Goal: Find contact information: Find contact information

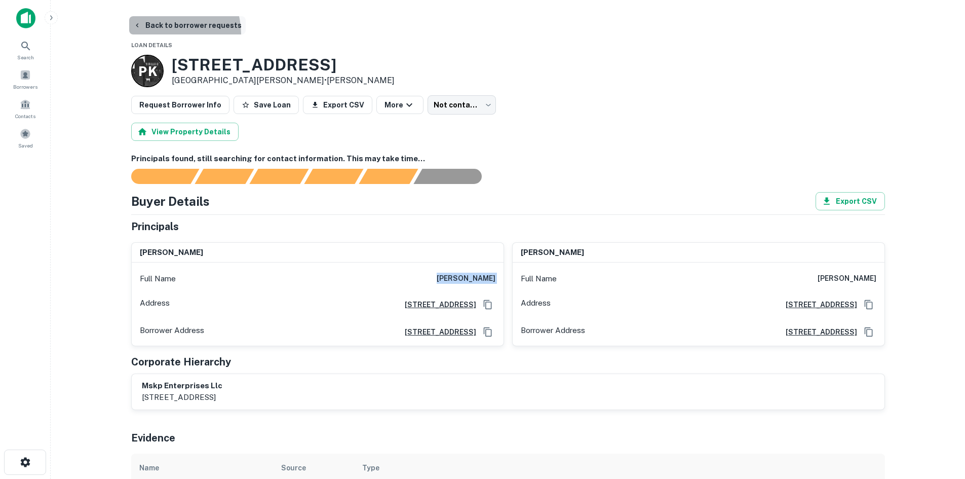
click at [163, 34] on button "Back to borrower requests" at bounding box center [187, 25] width 117 height 18
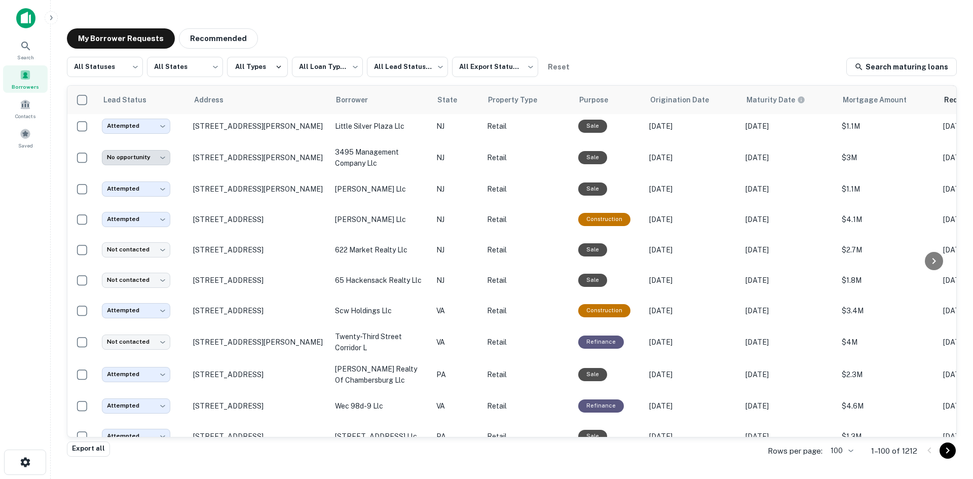
scroll to position [901, 0]
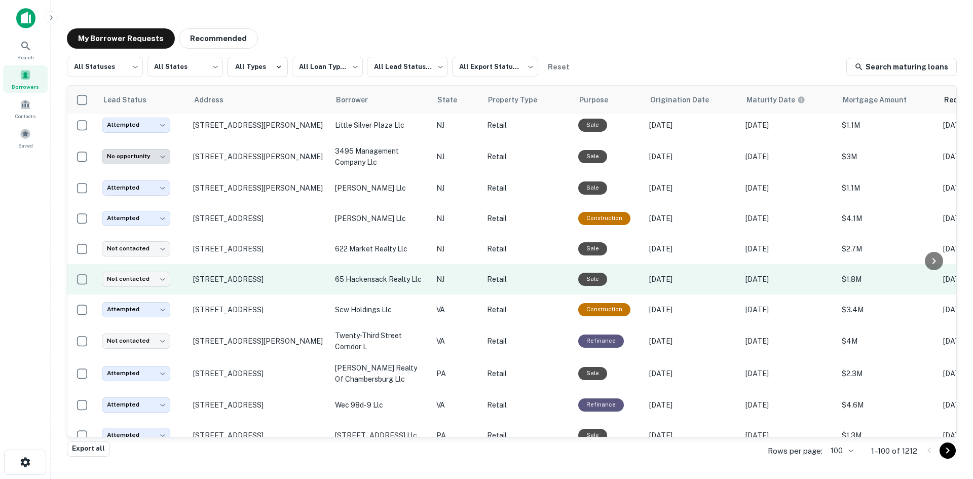
click at [287, 294] on td "[STREET_ADDRESS]" at bounding box center [259, 279] width 142 height 30
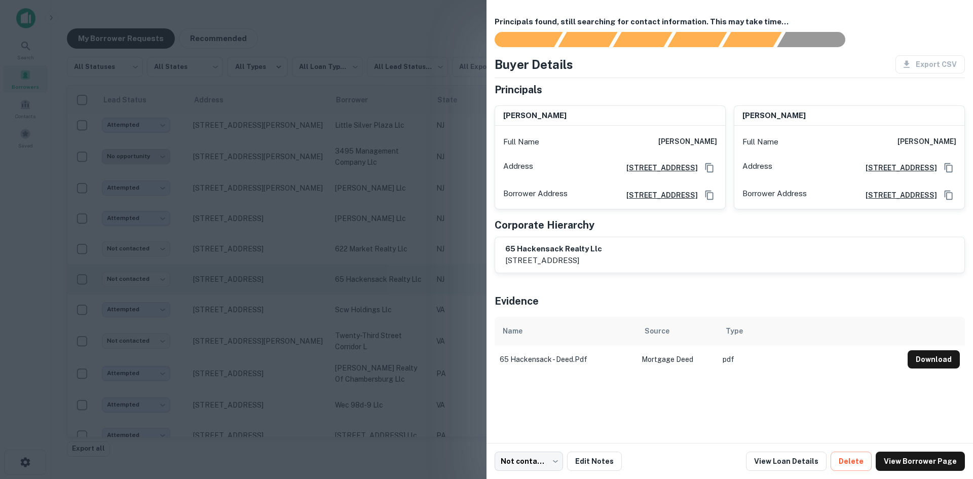
click at [287, 295] on div at bounding box center [486, 239] width 973 height 479
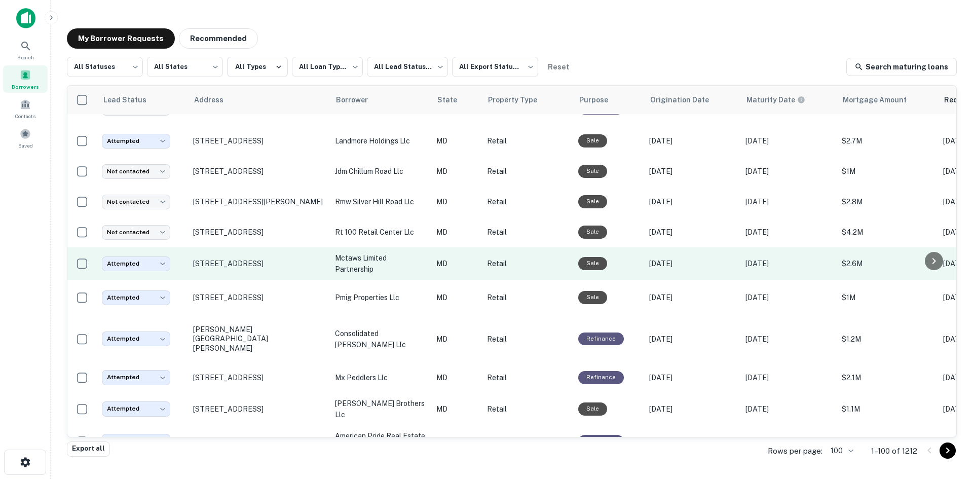
scroll to position [1813, 0]
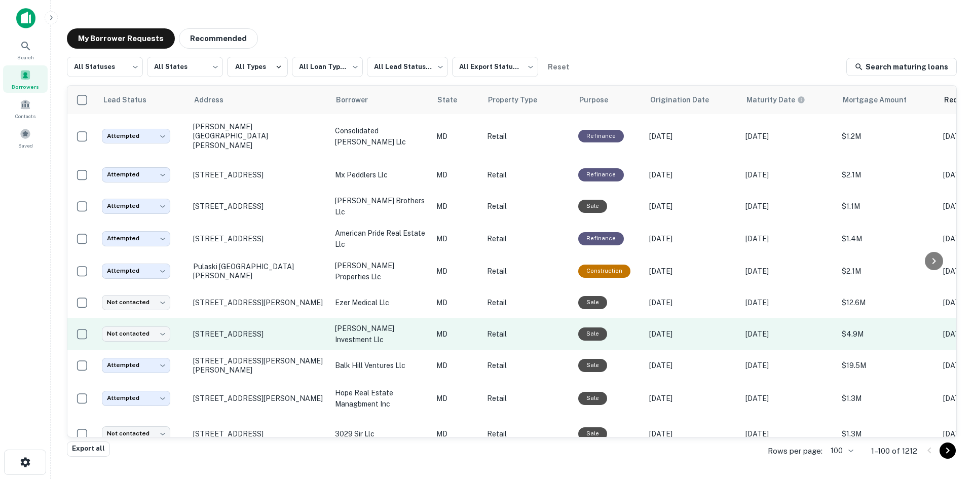
click at [276, 350] on td "[STREET_ADDRESS]" at bounding box center [259, 334] width 142 height 32
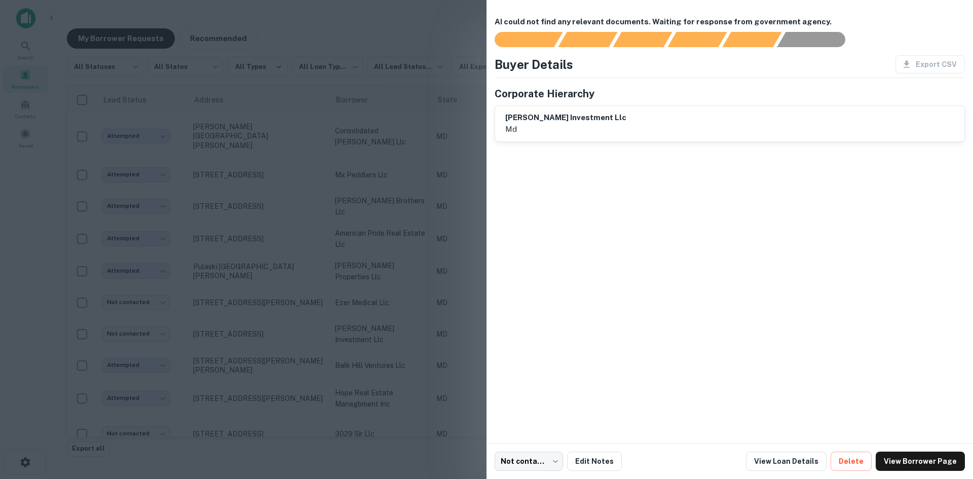
click at [281, 356] on div at bounding box center [486, 239] width 973 height 479
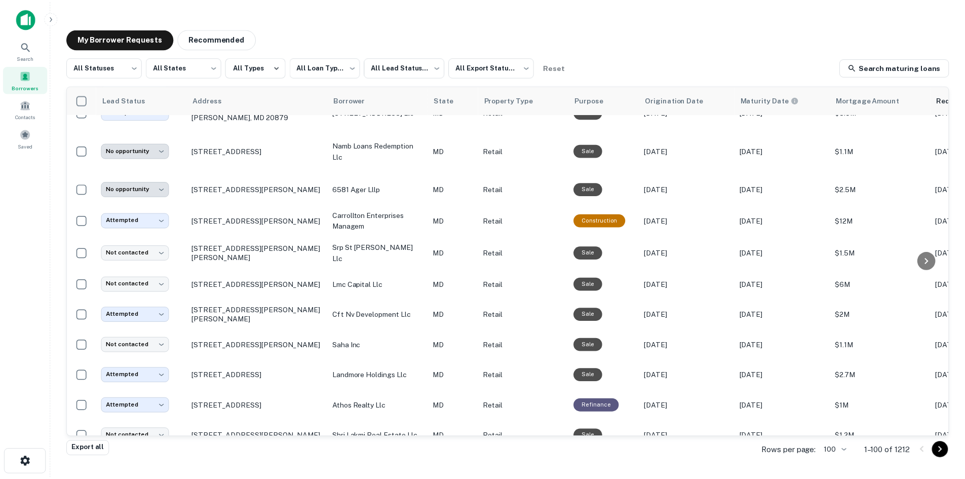
scroll to position [2269, 0]
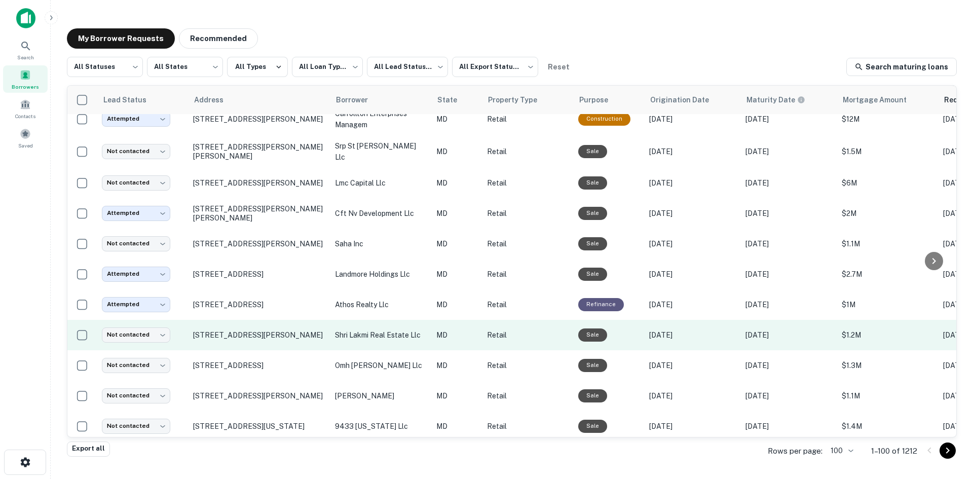
click at [277, 350] on td "[STREET_ADDRESS][PERSON_NAME]" at bounding box center [259, 335] width 142 height 30
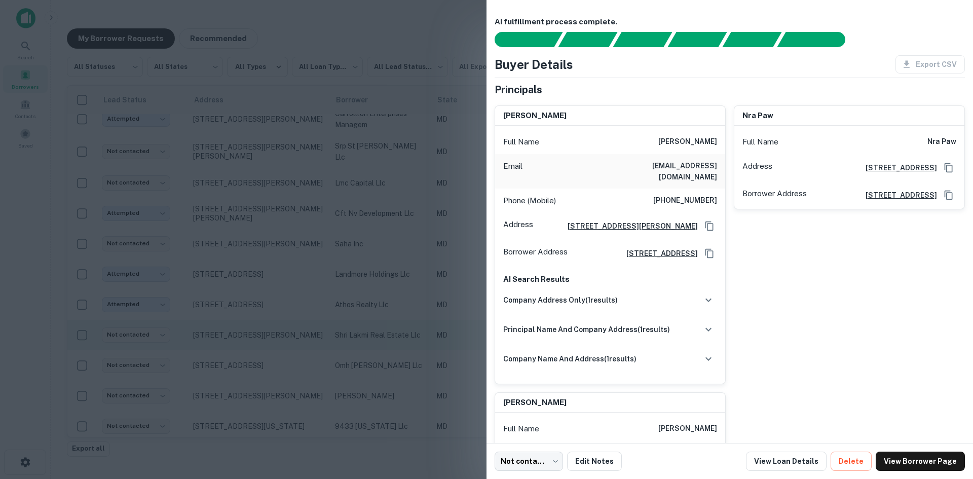
click at [277, 361] on div at bounding box center [486, 239] width 973 height 479
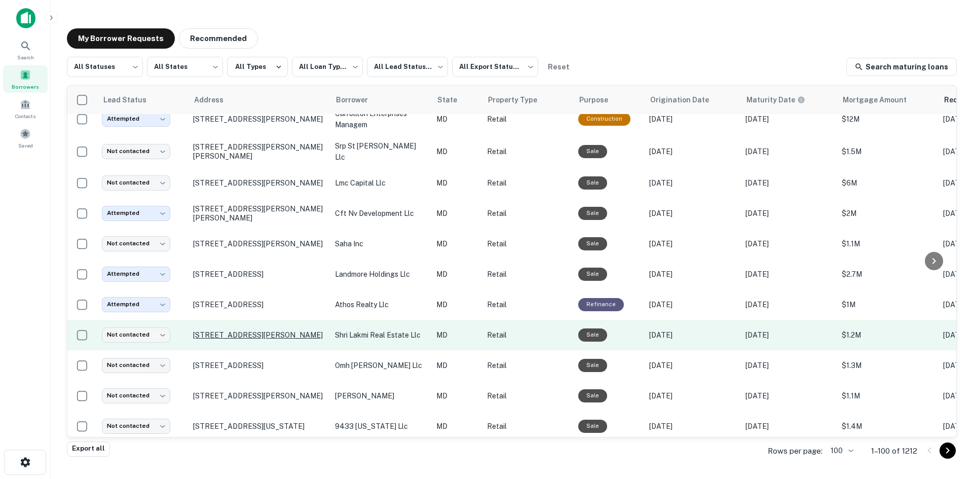
click at [271, 340] on p "[STREET_ADDRESS][PERSON_NAME]" at bounding box center [259, 334] width 132 height 9
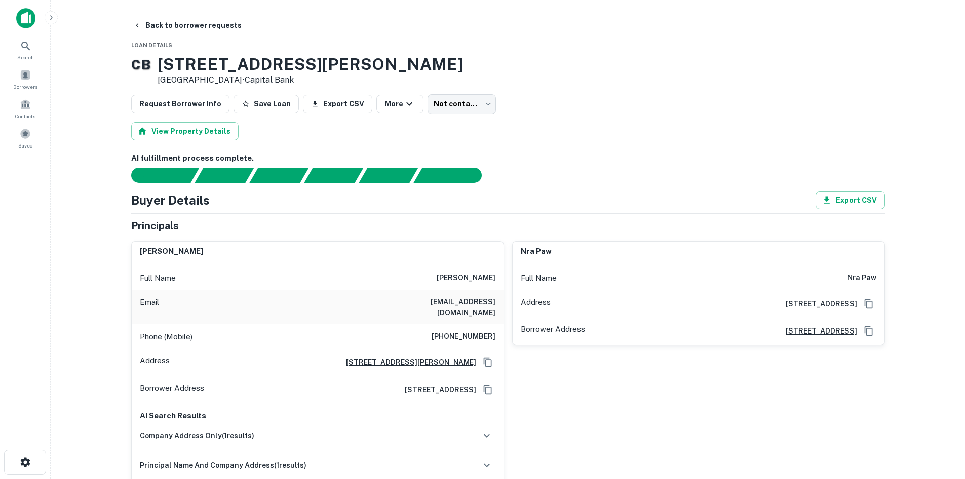
click at [480, 336] on div "Phone (Mobile) [PHONE_NUMBER]" at bounding box center [318, 336] width 372 height 24
copy h6 "[PHONE_NUMBER]"
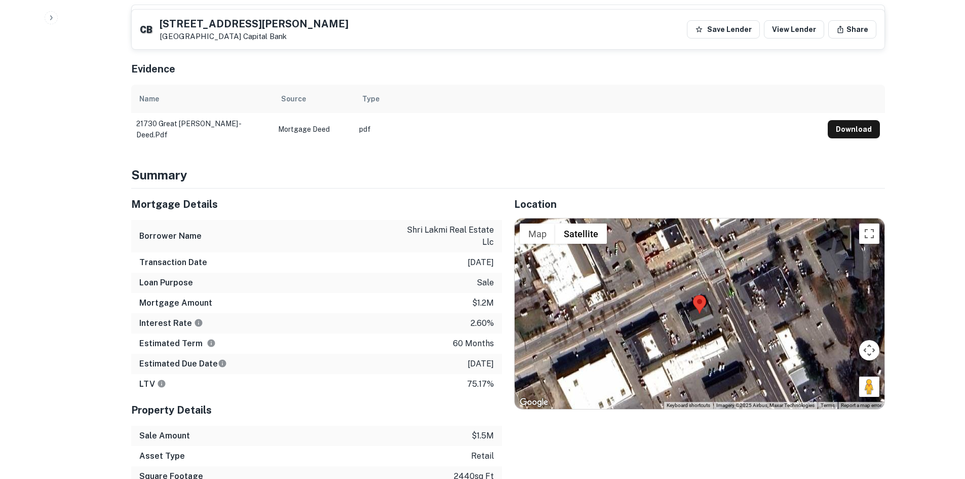
scroll to position [709, 0]
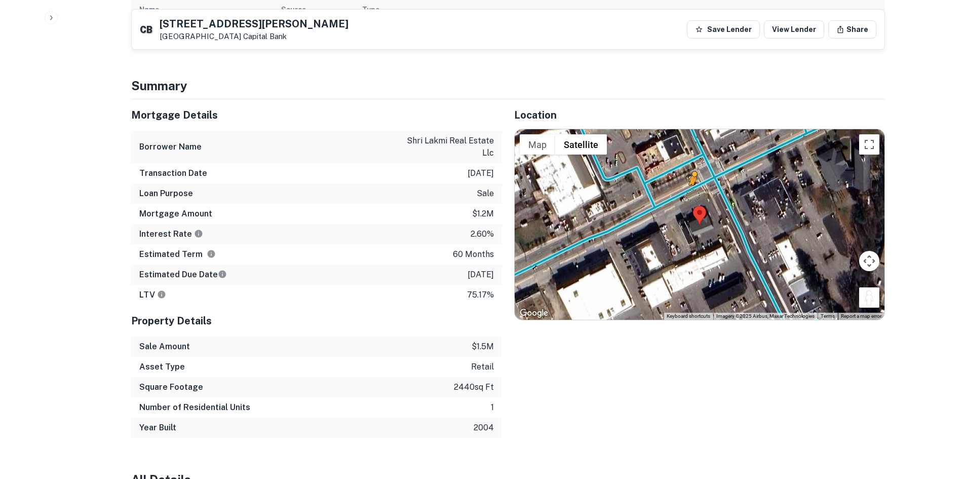
drag, startPoint x: 867, startPoint y: 287, endPoint x: 687, endPoint y: 183, distance: 207.5
click at [687, 183] on div "To activate drag with keyboard, press Alt + Enter. Once in keyboard drag state,…" at bounding box center [700, 224] width 370 height 191
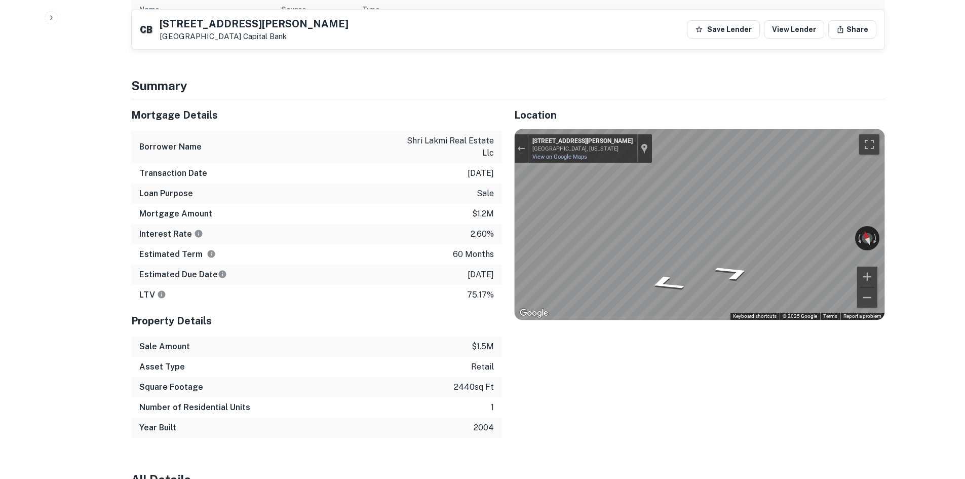
click at [483, 165] on div "Mortgage Details Borrower Name shri lakmi real estate llc Transaction Date [DAT…" at bounding box center [502, 268] width 766 height 339
click at [385, 194] on div "Mortgage Details Borrower Name shri lakmi real estate llc Transaction Date [DAT…" at bounding box center [502, 268] width 766 height 339
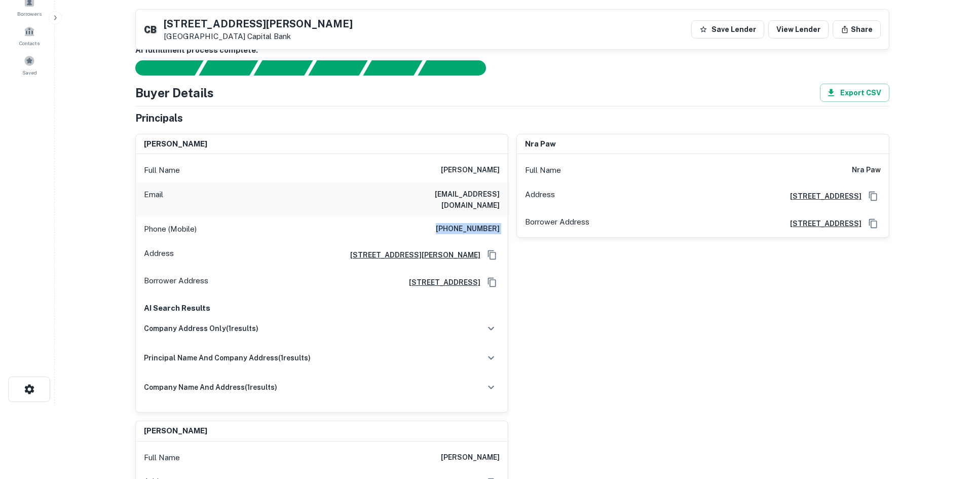
scroll to position [0, 0]
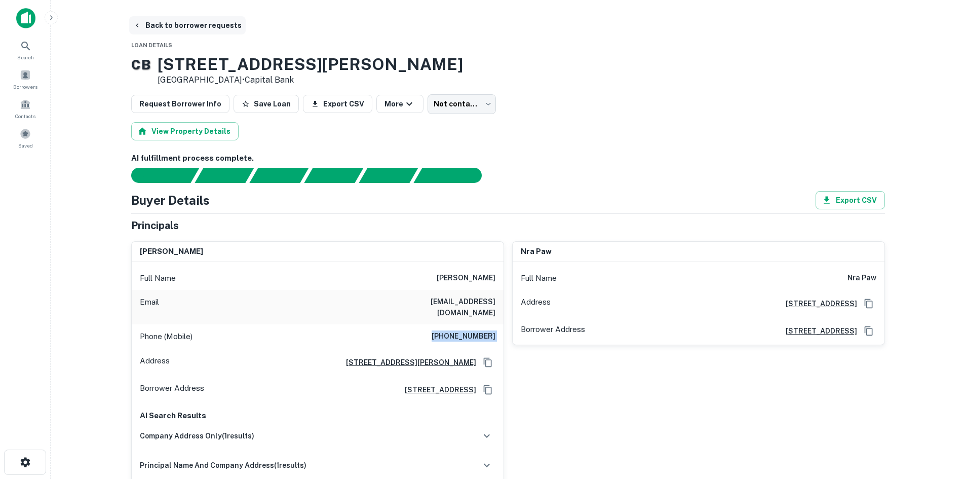
click at [173, 23] on button "Back to borrower requests" at bounding box center [187, 25] width 117 height 18
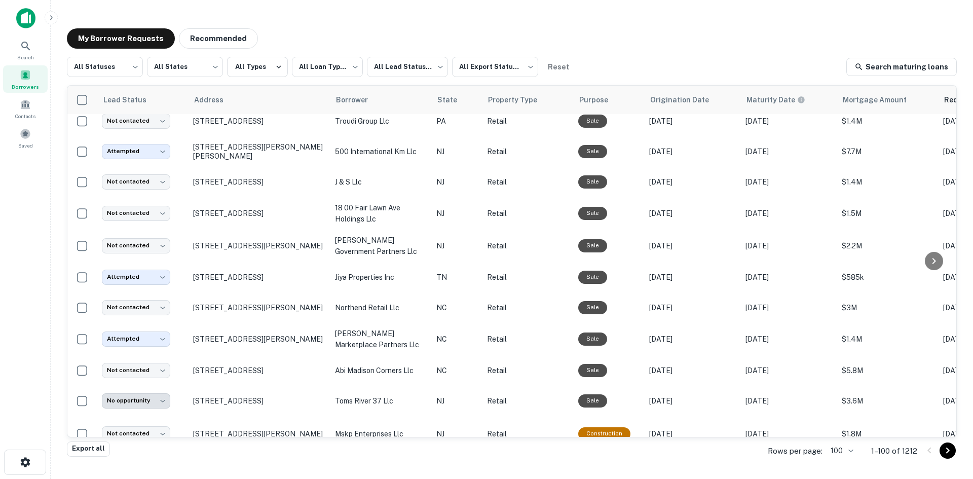
scroll to position [496, 0]
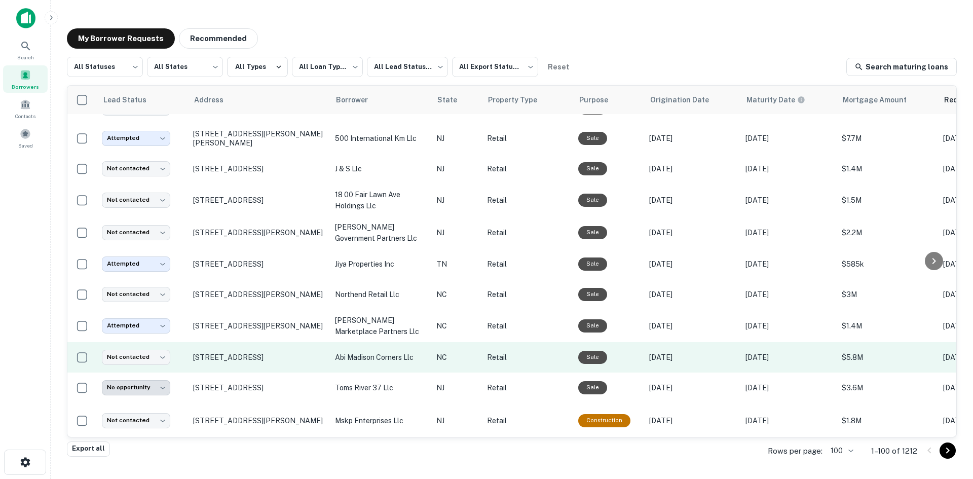
click at [259, 372] on td "[STREET_ADDRESS]" at bounding box center [259, 357] width 142 height 30
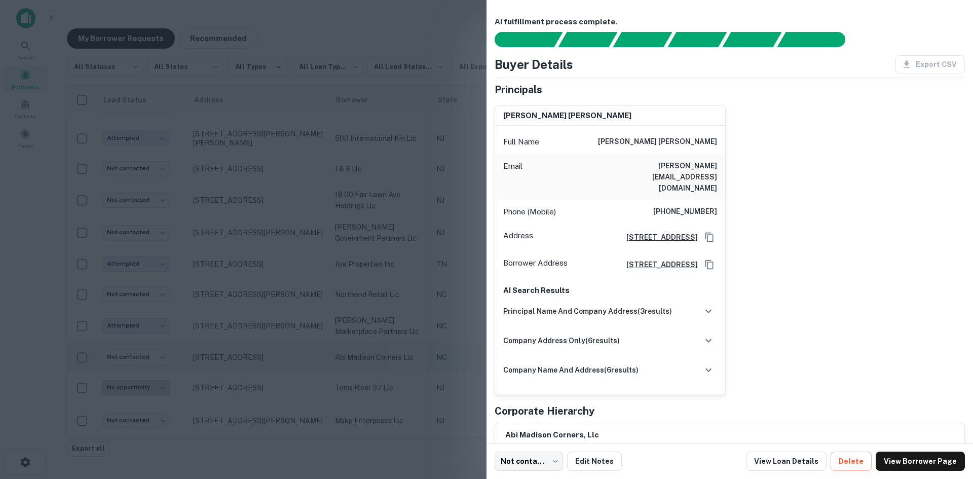
click at [259, 380] on div at bounding box center [486, 239] width 973 height 479
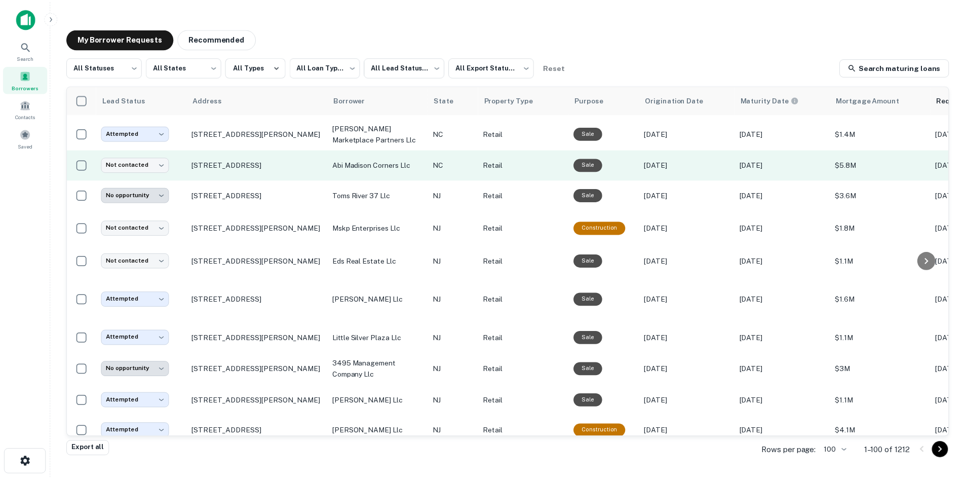
scroll to position [698, 0]
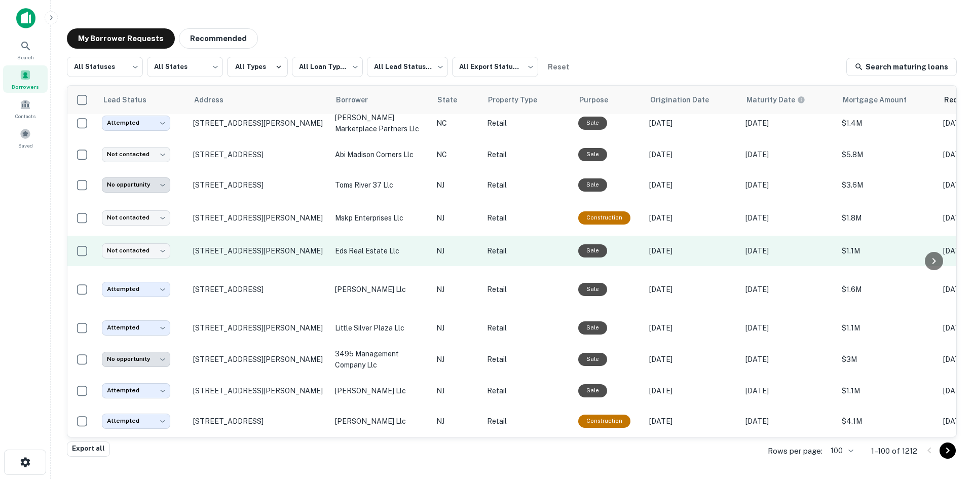
click at [273, 266] on td "[STREET_ADDRESS][PERSON_NAME]" at bounding box center [259, 251] width 142 height 30
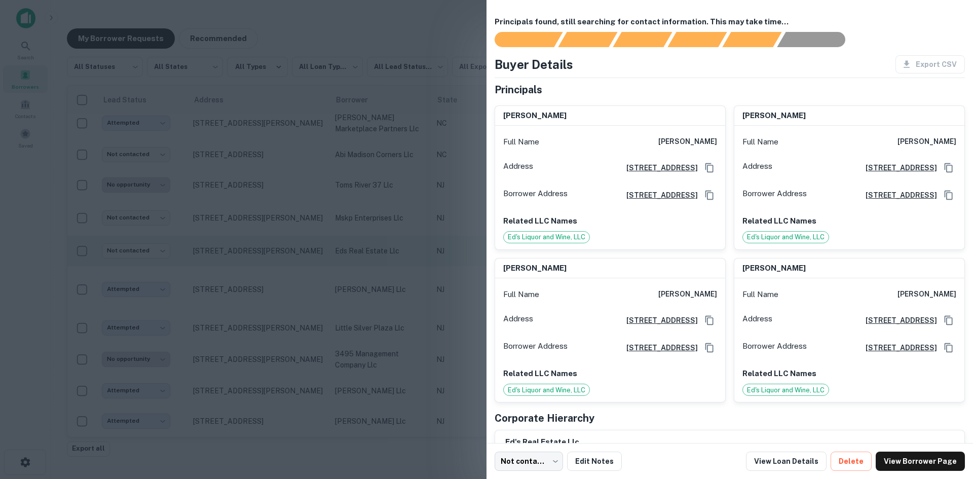
click at [273, 279] on div at bounding box center [486, 239] width 973 height 479
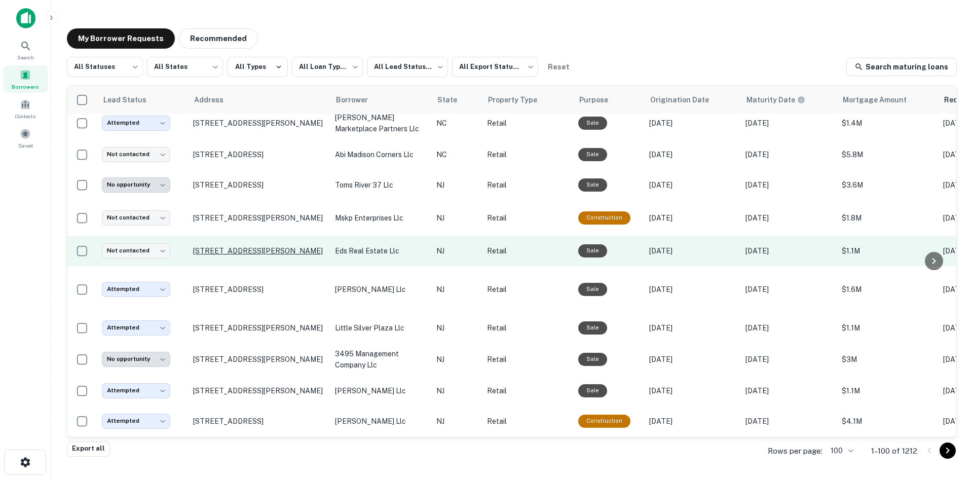
click at [273, 255] on p "[STREET_ADDRESS][PERSON_NAME]" at bounding box center [259, 250] width 132 height 9
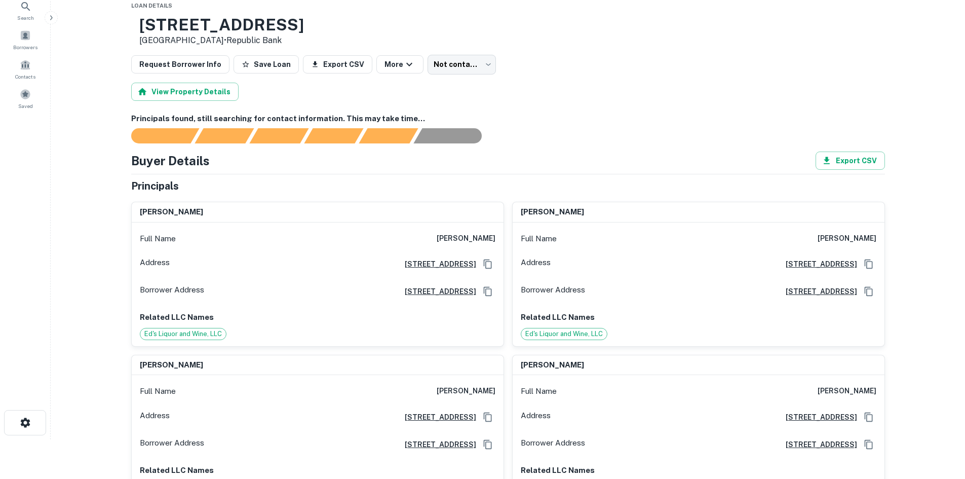
scroll to position [51, 0]
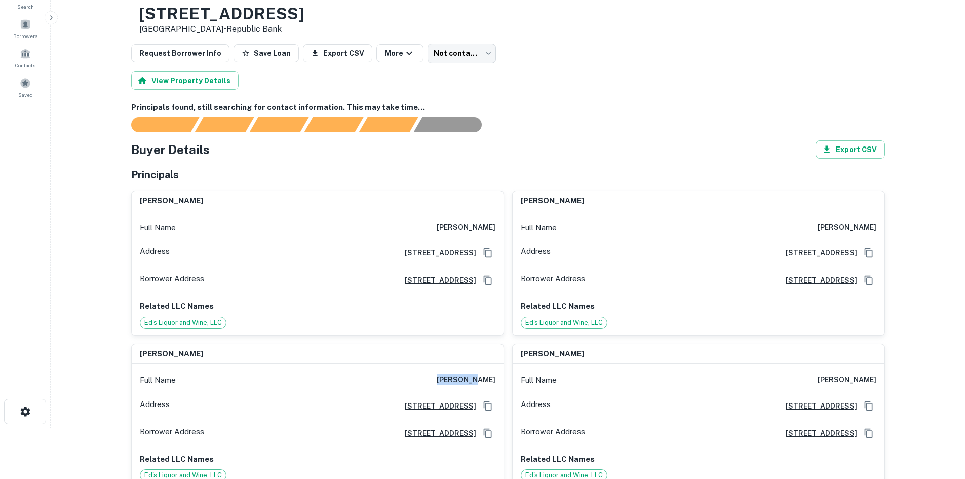
drag, startPoint x: 447, startPoint y: 378, endPoint x: 487, endPoint y: 376, distance: 39.1
click at [485, 376] on div "Full Name [PERSON_NAME]" at bounding box center [318, 380] width 372 height 24
click at [482, 377] on h6 "[PERSON_NAME]" at bounding box center [466, 380] width 59 height 12
drag, startPoint x: 445, startPoint y: 377, endPoint x: 500, endPoint y: 387, distance: 55.2
click at [500, 387] on div "Full Name [PERSON_NAME]" at bounding box center [318, 380] width 372 height 24
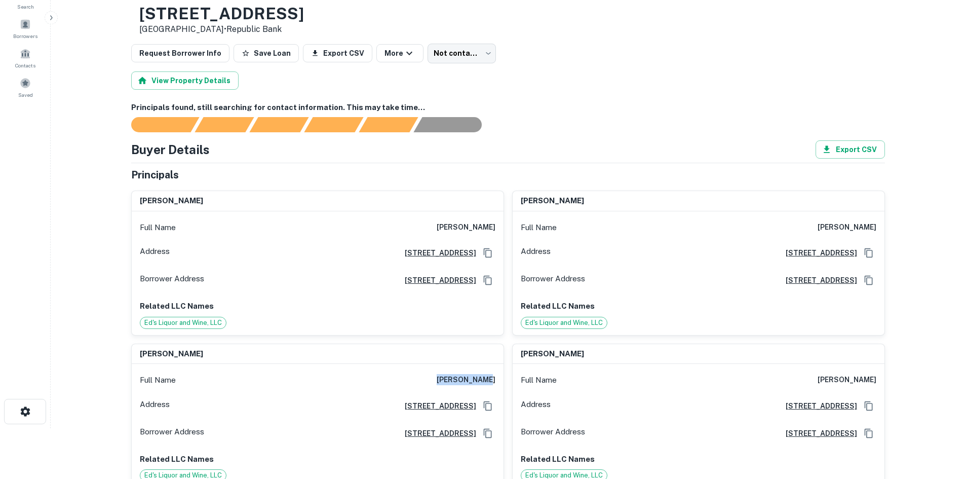
copy h6 "[PERSON_NAME]"
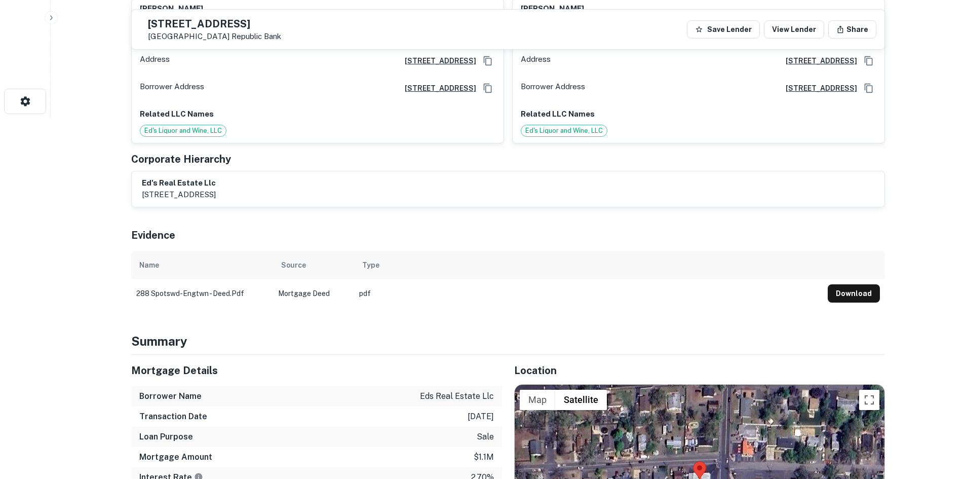
scroll to position [507, 0]
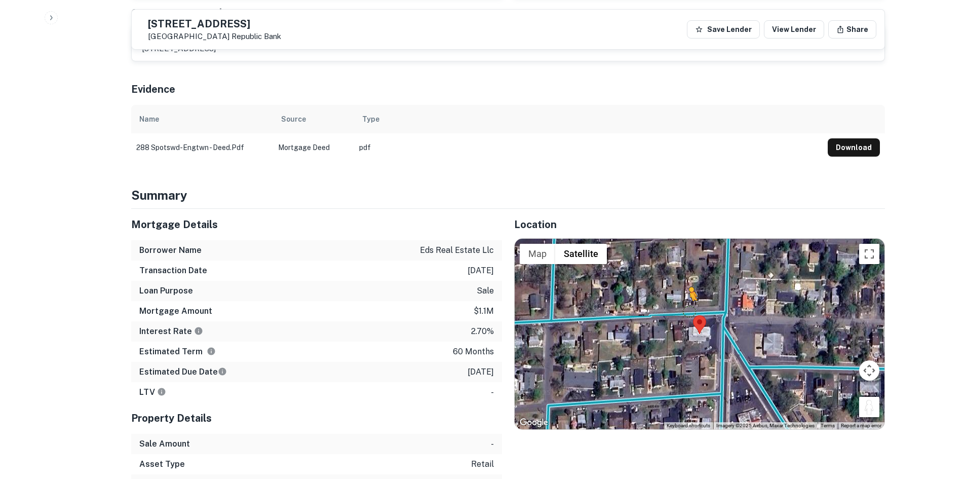
drag, startPoint x: 867, startPoint y: 402, endPoint x: 683, endPoint y: 307, distance: 207.6
click at [683, 307] on div "To activate drag with keyboard, press Alt + Enter. Once in keyboard drag state,…" at bounding box center [700, 334] width 370 height 191
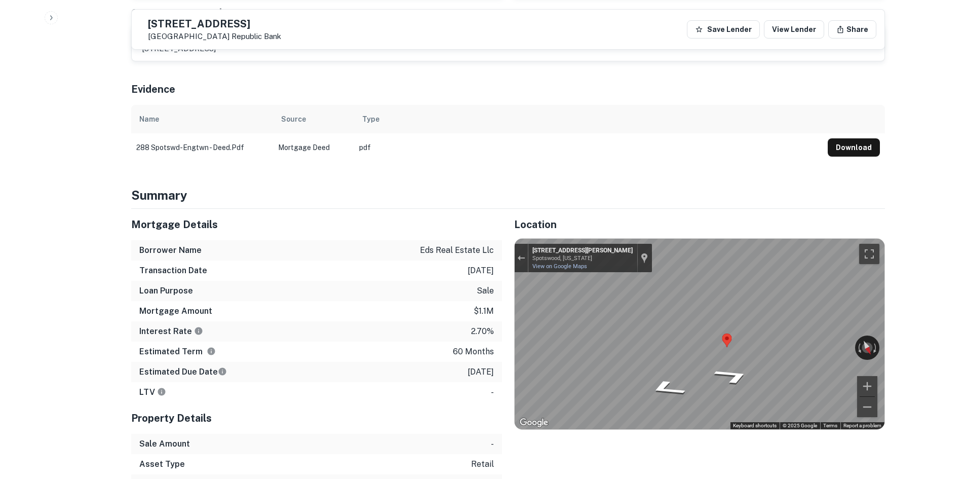
click at [422, 359] on div "Mortgage Details Borrower Name eds real estate llc Transaction Date [DATE] Loan…" at bounding box center [502, 362] width 766 height 306
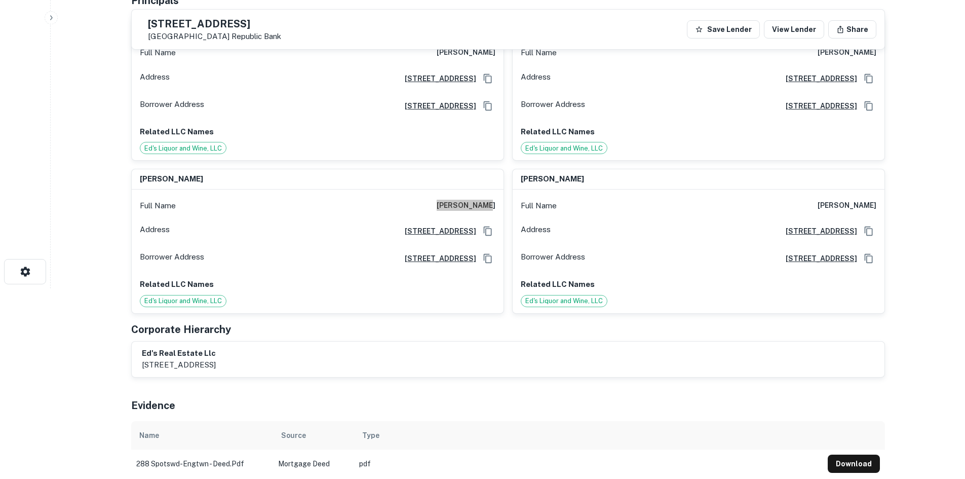
scroll to position [101, 0]
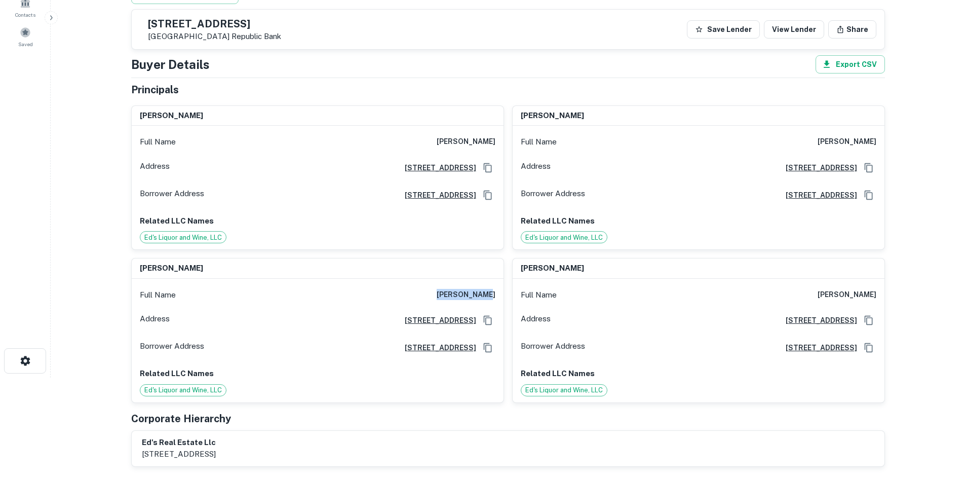
click at [845, 150] on div "Full Name [PERSON_NAME]" at bounding box center [699, 142] width 372 height 24
copy h6 "[PERSON_NAME]"
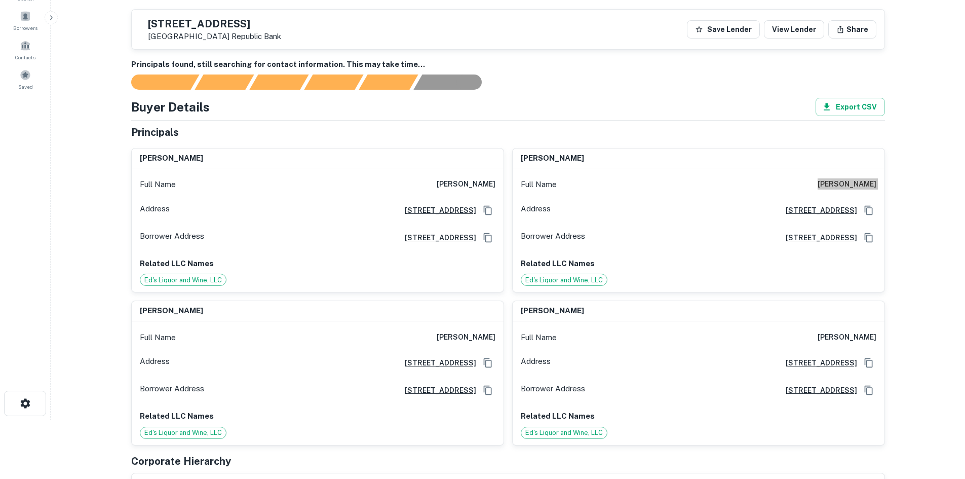
scroll to position [51, 0]
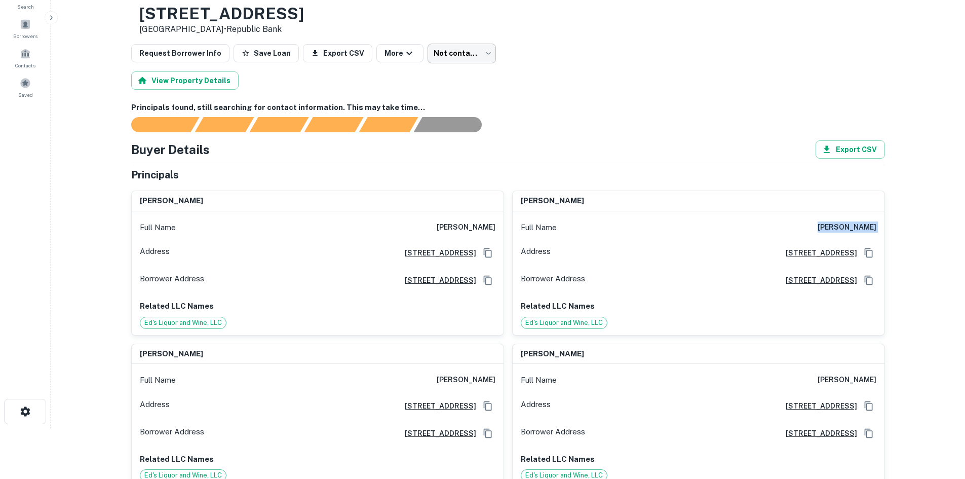
drag, startPoint x: 447, startPoint y: 65, endPoint x: 448, endPoint y: 60, distance: 5.2
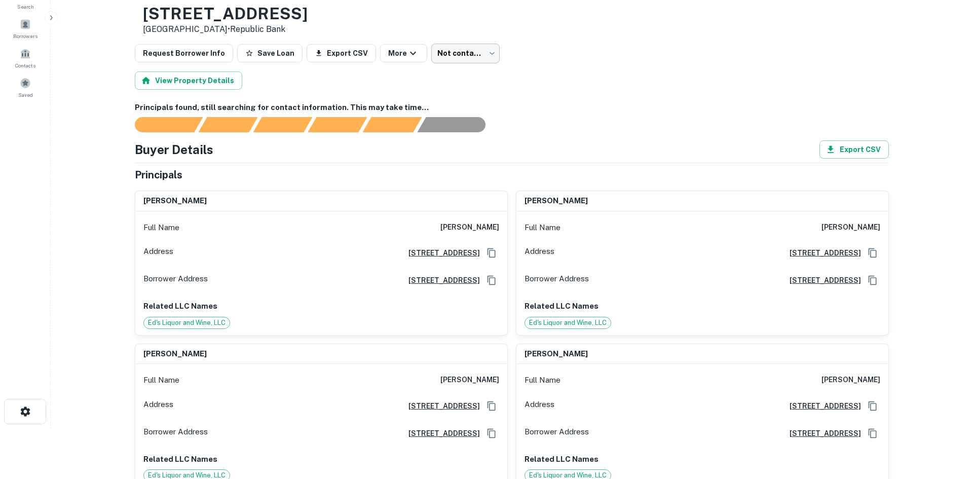
click at [452, 52] on body "Search Borrowers Contacts Saved Back to borrower requests Loan Details [STREET_…" at bounding box center [486, 188] width 973 height 479
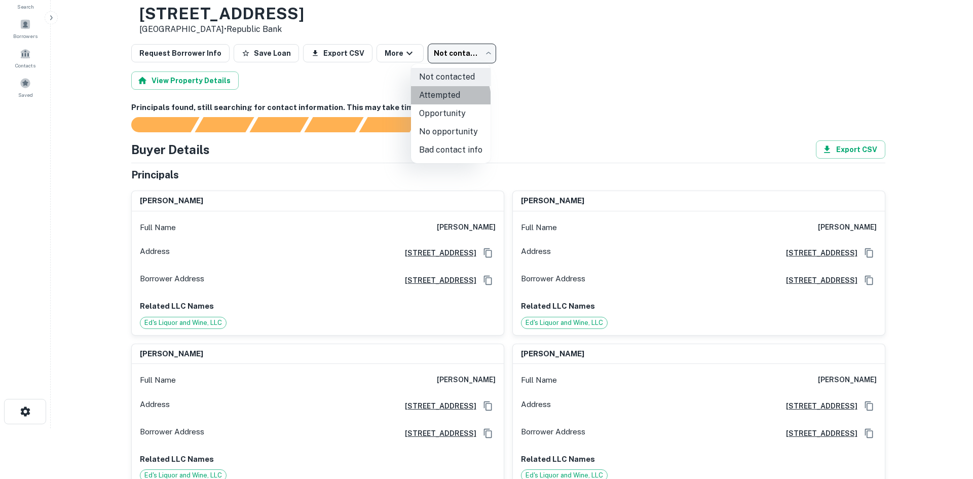
click at [441, 99] on li "Attempted" at bounding box center [451, 95] width 80 height 18
type input "*********"
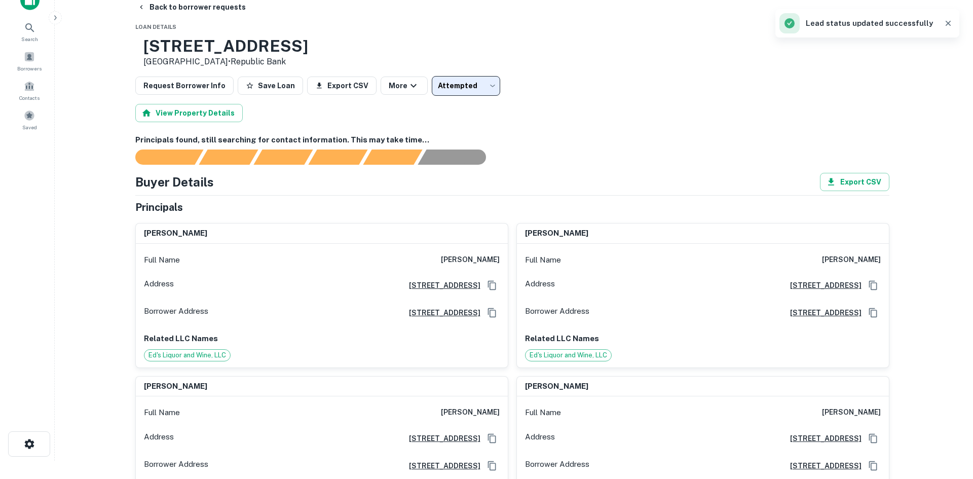
scroll to position [0, 0]
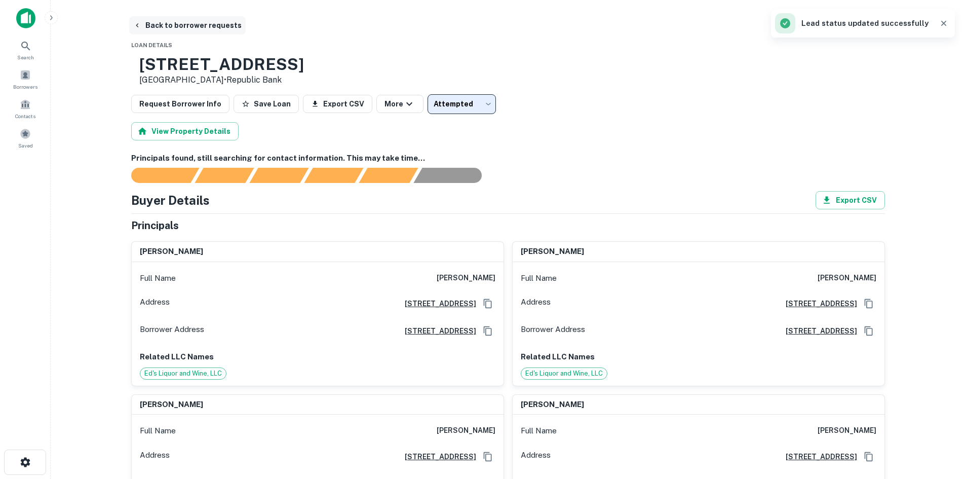
click at [192, 30] on button "Back to borrower requests" at bounding box center [187, 25] width 117 height 18
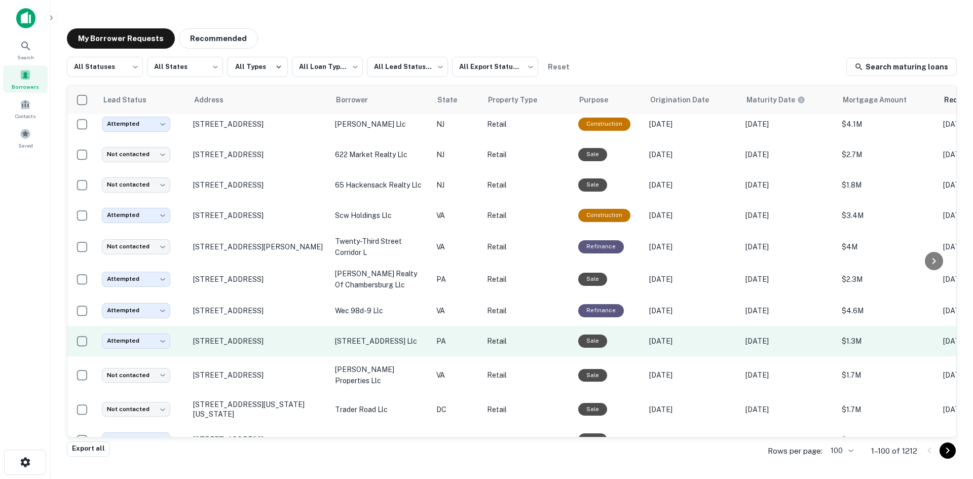
scroll to position [1002, 0]
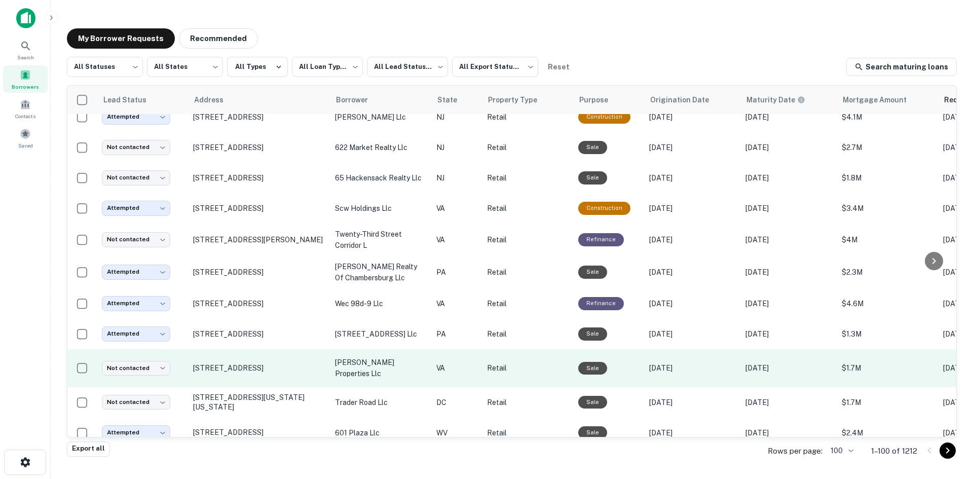
click at [260, 387] on td "[STREET_ADDRESS]" at bounding box center [259, 368] width 142 height 38
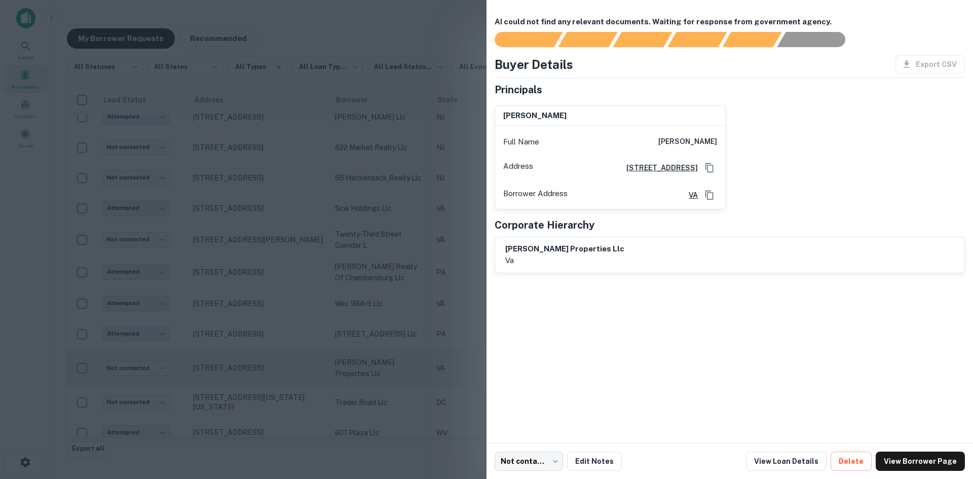
click at [260, 390] on div at bounding box center [486, 239] width 973 height 479
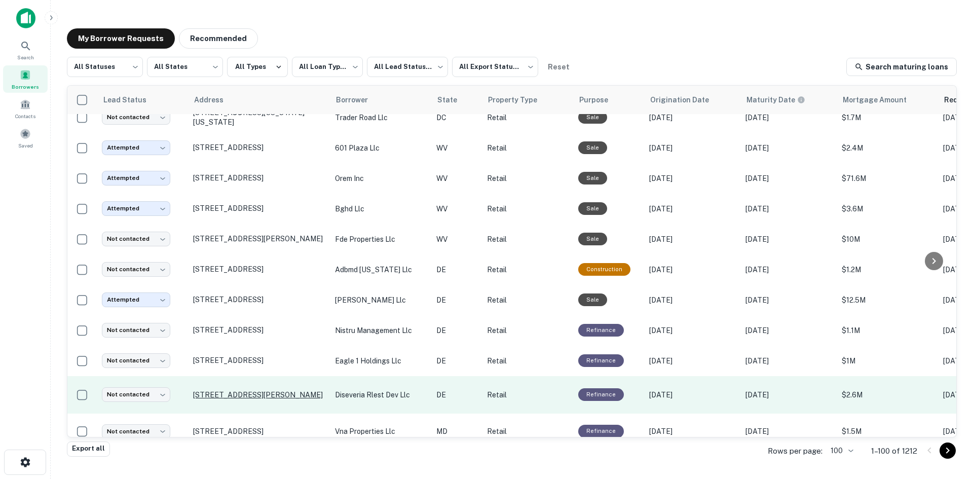
scroll to position [1306, 0]
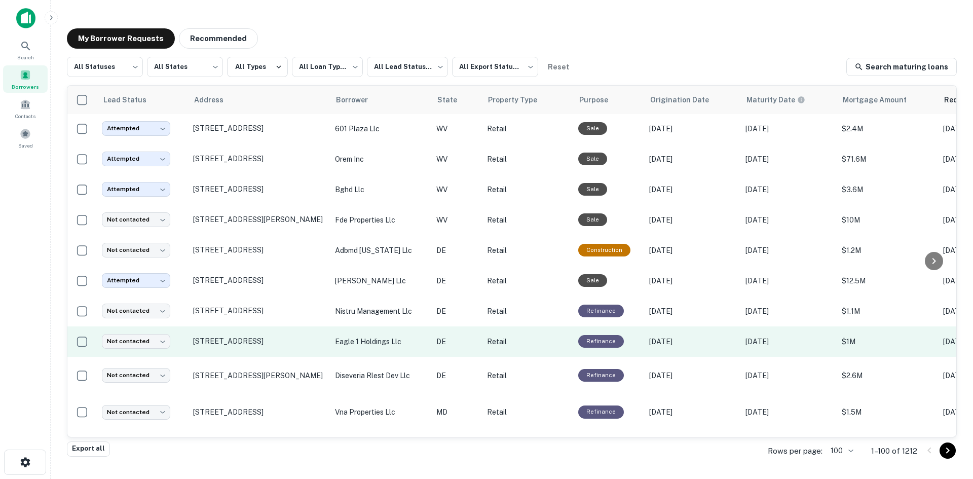
click at [267, 357] on td "[STREET_ADDRESS]" at bounding box center [259, 341] width 142 height 30
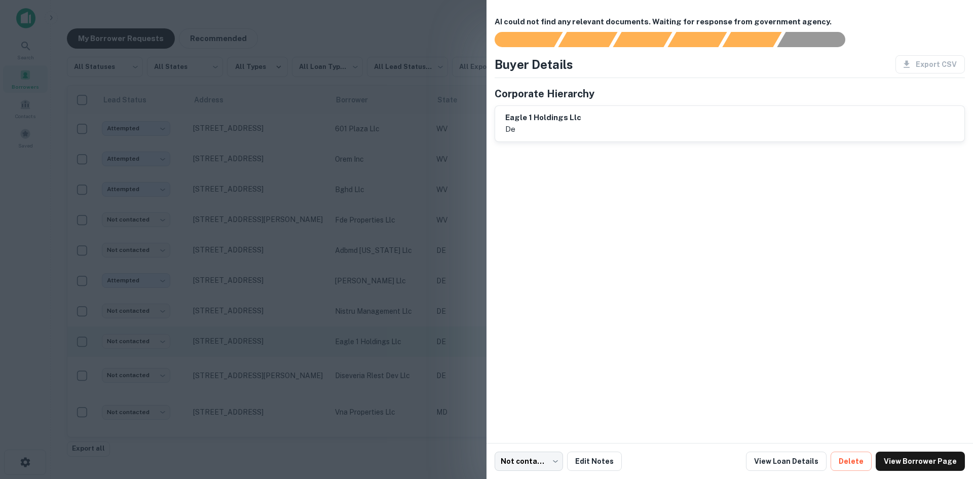
click at [267, 364] on div at bounding box center [486, 239] width 973 height 479
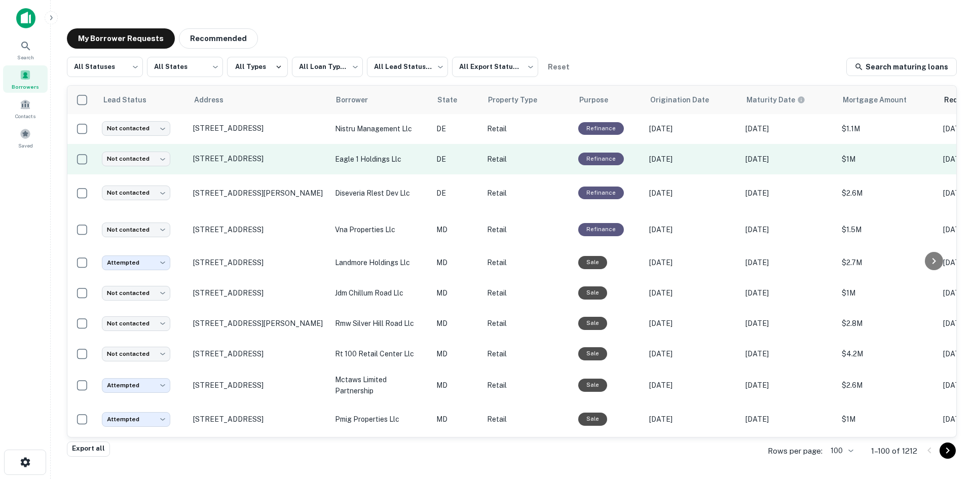
scroll to position [1509, 0]
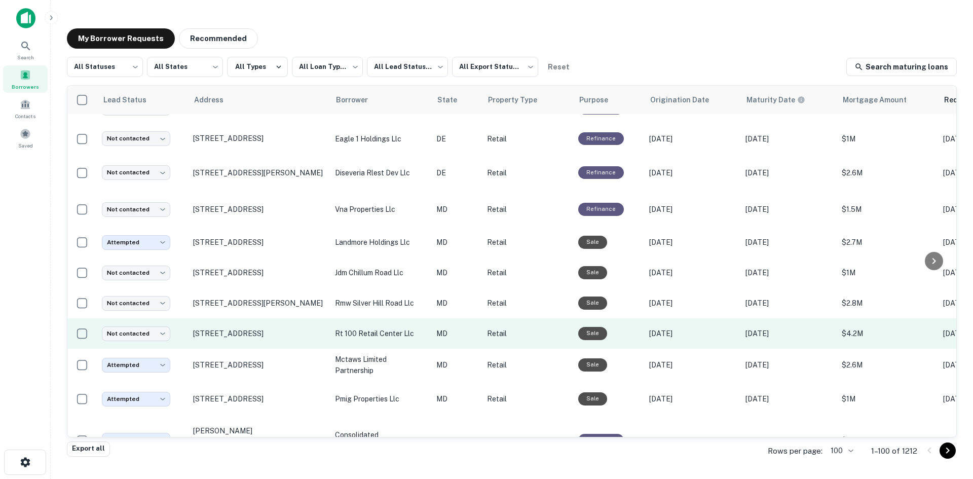
click at [266, 349] on td "[STREET_ADDRESS]" at bounding box center [259, 333] width 142 height 30
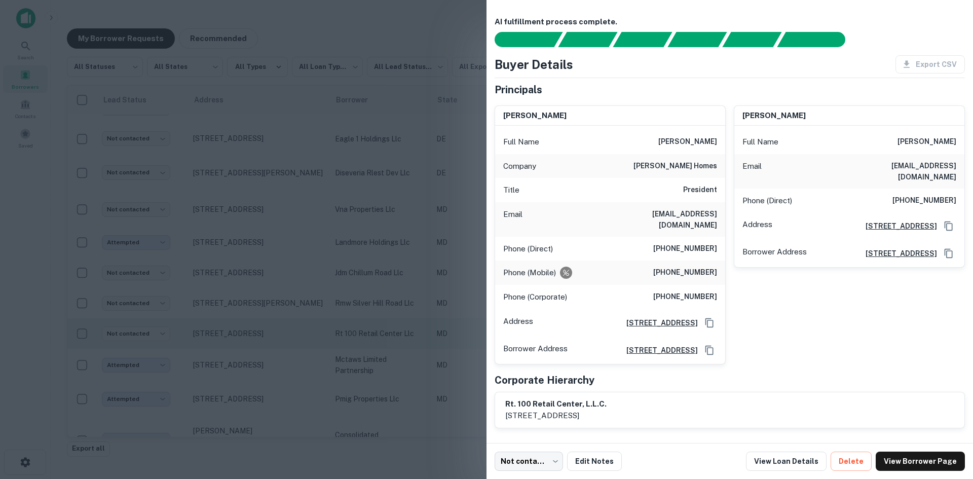
click at [266, 368] on div at bounding box center [486, 239] width 973 height 479
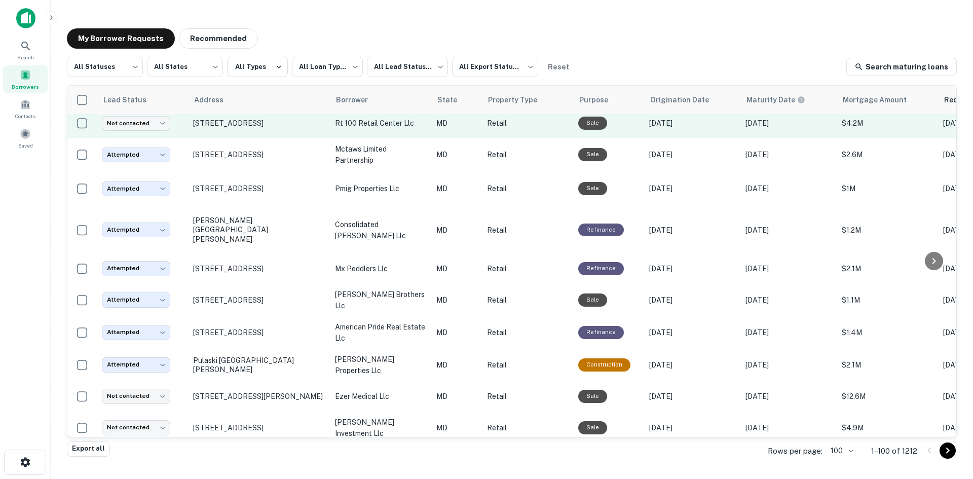
scroll to position [1763, 0]
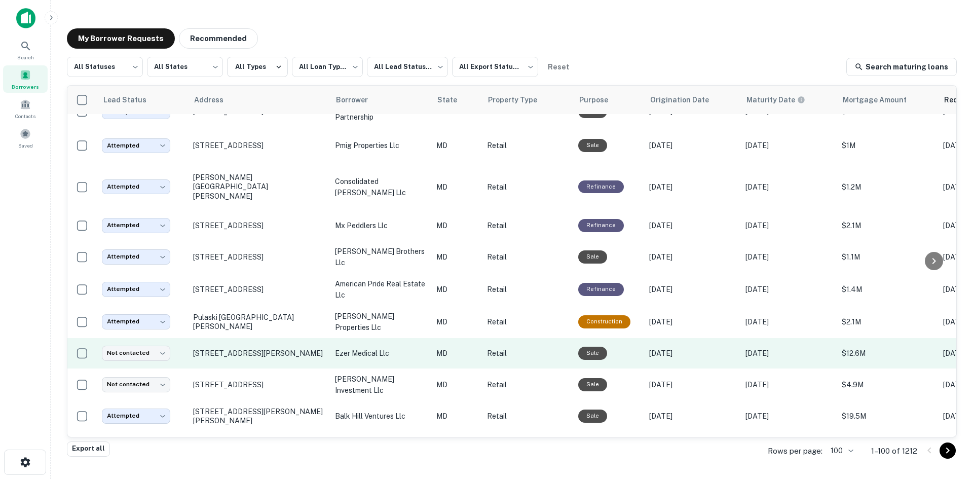
click at [262, 368] on td "[STREET_ADDRESS][PERSON_NAME]" at bounding box center [259, 353] width 142 height 30
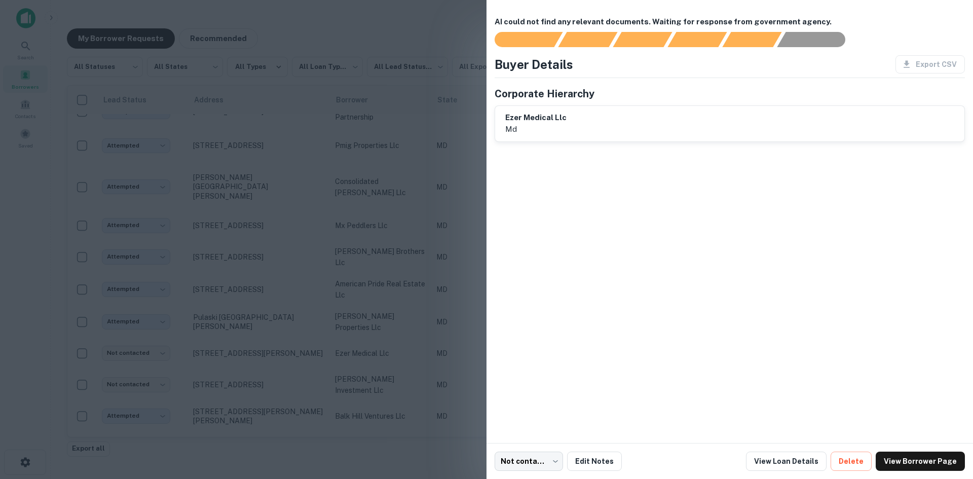
click at [247, 371] on div at bounding box center [486, 239] width 973 height 479
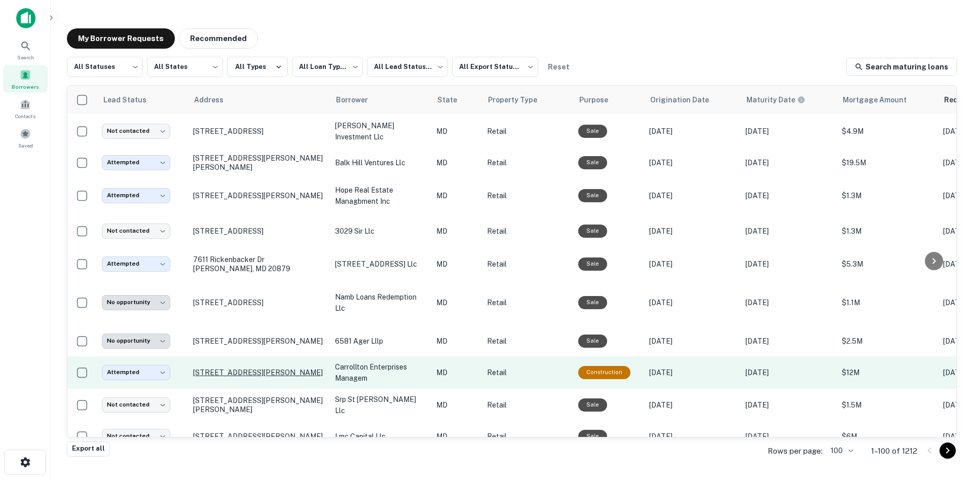
scroll to position [2219, 0]
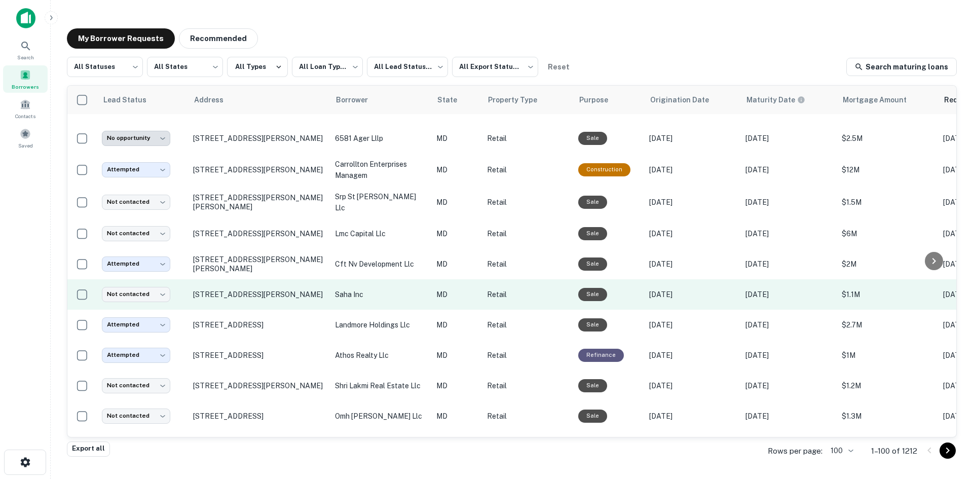
click at [244, 310] on td "[STREET_ADDRESS][PERSON_NAME]" at bounding box center [259, 294] width 142 height 30
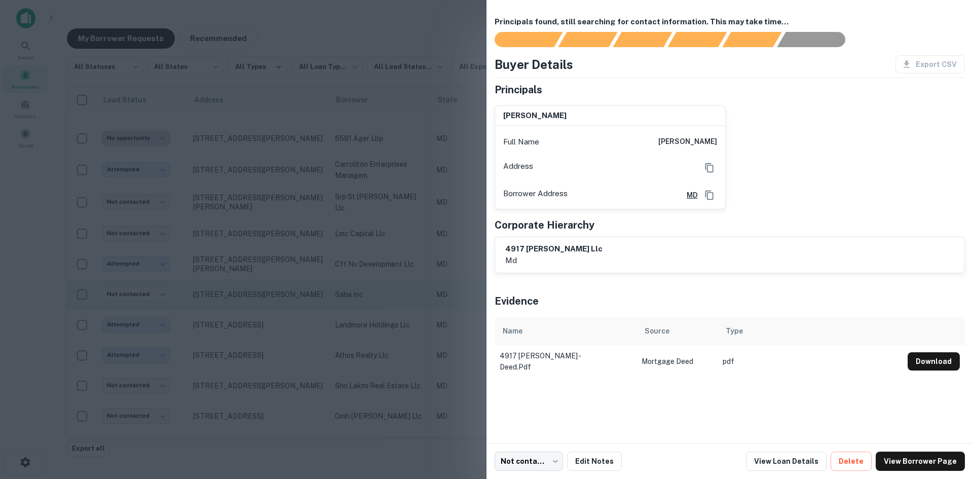
click at [244, 319] on div at bounding box center [486, 239] width 973 height 479
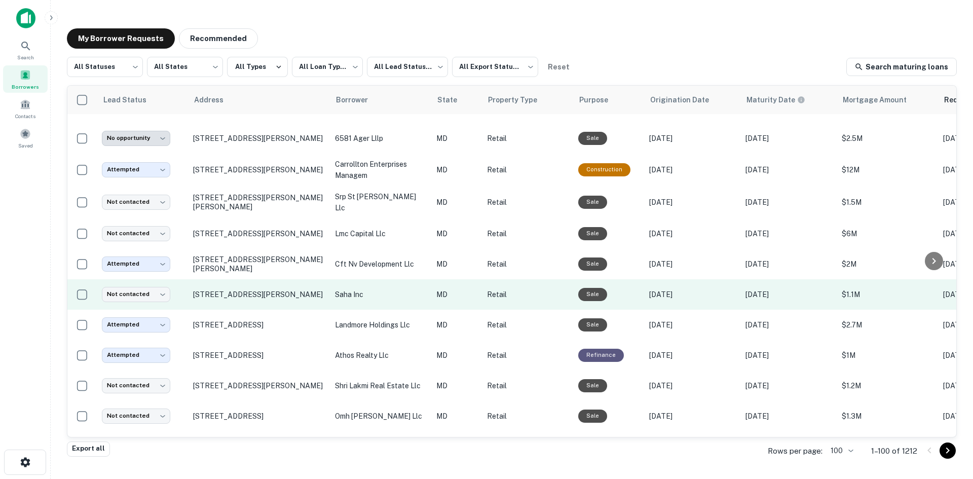
click at [244, 310] on td "[STREET_ADDRESS][PERSON_NAME]" at bounding box center [259, 294] width 142 height 30
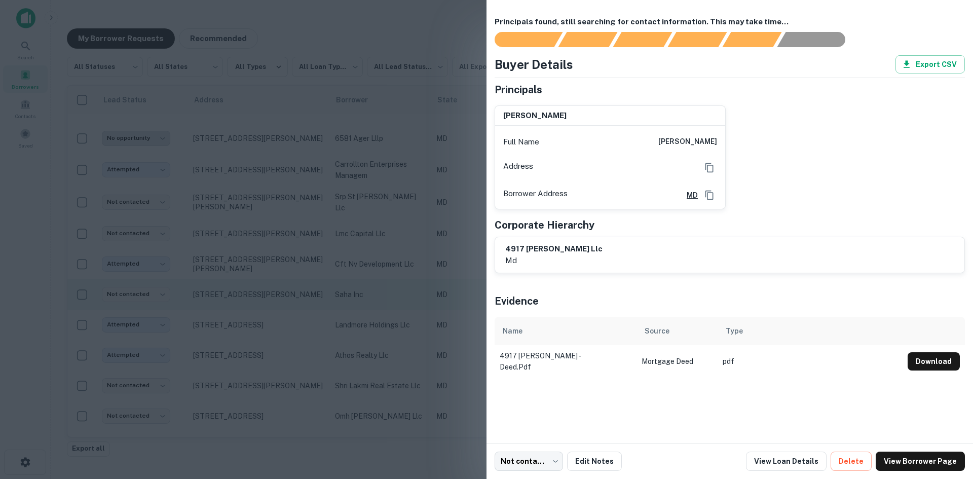
click at [244, 313] on div at bounding box center [486, 239] width 973 height 479
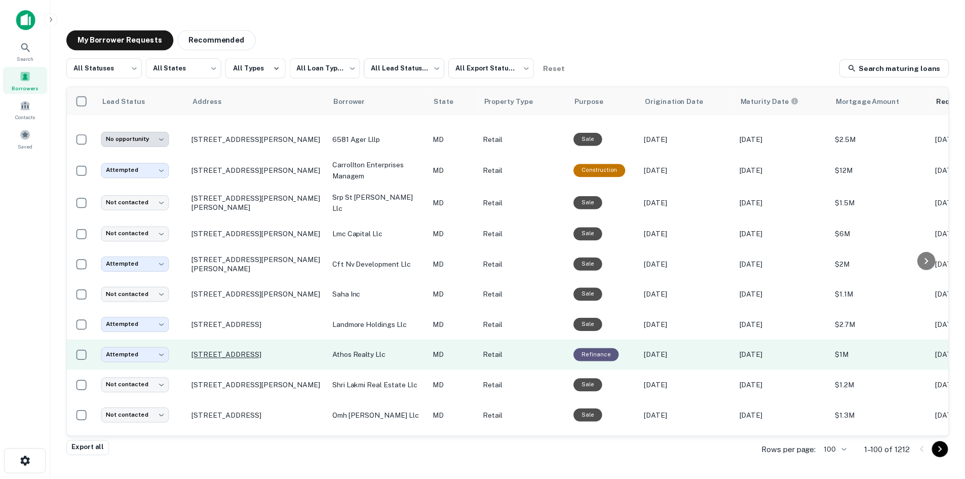
scroll to position [2472, 0]
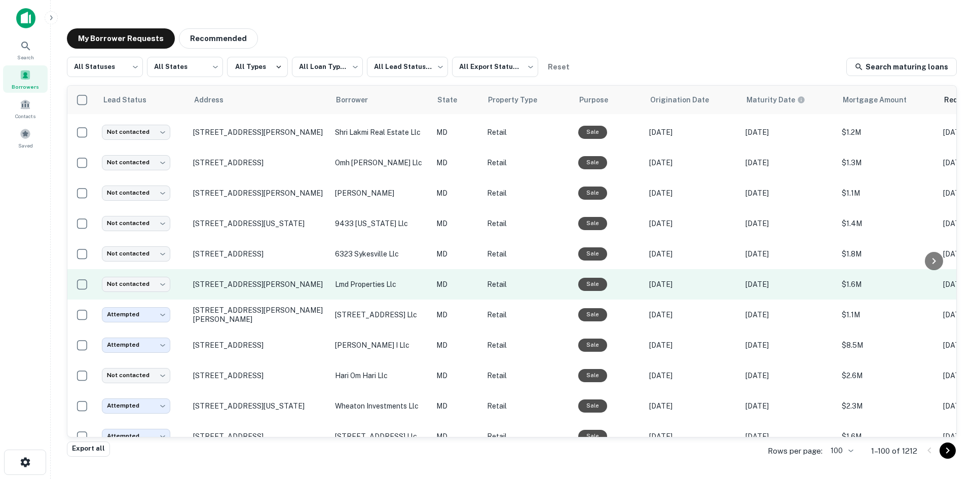
click at [247, 300] on td "[STREET_ADDRESS][PERSON_NAME]" at bounding box center [259, 284] width 142 height 30
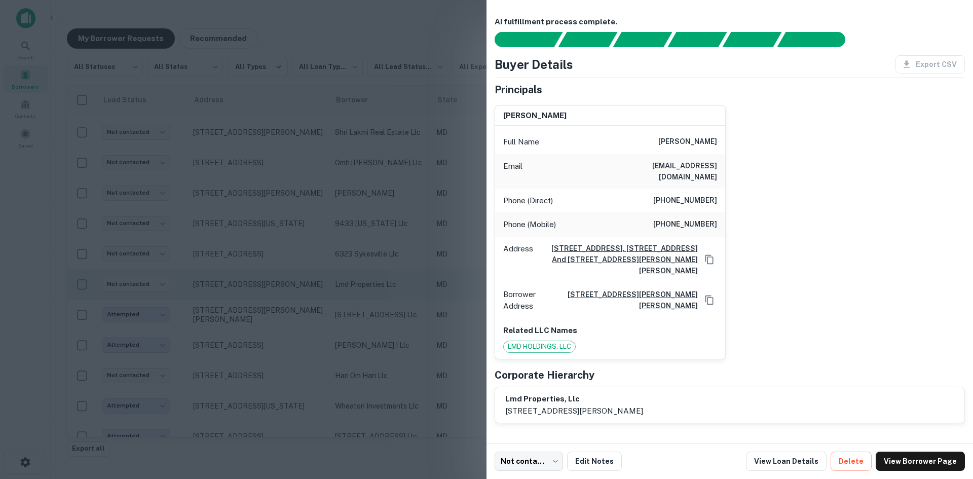
click at [247, 315] on div at bounding box center [486, 239] width 973 height 479
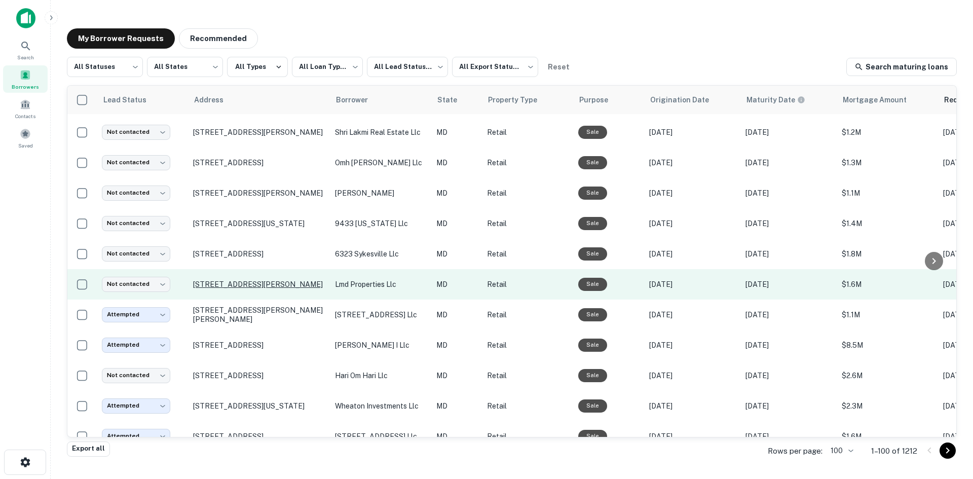
click at [247, 289] on p "[STREET_ADDRESS][PERSON_NAME]" at bounding box center [259, 284] width 132 height 9
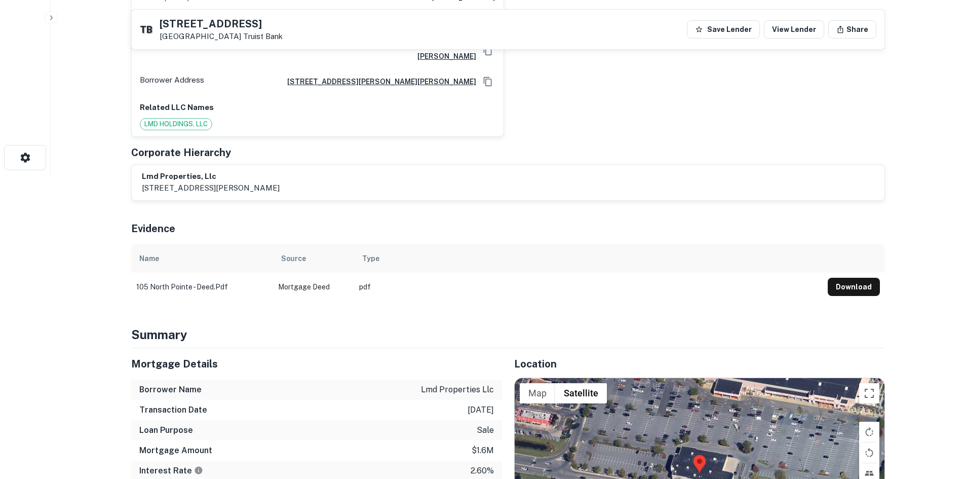
scroll to position [659, 0]
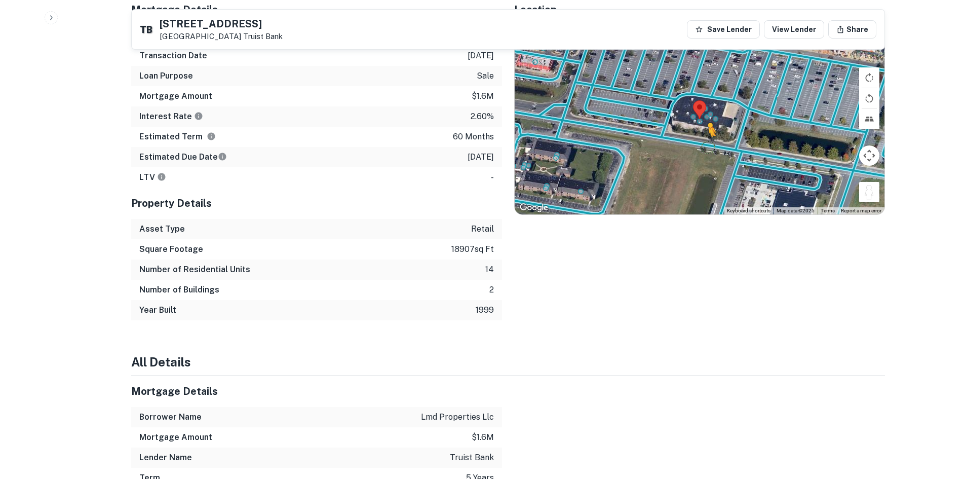
drag, startPoint x: 875, startPoint y: 188, endPoint x: 703, endPoint y: 136, distance: 178.9
click at [703, 136] on div "To activate drag with keyboard, press Alt + Enter. Once in keyboard drag state,…" at bounding box center [700, 119] width 370 height 191
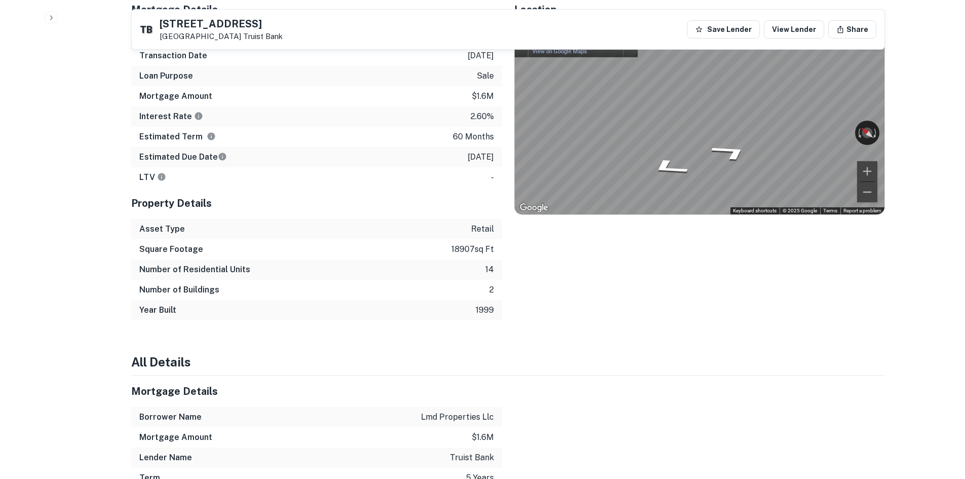
click at [437, 118] on div "Mortgage Details Borrower Name lmd properties llc Transaction Date [DATE] Loan …" at bounding box center [502, 157] width 766 height 326
click at [475, 140] on div "Mortgage Details Borrower Name lmd properties llc Transaction Date [DATE] Loan …" at bounding box center [502, 157] width 766 height 326
click at [505, 175] on div "Location ← Move left → Move right ↑ Move up ↓ Move down + Zoom in - Zoom out Ho…" at bounding box center [693, 157] width 383 height 326
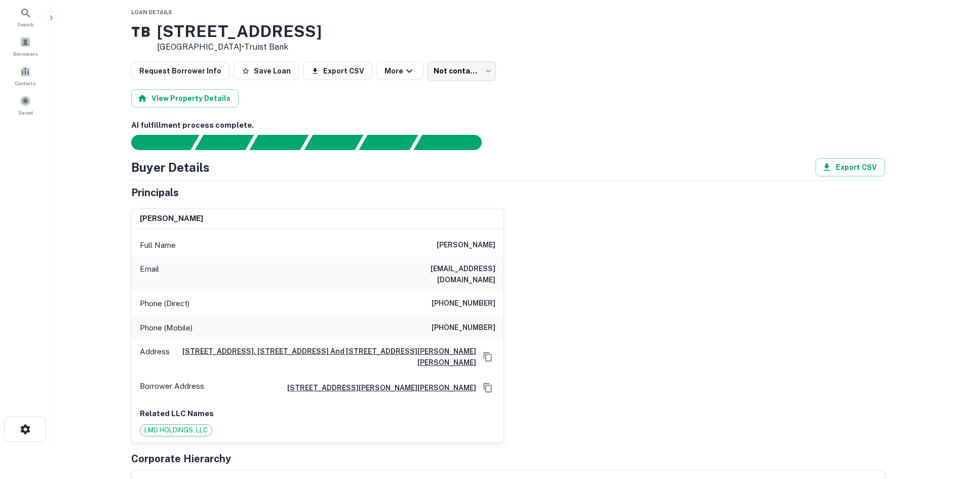
scroll to position [0, 0]
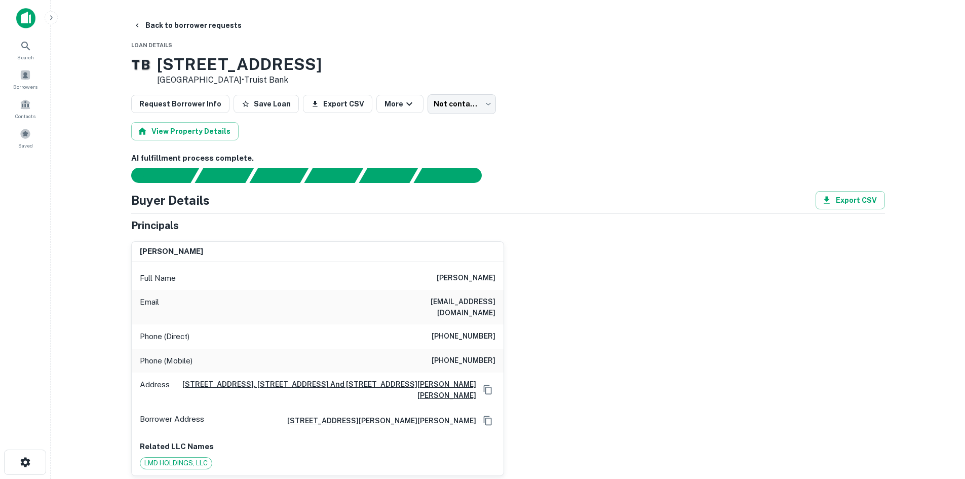
click at [466, 330] on h6 "[PHONE_NUMBER]" at bounding box center [464, 336] width 64 height 12
copy h6 "[PHONE_NUMBER]"
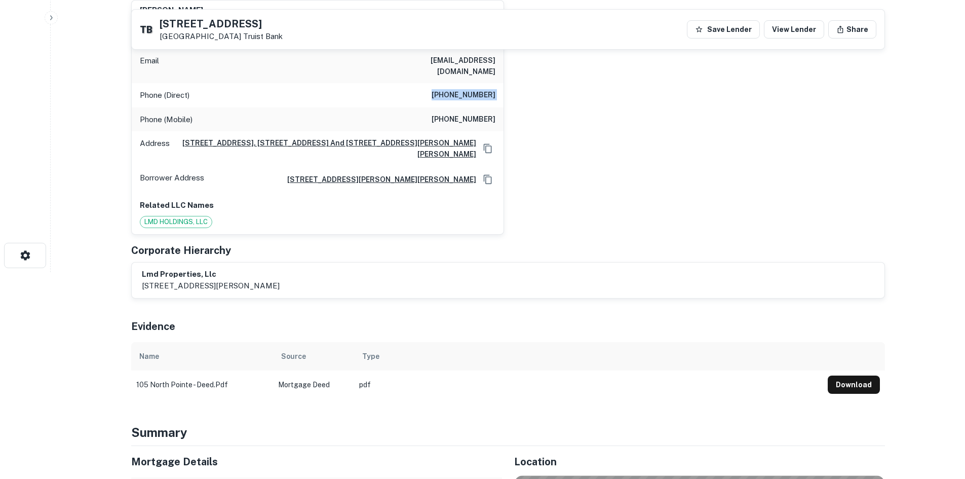
scroll to position [203, 0]
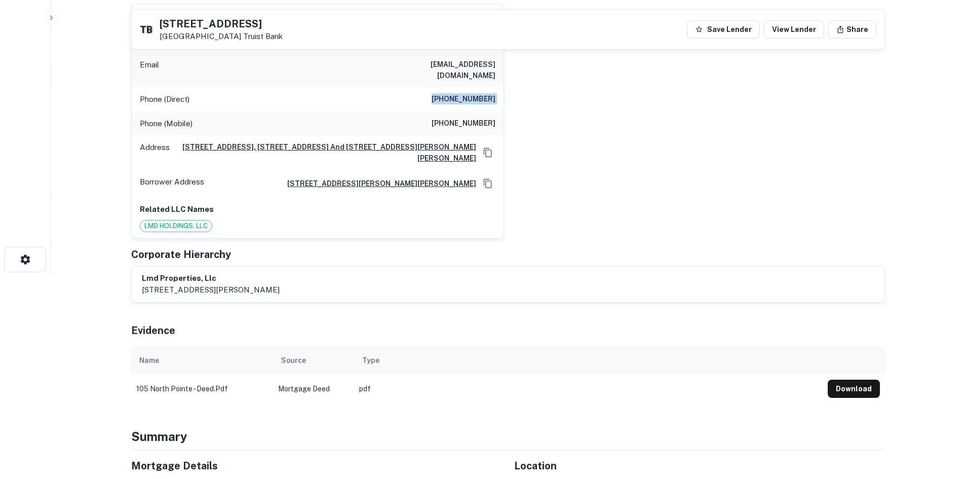
click at [465, 93] on h6 "[PHONE_NUMBER]" at bounding box center [464, 99] width 64 height 12
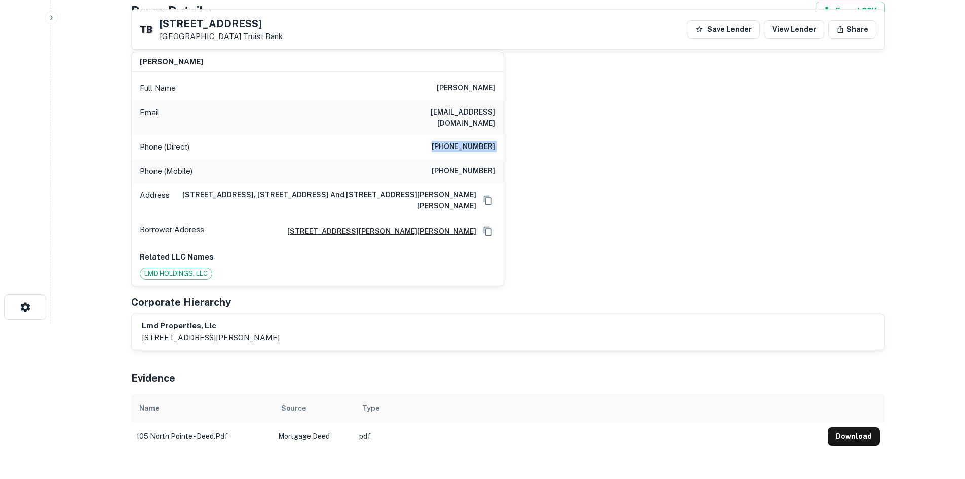
scroll to position [101, 0]
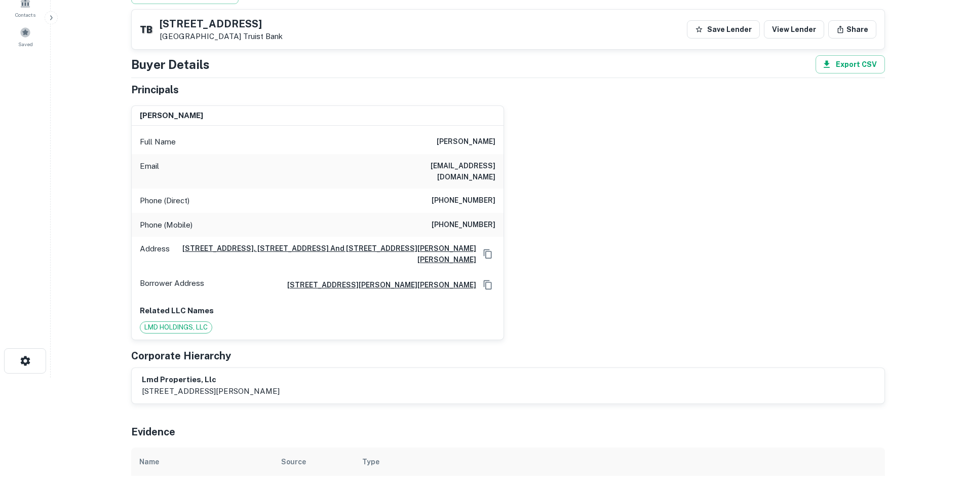
click at [421, 168] on h6 "[EMAIL_ADDRESS][DOMAIN_NAME]" at bounding box center [435, 171] width 122 height 22
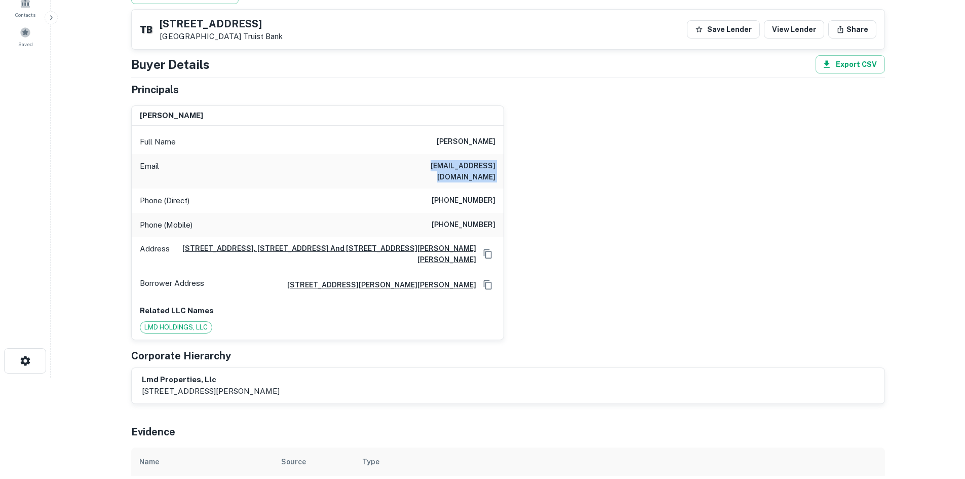
click at [421, 168] on h6 "[EMAIL_ADDRESS][DOMAIN_NAME]" at bounding box center [435, 171] width 122 height 22
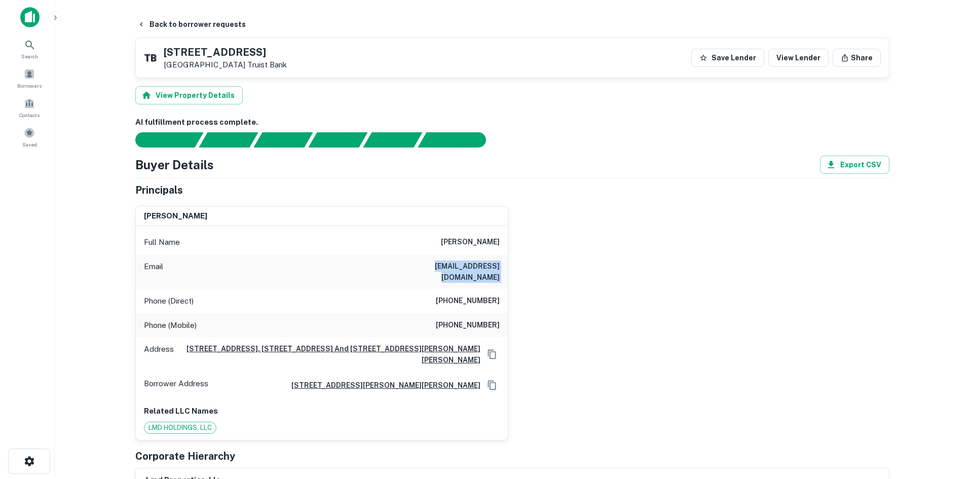
scroll to position [0, 0]
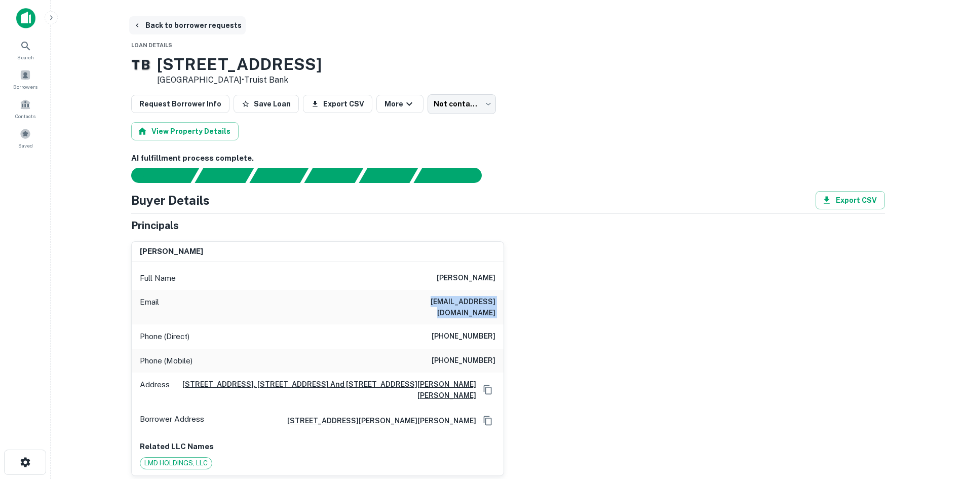
click at [194, 21] on button "Back to borrower requests" at bounding box center [187, 25] width 117 height 18
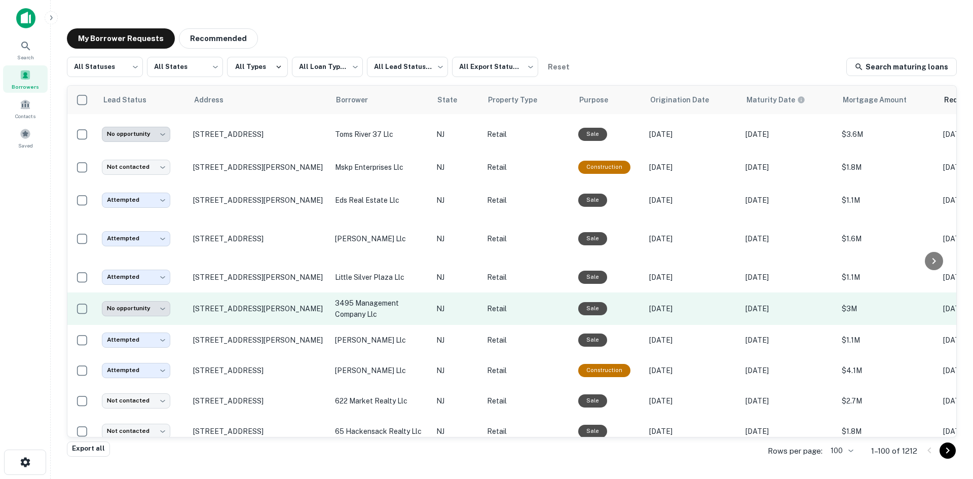
scroll to position [850, 0]
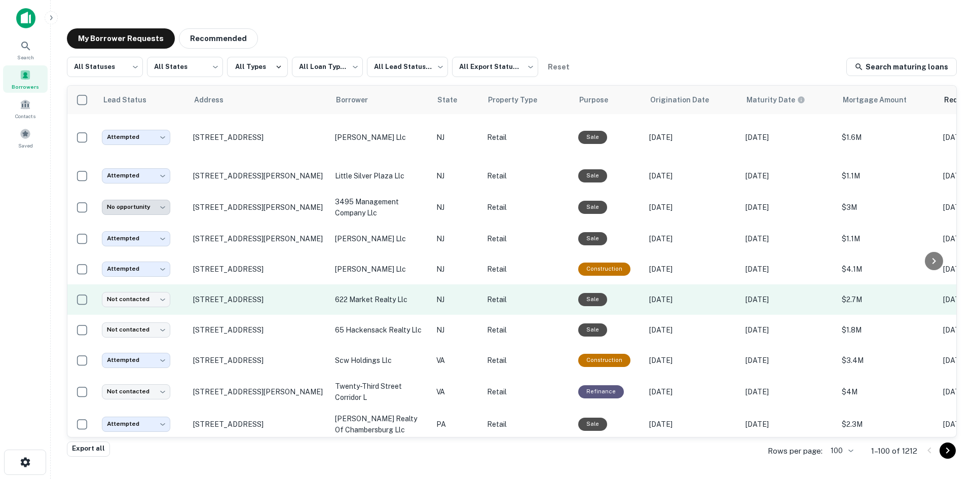
click at [267, 315] on td "[STREET_ADDRESS]" at bounding box center [259, 299] width 142 height 30
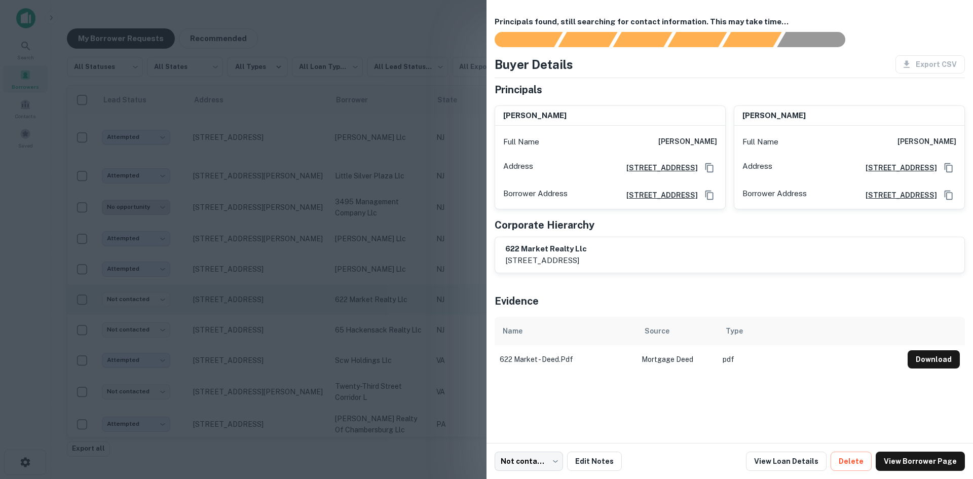
click at [267, 317] on div at bounding box center [486, 239] width 973 height 479
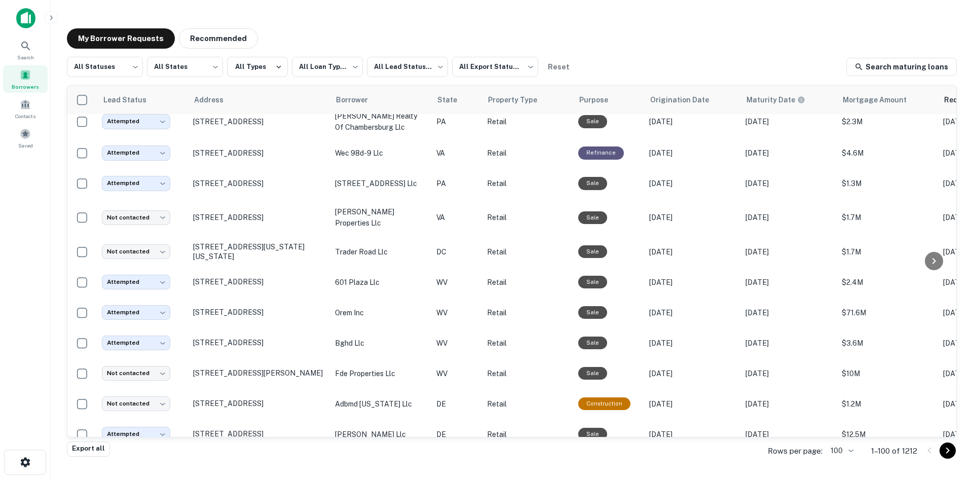
scroll to position [1154, 0]
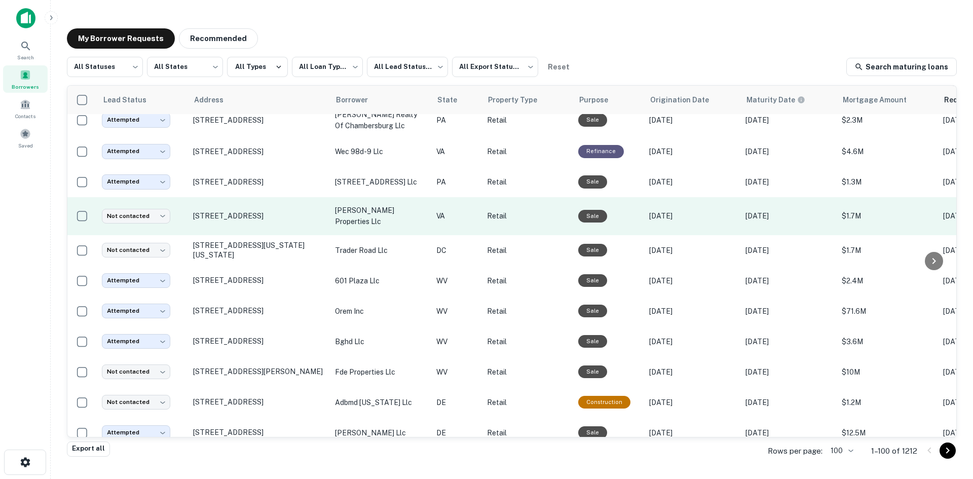
click at [268, 235] on td "[STREET_ADDRESS]" at bounding box center [259, 216] width 142 height 38
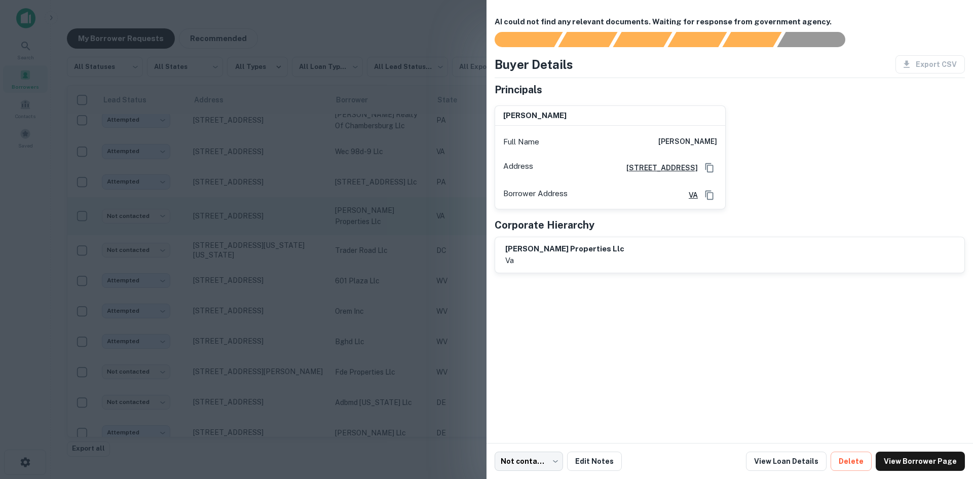
click at [268, 242] on div at bounding box center [486, 239] width 973 height 479
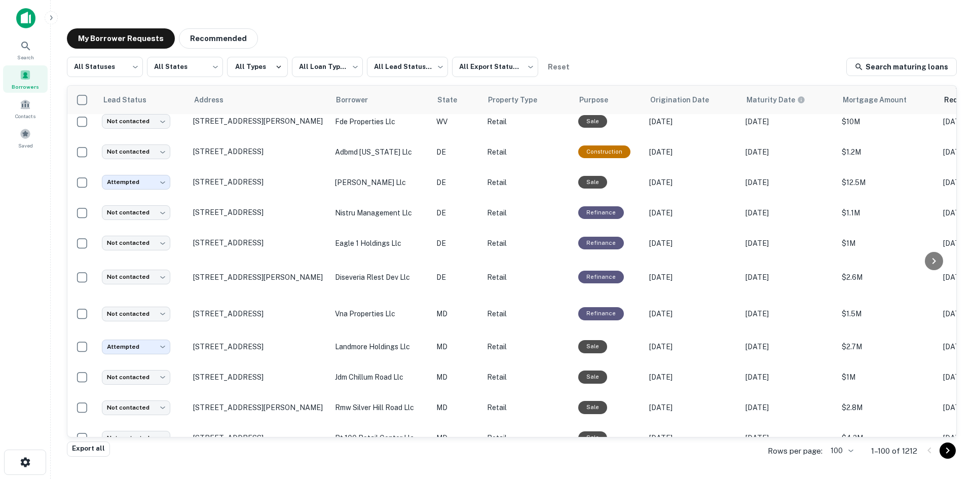
scroll to position [1408, 0]
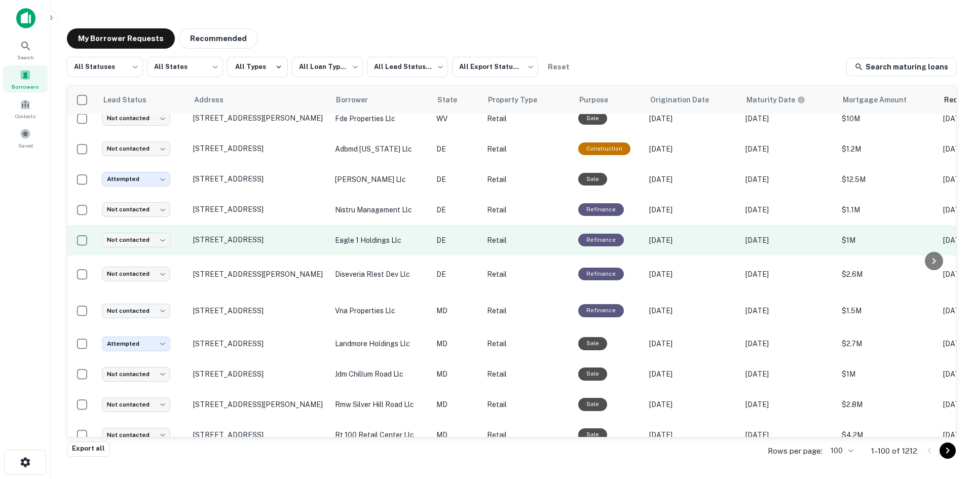
click at [266, 255] on td "[STREET_ADDRESS]" at bounding box center [259, 240] width 142 height 30
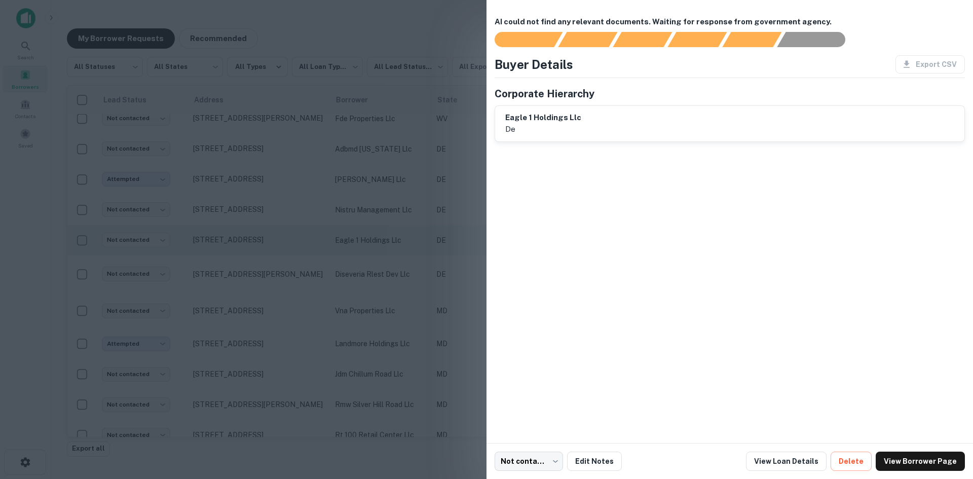
click at [266, 264] on div at bounding box center [486, 239] width 973 height 479
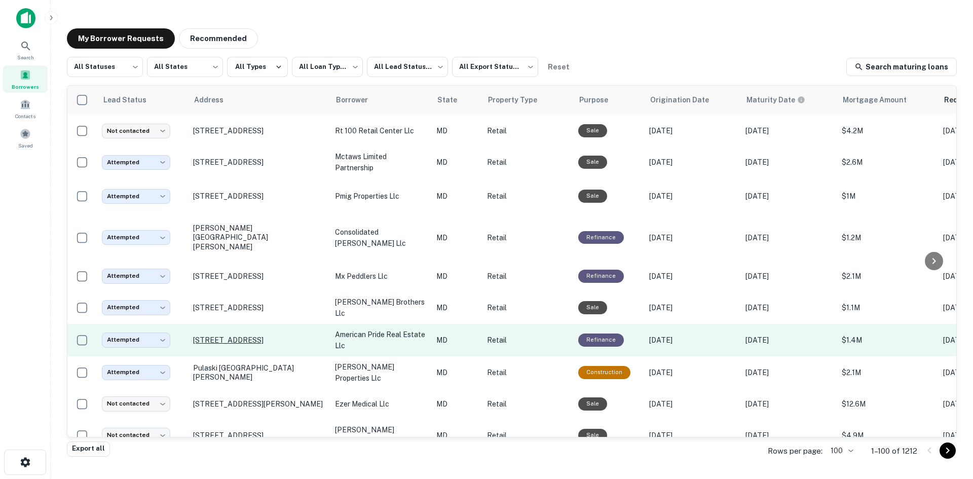
scroll to position [1813, 0]
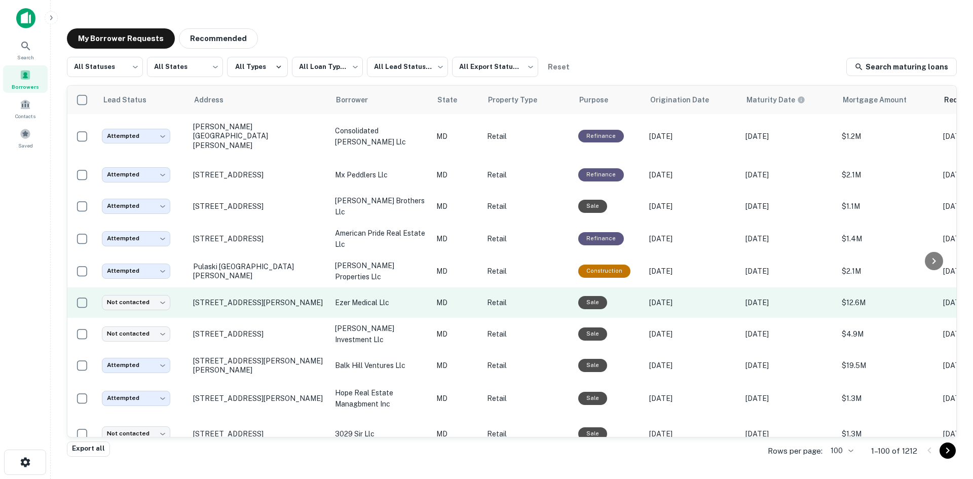
click at [266, 318] on td "[STREET_ADDRESS][PERSON_NAME]" at bounding box center [259, 302] width 142 height 30
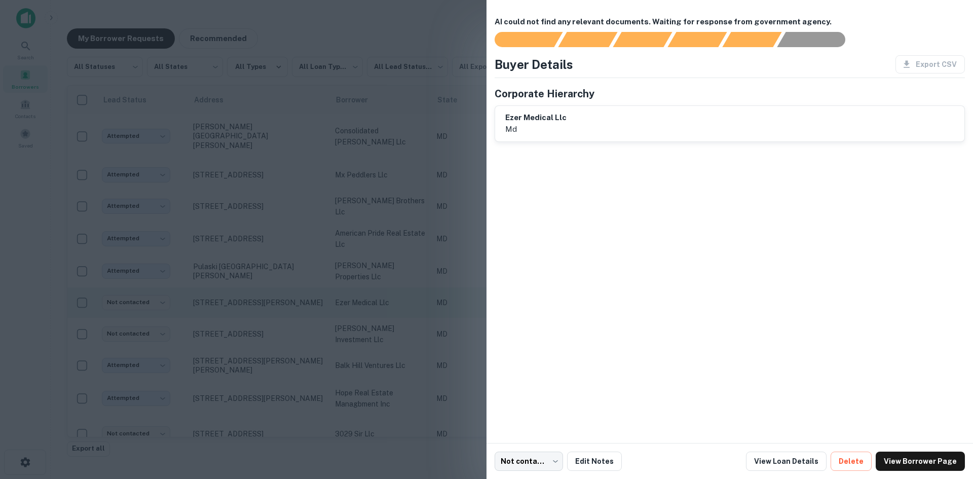
click at [266, 325] on div at bounding box center [486, 239] width 973 height 479
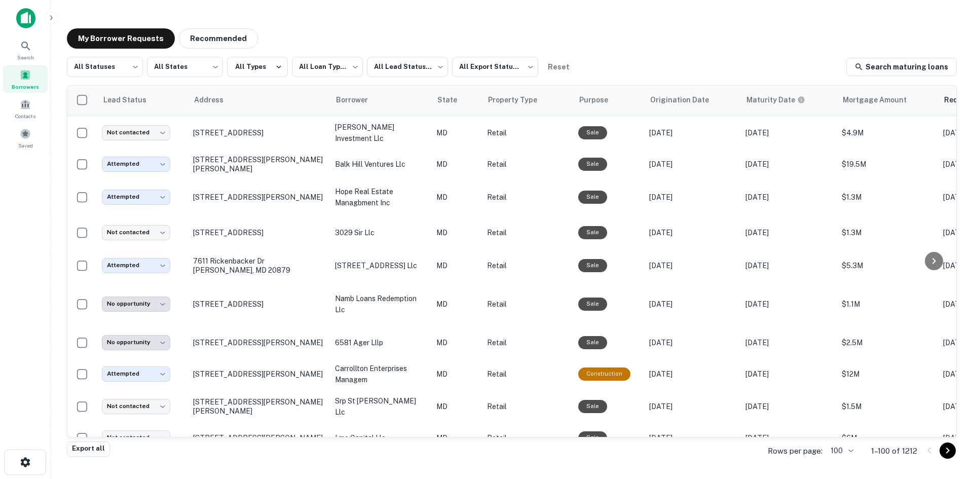
scroll to position [2067, 0]
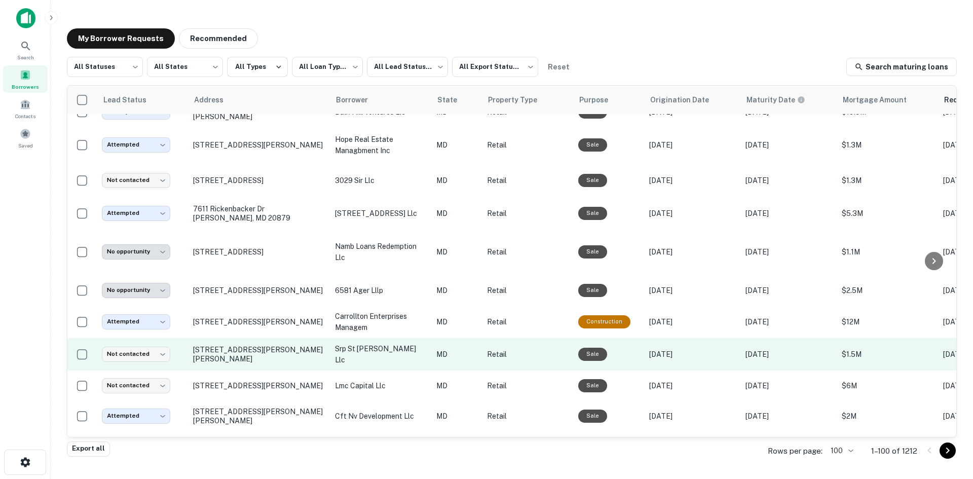
click at [266, 370] on td "[STREET_ADDRESS][PERSON_NAME][PERSON_NAME]" at bounding box center [259, 354] width 142 height 32
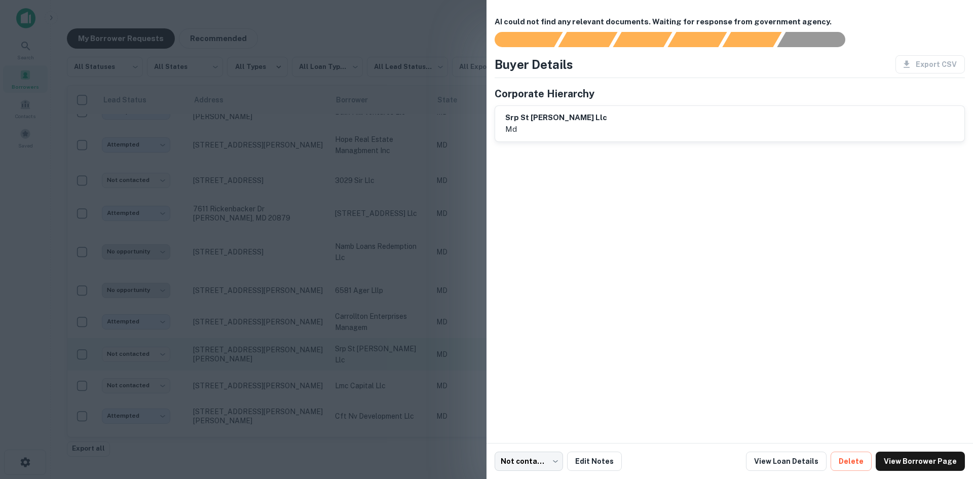
click at [266, 376] on div at bounding box center [486, 239] width 973 height 479
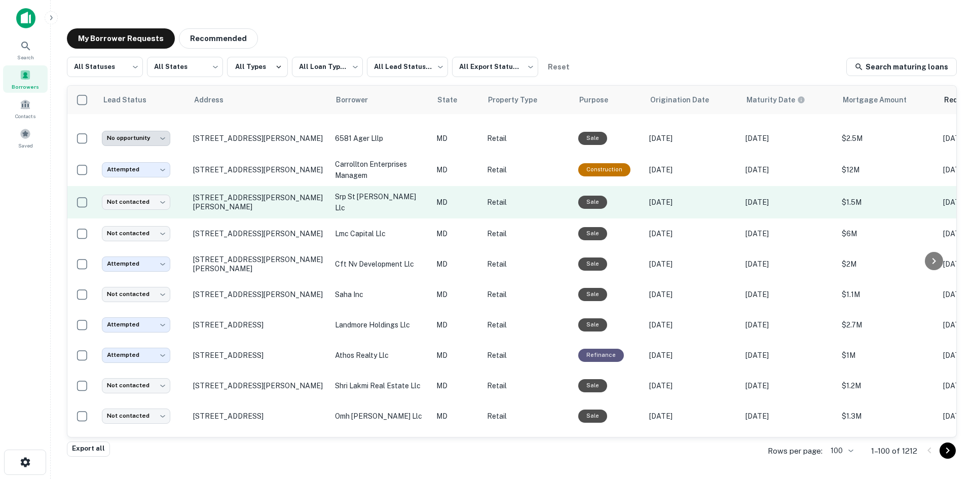
scroll to position [2320, 0]
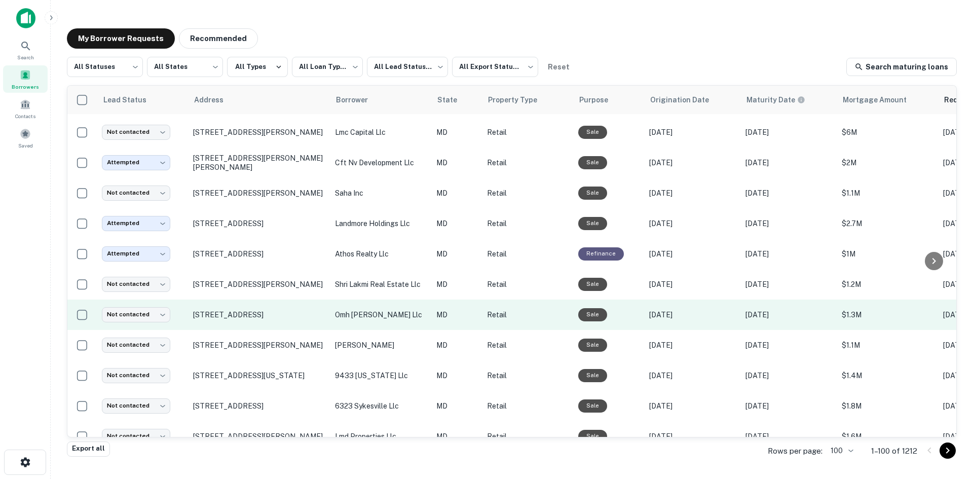
click at [277, 330] on td "[STREET_ADDRESS]" at bounding box center [259, 315] width 142 height 30
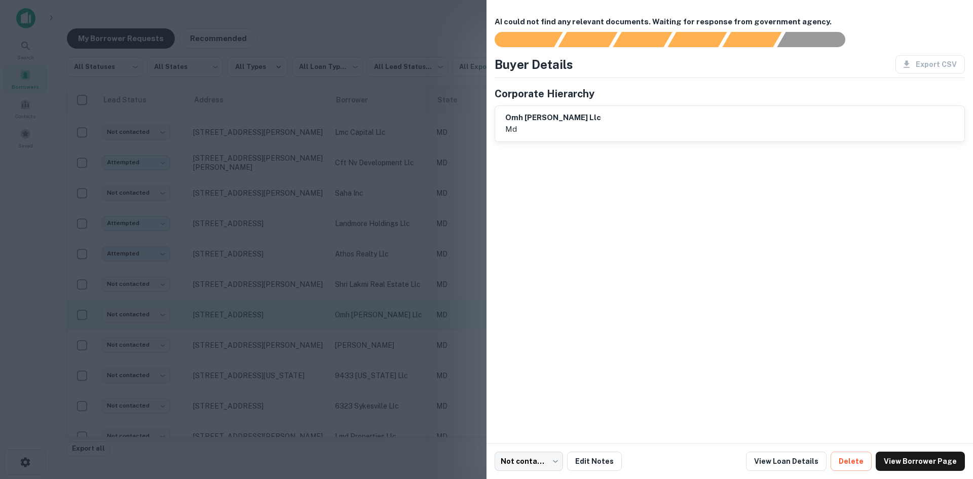
click at [277, 338] on div at bounding box center [486, 239] width 973 height 479
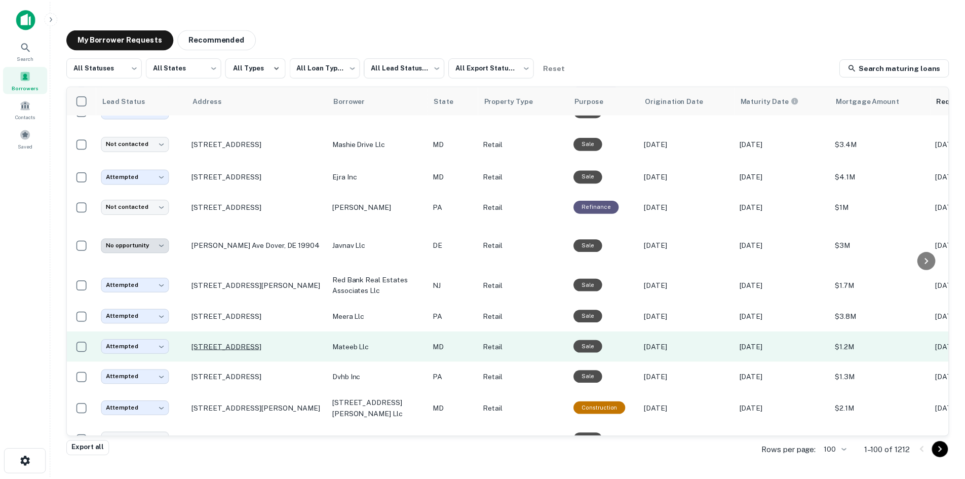
scroll to position [2887, 0]
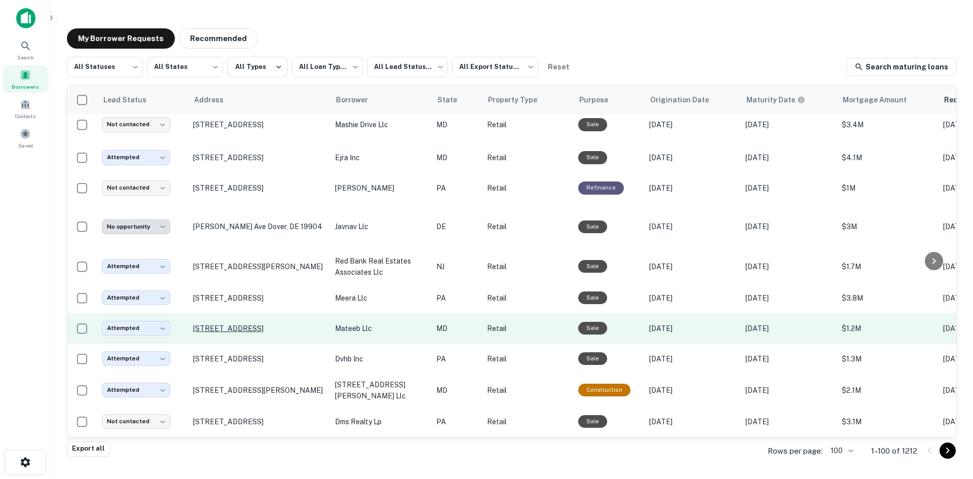
click at [254, 365] on td "[STREET_ADDRESS]" at bounding box center [259, 359] width 142 height 30
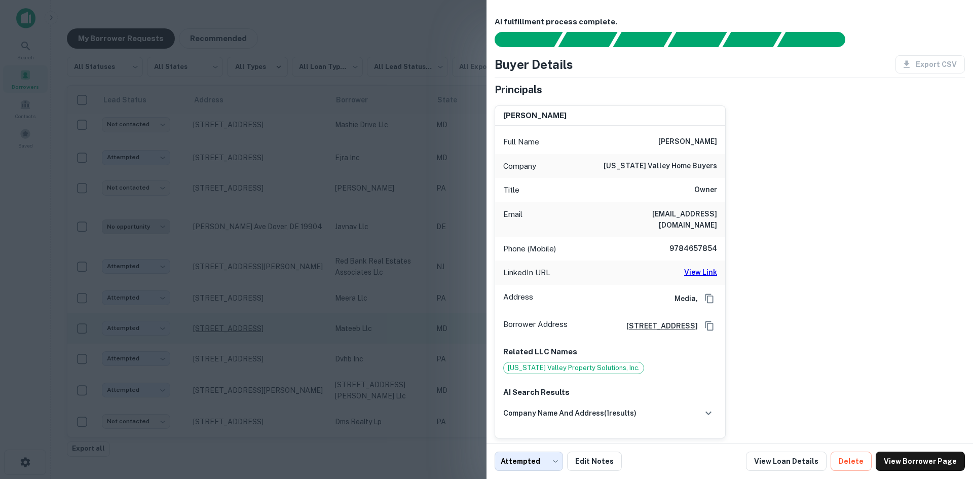
click at [254, 365] on div at bounding box center [486, 239] width 973 height 479
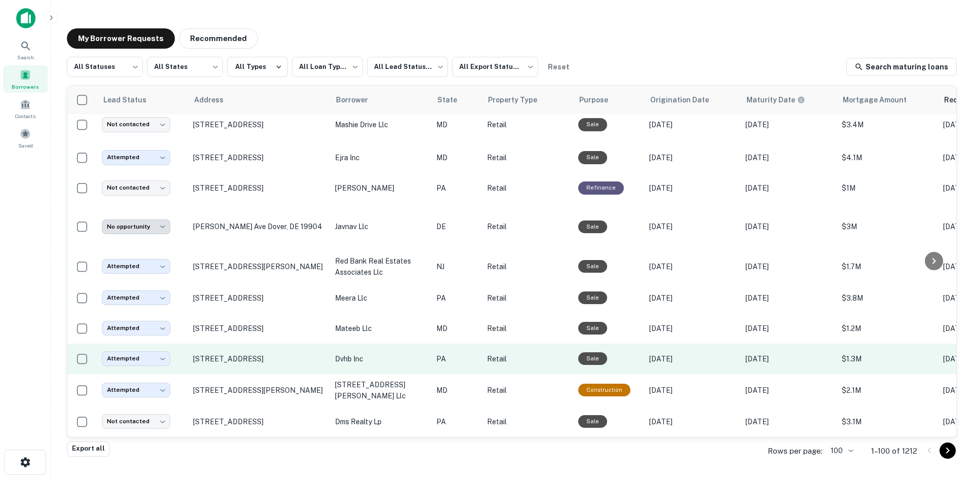
click at [288, 361] on td "[STREET_ADDRESS]" at bounding box center [259, 359] width 142 height 30
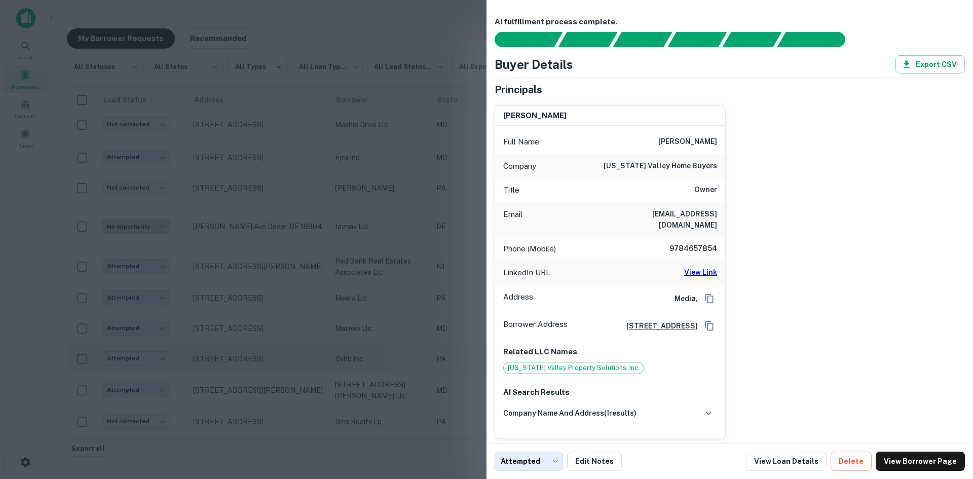
click at [288, 361] on div at bounding box center [486, 239] width 973 height 479
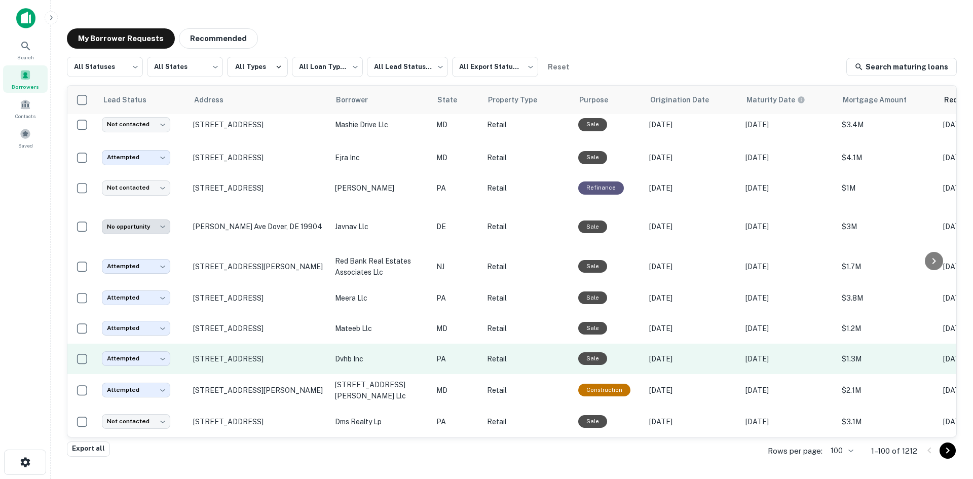
click at [288, 359] on td "[STREET_ADDRESS]" at bounding box center [259, 359] width 142 height 30
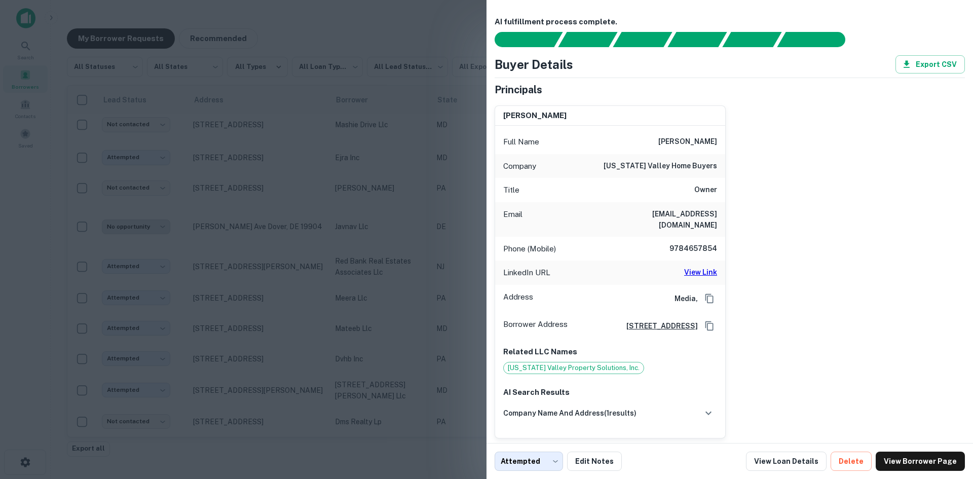
click at [288, 355] on div at bounding box center [486, 239] width 973 height 479
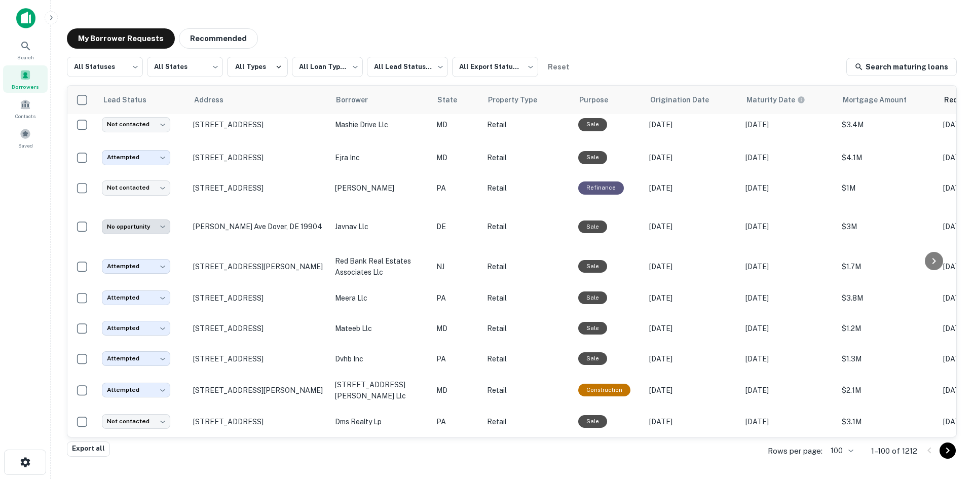
click at [288, 355] on p "[STREET_ADDRESS]" at bounding box center [259, 358] width 132 height 9
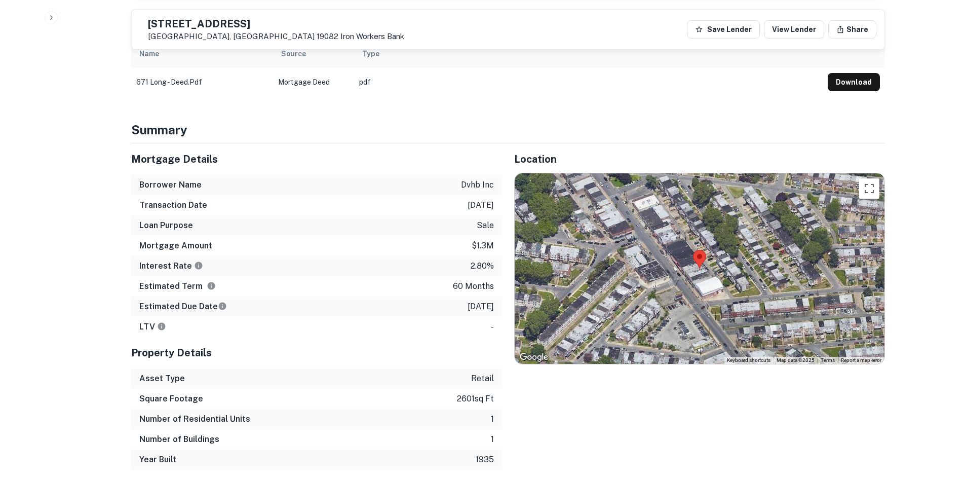
scroll to position [608, 0]
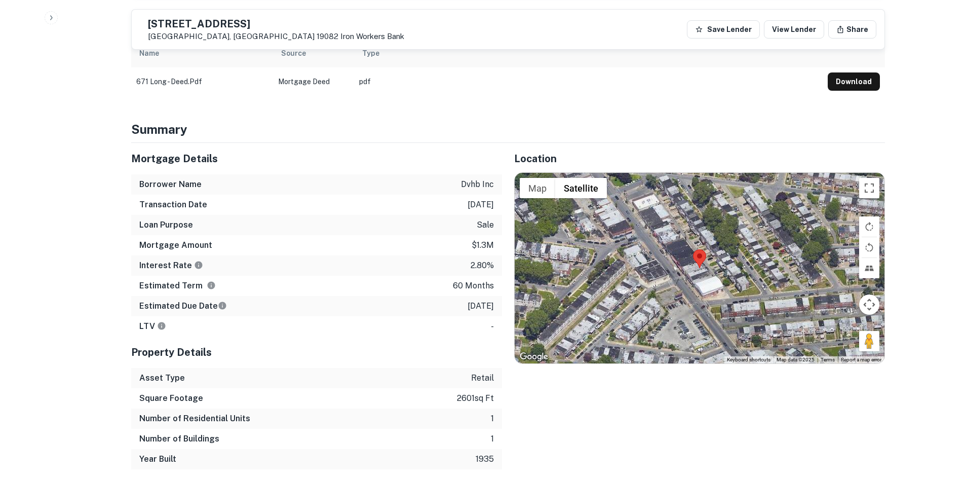
drag, startPoint x: 877, startPoint y: 341, endPoint x: 683, endPoint y: 269, distance: 207.0
click at [655, 268] on div "Map Terrain Satellite Labels Keyboard shortcuts Map Data Map data ©2025 Map dat…" at bounding box center [700, 268] width 370 height 191
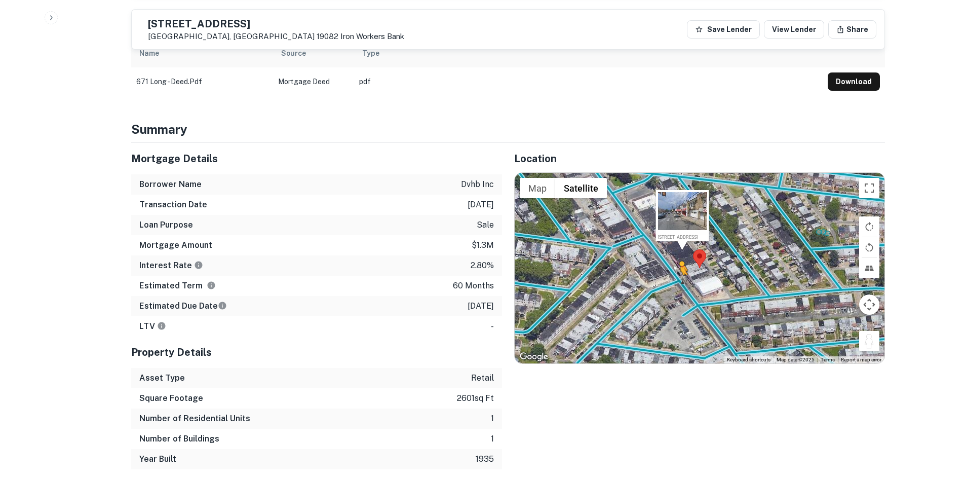
drag, startPoint x: 867, startPoint y: 332, endPoint x: 678, endPoint y: 274, distance: 198.1
click at [678, 274] on div "To activate drag with keyboard, press Alt + Enter. Once in keyboard drag state,…" at bounding box center [700, 268] width 370 height 191
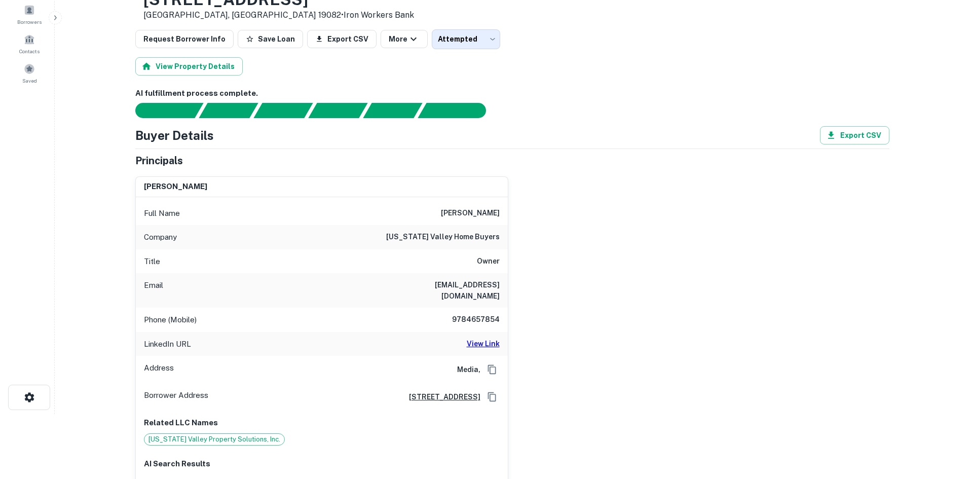
scroll to position [0, 0]
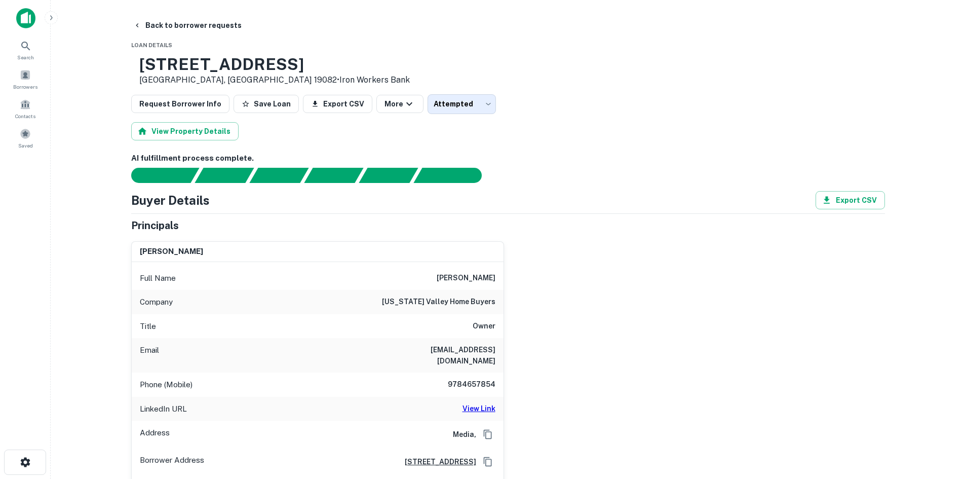
click at [458, 109] on body "Search Borrowers Contacts Saved Back to borrower requests Loan Details [STREET_…" at bounding box center [482, 239] width 965 height 479
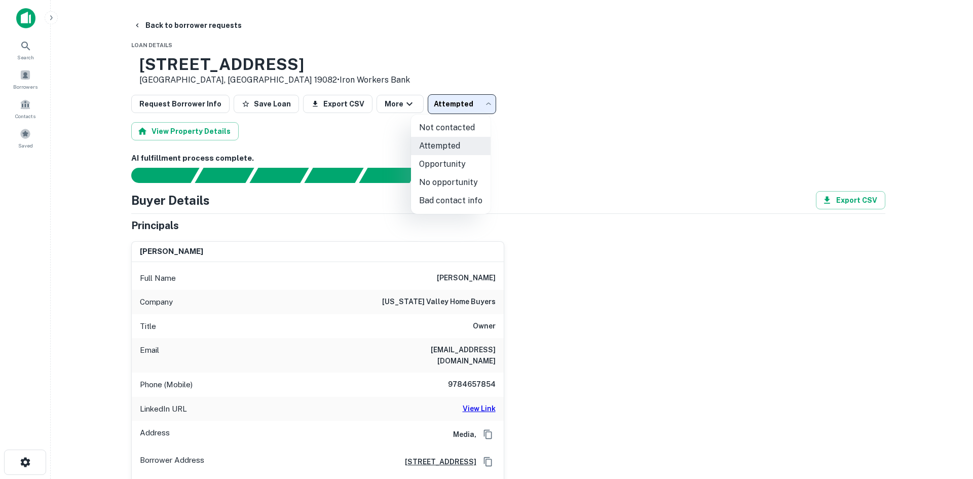
click at [449, 177] on li "No opportunity" at bounding box center [451, 182] width 80 height 18
type input "**********"
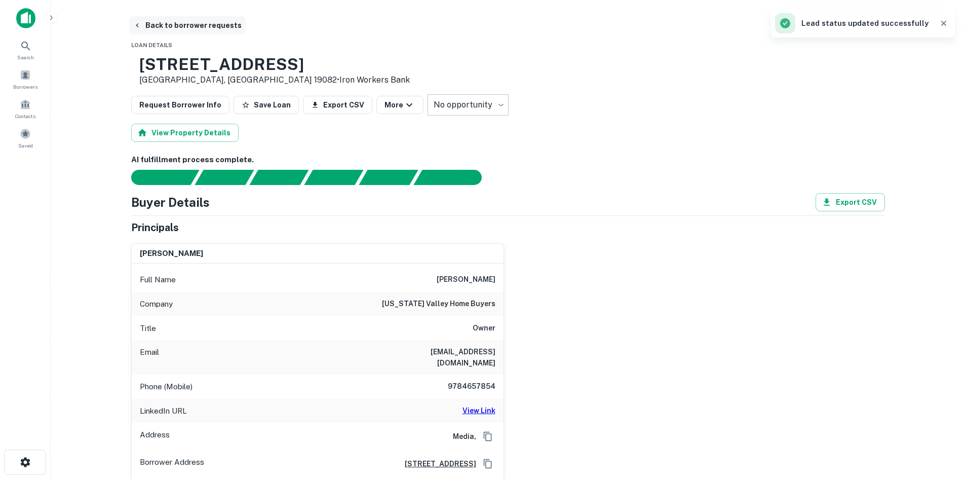
click at [184, 29] on button "Back to borrower requests" at bounding box center [187, 25] width 117 height 18
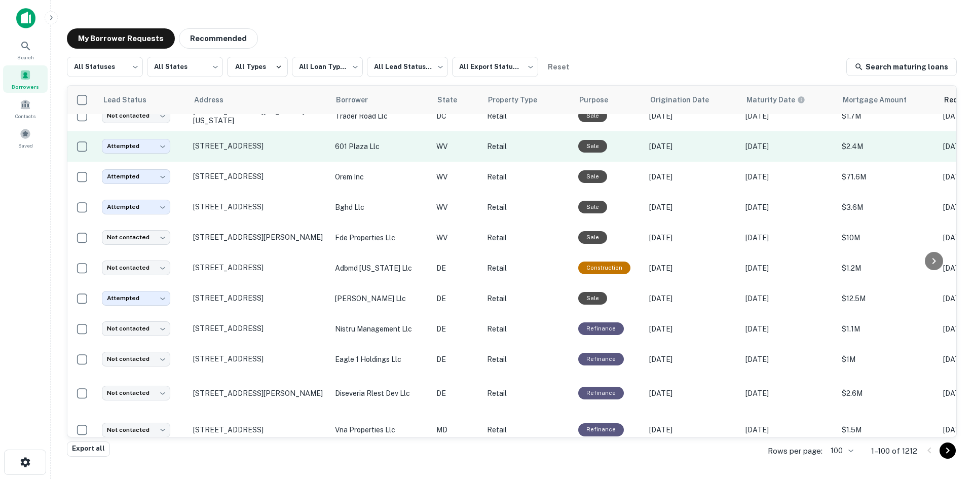
scroll to position [1459, 0]
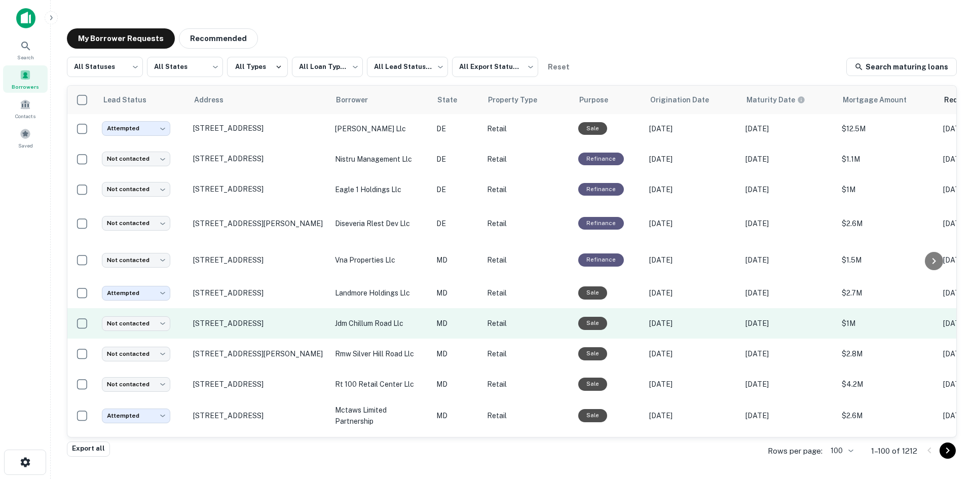
click at [298, 339] on td "[STREET_ADDRESS]" at bounding box center [259, 323] width 142 height 30
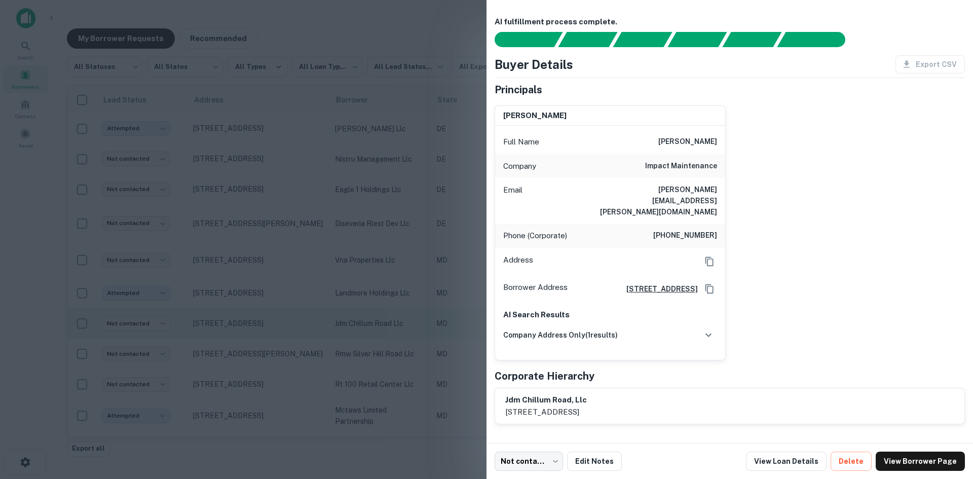
click at [298, 359] on div at bounding box center [486, 239] width 973 height 479
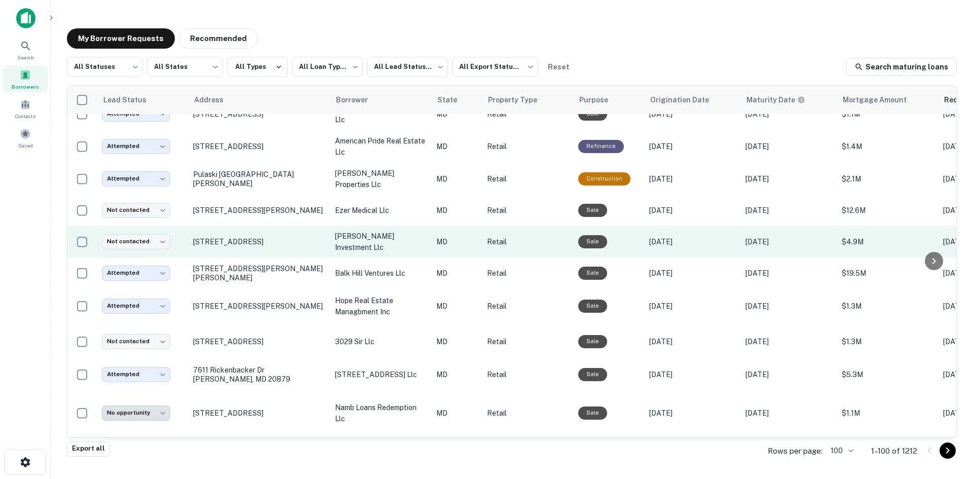
scroll to position [1915, 0]
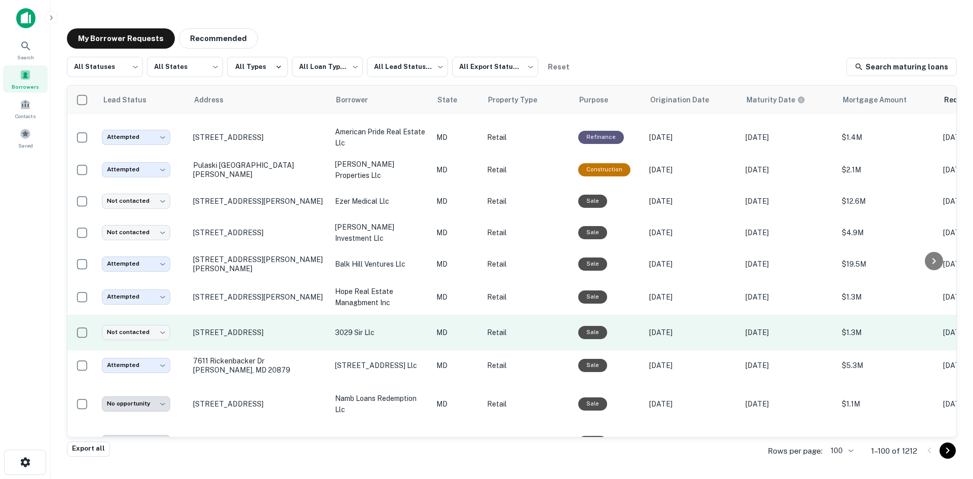
click at [299, 350] on td "[STREET_ADDRESS]" at bounding box center [259, 332] width 142 height 35
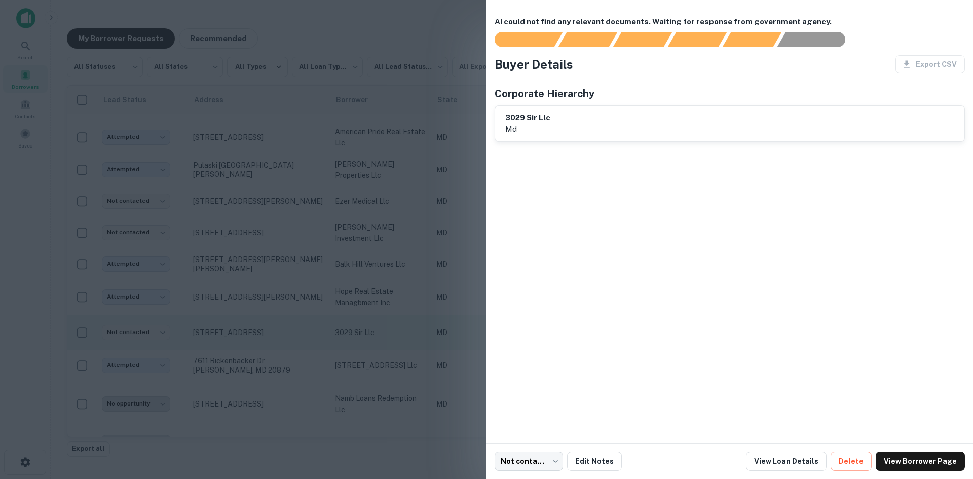
click at [299, 355] on div at bounding box center [486, 239] width 973 height 479
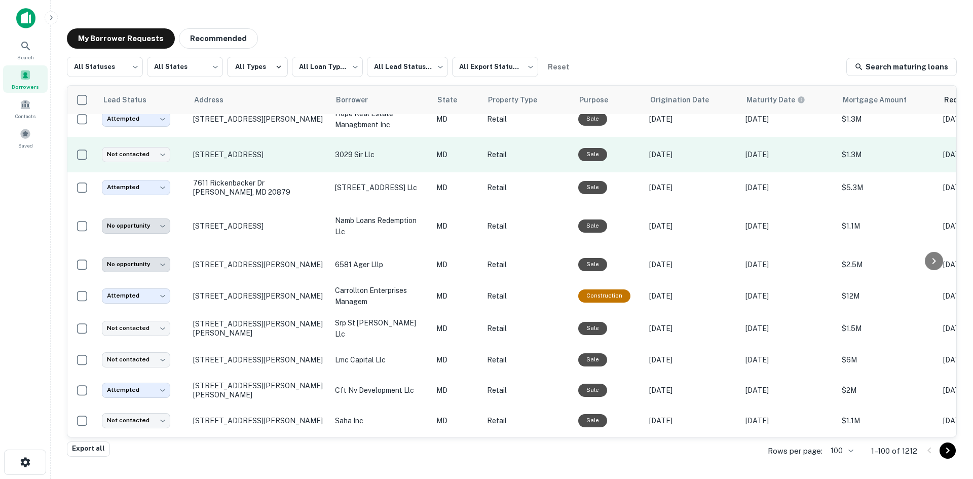
scroll to position [2117, 0]
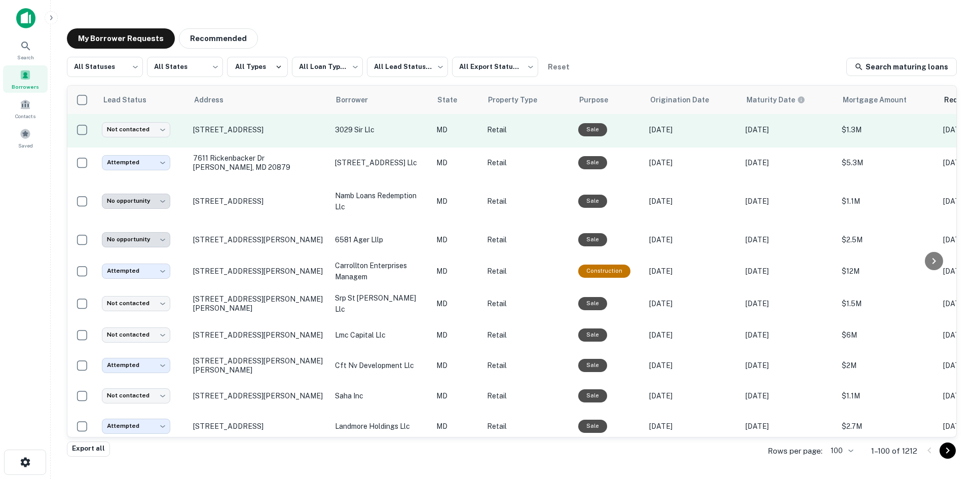
click at [299, 350] on td "[STREET_ADDRESS][PERSON_NAME]" at bounding box center [259, 335] width 142 height 30
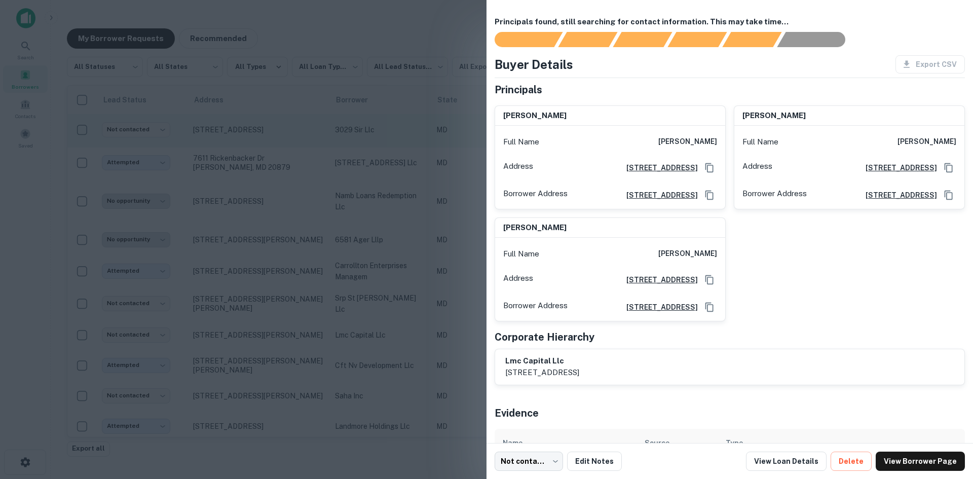
click at [299, 355] on div at bounding box center [486, 239] width 973 height 479
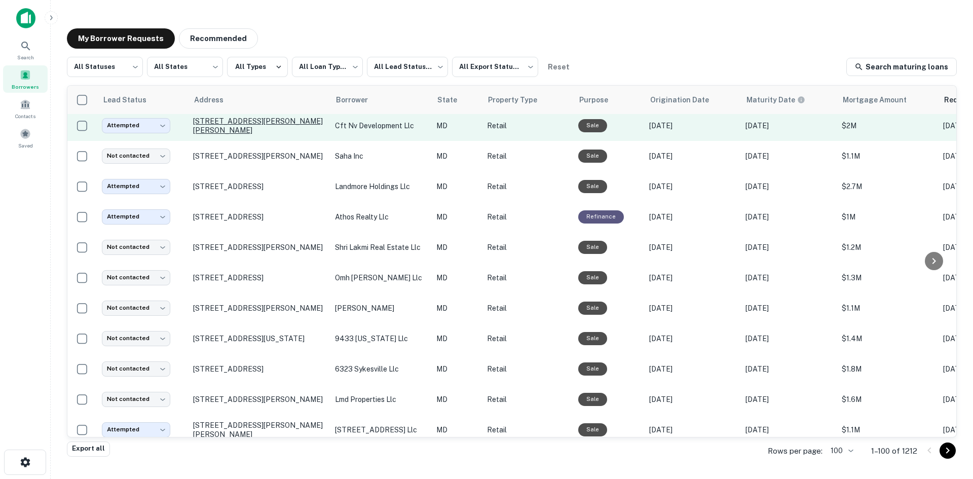
scroll to position [2371, 0]
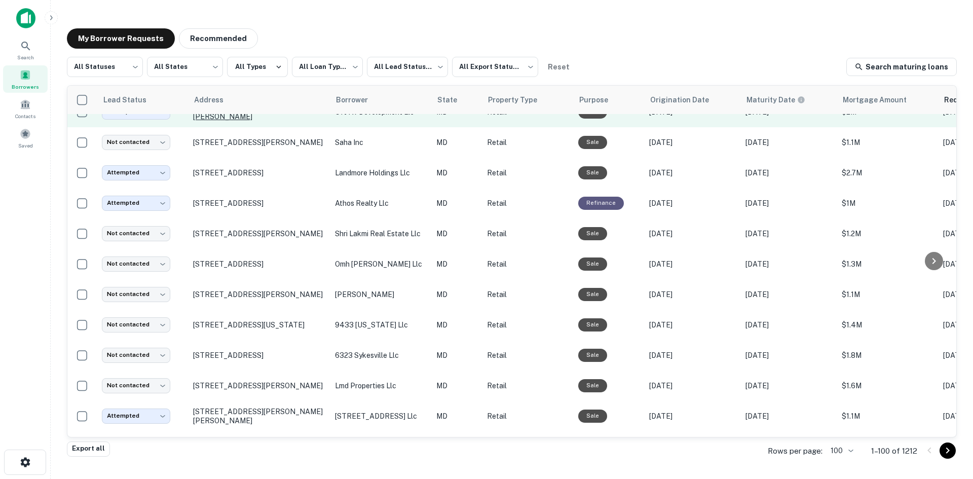
click at [276, 340] on td "[STREET_ADDRESS][US_STATE]" at bounding box center [259, 325] width 142 height 30
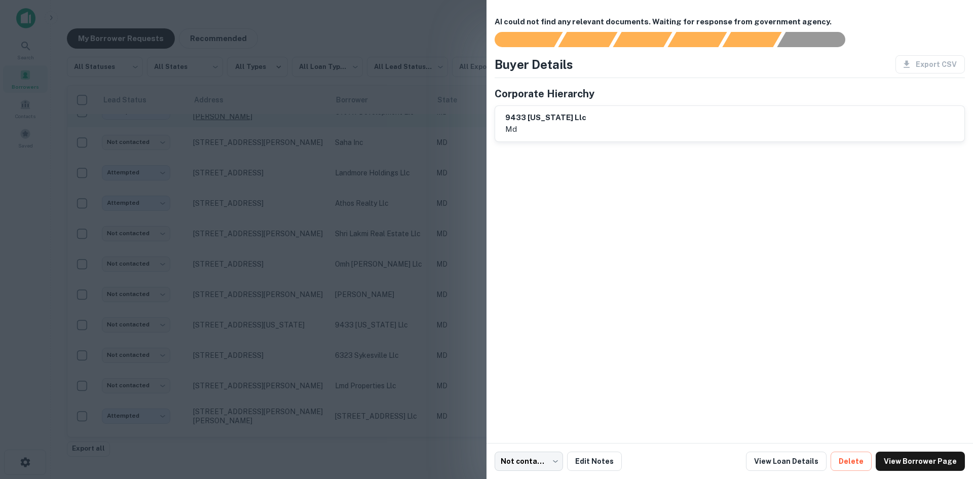
click at [276, 353] on div at bounding box center [486, 239] width 973 height 479
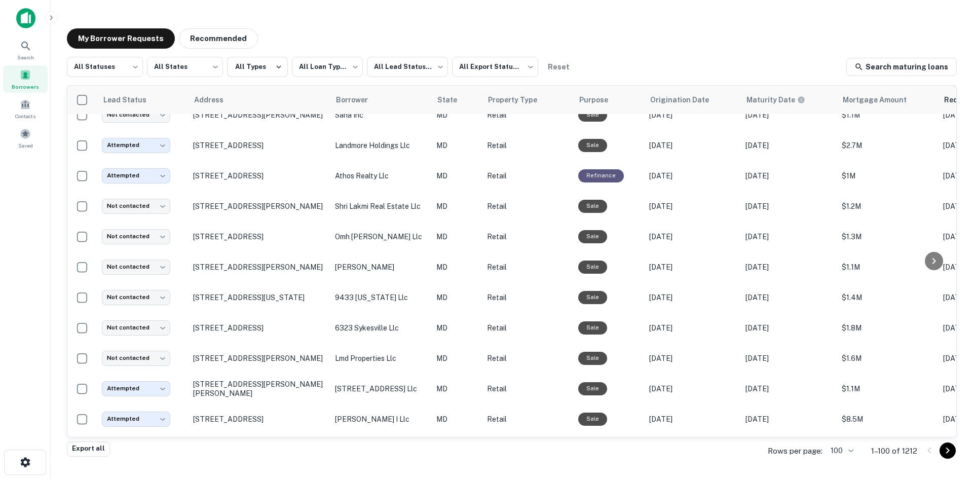
scroll to position [2421, 0]
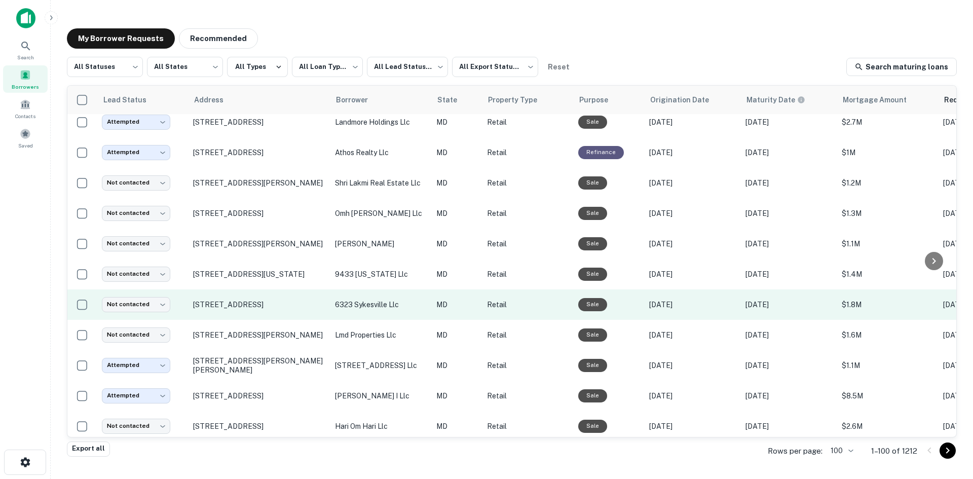
click at [280, 320] on td "[STREET_ADDRESS]" at bounding box center [259, 304] width 142 height 30
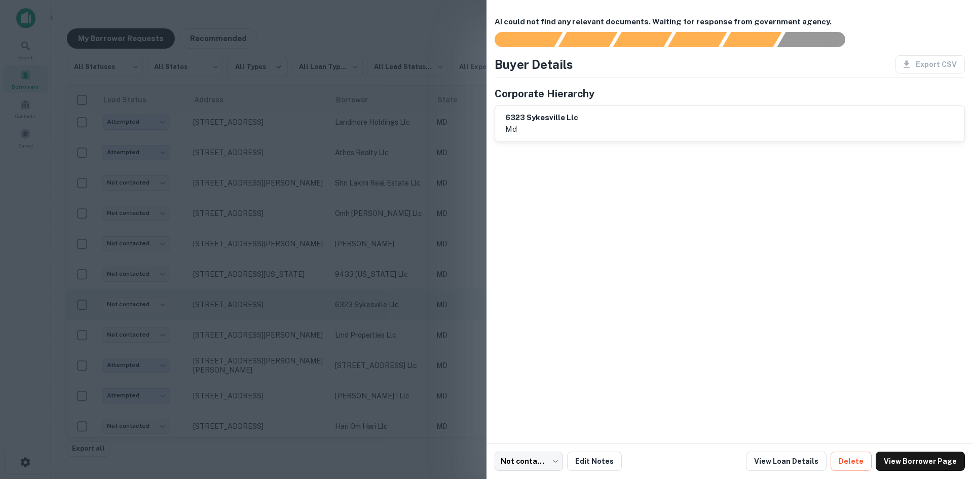
click at [280, 335] on div at bounding box center [486, 239] width 973 height 479
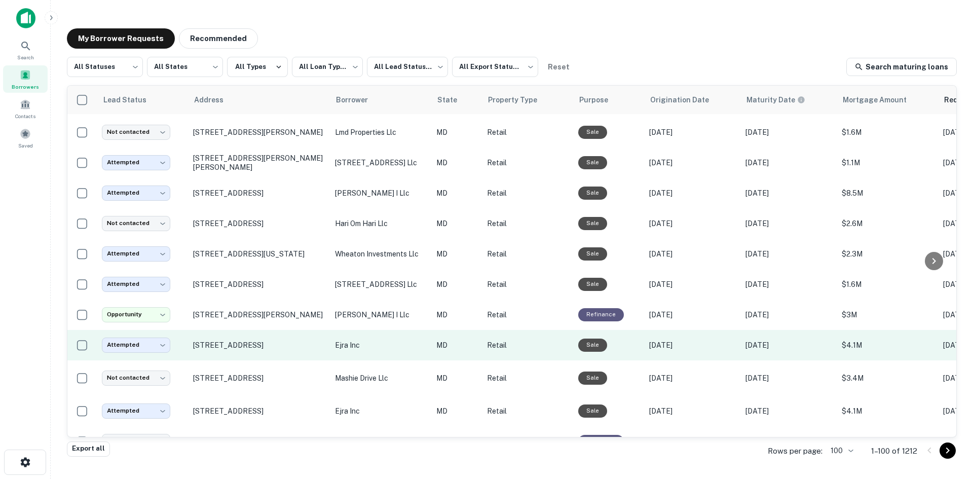
scroll to position [2675, 0]
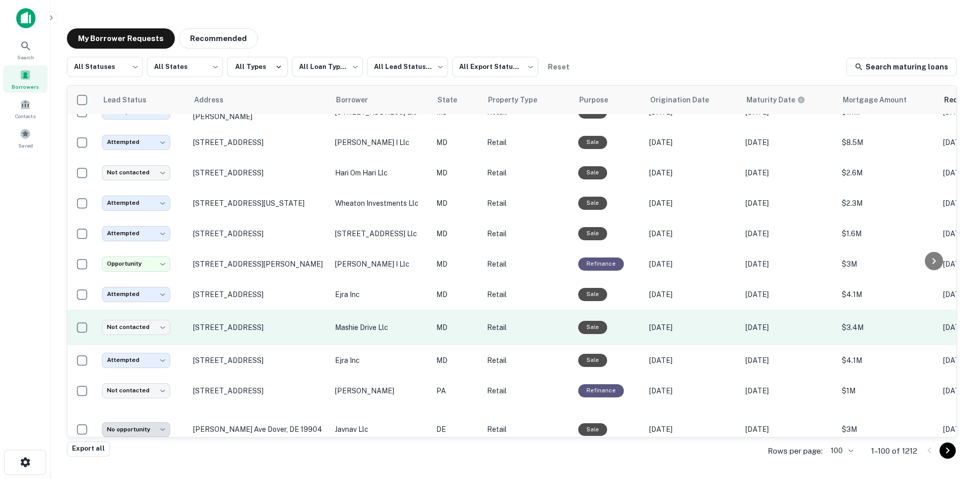
click at [272, 345] on td "[STREET_ADDRESS]" at bounding box center [259, 327] width 142 height 35
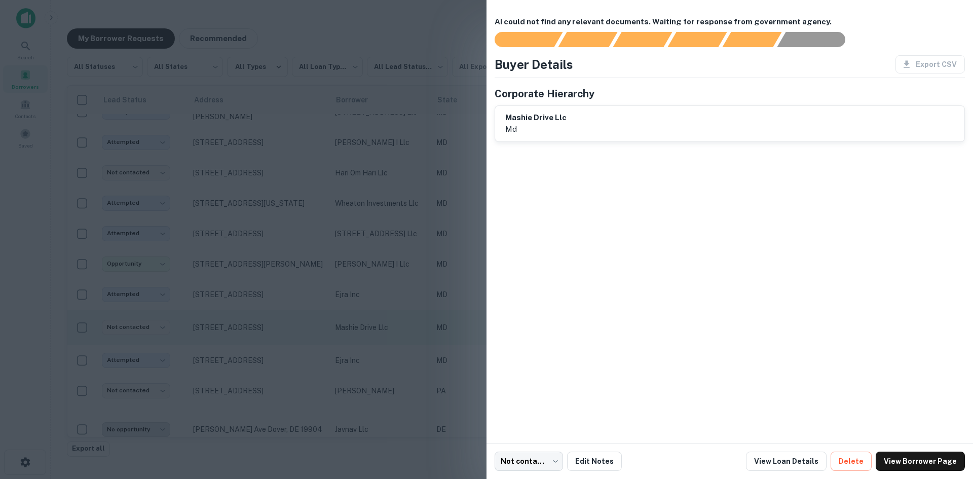
click at [272, 364] on div at bounding box center [486, 239] width 973 height 479
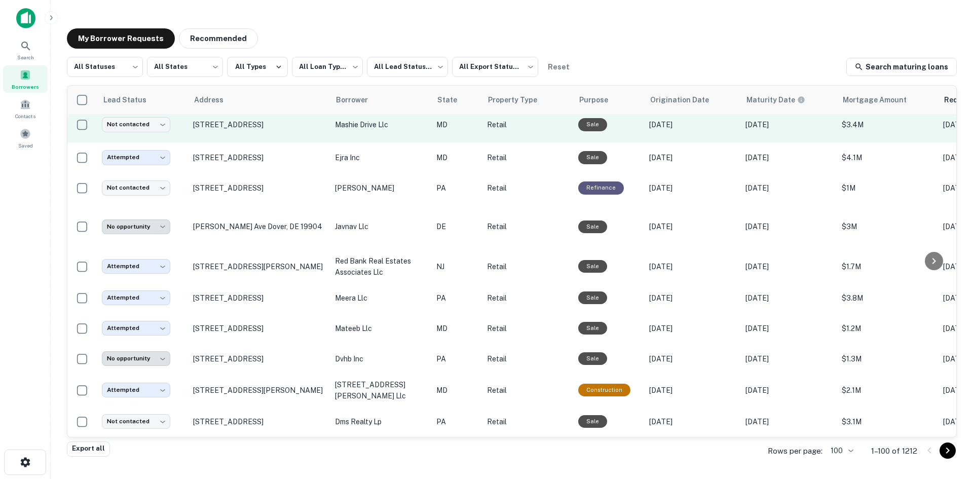
scroll to position [2887, 0]
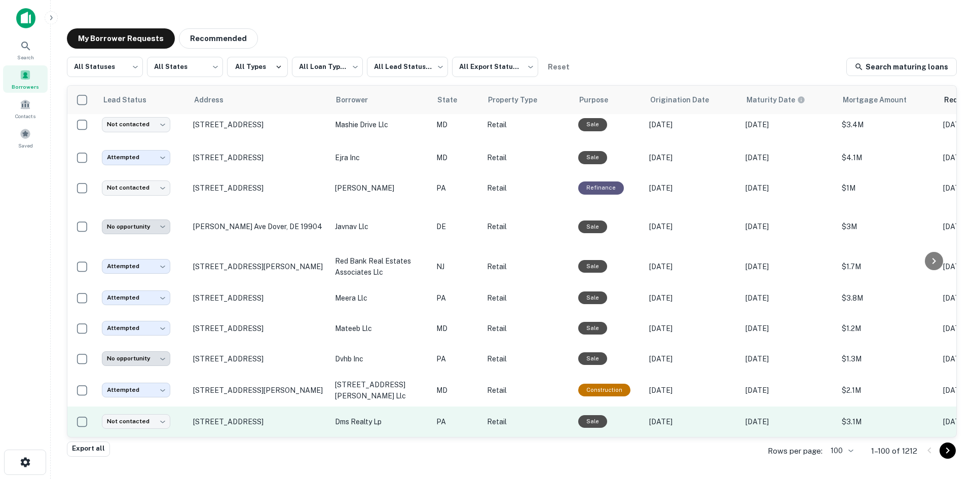
click at [279, 428] on td "[STREET_ADDRESS]" at bounding box center [259, 421] width 142 height 30
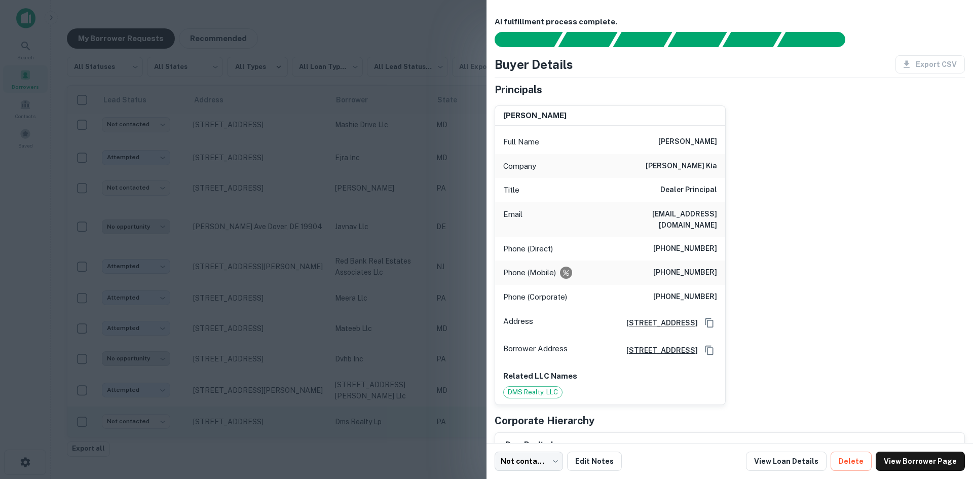
click at [279, 428] on div at bounding box center [486, 239] width 973 height 479
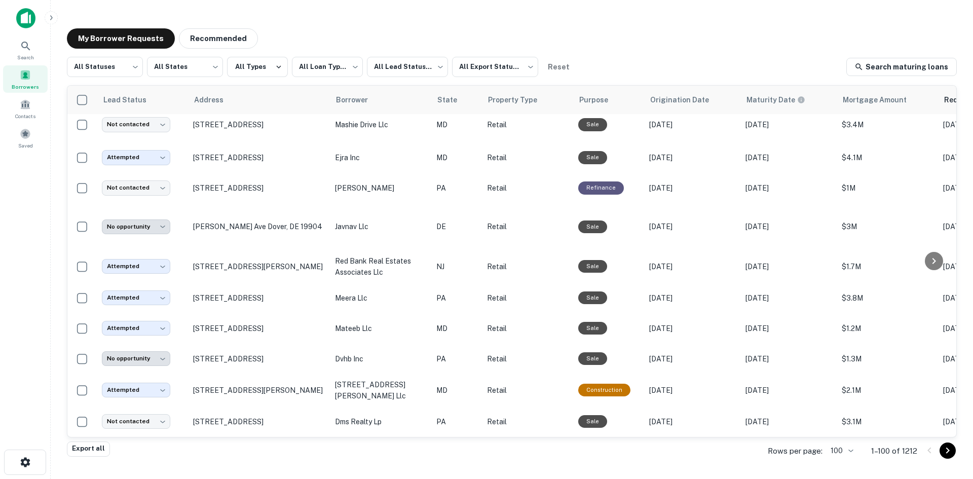
click at [953, 452] on icon "Go to next page" at bounding box center [948, 450] width 12 height 12
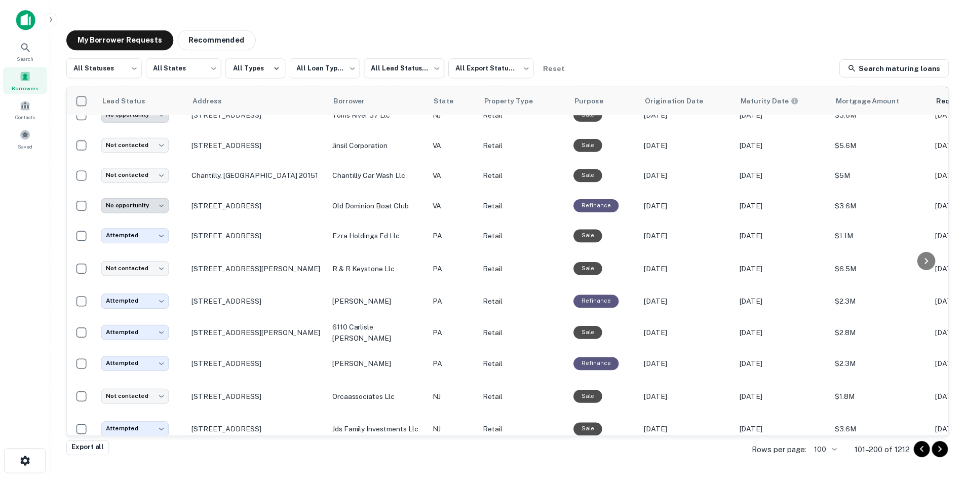
scroll to position [201, 0]
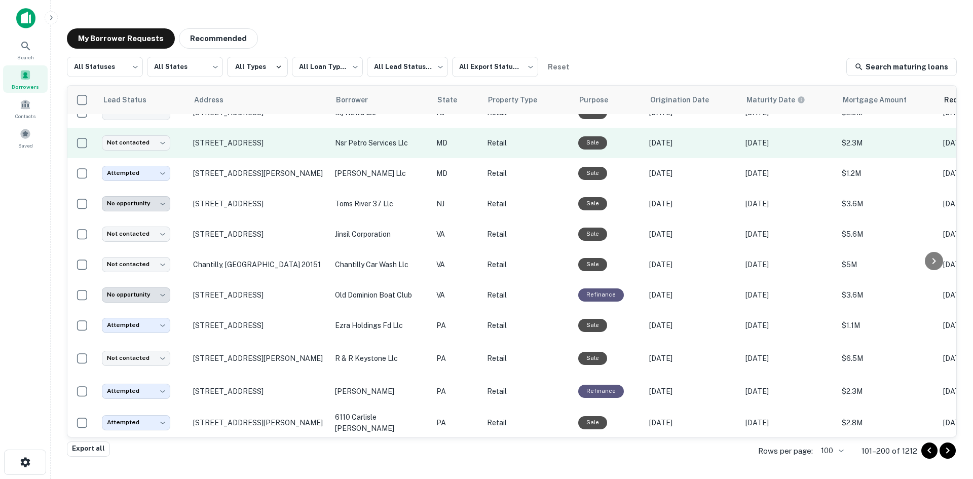
click at [257, 152] on td "[STREET_ADDRESS]" at bounding box center [259, 143] width 142 height 30
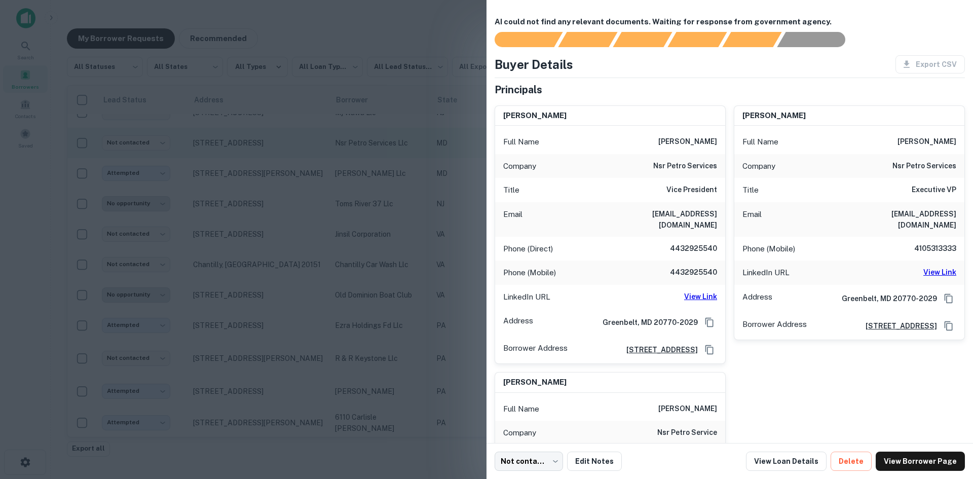
click at [257, 152] on div at bounding box center [486, 239] width 973 height 479
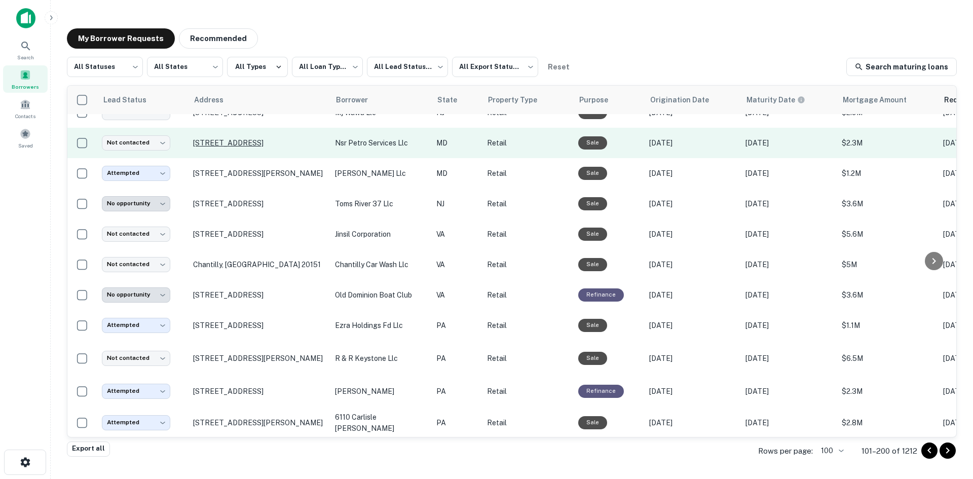
click at [257, 146] on p "[STREET_ADDRESS]" at bounding box center [259, 142] width 132 height 9
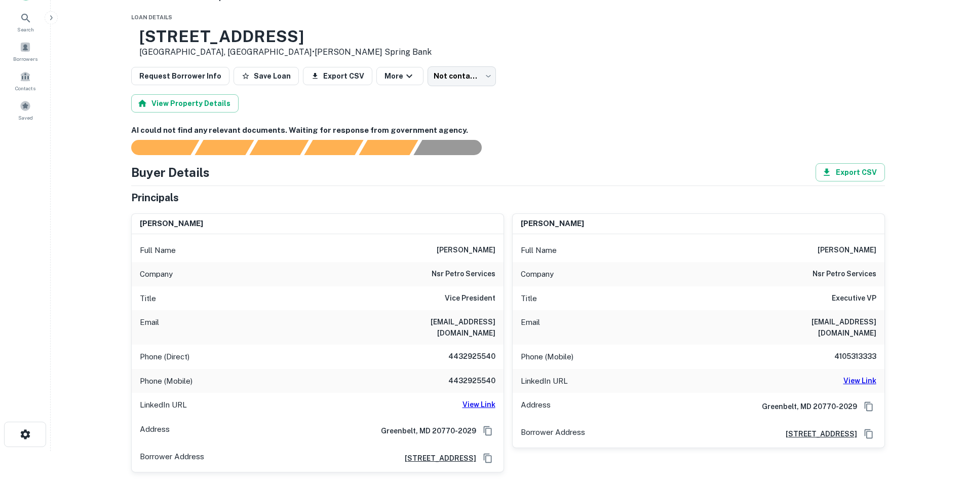
scroll to position [51, 0]
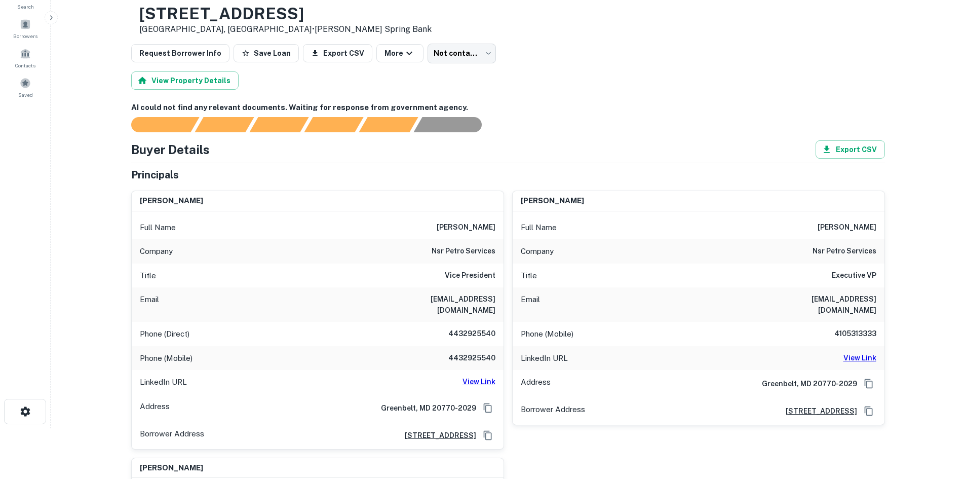
click at [472, 322] on div "Phone (Direct) [PHONE_NUMBER]" at bounding box center [318, 334] width 372 height 24
copy h6 "4432925540"
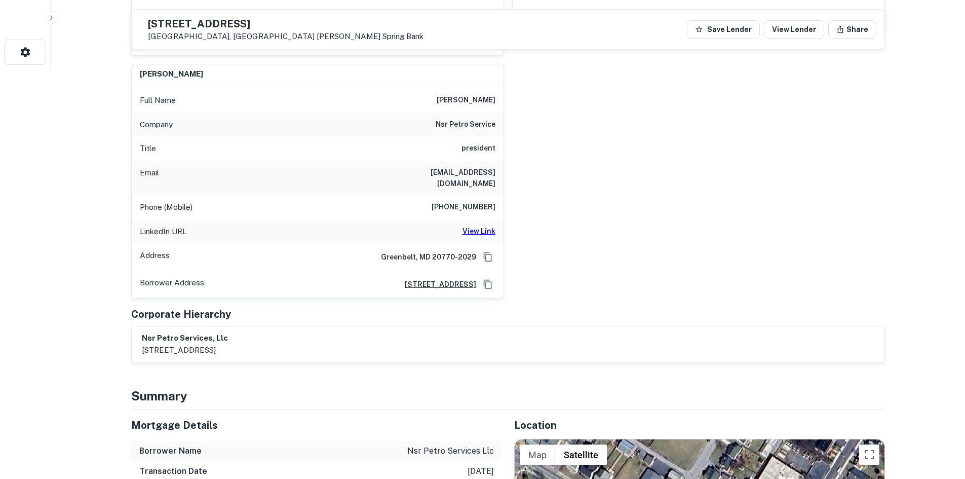
scroll to position [304, 0]
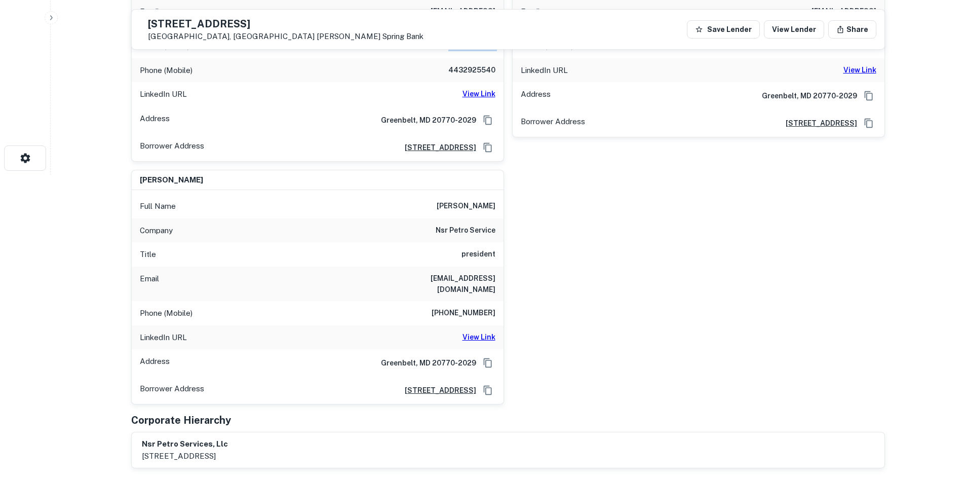
drag, startPoint x: 403, startPoint y: 193, endPoint x: 495, endPoint y: 197, distance: 91.8
click at [495, 197] on div "Full Name [PERSON_NAME]" at bounding box center [318, 206] width 372 height 24
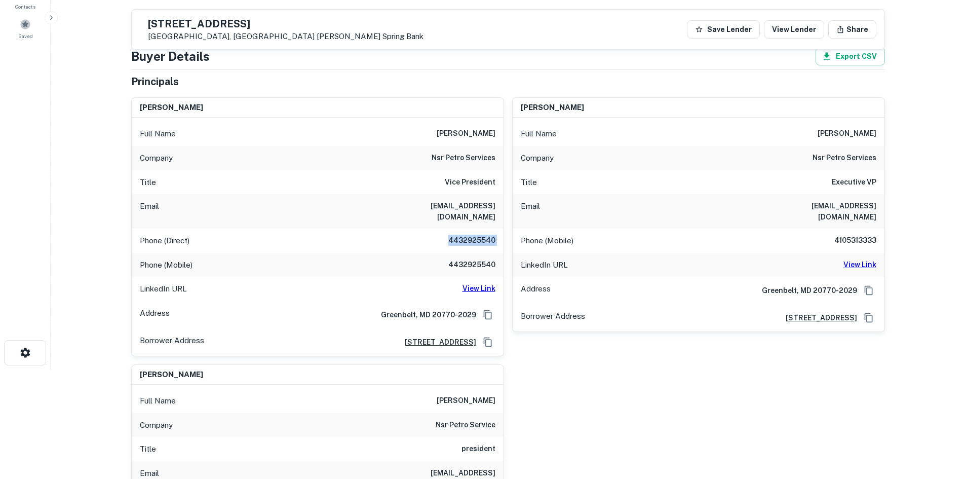
scroll to position [101, 0]
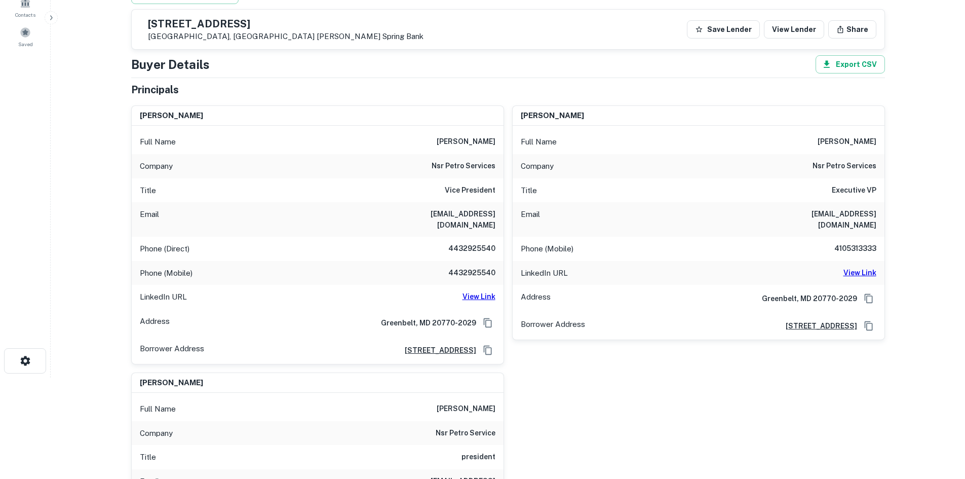
click at [813, 202] on div "Title Executive VP" at bounding box center [699, 190] width 372 height 24
drag, startPoint x: 824, startPoint y: 233, endPoint x: 893, endPoint y: 236, distance: 70.0
copy h6 "4105313333"
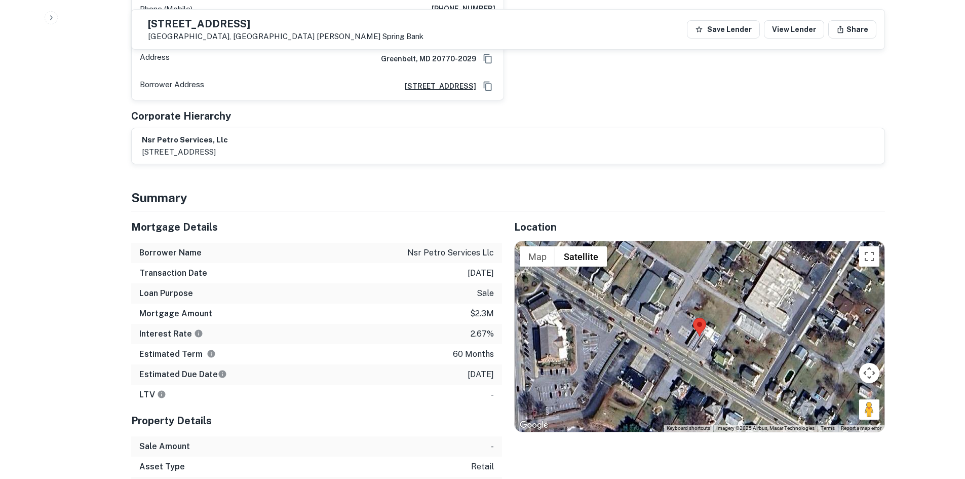
scroll to position [709, 0]
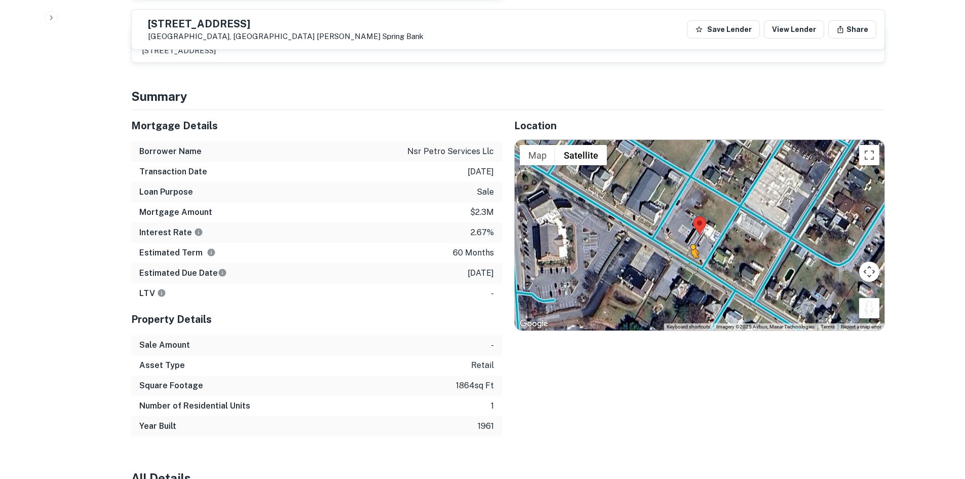
drag, startPoint x: 866, startPoint y: 288, endPoint x: 692, endPoint y: 247, distance: 178.2
click at [692, 247] on div "To activate drag with keyboard, press Alt + Enter. Once in keyboard drag state,…" at bounding box center [700, 235] width 370 height 191
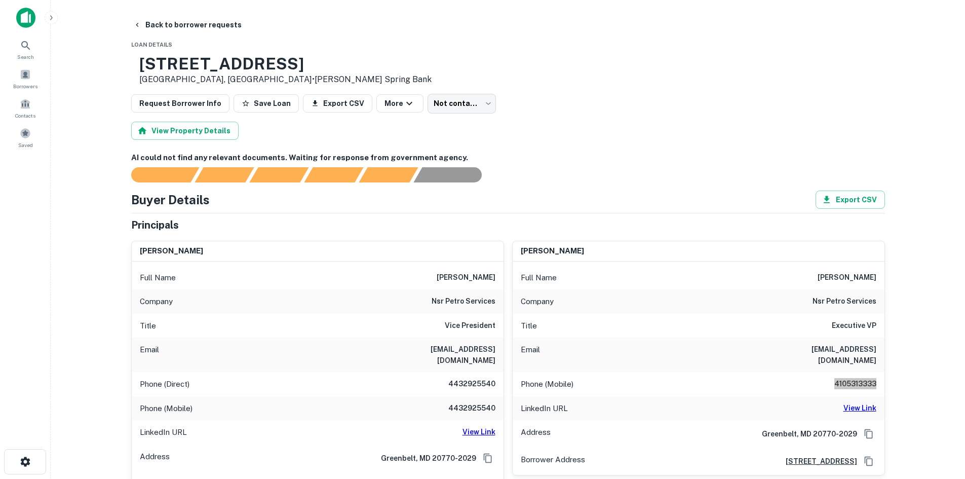
scroll to position [0, 0]
click at [427, 113] on body "Search Borrowers Contacts Saved Back to borrower requests Loan Details [STREET_…" at bounding box center [482, 239] width 965 height 479
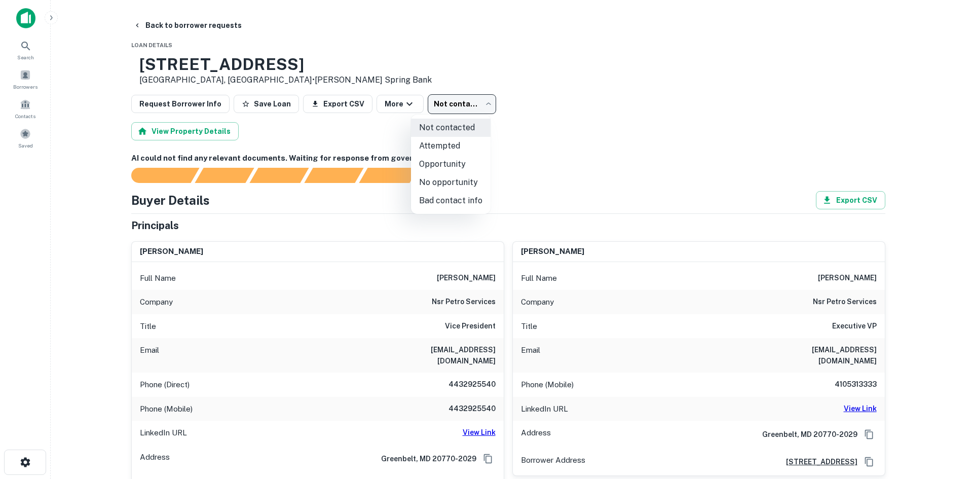
click at [653, 144] on div at bounding box center [486, 239] width 973 height 479
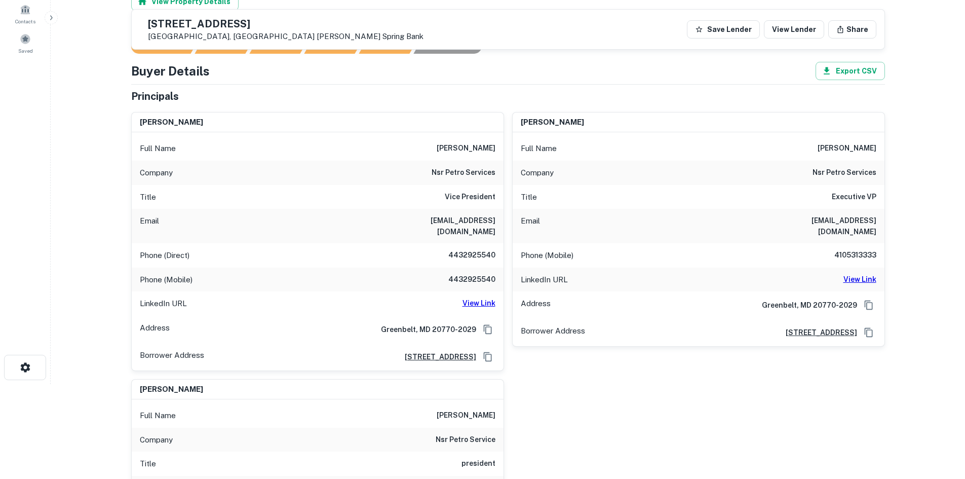
scroll to position [203, 0]
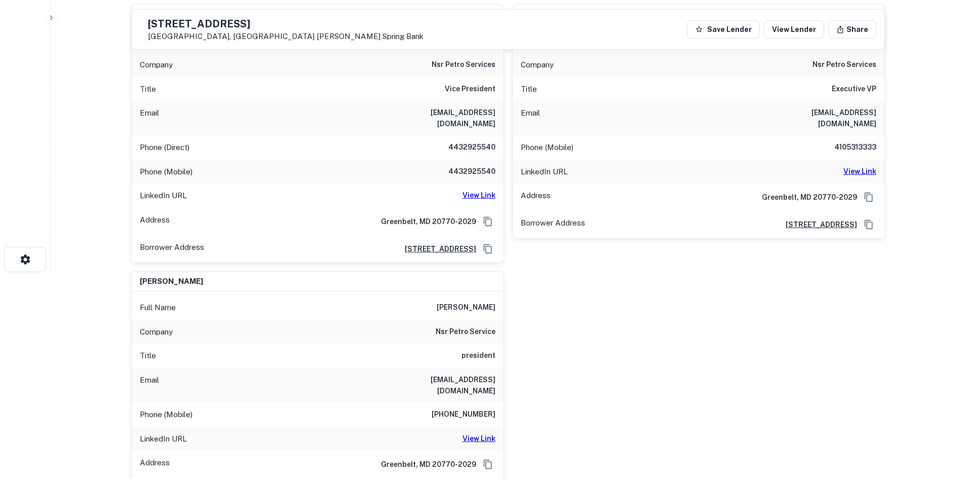
click at [871, 166] on h6 "View Link" at bounding box center [860, 171] width 33 height 11
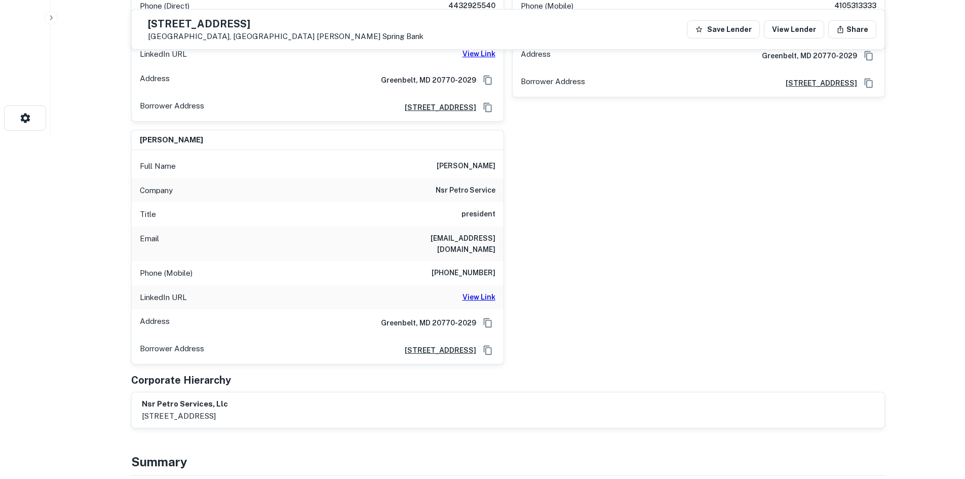
scroll to position [355, 0]
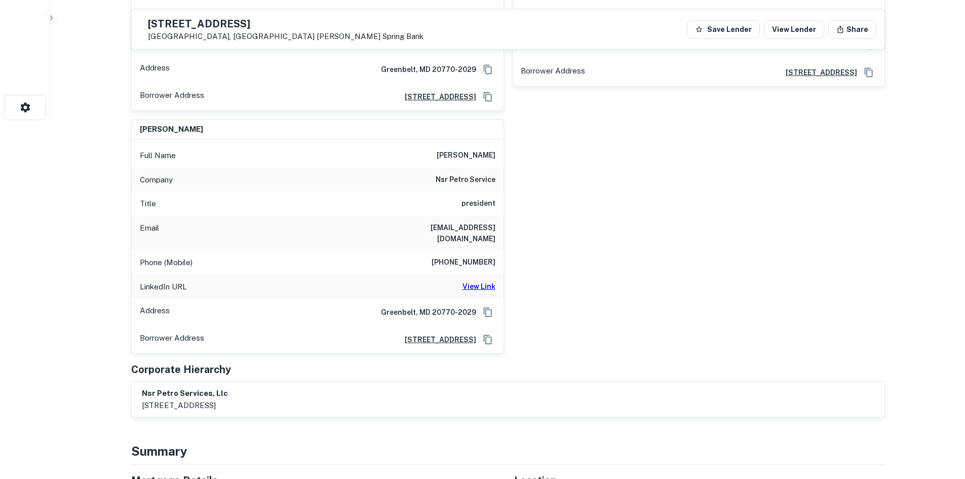
click at [472, 256] on h6 "[PHONE_NUMBER]" at bounding box center [464, 262] width 64 height 12
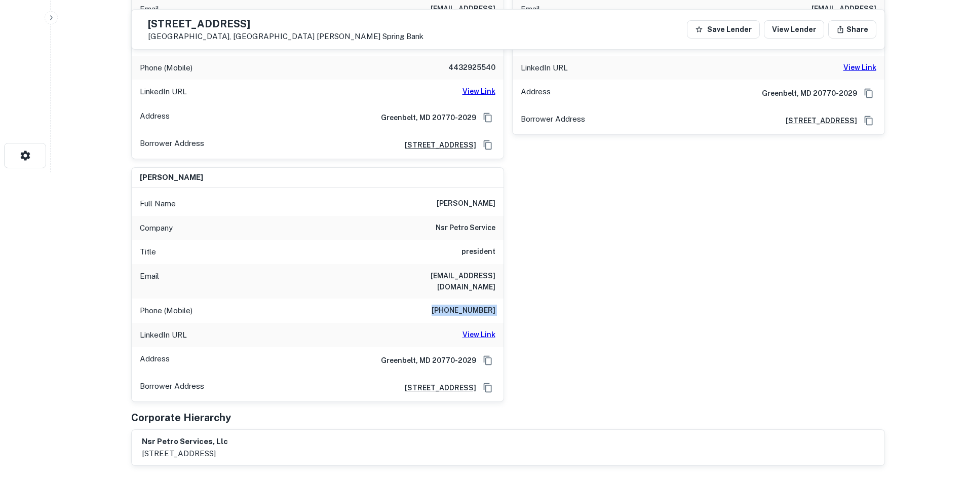
scroll to position [253, 0]
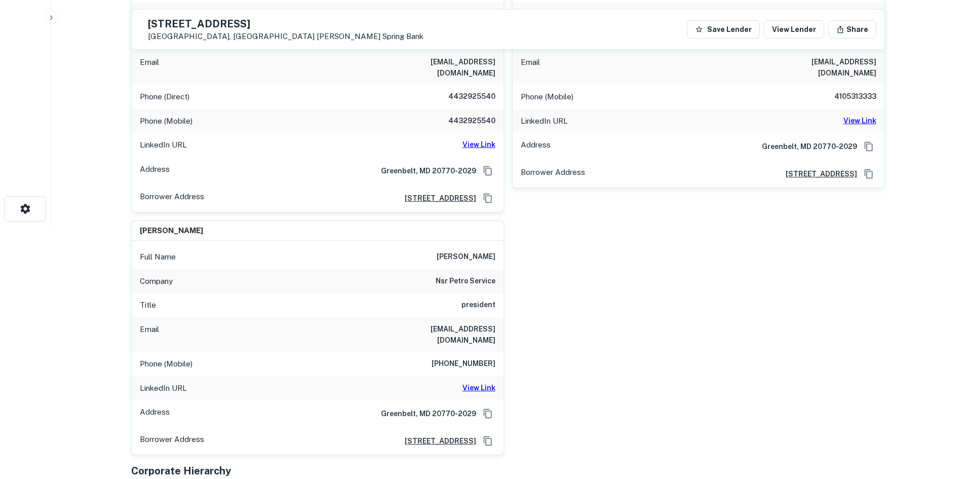
click at [462, 275] on h6 "nsr petro service" at bounding box center [466, 281] width 60 height 12
click at [480, 382] on h6 "View Link" at bounding box center [479, 387] width 33 height 11
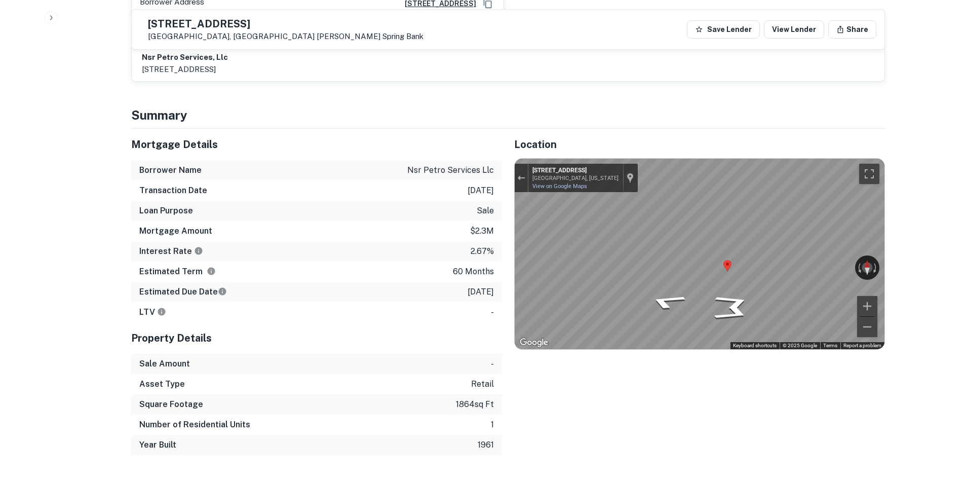
scroll to position [709, 0]
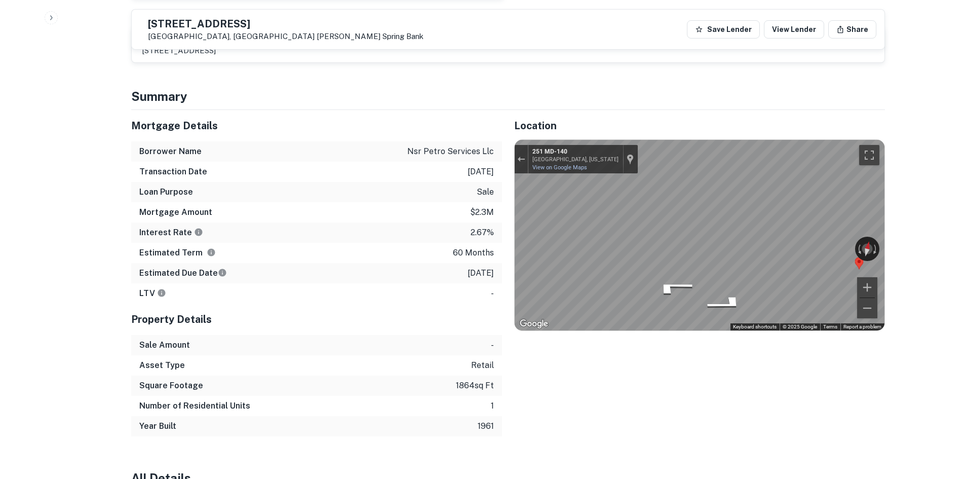
click at [608, 229] on div "Map" at bounding box center [700, 235] width 370 height 191
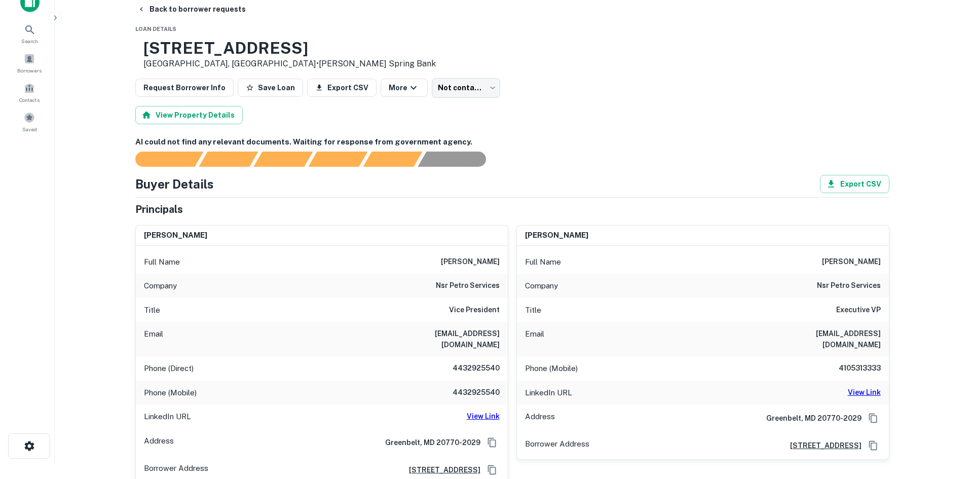
scroll to position [0, 0]
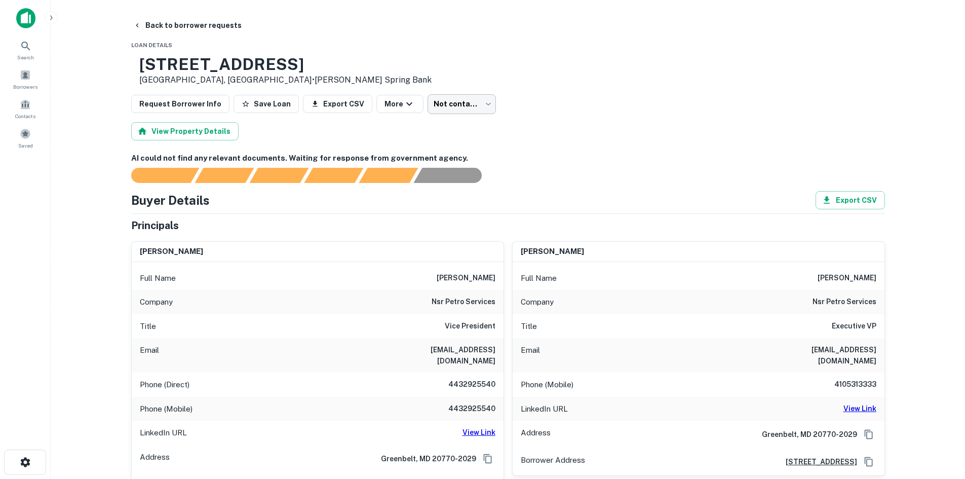
click at [441, 97] on body "Search Borrowers Contacts Saved Back to borrower requests Loan Details [STREET_…" at bounding box center [482, 239] width 965 height 479
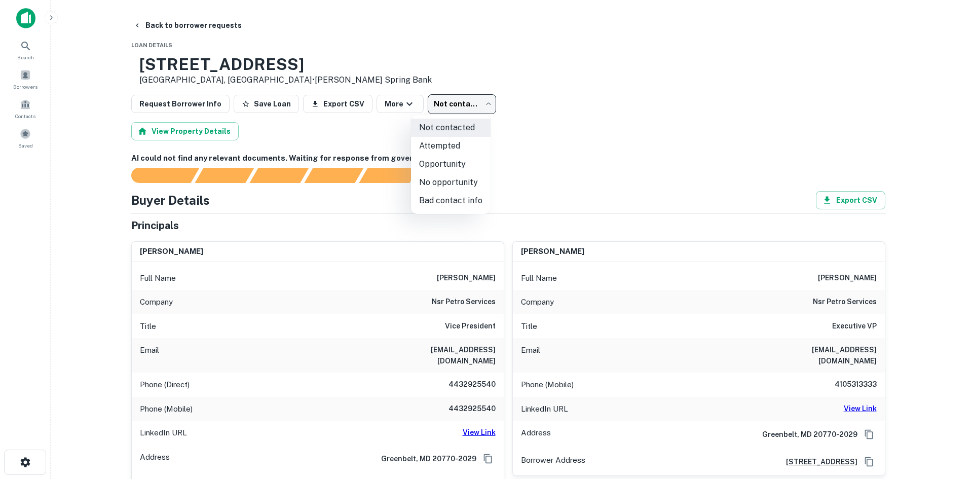
click at [421, 142] on li "Attempted" at bounding box center [451, 146] width 80 height 18
type input "*********"
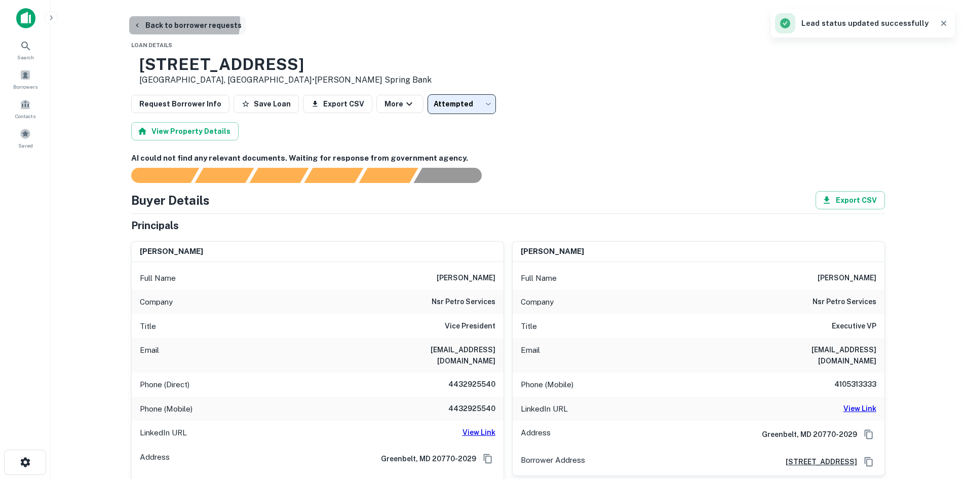
click at [178, 22] on button "Back to borrower requests" at bounding box center [187, 25] width 117 height 18
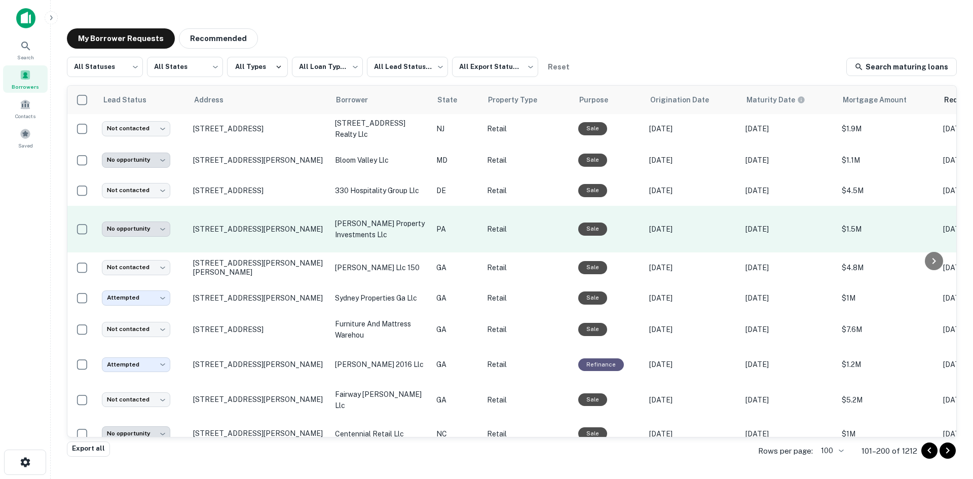
scroll to position [809, 0]
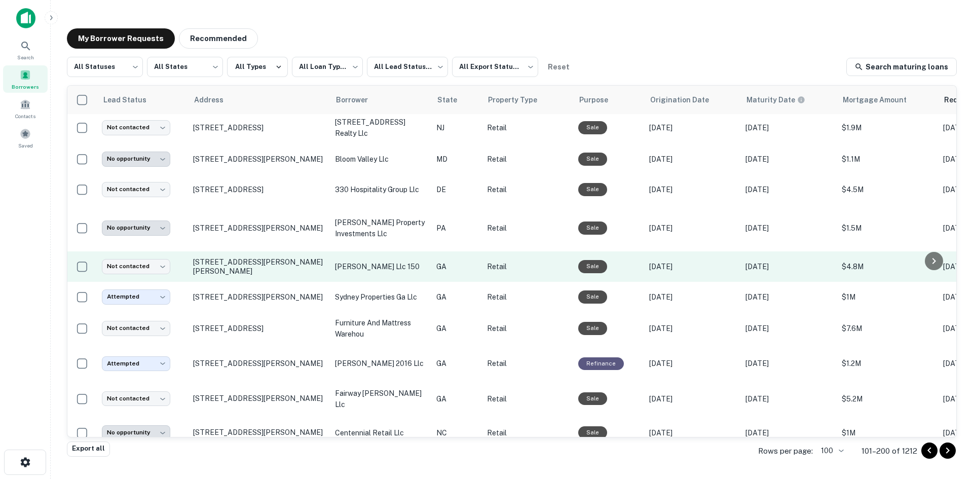
click at [289, 282] on td "[STREET_ADDRESS][PERSON_NAME][PERSON_NAME]" at bounding box center [259, 266] width 142 height 30
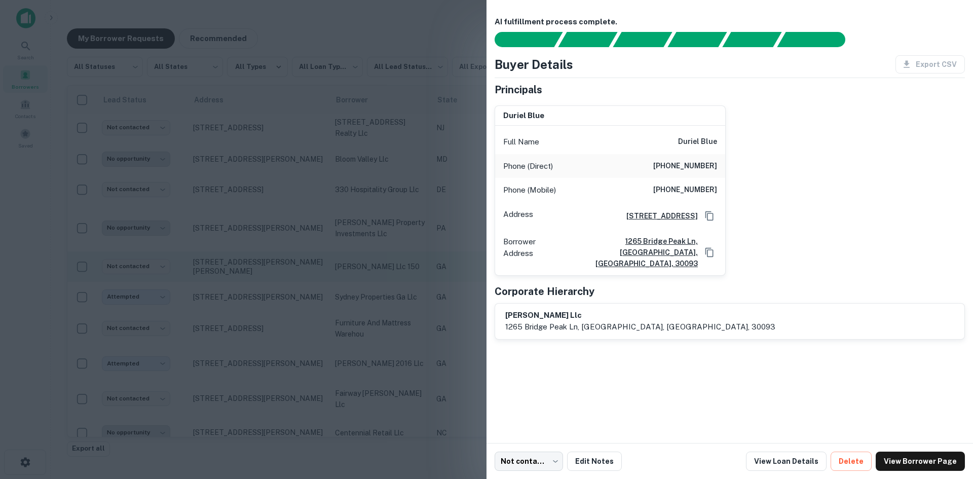
click at [289, 306] on div at bounding box center [486, 239] width 973 height 479
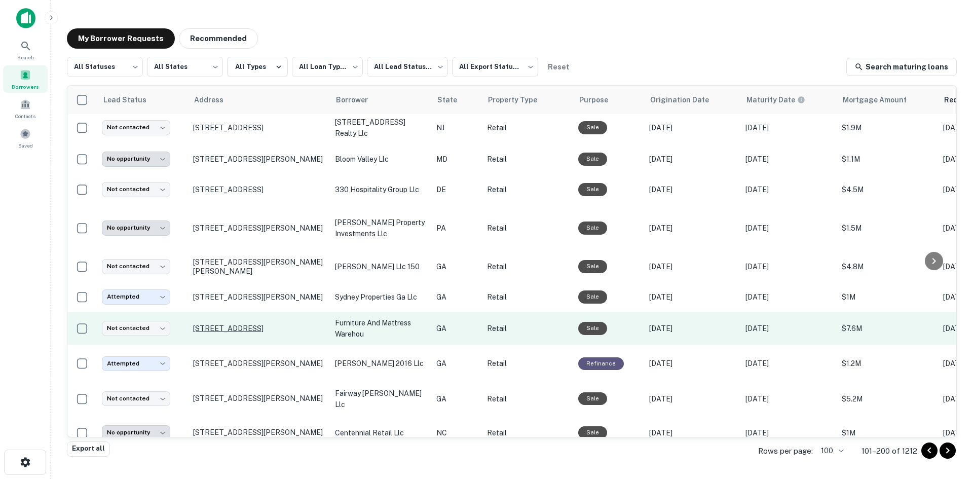
scroll to position [1012, 0]
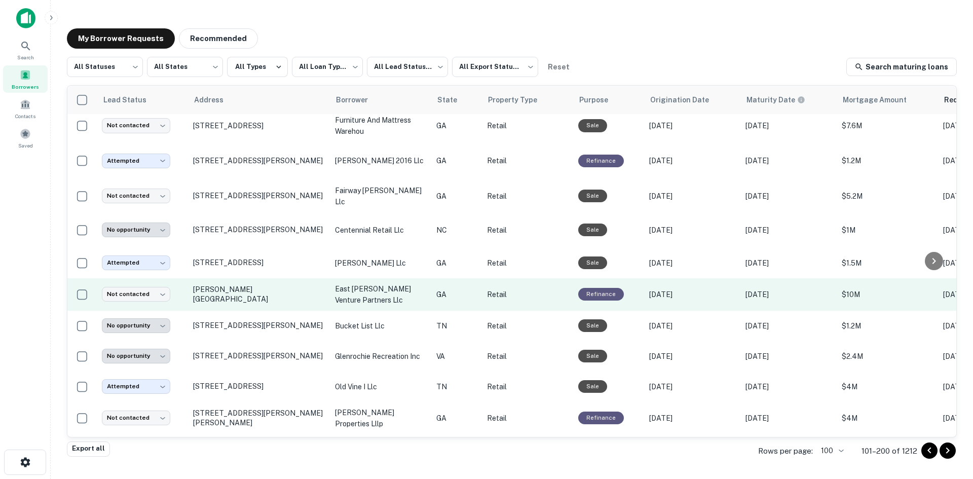
click at [278, 311] on td "[PERSON_NAME][GEOGRAPHIC_DATA]" at bounding box center [259, 294] width 142 height 32
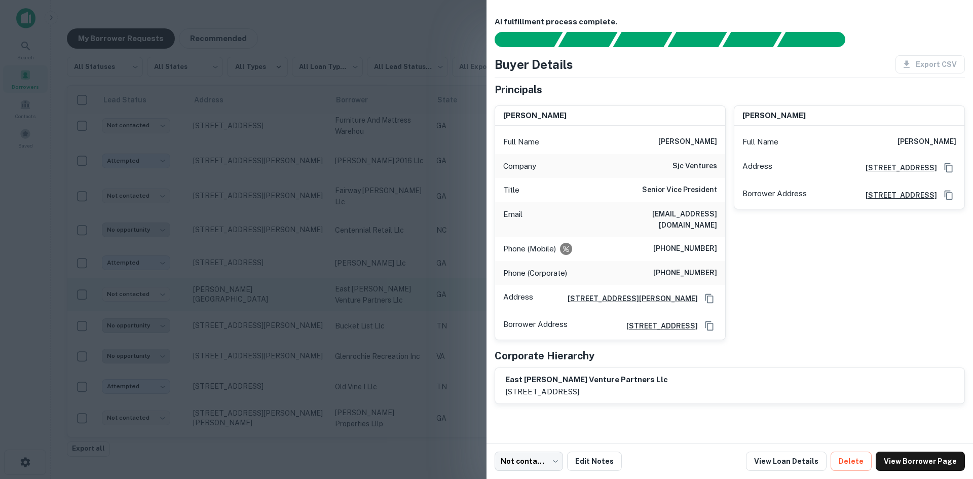
click at [278, 332] on div at bounding box center [486, 239] width 973 height 479
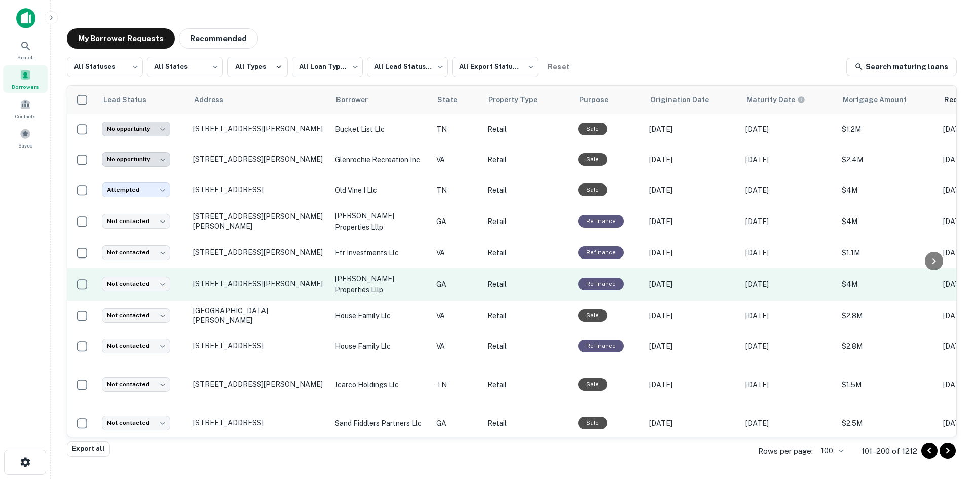
scroll to position [1215, 0]
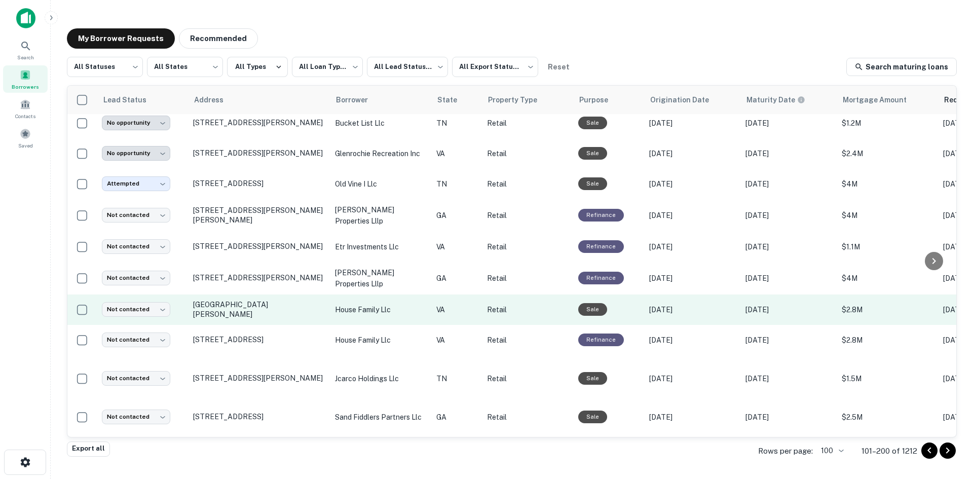
click at [281, 325] on td "[GEOGRAPHIC_DATA][PERSON_NAME]" at bounding box center [259, 309] width 142 height 30
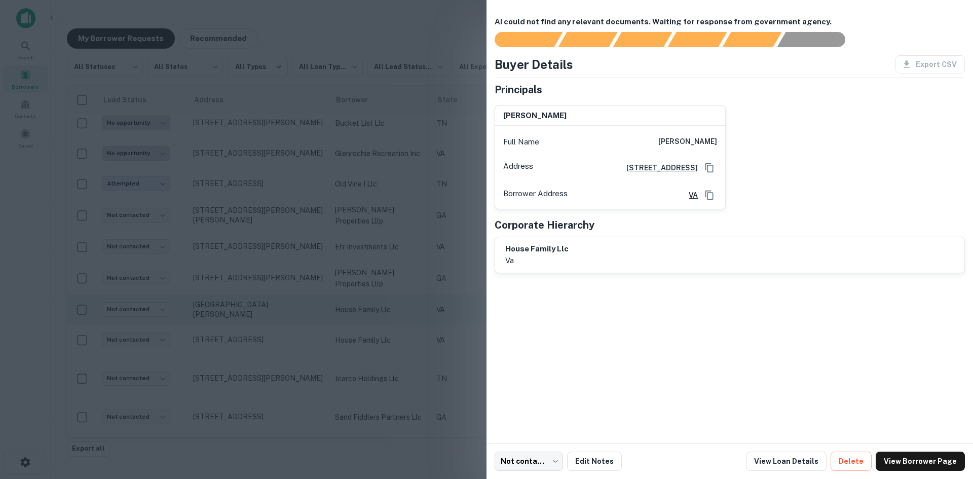
click at [281, 337] on div at bounding box center [486, 239] width 973 height 479
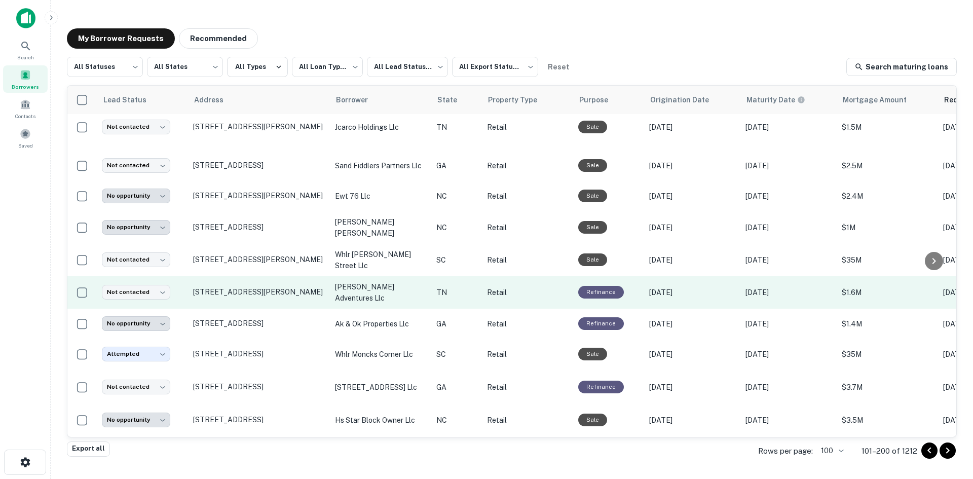
scroll to position [1468, 0]
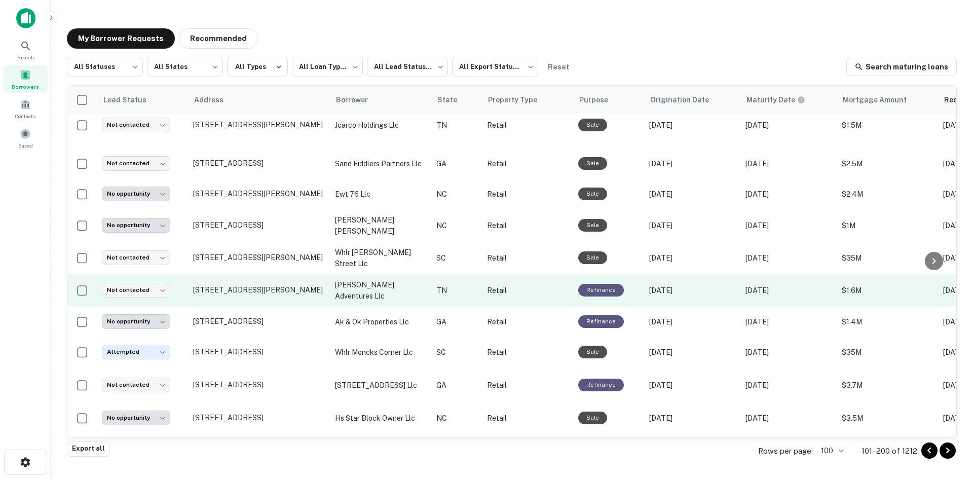
click at [279, 307] on td "[STREET_ADDRESS][PERSON_NAME]" at bounding box center [259, 290] width 142 height 32
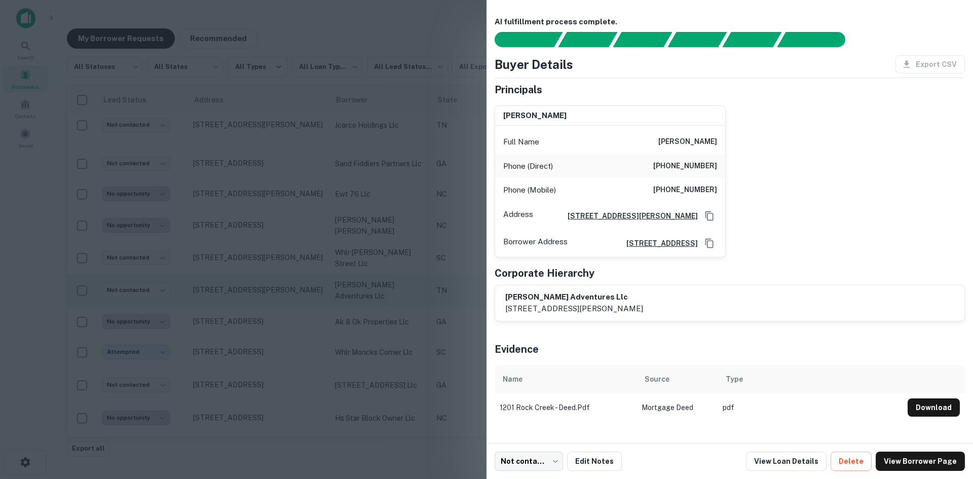
click at [279, 317] on div at bounding box center [486, 239] width 973 height 479
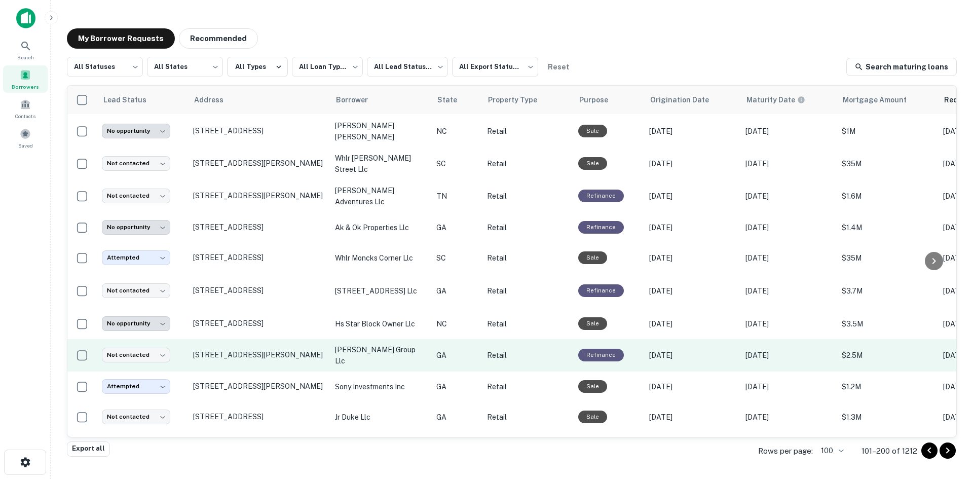
scroll to position [1671, 0]
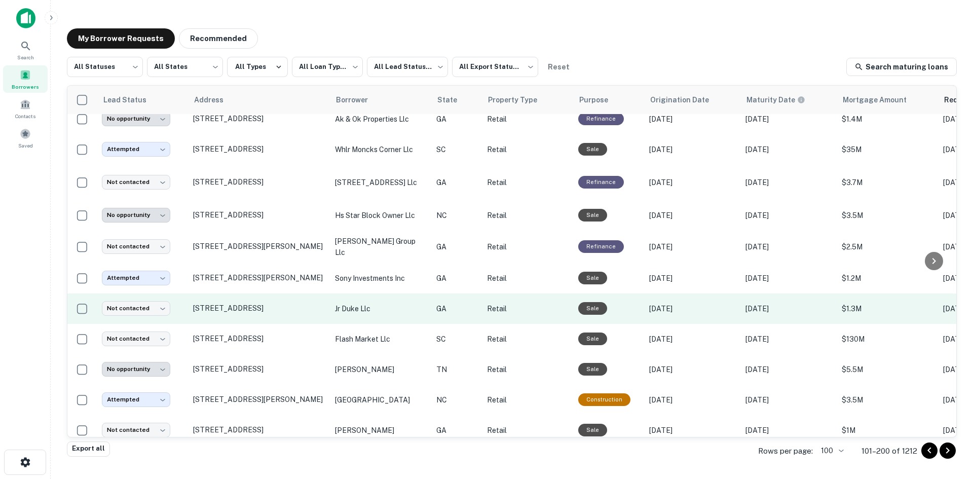
click at [272, 324] on td "[STREET_ADDRESS]" at bounding box center [259, 308] width 142 height 30
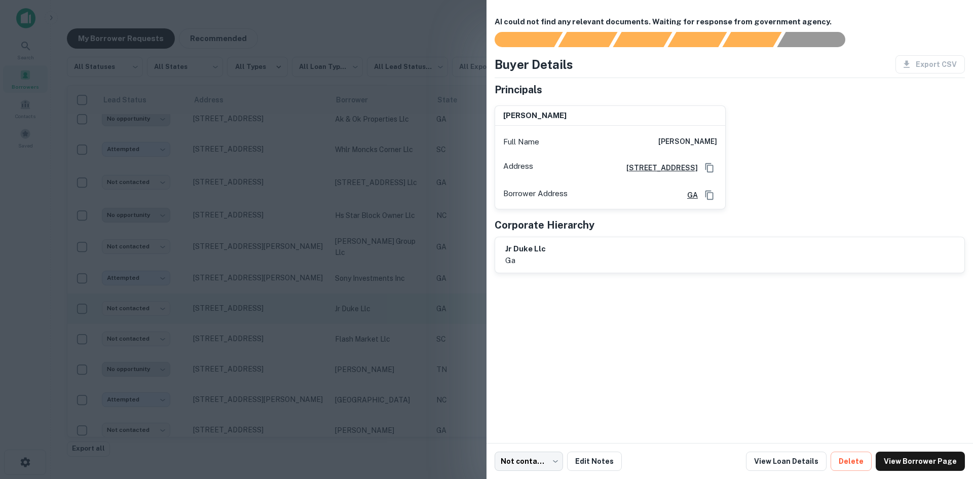
click at [272, 333] on div at bounding box center [486, 239] width 973 height 479
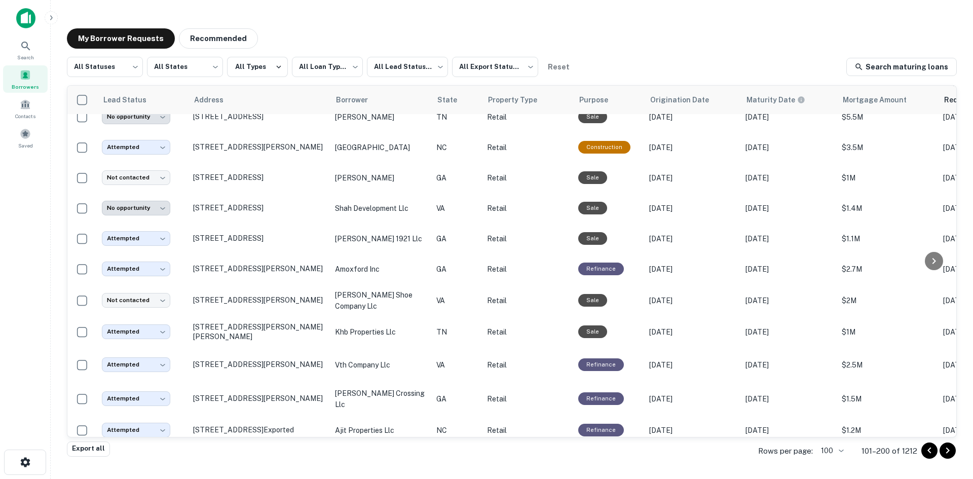
scroll to position [1924, 0]
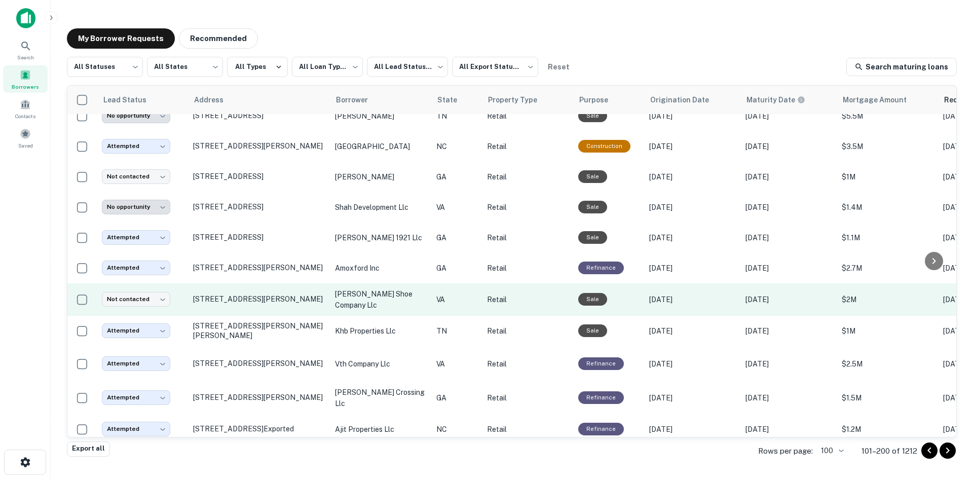
click at [275, 316] on td "[STREET_ADDRESS][PERSON_NAME]" at bounding box center [259, 299] width 142 height 32
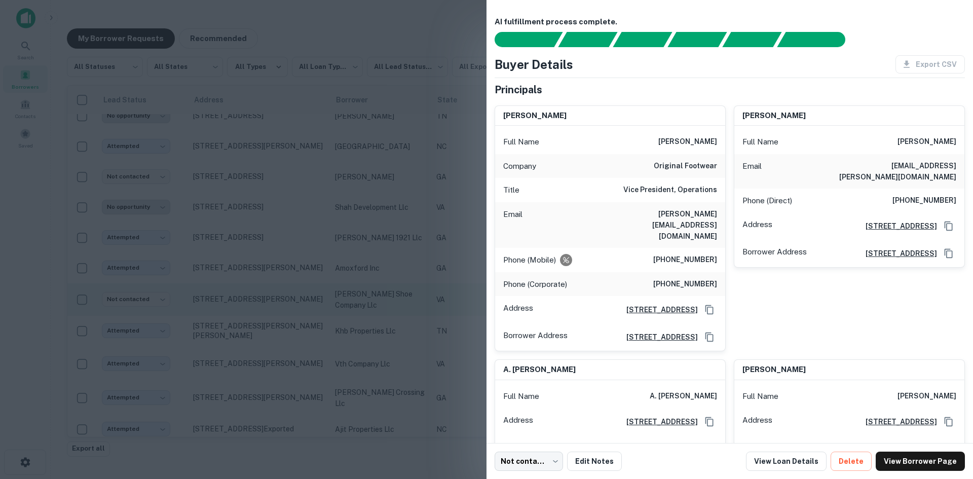
click at [275, 325] on div at bounding box center [486, 239] width 973 height 479
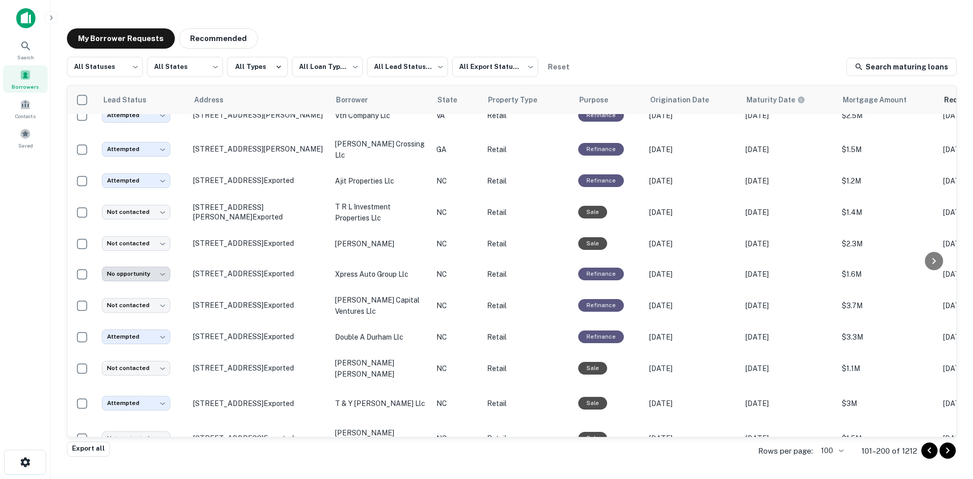
scroll to position [2178, 0]
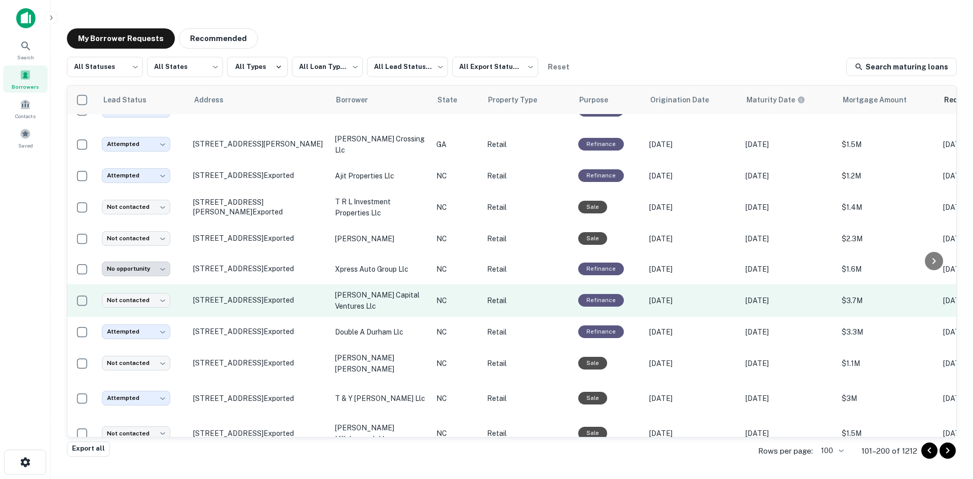
click at [283, 317] on td "[STREET_ADDRESS] Exported" at bounding box center [259, 300] width 142 height 32
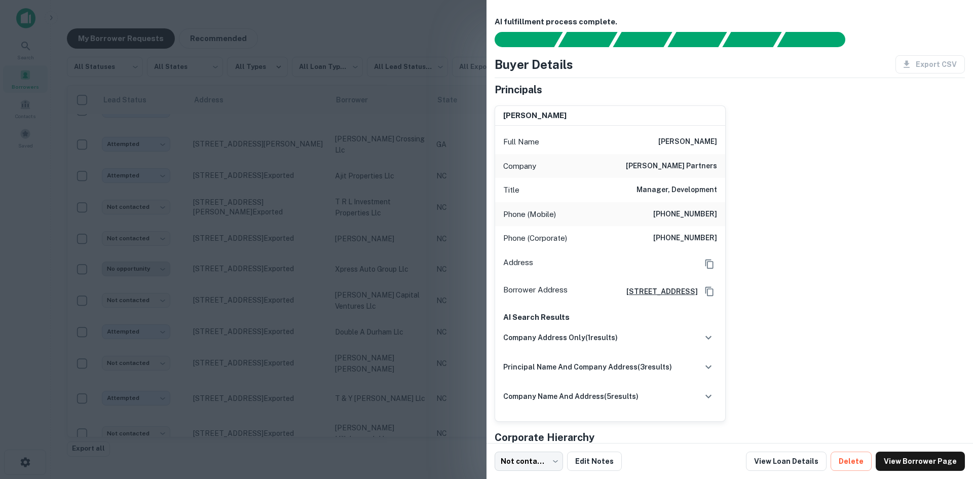
click at [283, 329] on div at bounding box center [486, 239] width 973 height 479
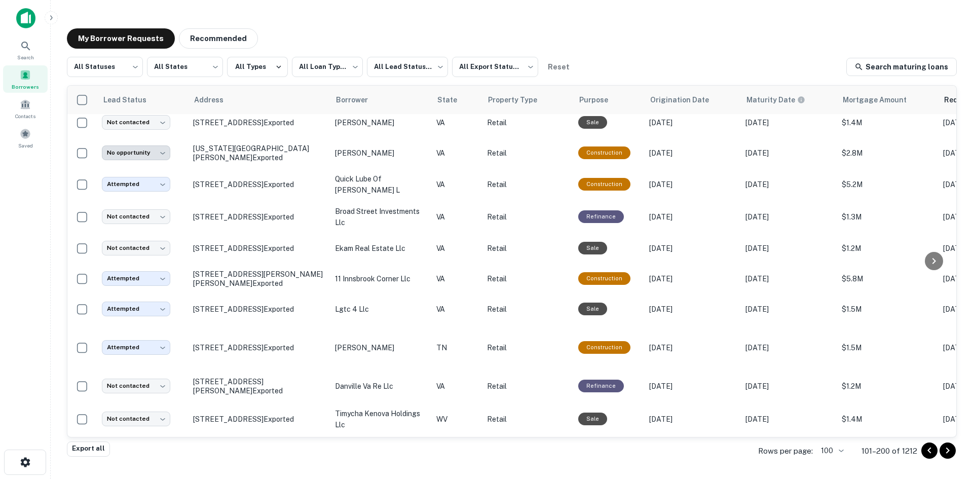
scroll to position [2952, 0]
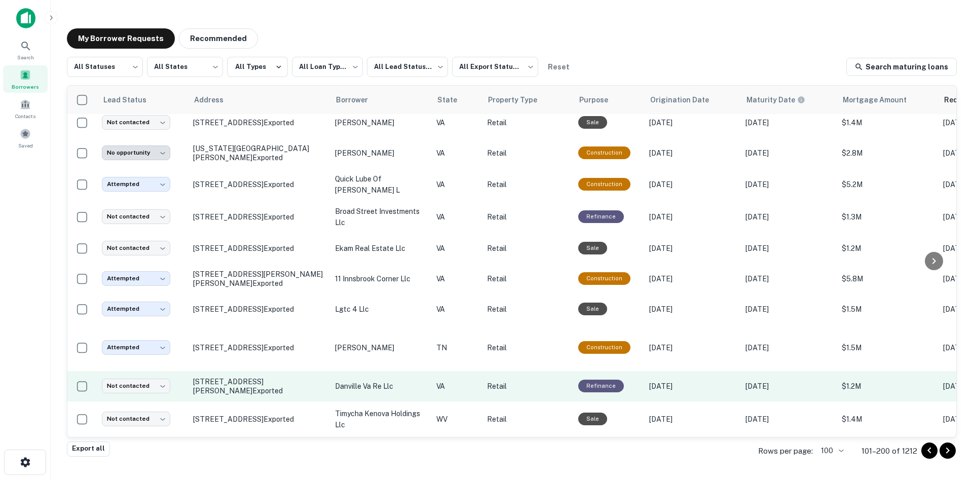
click at [260, 389] on td "[STREET_ADDRESS][PERSON_NAME] Exported" at bounding box center [259, 386] width 142 height 30
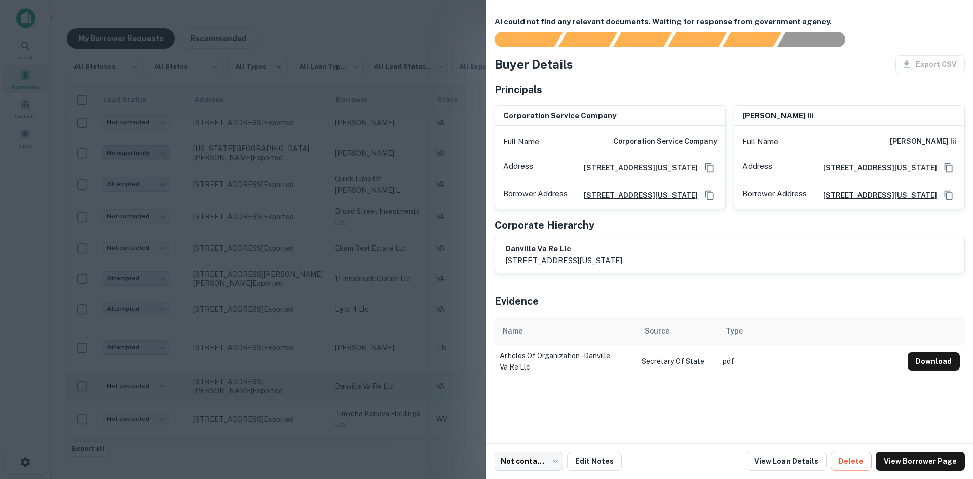
click at [260, 389] on div at bounding box center [486, 239] width 973 height 479
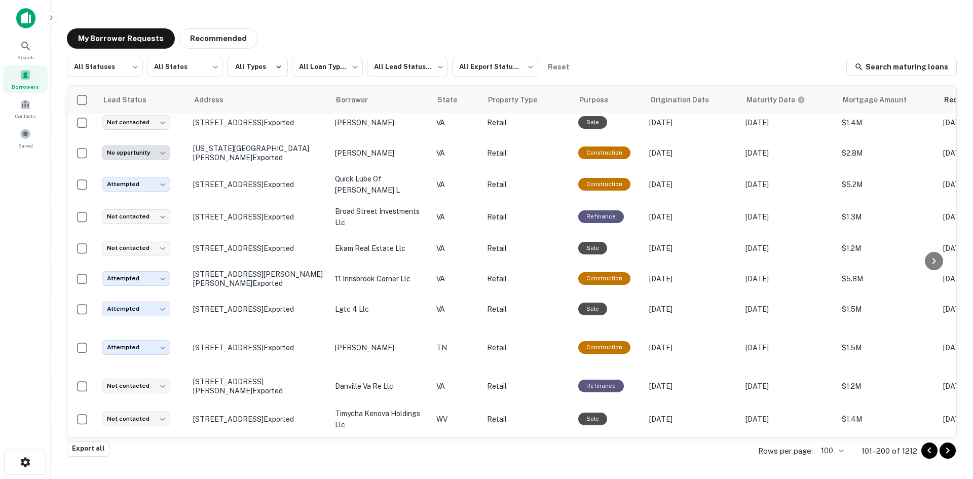
click at [828, 452] on body "**********" at bounding box center [486, 239] width 973 height 479
click at [830, 426] on li "250" at bounding box center [832, 421] width 34 height 18
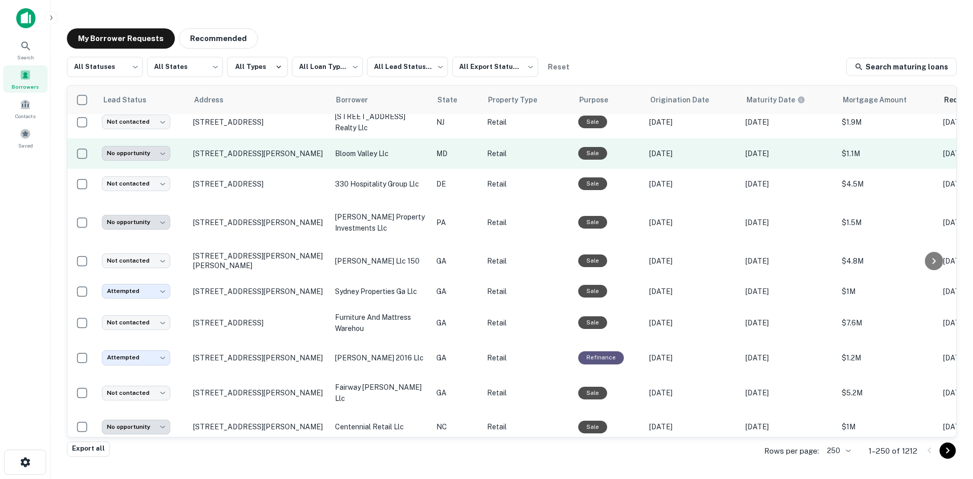
scroll to position [4168, 0]
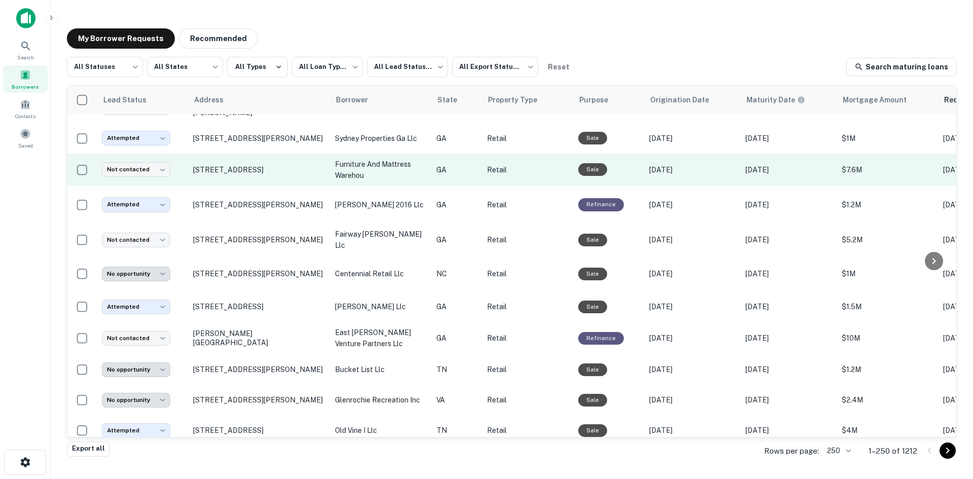
click at [276, 186] on td "[STREET_ADDRESS]" at bounding box center [259, 170] width 142 height 32
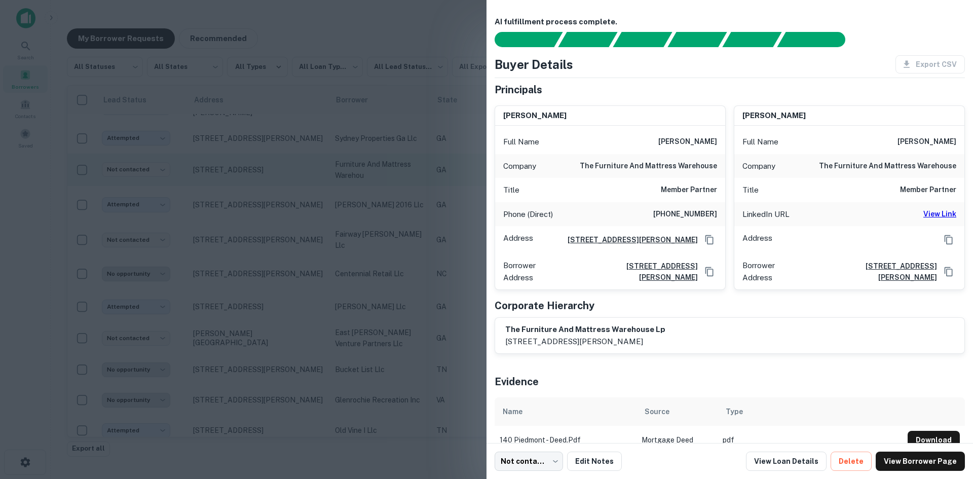
click at [276, 210] on div at bounding box center [486, 239] width 973 height 479
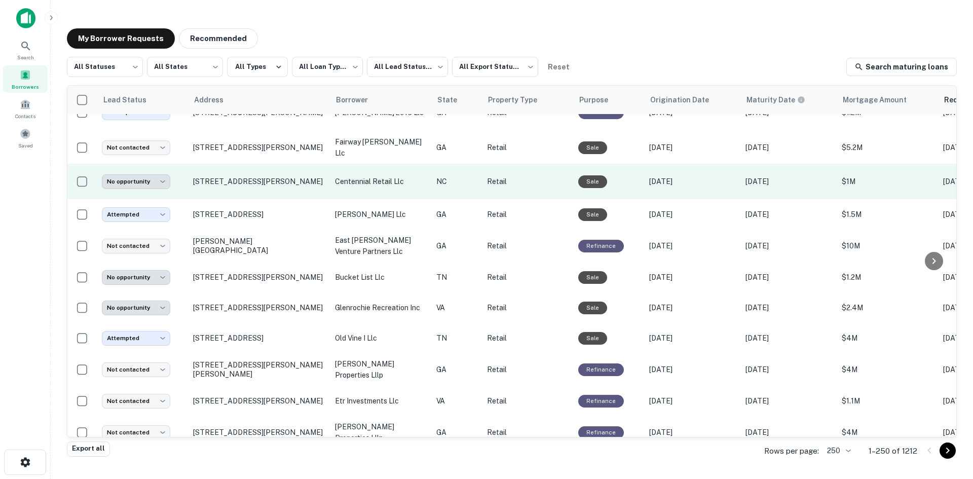
scroll to position [4574, 0]
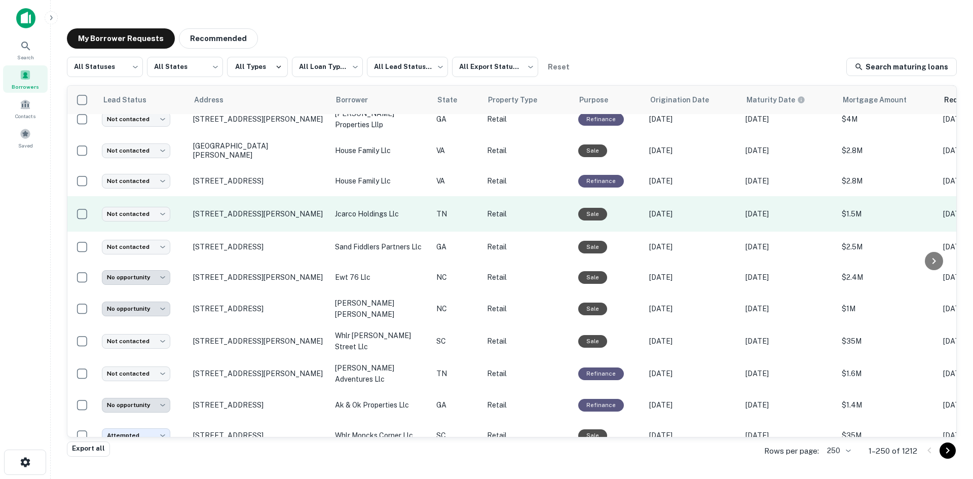
click at [273, 232] on td "[STREET_ADDRESS][PERSON_NAME]" at bounding box center [259, 213] width 142 height 35
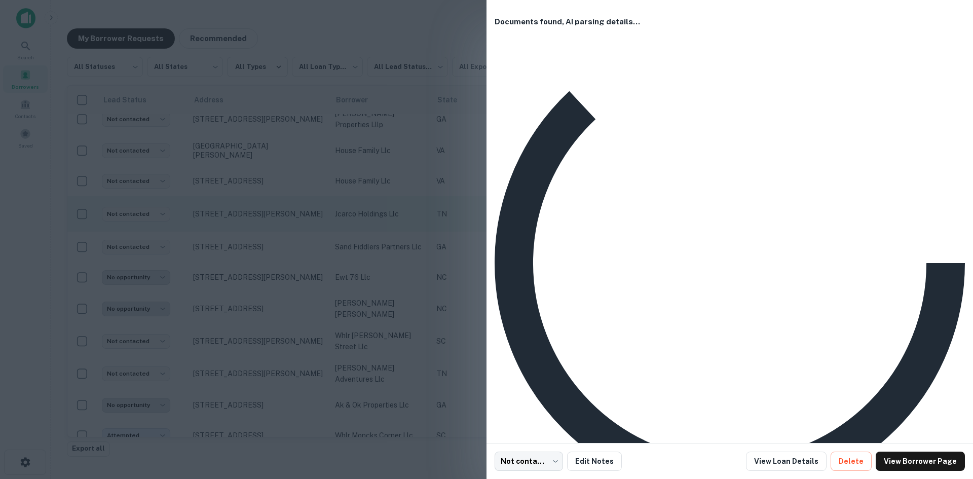
click at [274, 260] on div at bounding box center [486, 239] width 973 height 479
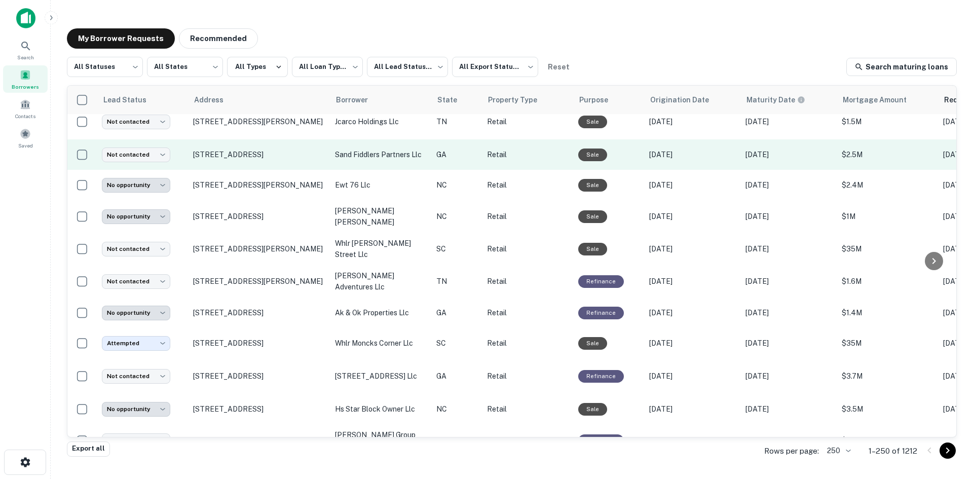
scroll to position [4827, 0]
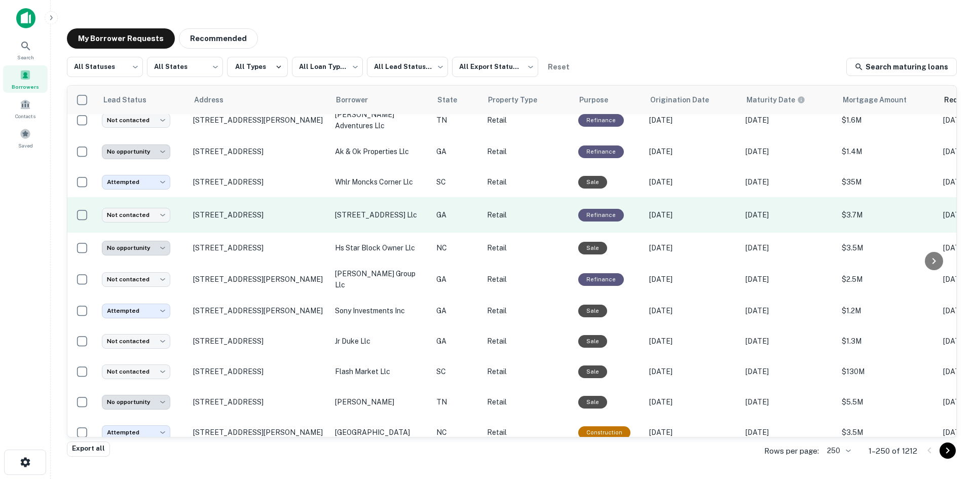
click at [268, 233] on td "[STREET_ADDRESS]" at bounding box center [259, 214] width 142 height 35
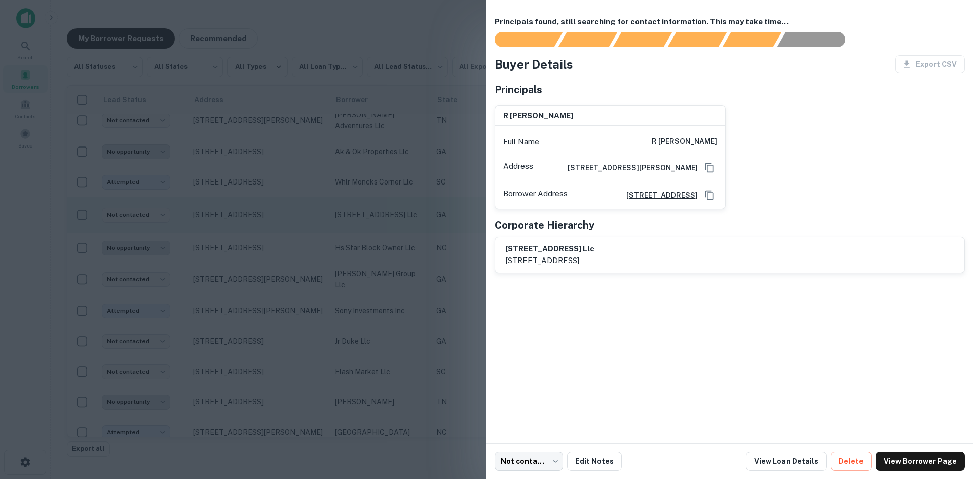
click at [268, 258] on div at bounding box center [486, 239] width 973 height 479
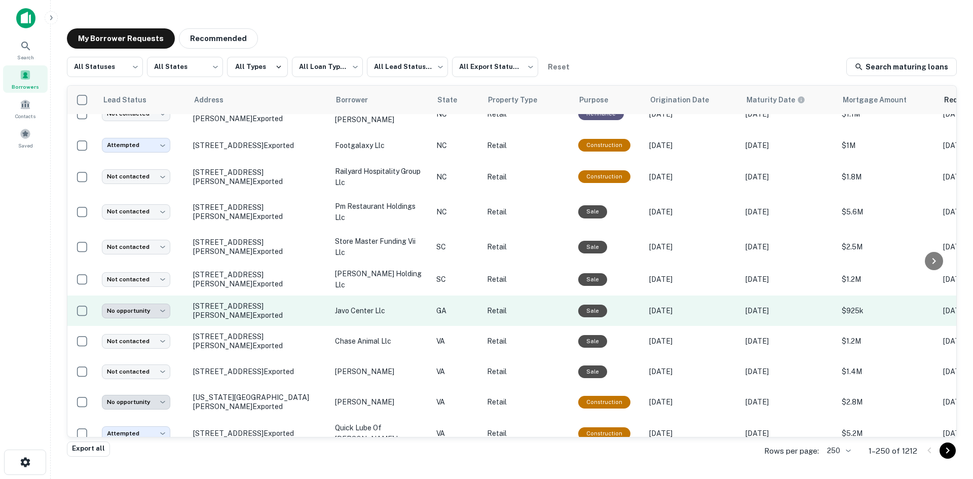
scroll to position [5841, 0]
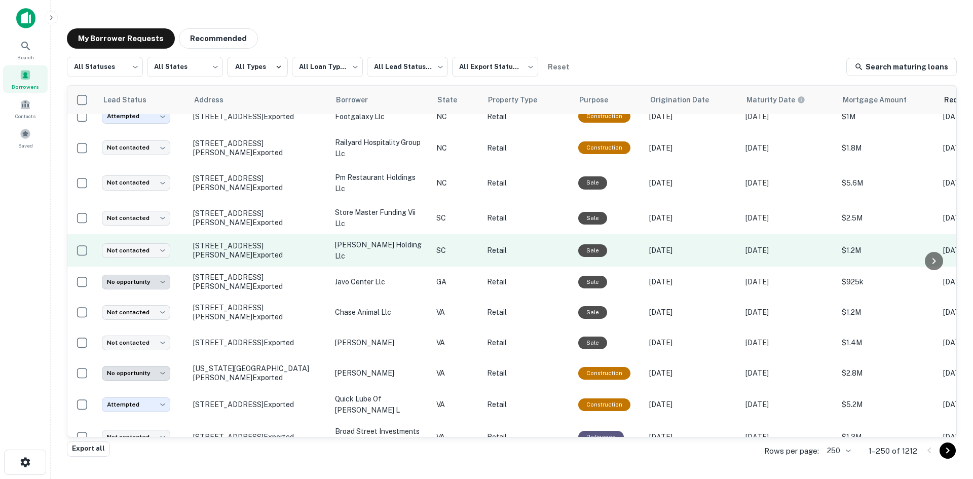
click at [274, 267] on td "[STREET_ADDRESS][PERSON_NAME] Exported" at bounding box center [259, 250] width 142 height 32
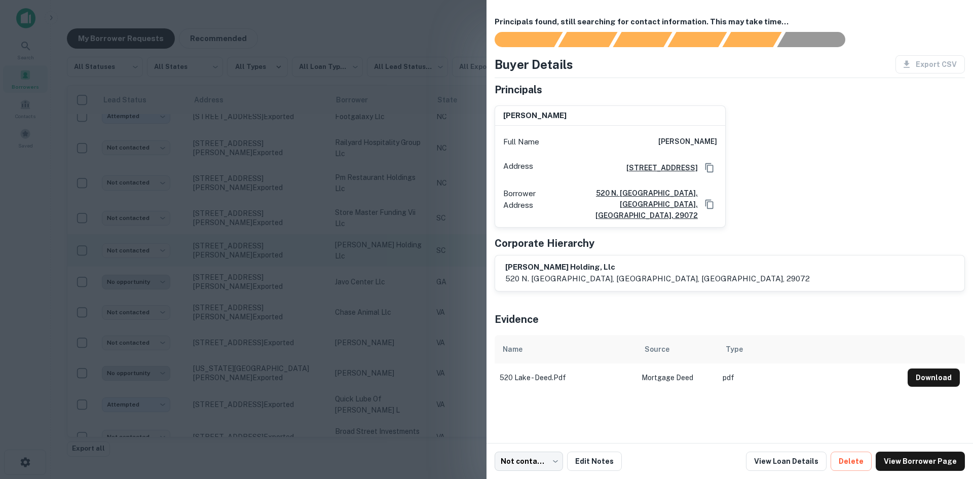
click at [274, 317] on div at bounding box center [486, 239] width 973 height 479
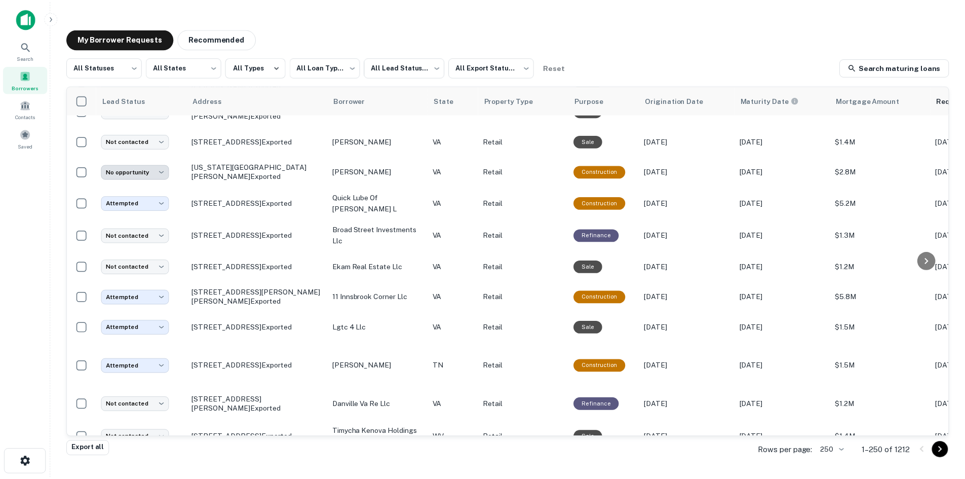
scroll to position [6043, 0]
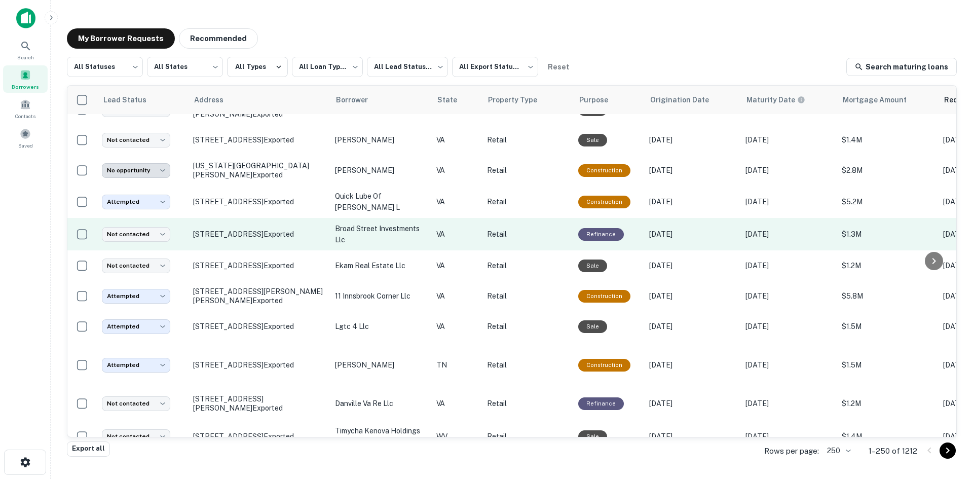
click at [273, 250] on td "[STREET_ADDRESS] Exported" at bounding box center [259, 234] width 142 height 32
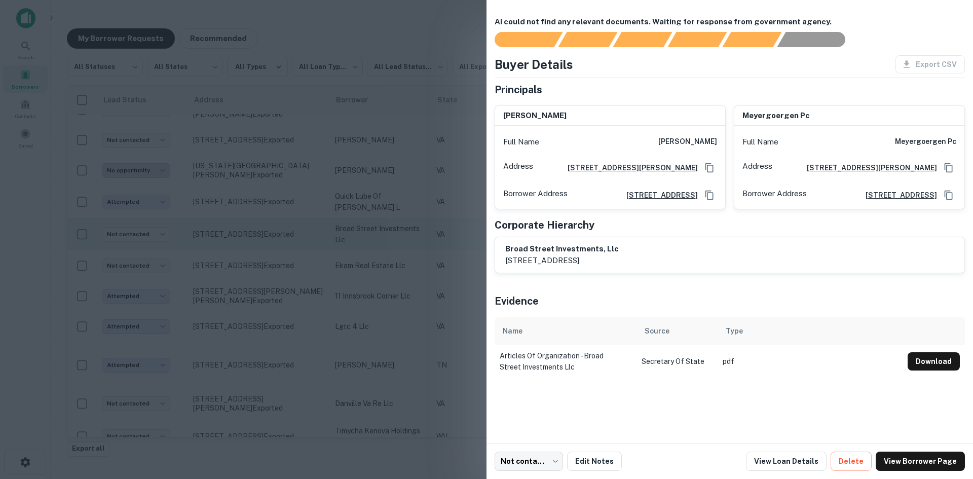
click at [273, 322] on div at bounding box center [486, 239] width 973 height 479
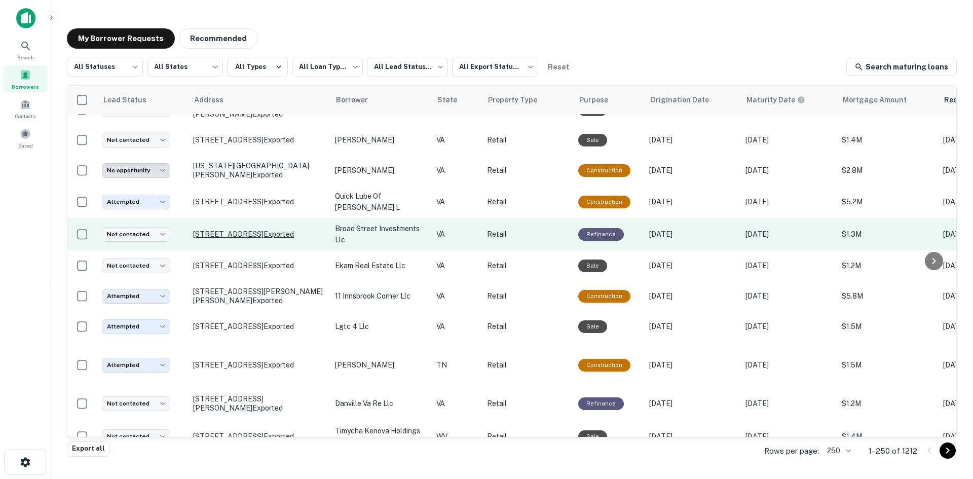
click at [257, 239] on p "[STREET_ADDRESS] Exported" at bounding box center [259, 234] width 132 height 9
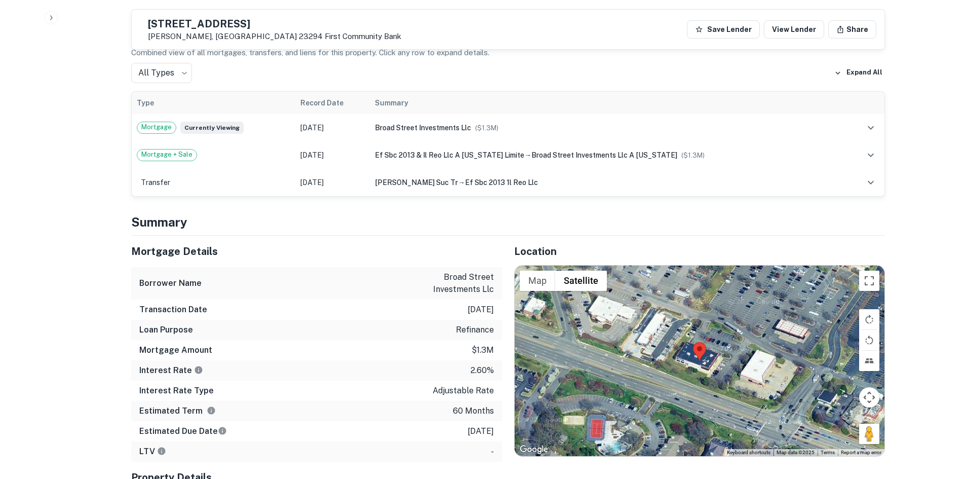
scroll to position [507, 0]
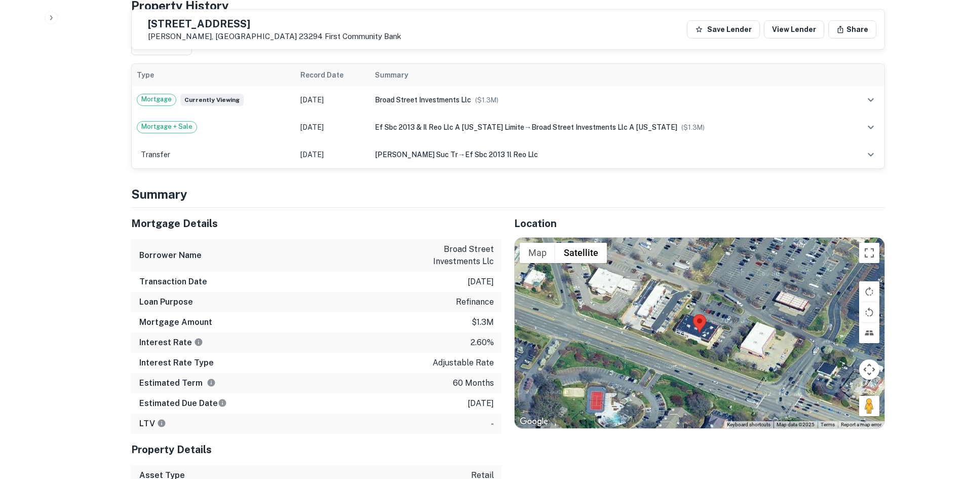
drag, startPoint x: 863, startPoint y: 407, endPoint x: 756, endPoint y: 364, distance: 115.1
click at [688, 359] on div "Map Terrain Satellite Labels Keyboard shortcuts Map Data Map data ©2025 Map dat…" at bounding box center [700, 333] width 370 height 191
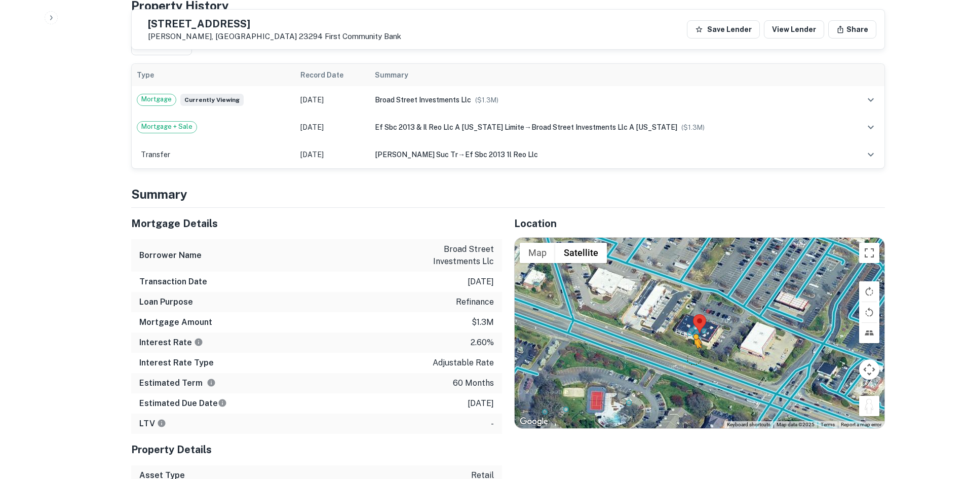
drag, startPoint x: 867, startPoint y: 405, endPoint x: 693, endPoint y: 358, distance: 180.0
click at [693, 358] on div "To activate drag with keyboard, press Alt + Enter. Once in keyboard drag state,…" at bounding box center [700, 333] width 370 height 191
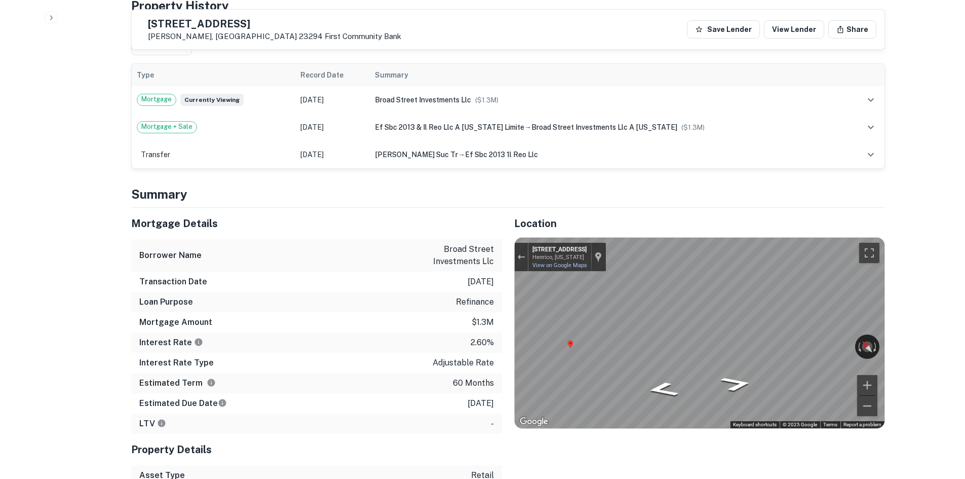
click at [748, 338] on div "Location ← Move left → Move right ↑ Move up ↓ Move down + Zoom in - Zoom out Ho…" at bounding box center [693, 367] width 383 height 318
drag, startPoint x: 507, startPoint y: 353, endPoint x: 975, endPoint y: 315, distance: 469.8
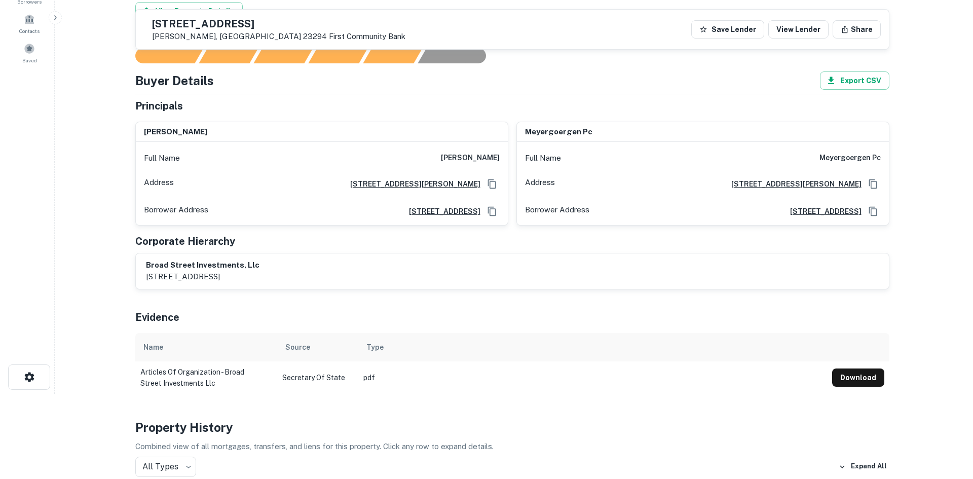
scroll to position [0, 0]
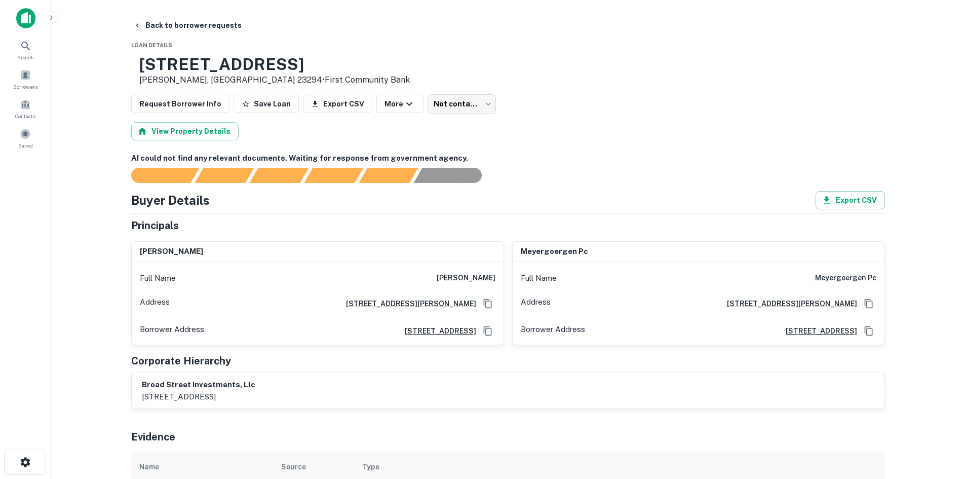
click at [455, 271] on div "Full Name [PERSON_NAME]" at bounding box center [318, 278] width 372 height 24
copy h6 "[PERSON_NAME]"
click at [216, 23] on button "Back to borrower requests" at bounding box center [187, 25] width 117 height 18
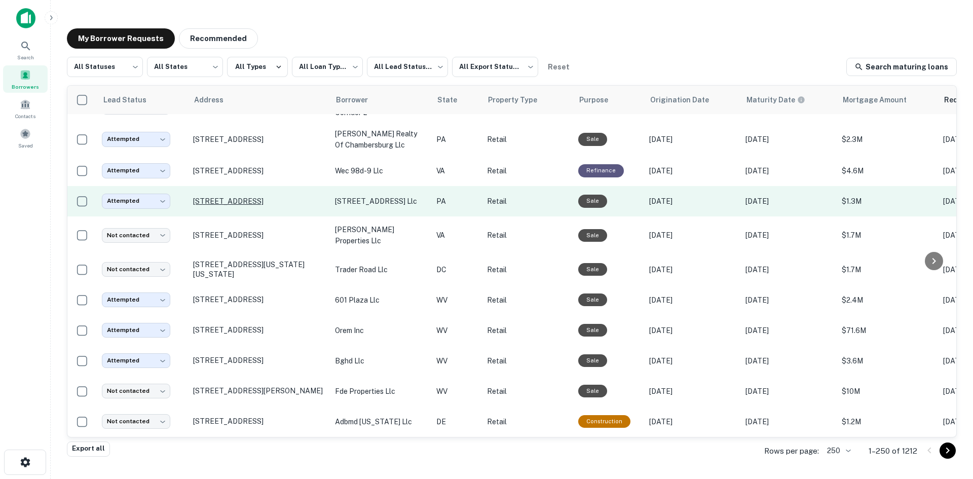
scroll to position [1166, 0]
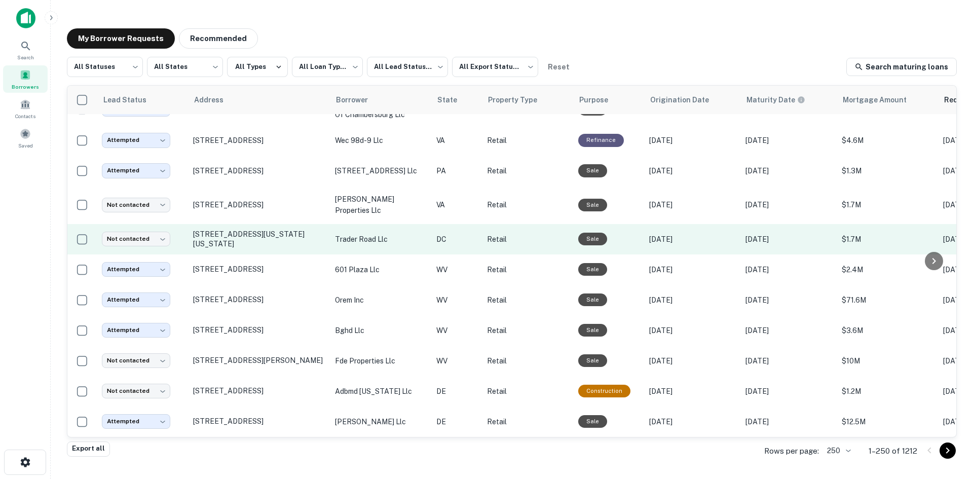
click at [266, 254] on td "[STREET_ADDRESS][US_STATE][US_STATE]" at bounding box center [259, 239] width 142 height 30
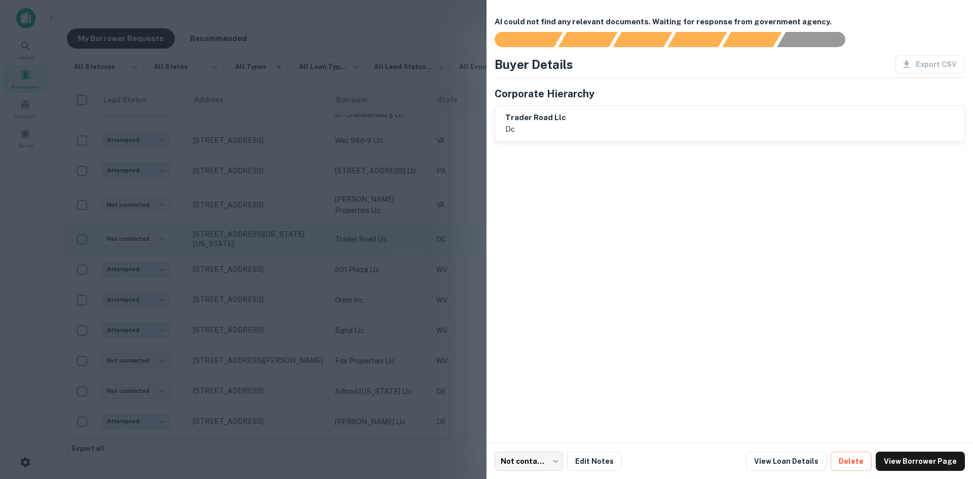
click at [266, 262] on div at bounding box center [486, 239] width 973 height 479
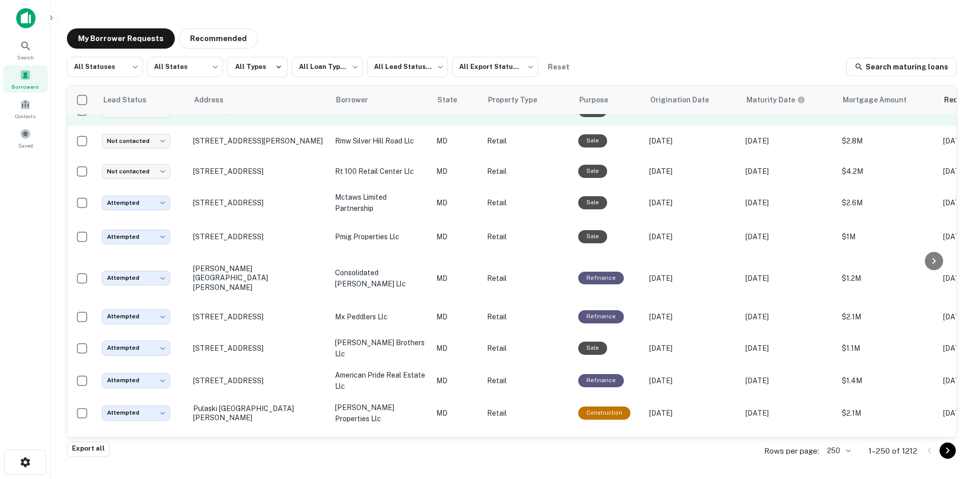
scroll to position [1672, 0]
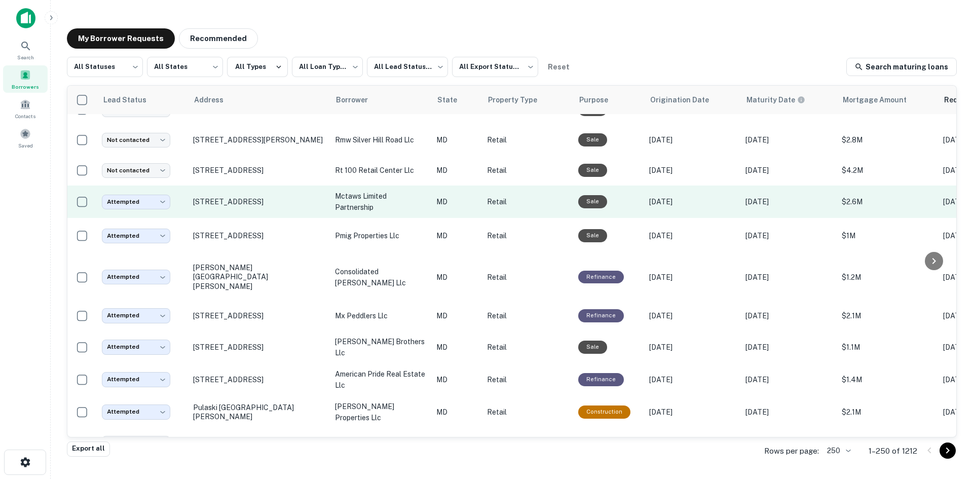
click at [255, 218] on td "[STREET_ADDRESS]" at bounding box center [259, 201] width 142 height 32
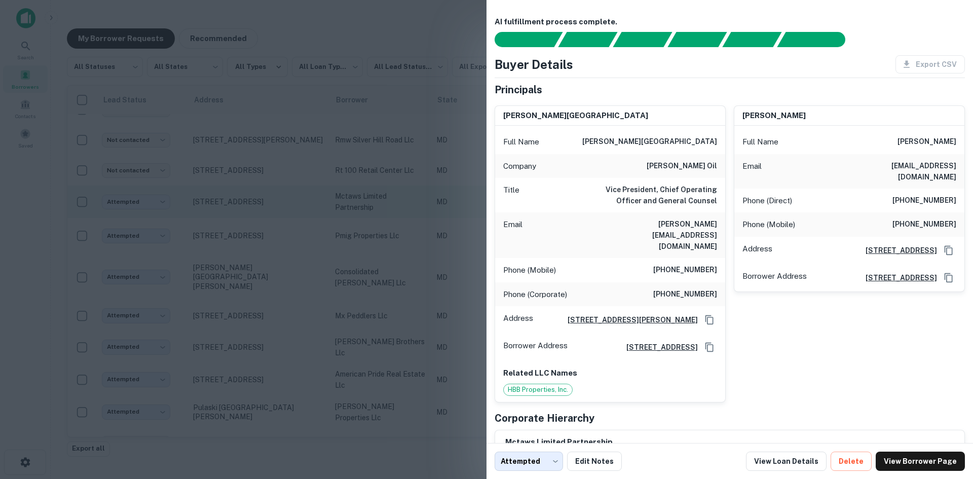
click at [255, 236] on div at bounding box center [486, 239] width 973 height 479
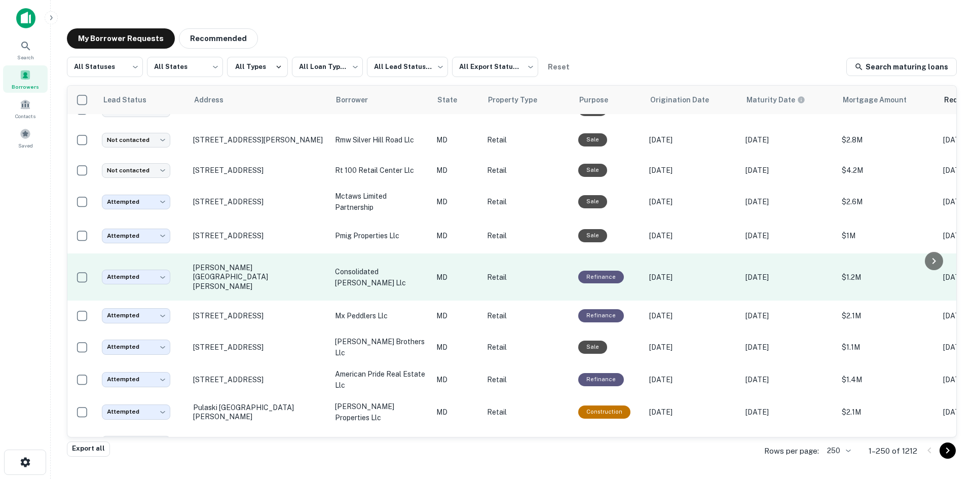
click at [265, 301] on td "[PERSON_NAME][GEOGRAPHIC_DATA][PERSON_NAME]" at bounding box center [259, 276] width 142 height 47
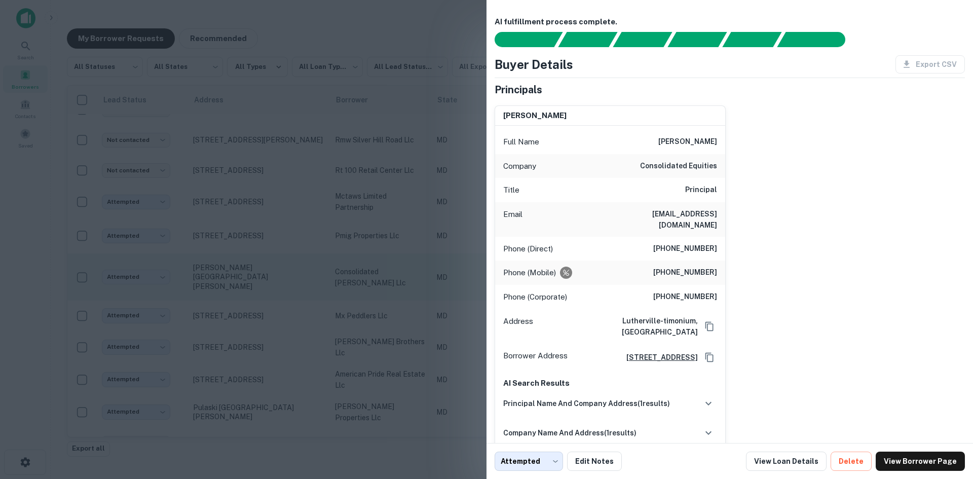
click at [265, 305] on div at bounding box center [486, 239] width 973 height 479
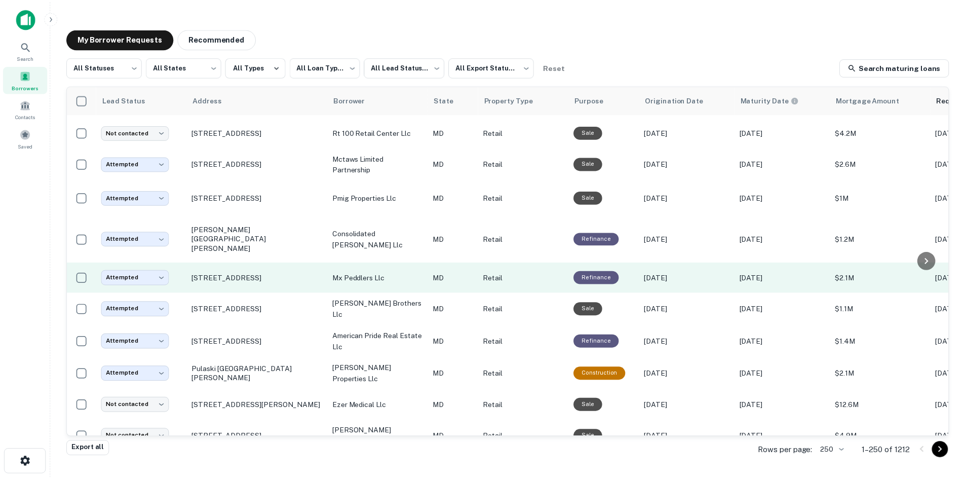
scroll to position [1774, 0]
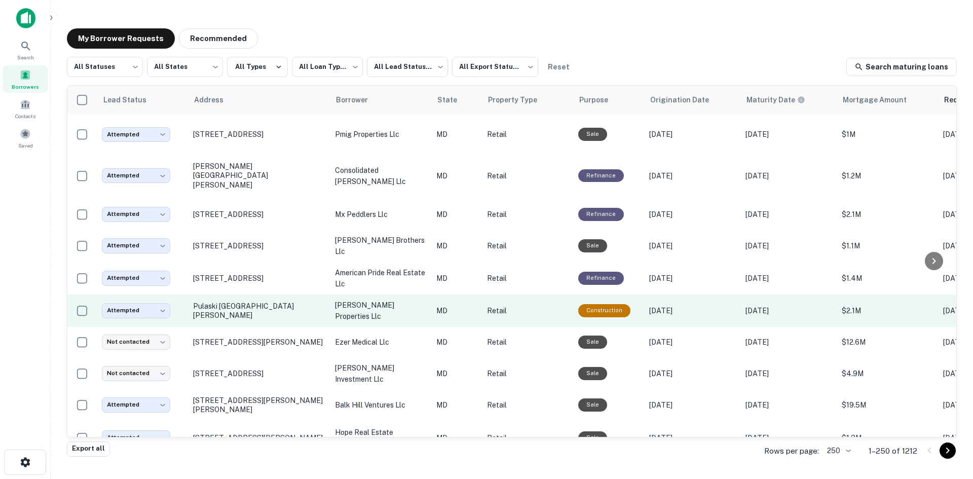
click at [268, 327] on td "Pulaski [GEOGRAPHIC_DATA][PERSON_NAME]" at bounding box center [259, 310] width 142 height 32
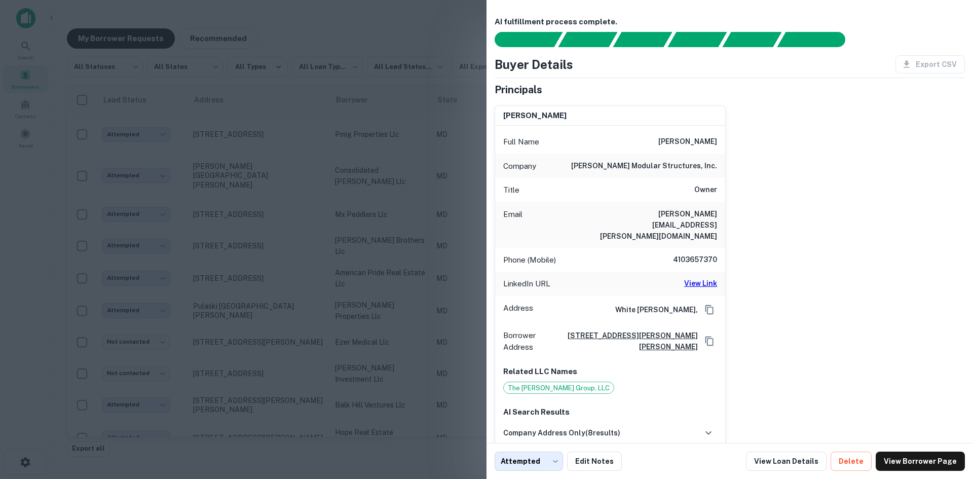
click at [273, 325] on div at bounding box center [486, 239] width 973 height 479
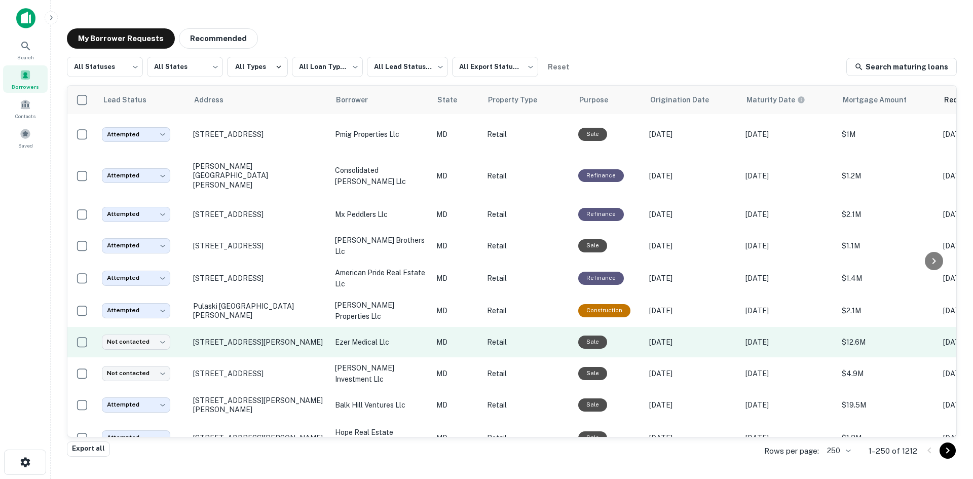
click at [259, 357] on td "[STREET_ADDRESS][PERSON_NAME]" at bounding box center [259, 342] width 142 height 30
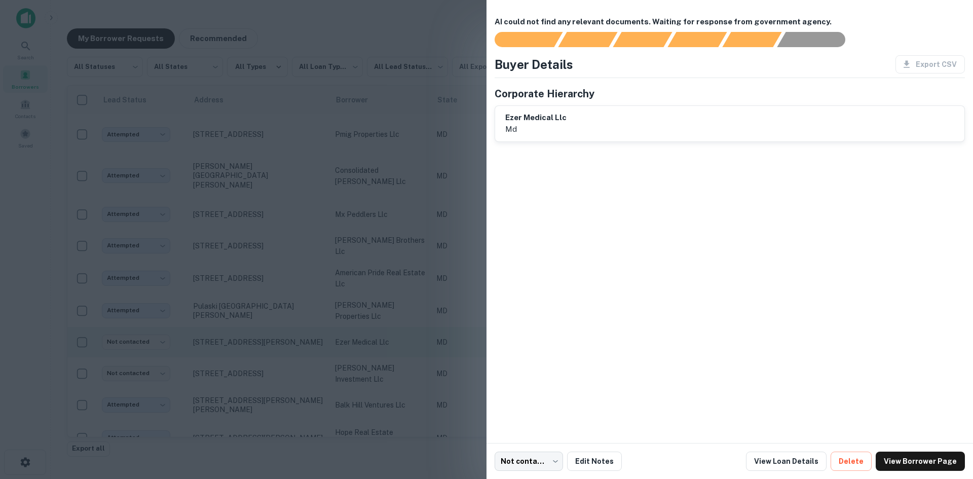
click at [259, 361] on div at bounding box center [486, 239] width 973 height 479
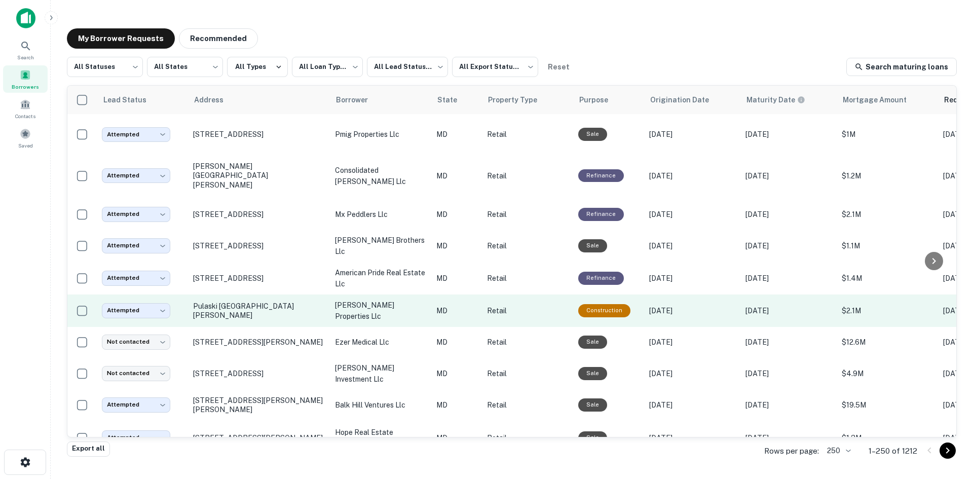
click at [261, 327] on td "Pulaski [GEOGRAPHIC_DATA][PERSON_NAME]" at bounding box center [259, 310] width 142 height 32
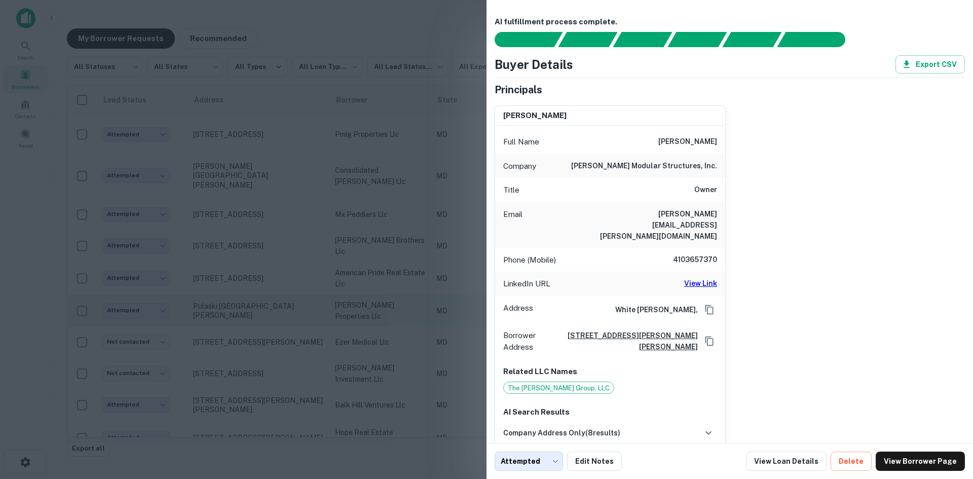
click at [261, 335] on div at bounding box center [486, 239] width 973 height 479
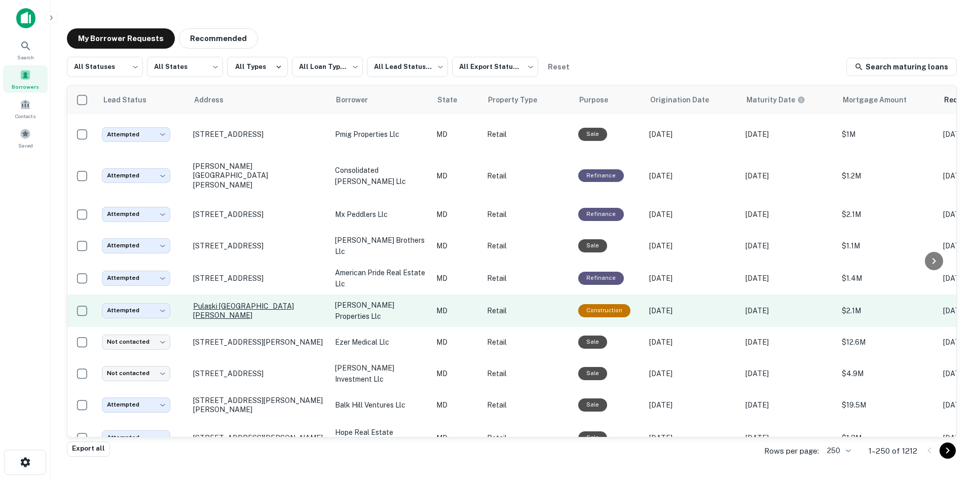
click at [273, 320] on p "Pulaski [GEOGRAPHIC_DATA][PERSON_NAME]" at bounding box center [259, 311] width 132 height 18
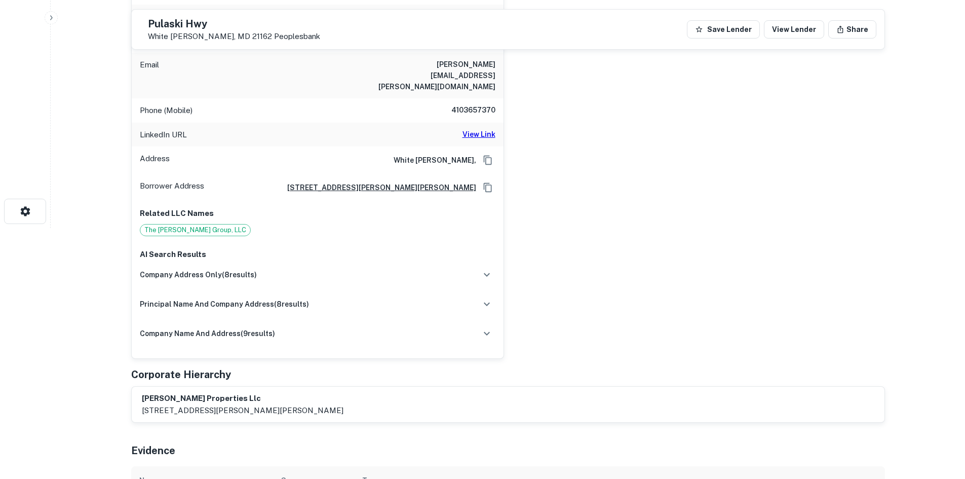
scroll to position [253, 0]
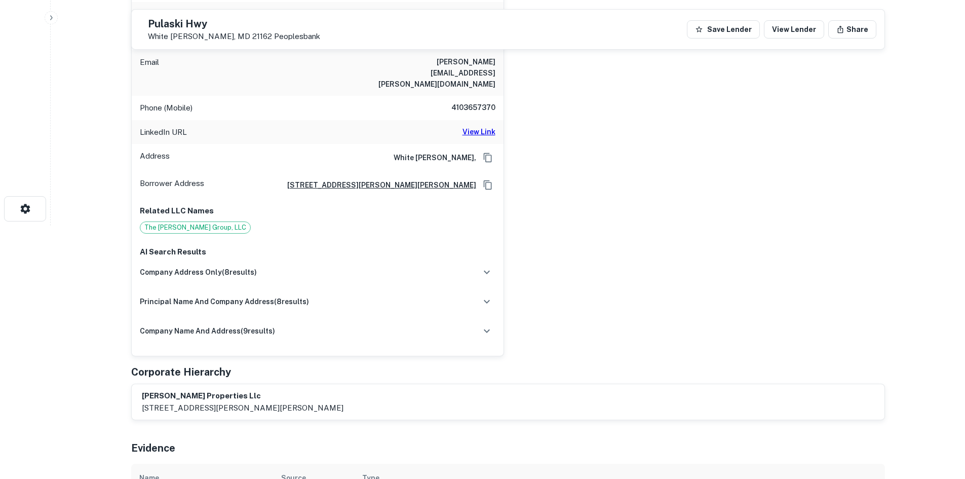
click at [453, 102] on h6 "4103657370" at bounding box center [465, 108] width 61 height 12
copy h6 "4103657370"
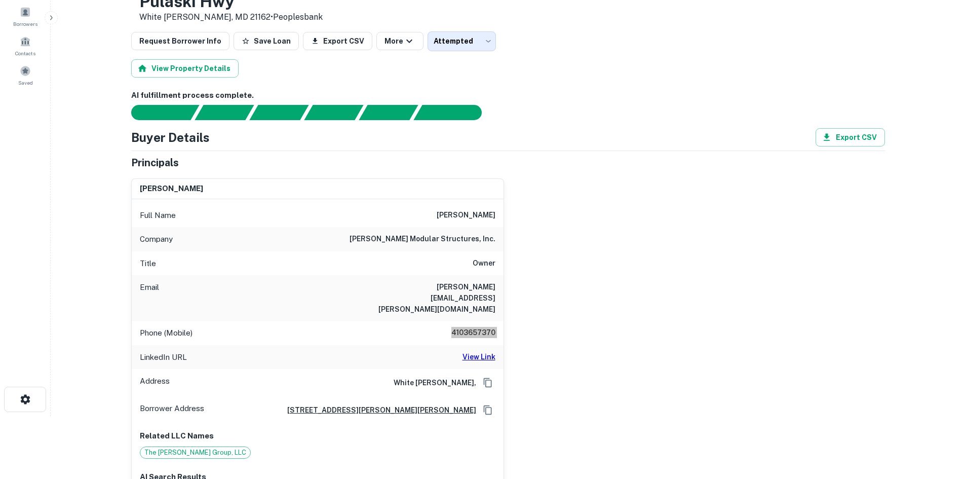
scroll to position [51, 0]
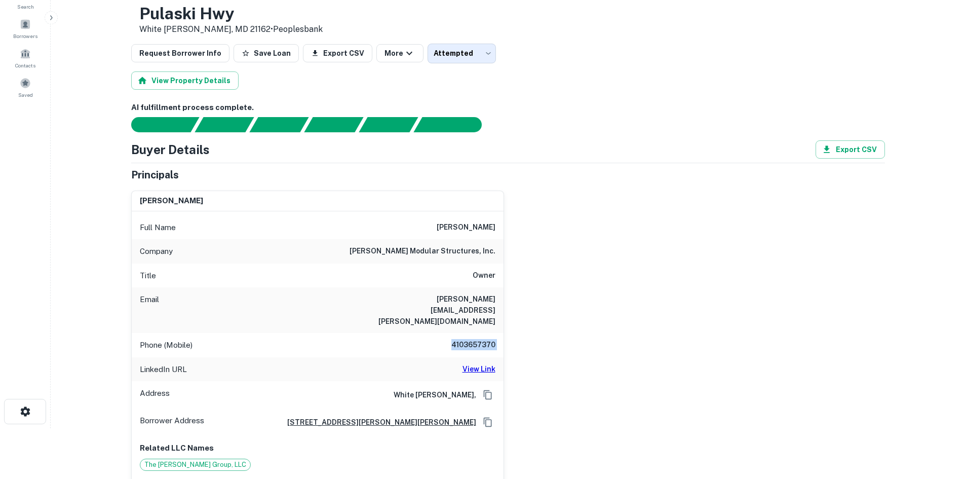
click at [472, 363] on h6 "View Link" at bounding box center [479, 368] width 33 height 11
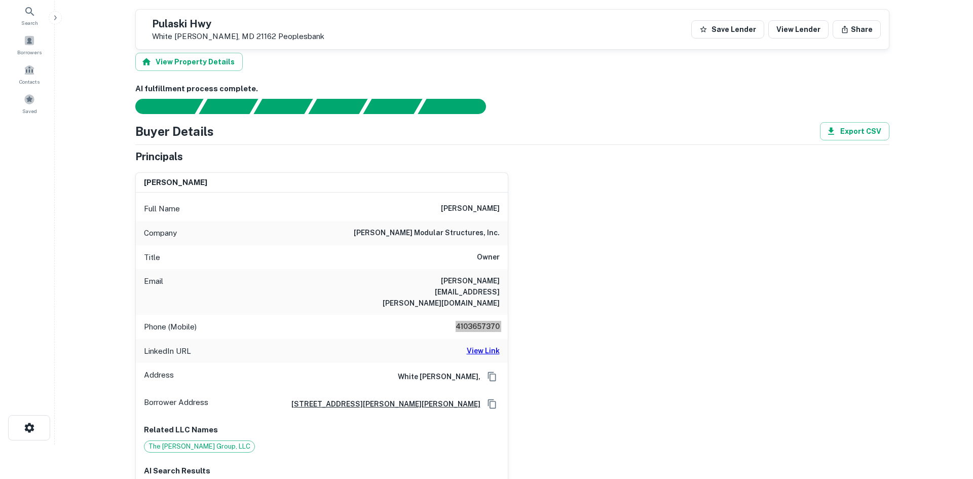
scroll to position [0, 0]
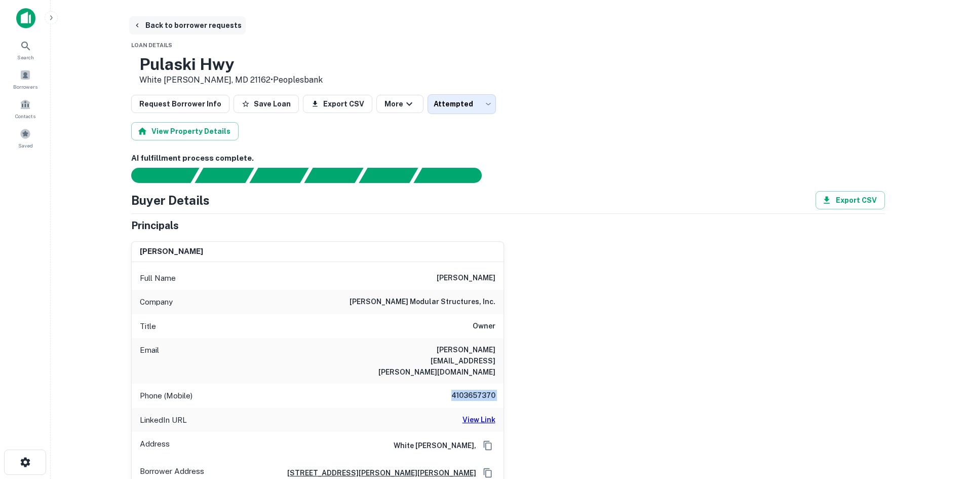
click at [211, 28] on button "Back to borrower requests" at bounding box center [187, 25] width 117 height 18
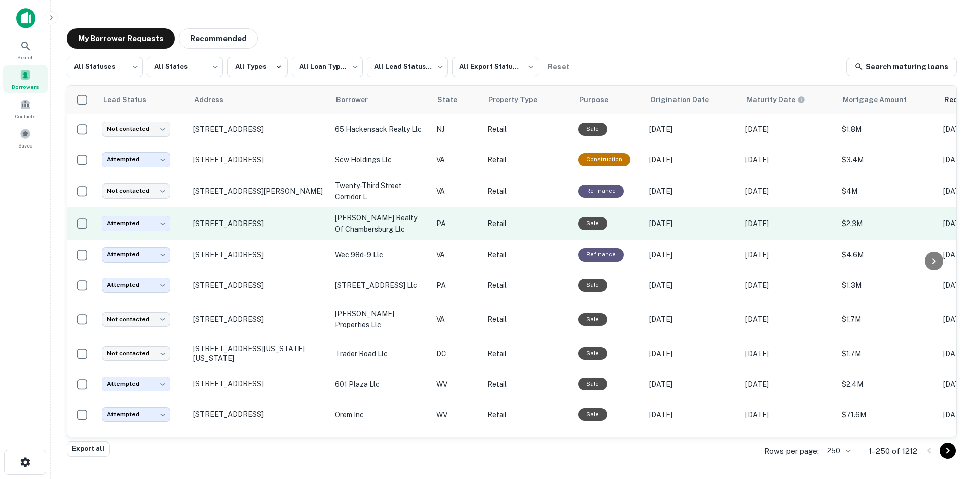
scroll to position [1104, 0]
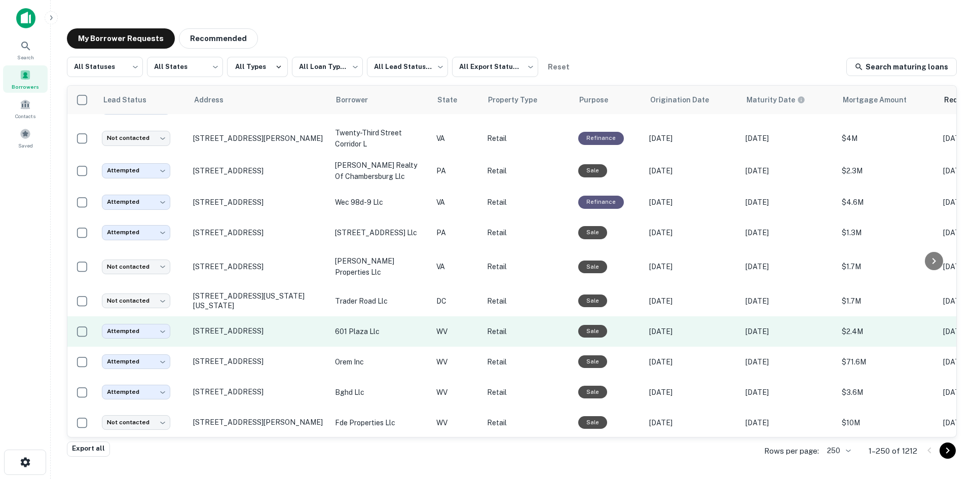
click at [255, 347] on td "[STREET_ADDRESS]" at bounding box center [259, 331] width 142 height 30
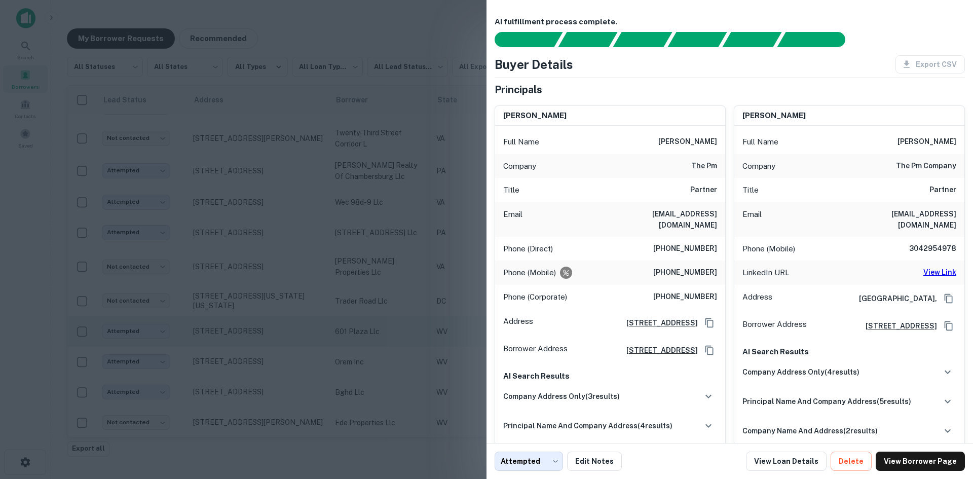
click at [255, 354] on div at bounding box center [486, 239] width 973 height 479
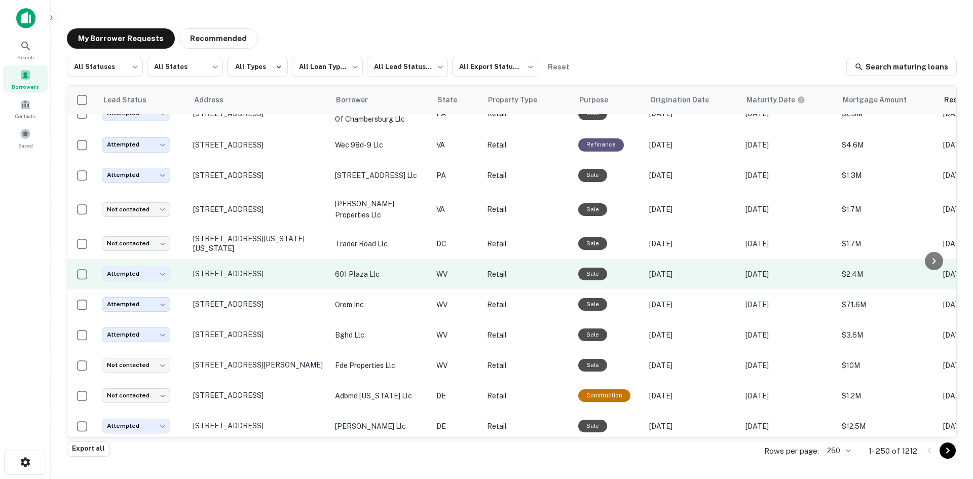
scroll to position [1306, 0]
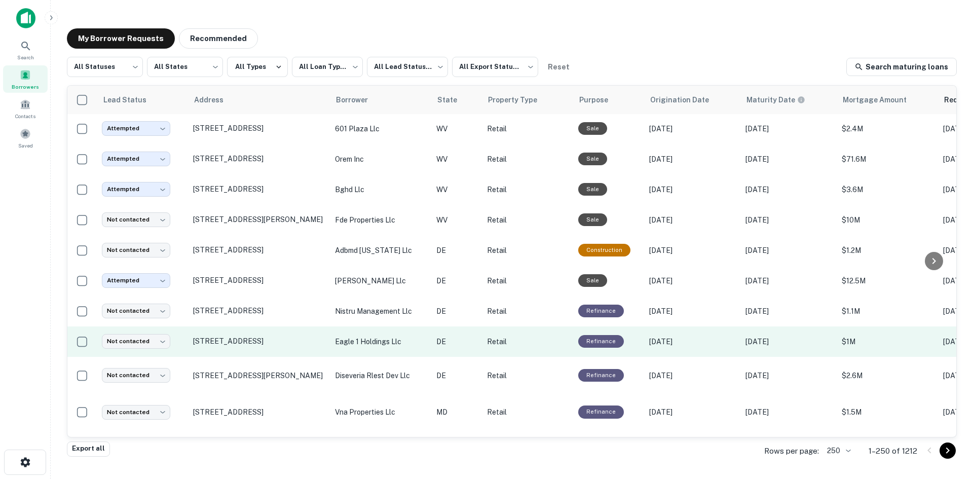
click at [248, 357] on td "[STREET_ADDRESS]" at bounding box center [259, 341] width 142 height 30
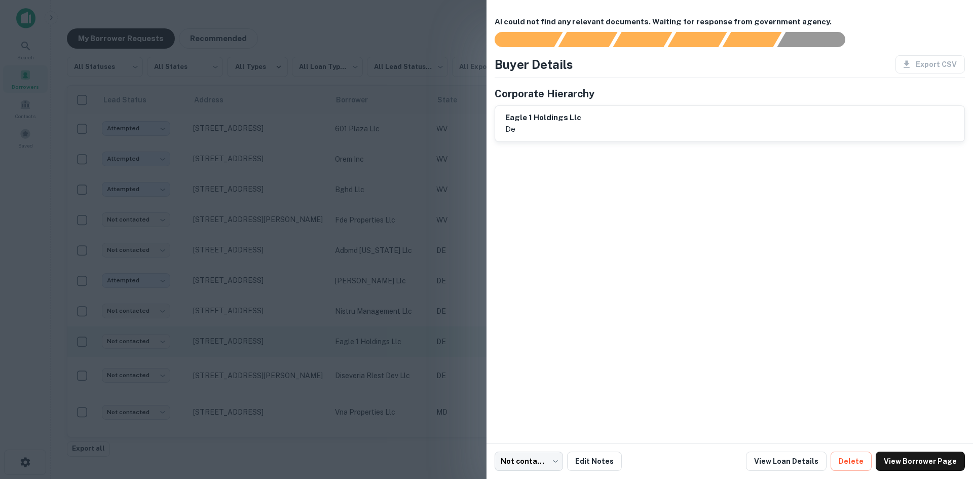
click at [248, 367] on div at bounding box center [486, 239] width 973 height 479
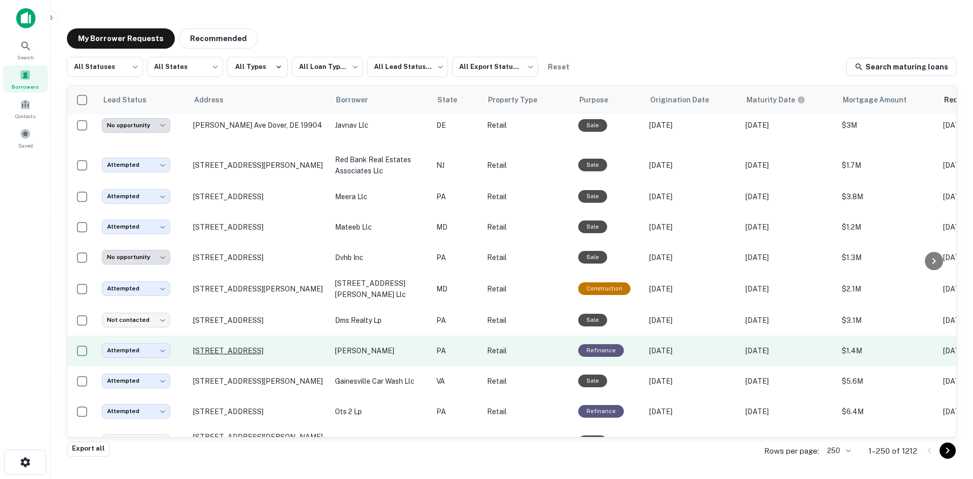
scroll to position [3182, 0]
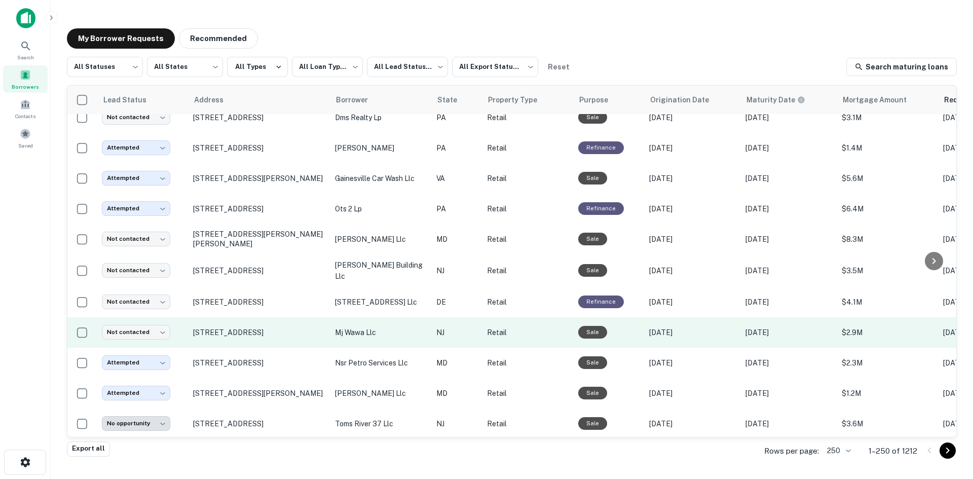
click at [248, 342] on td "[STREET_ADDRESS]" at bounding box center [259, 332] width 142 height 30
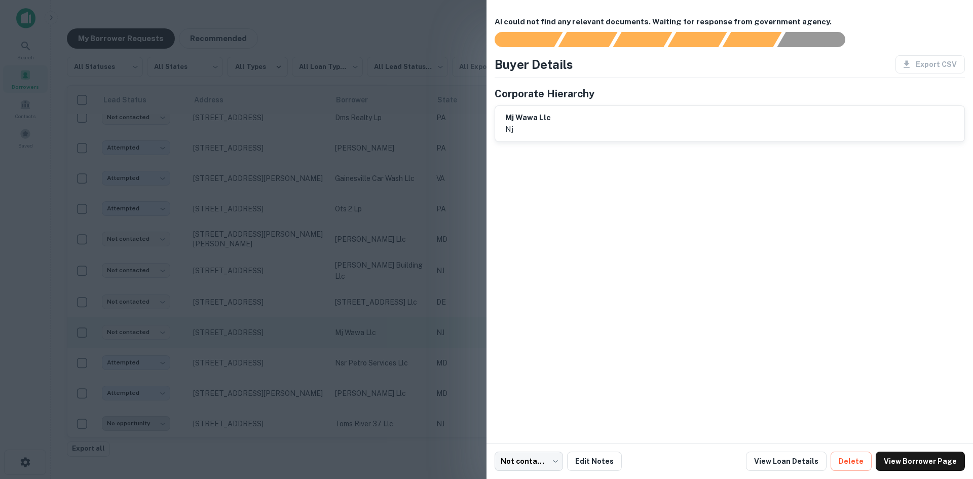
click at [248, 342] on div at bounding box center [486, 239] width 973 height 479
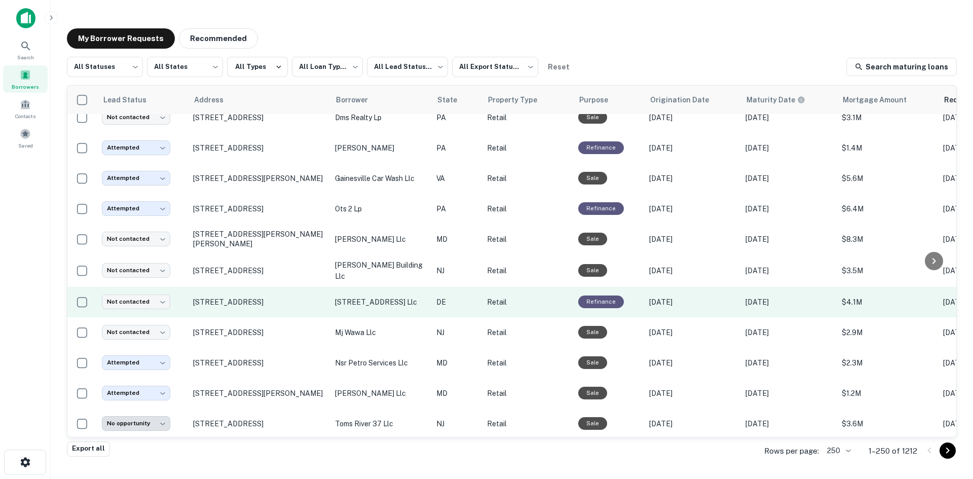
click at [261, 313] on td "[STREET_ADDRESS]" at bounding box center [259, 302] width 142 height 30
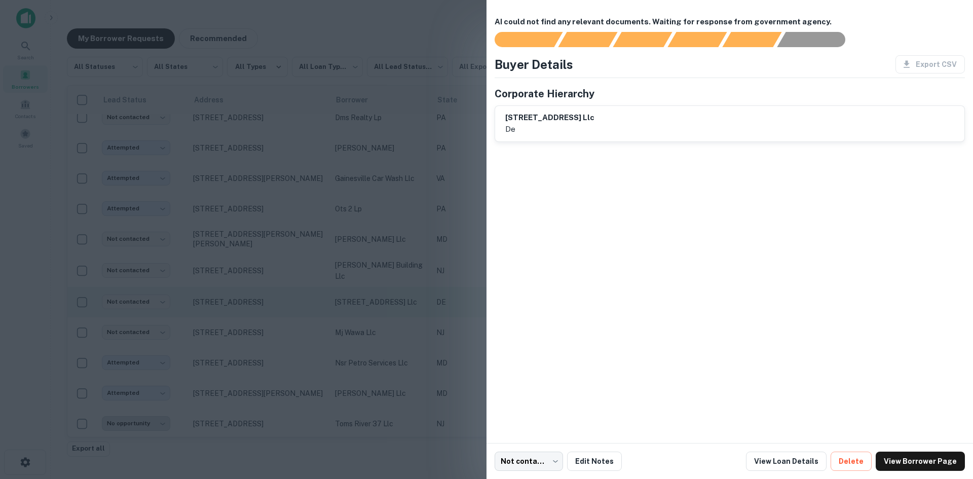
click at [261, 313] on div at bounding box center [486, 239] width 973 height 479
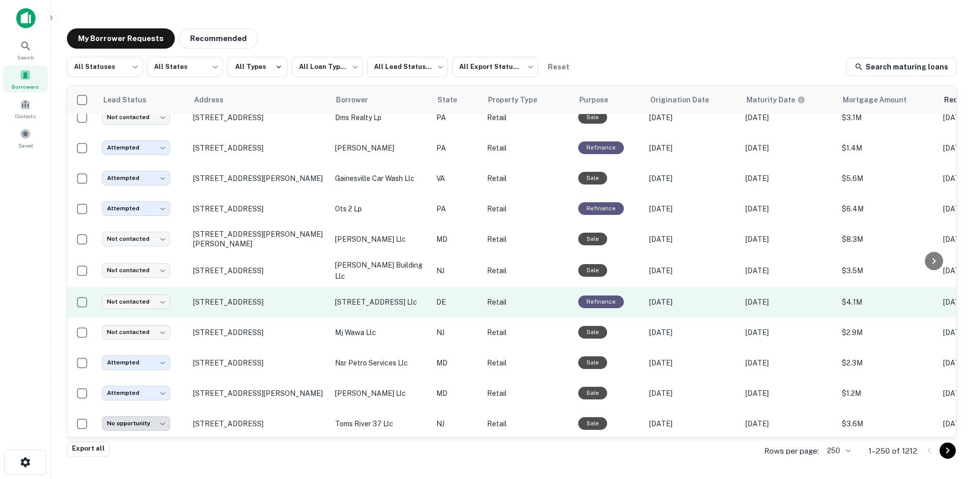
scroll to position [3435, 0]
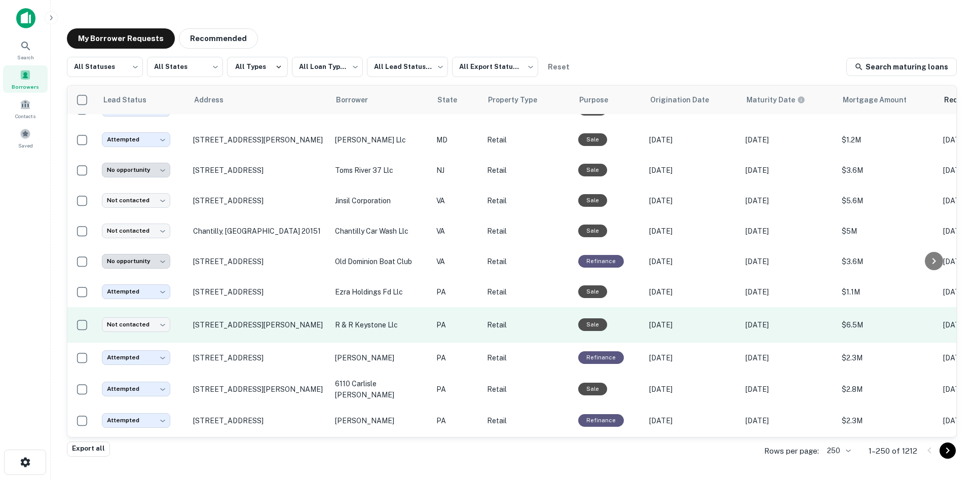
click at [260, 343] on td "[STREET_ADDRESS][PERSON_NAME]" at bounding box center [259, 324] width 142 height 35
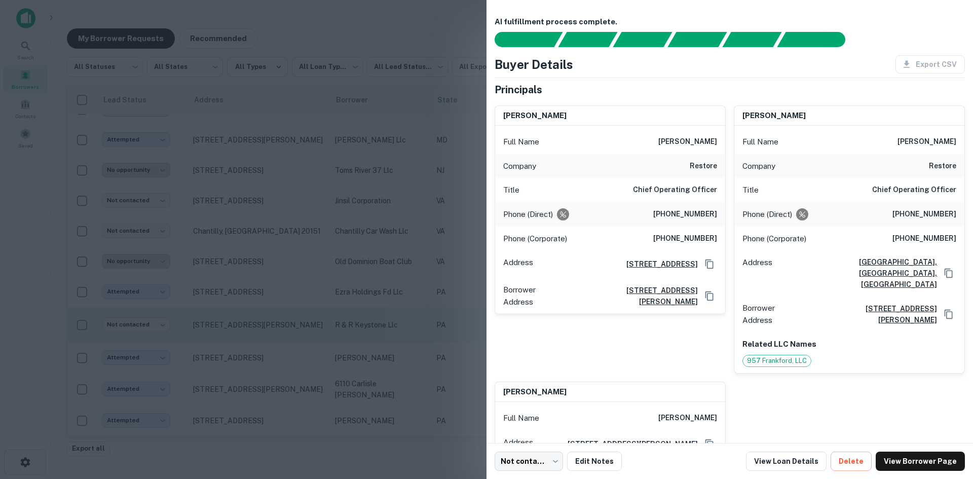
click at [260, 346] on div at bounding box center [486, 239] width 973 height 479
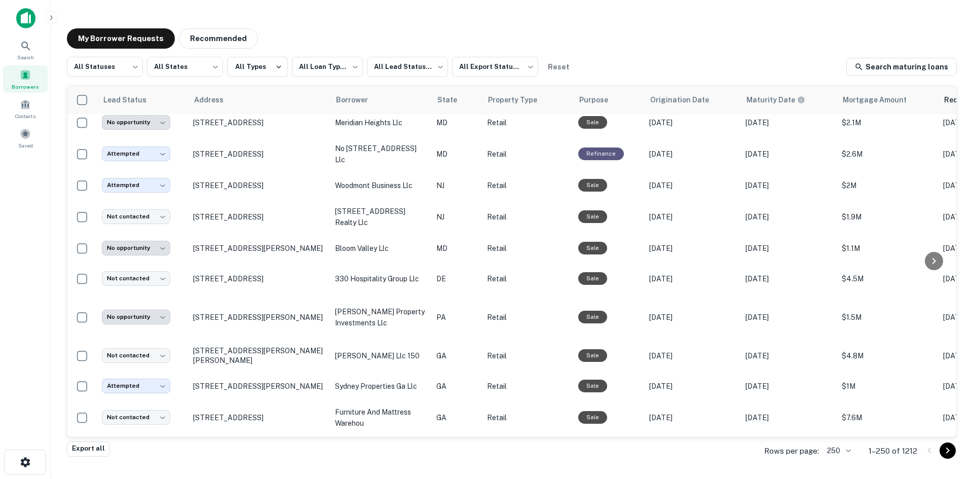
scroll to position [3942, 0]
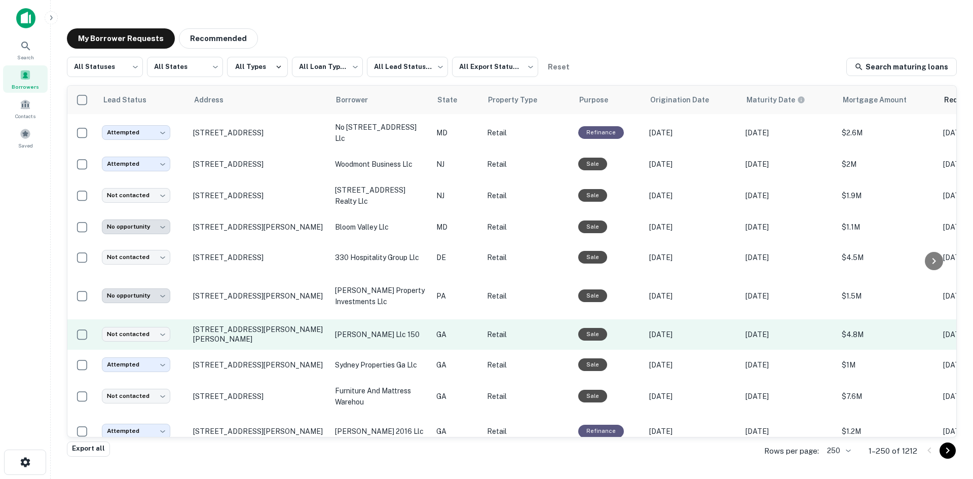
click at [243, 350] on td "[STREET_ADDRESS][PERSON_NAME][PERSON_NAME]" at bounding box center [259, 334] width 142 height 30
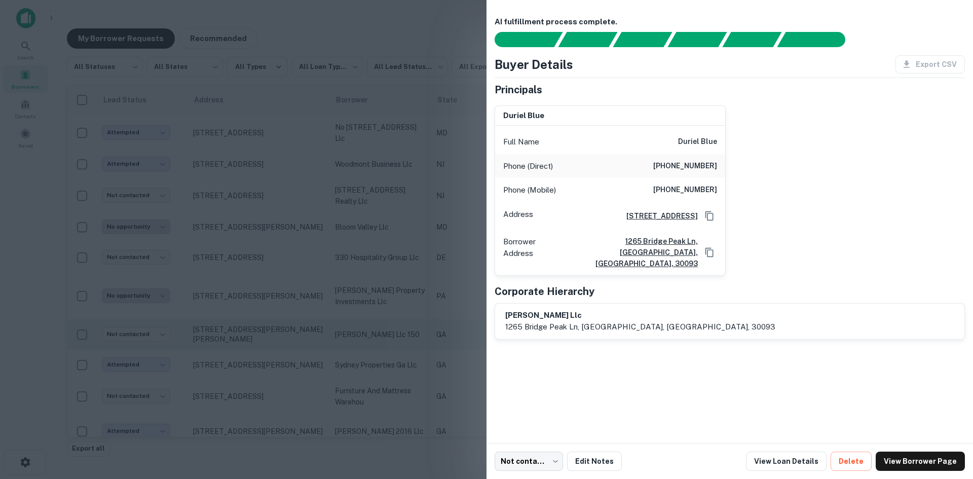
click at [243, 375] on div at bounding box center [486, 239] width 973 height 479
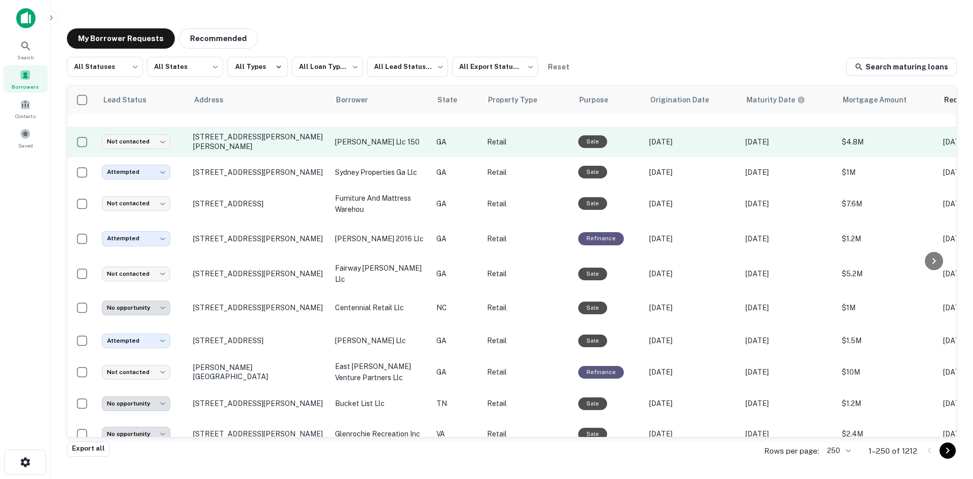
scroll to position [4144, 0]
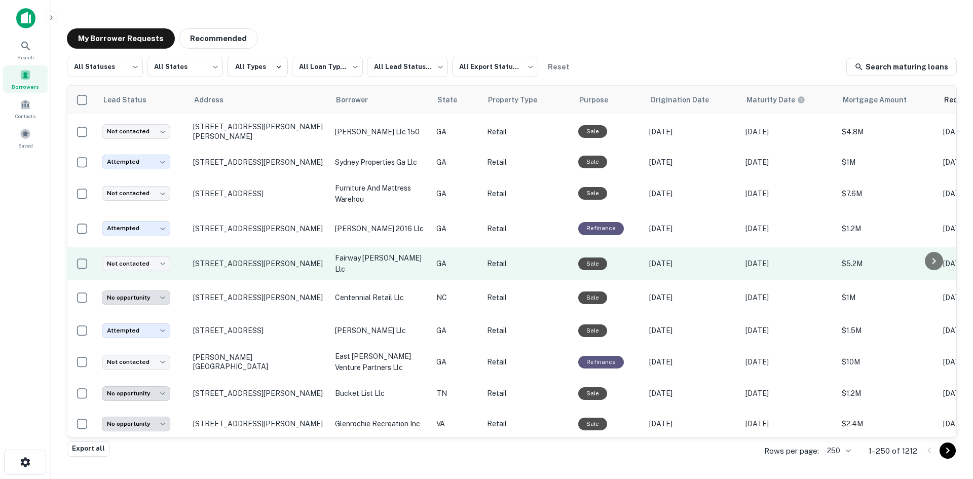
click at [277, 280] on td "[STREET_ADDRESS][PERSON_NAME]" at bounding box center [259, 263] width 142 height 32
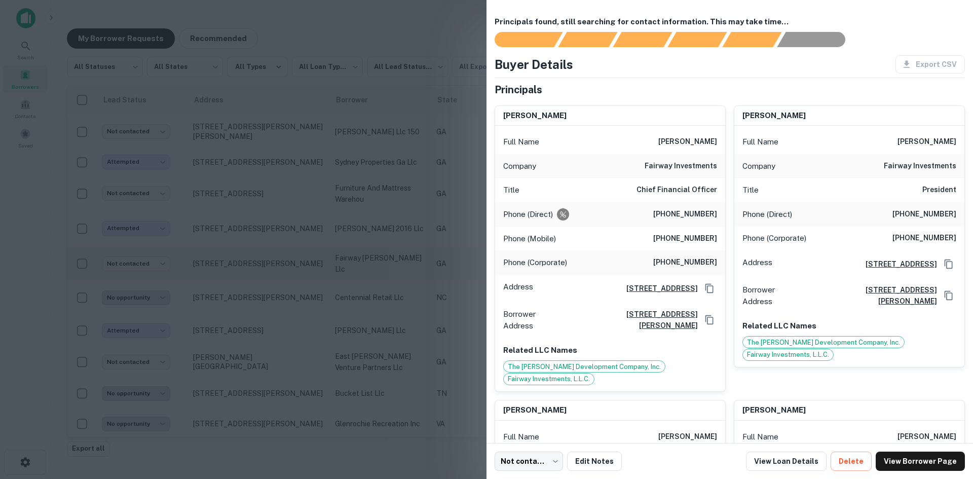
click at [277, 300] on div at bounding box center [486, 239] width 973 height 479
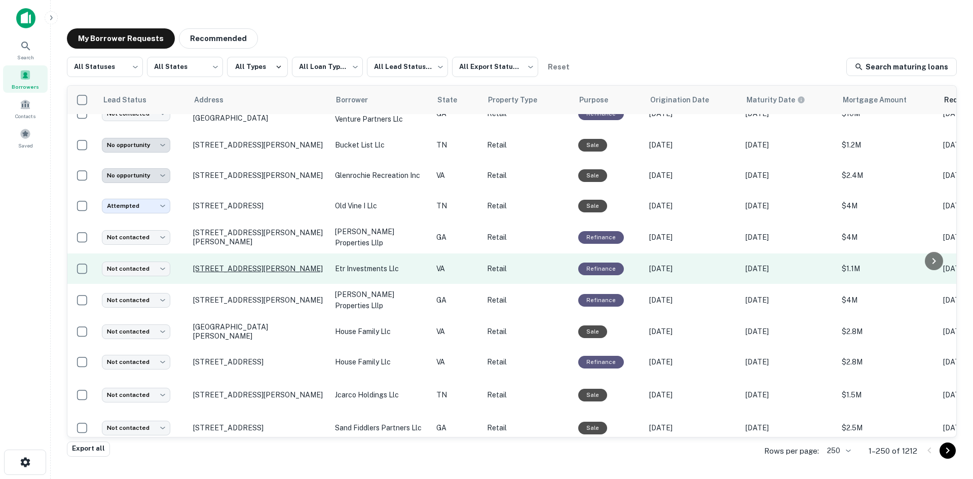
scroll to position [4398, 0]
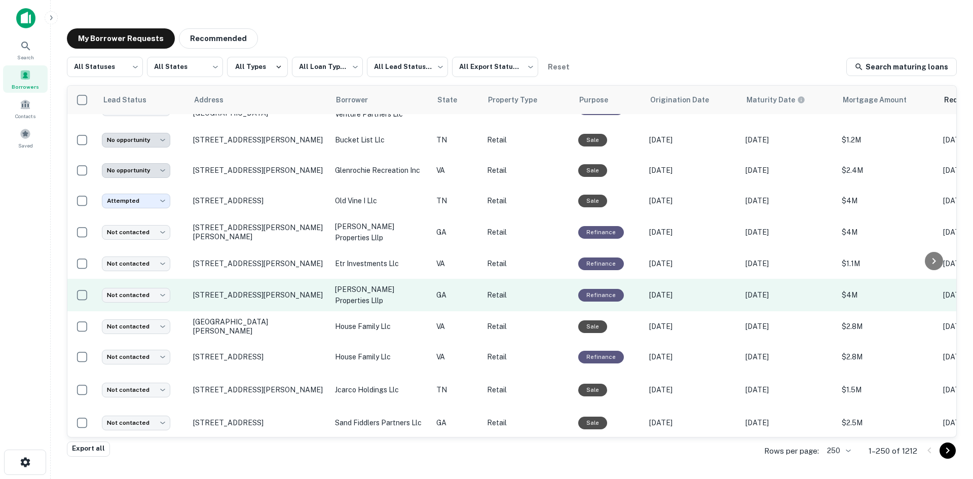
click at [256, 311] on td "[STREET_ADDRESS][PERSON_NAME]" at bounding box center [259, 295] width 142 height 32
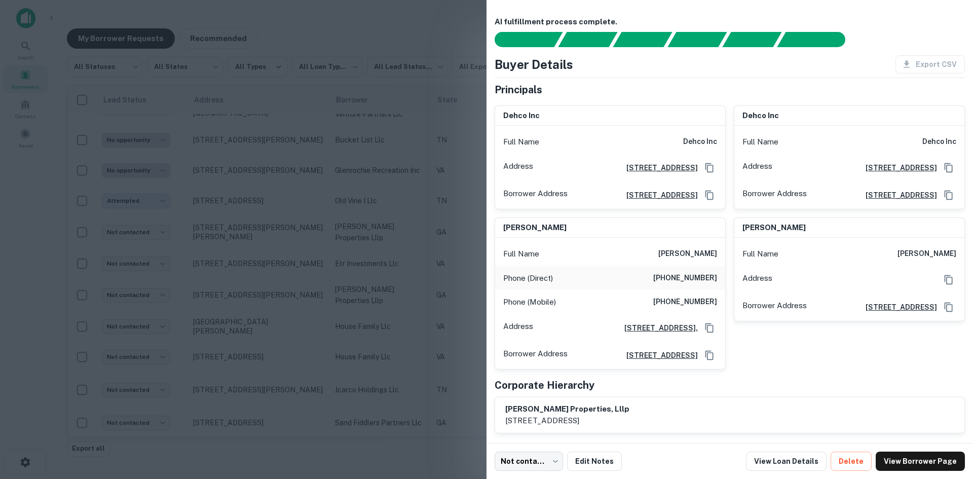
click at [56, 305] on div at bounding box center [486, 239] width 973 height 479
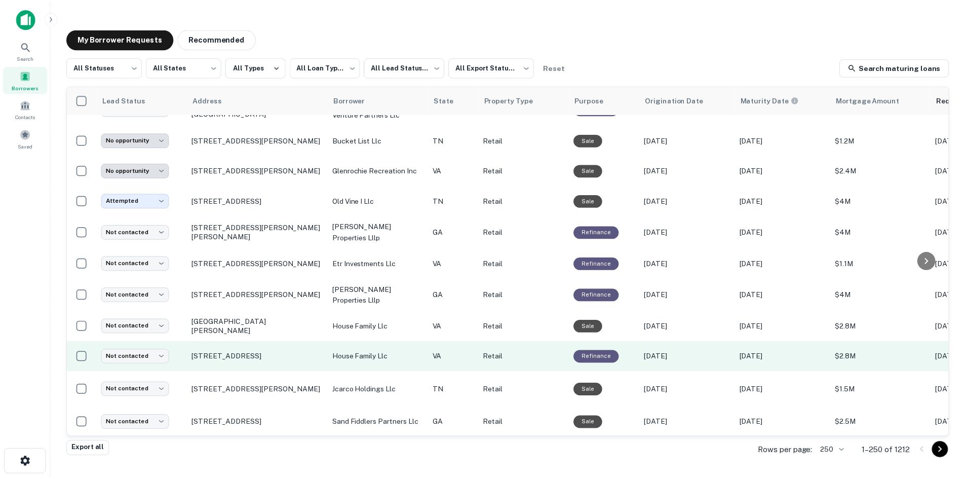
scroll to position [4702, 0]
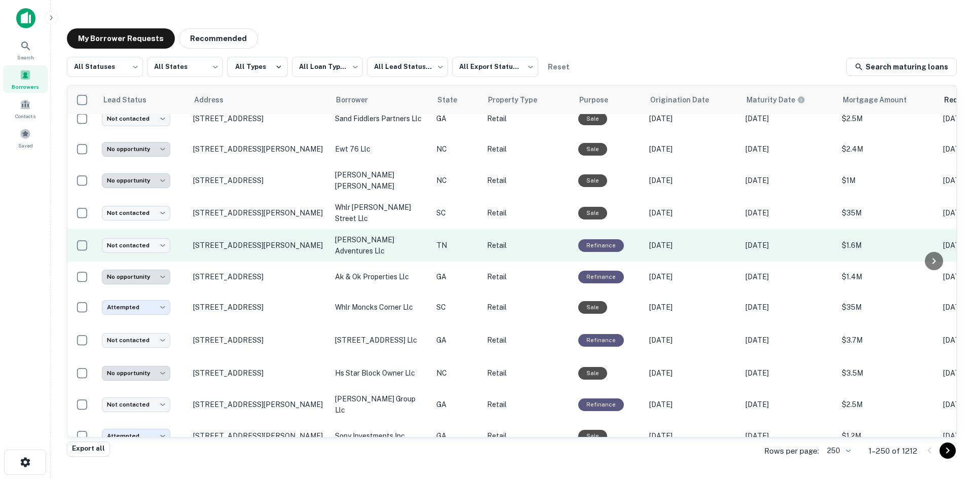
click at [279, 261] on td "[STREET_ADDRESS][PERSON_NAME]" at bounding box center [259, 245] width 142 height 32
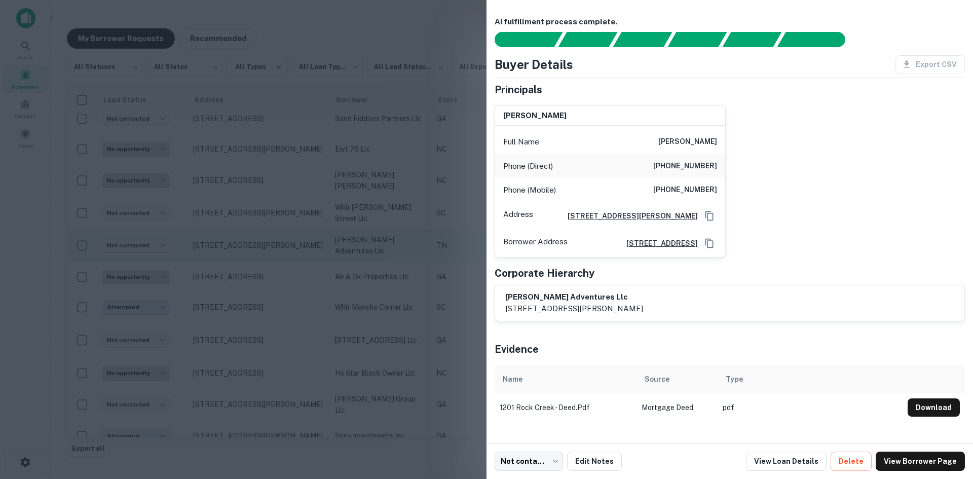
click at [279, 287] on div at bounding box center [486, 239] width 973 height 479
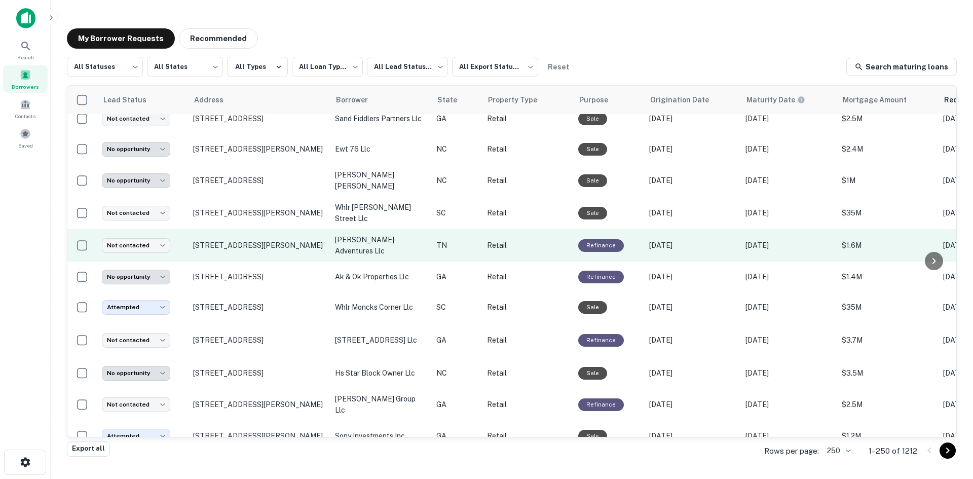
click at [279, 261] on td "[STREET_ADDRESS][PERSON_NAME]" at bounding box center [259, 245] width 142 height 32
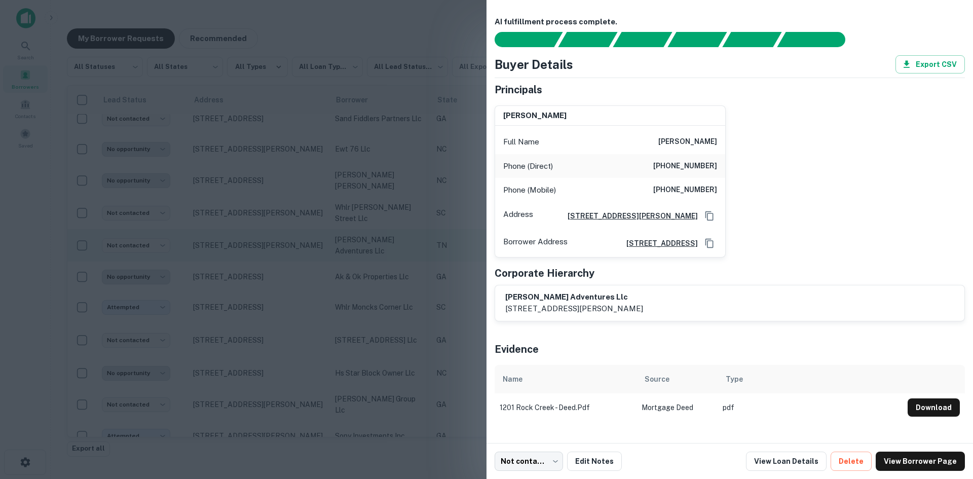
click at [279, 281] on div at bounding box center [486, 239] width 973 height 479
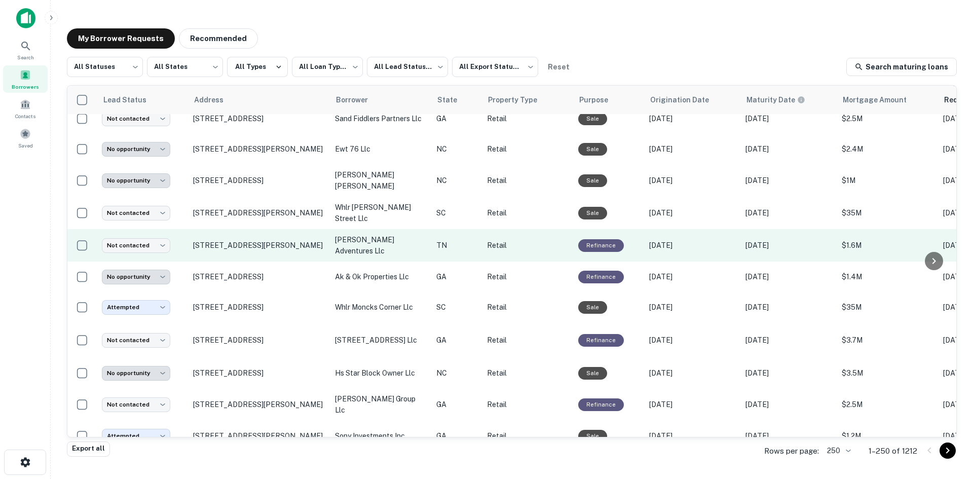
click at [286, 261] on td "[STREET_ADDRESS][PERSON_NAME]" at bounding box center [259, 245] width 142 height 32
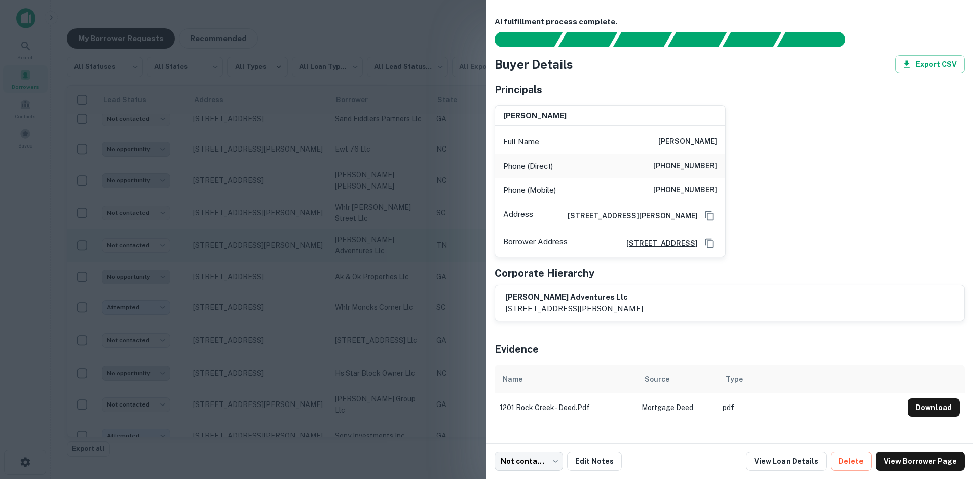
click at [286, 278] on div at bounding box center [486, 239] width 973 height 479
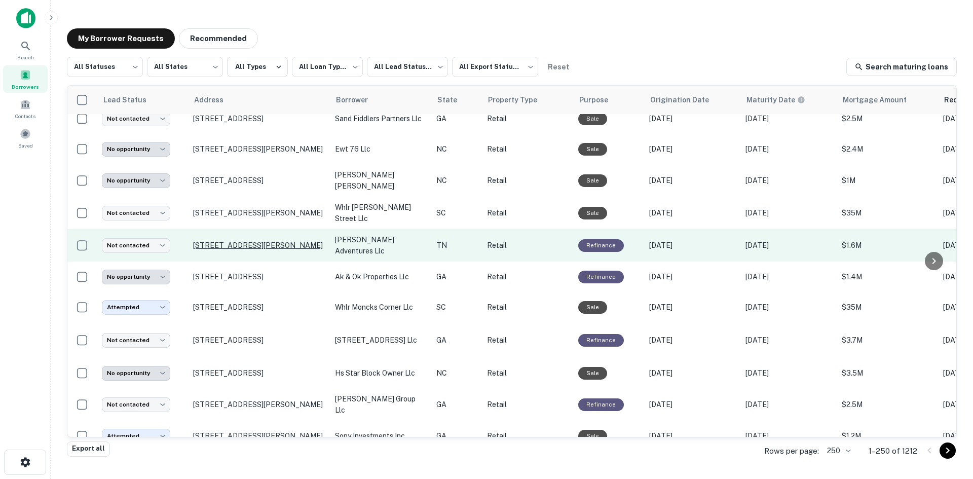
click at [285, 250] on p "[STREET_ADDRESS][PERSON_NAME]" at bounding box center [259, 245] width 132 height 9
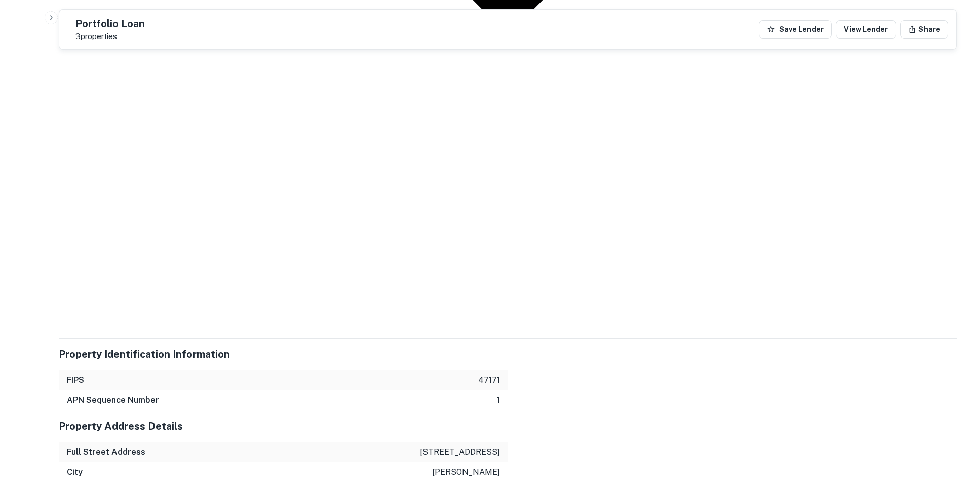
scroll to position [1654, 0]
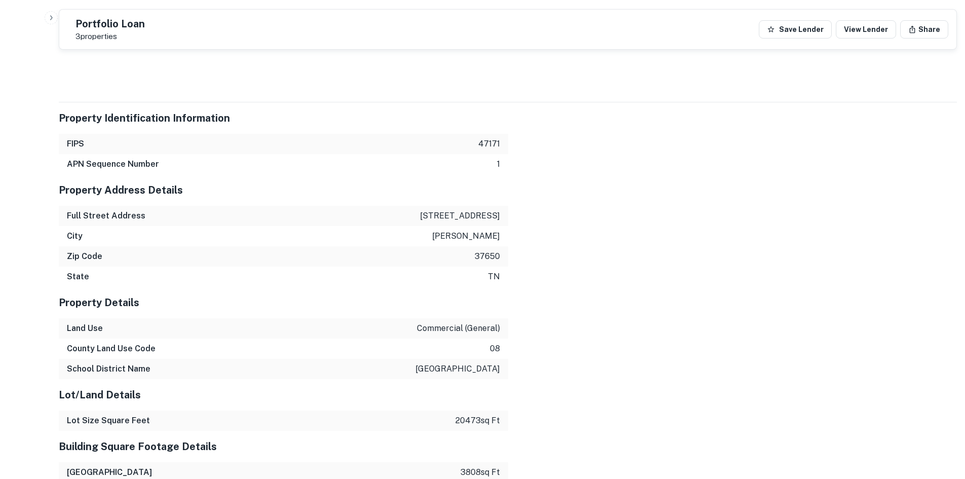
drag, startPoint x: 866, startPoint y: 357, endPoint x: 689, endPoint y: 319, distance: 181.4
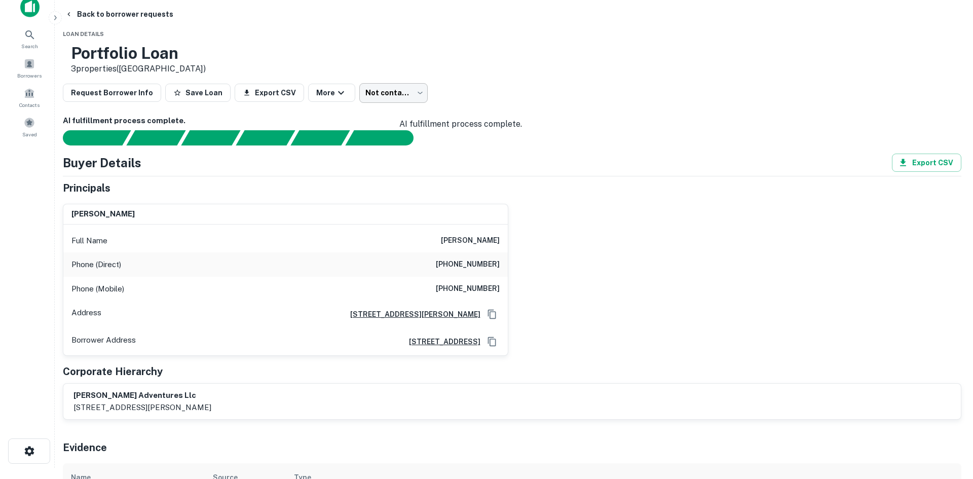
scroll to position [0, 0]
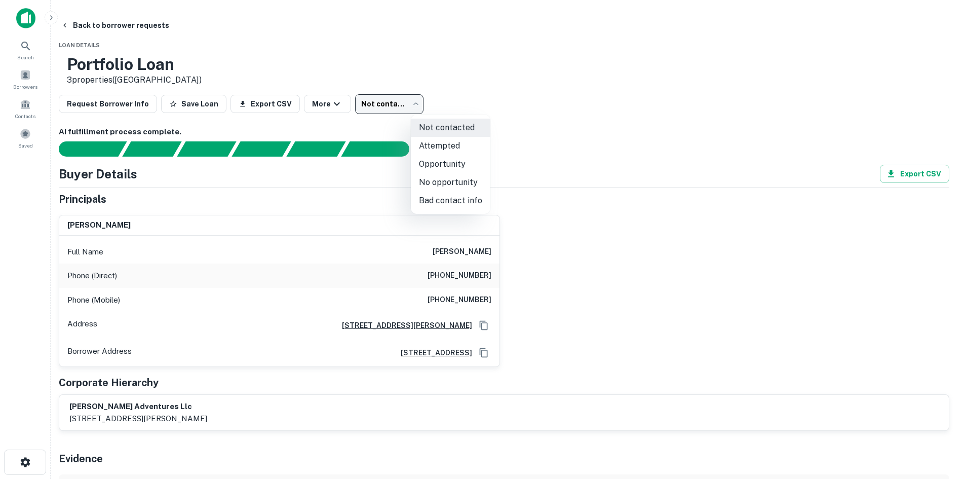
click at [447, 99] on body "Search Borrowers Contacts Saved Back to borrower requests Loan Details Portfoli…" at bounding box center [482, 239] width 965 height 479
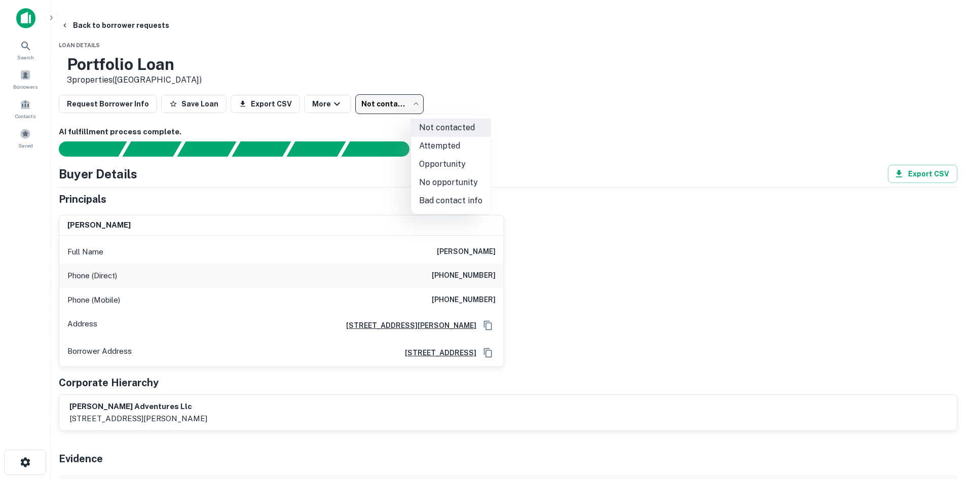
click at [445, 177] on li "No opportunity" at bounding box center [451, 182] width 80 height 18
type input "**********"
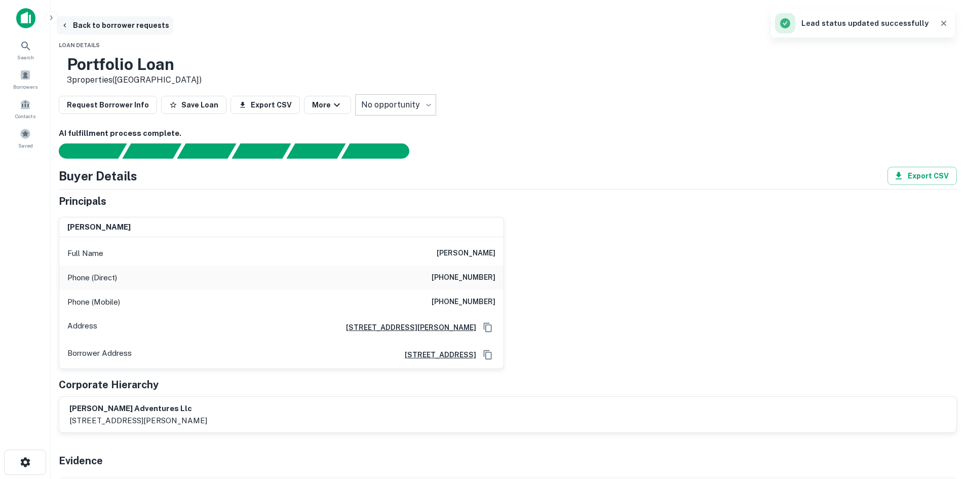
click at [165, 25] on button "Back to borrower requests" at bounding box center [115, 25] width 117 height 18
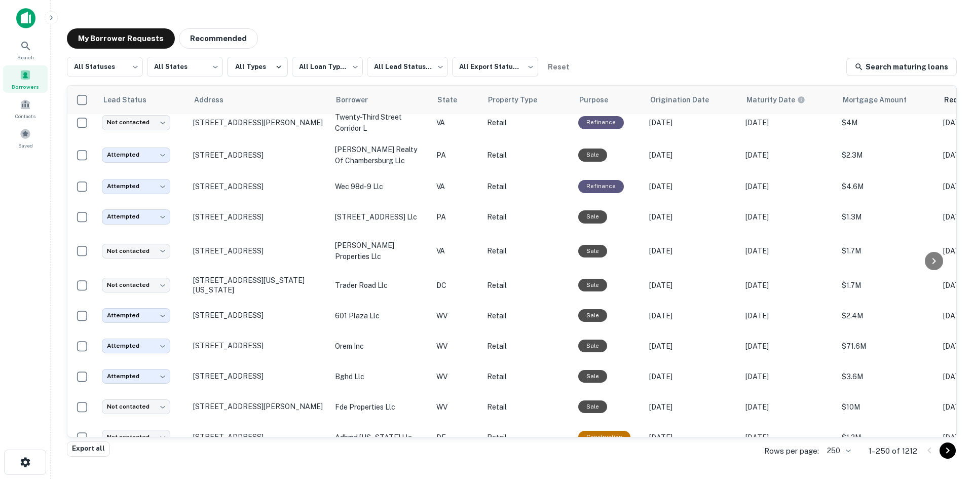
scroll to position [1256, 0]
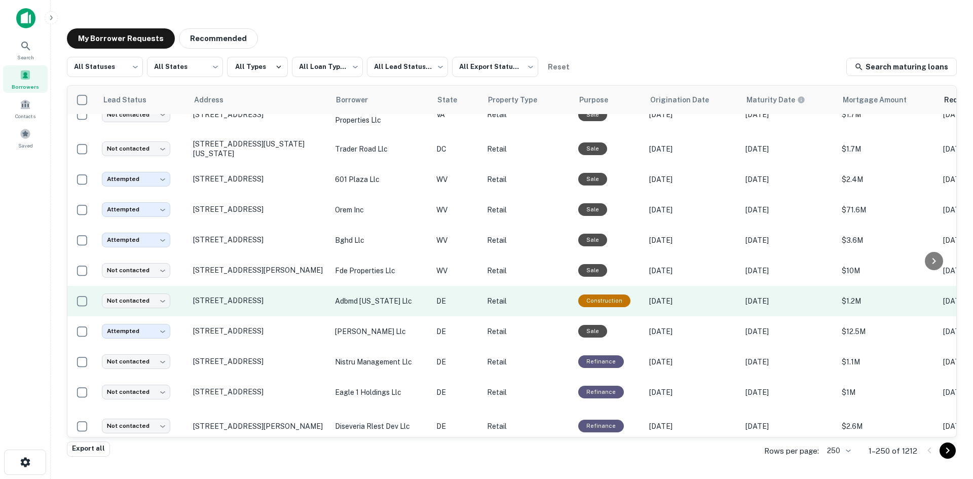
click at [301, 316] on td "[STREET_ADDRESS]" at bounding box center [259, 301] width 142 height 30
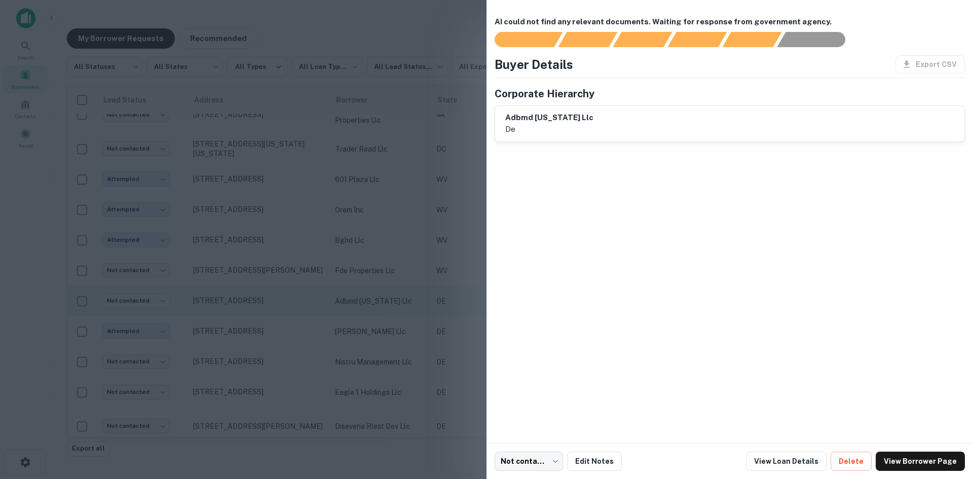
click at [301, 326] on div at bounding box center [486, 239] width 973 height 479
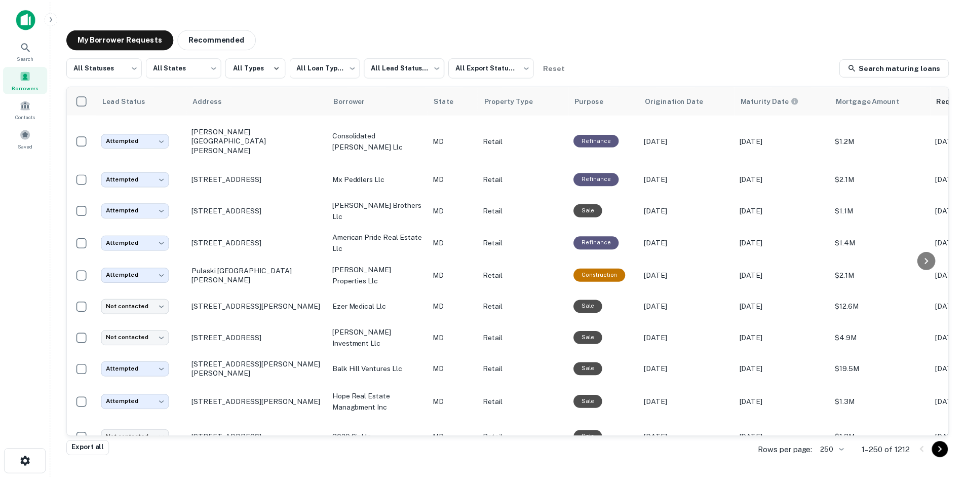
scroll to position [1813, 0]
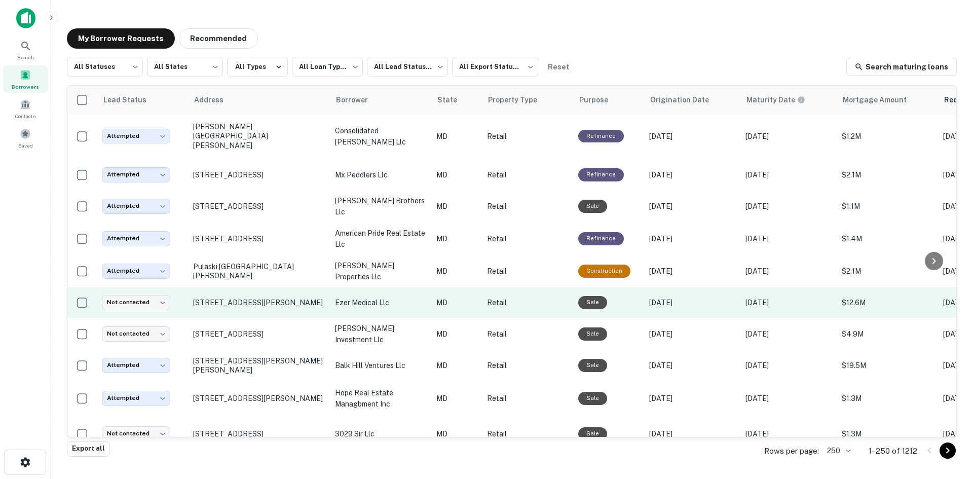
click at [291, 318] on td "[STREET_ADDRESS][PERSON_NAME]" at bounding box center [259, 302] width 142 height 30
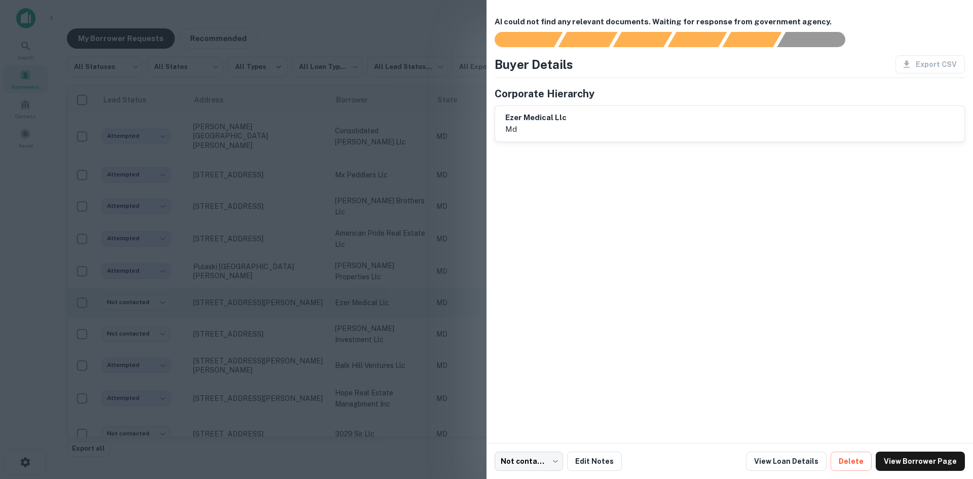
click at [291, 319] on div at bounding box center [486, 239] width 973 height 479
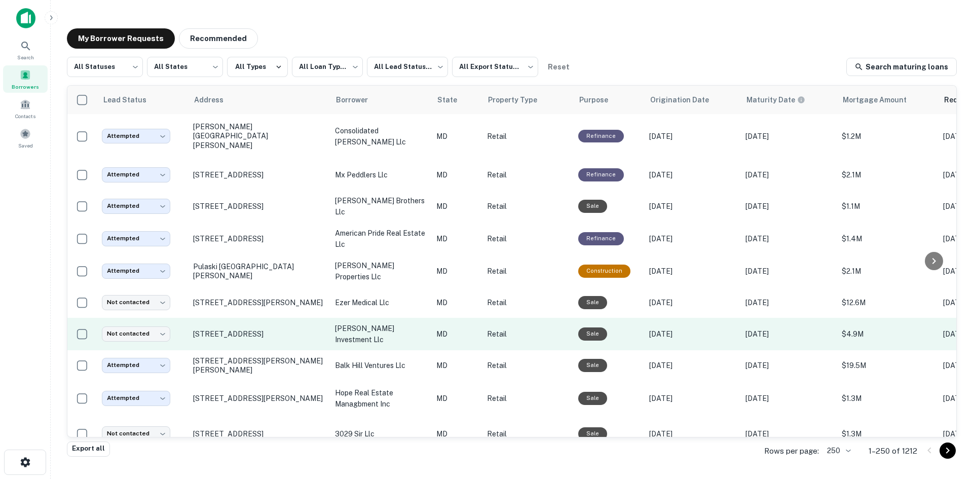
click at [284, 350] on td "[STREET_ADDRESS]" at bounding box center [259, 334] width 142 height 32
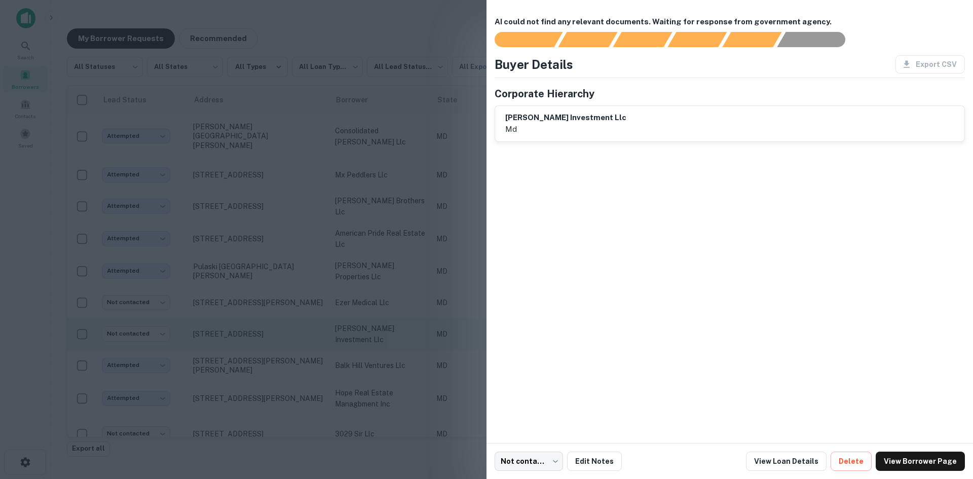
click at [284, 356] on div at bounding box center [486, 239] width 973 height 479
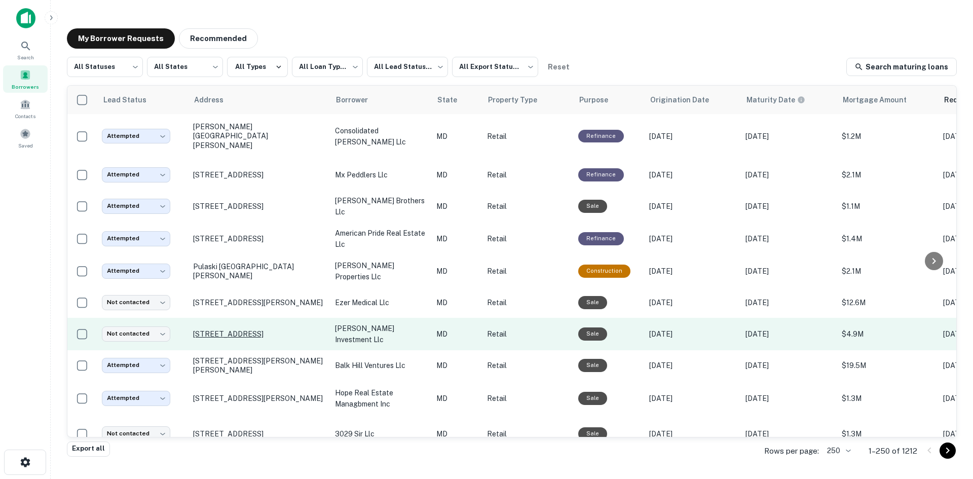
click at [284, 339] on p "[STREET_ADDRESS]" at bounding box center [259, 333] width 132 height 9
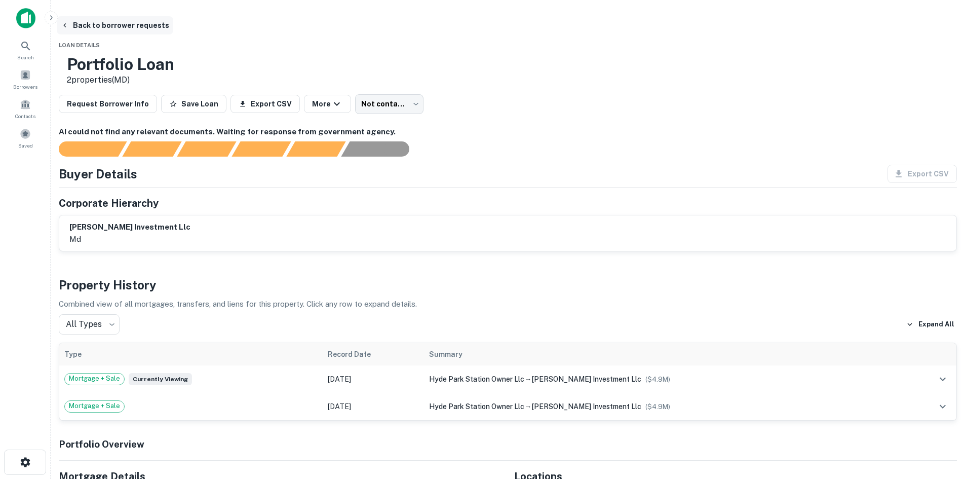
click at [171, 24] on button "Back to borrower requests" at bounding box center [115, 25] width 117 height 18
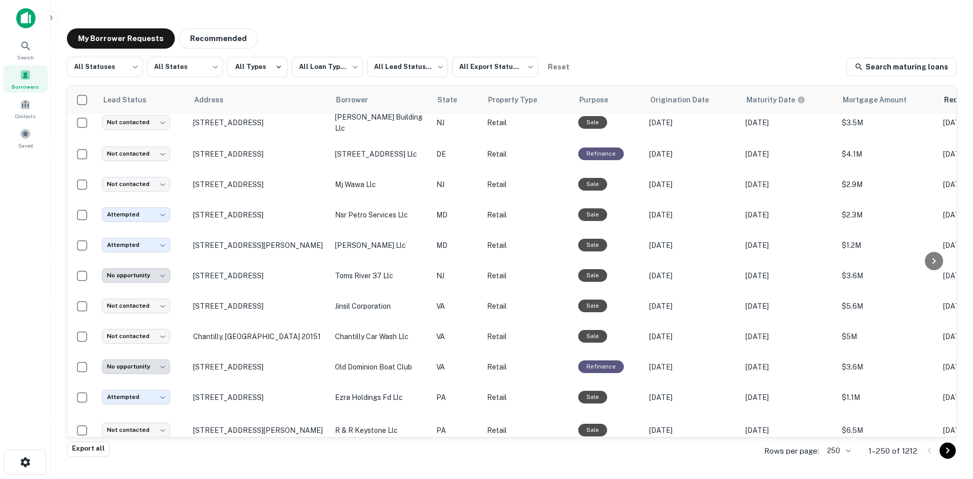
scroll to position [3334, 0]
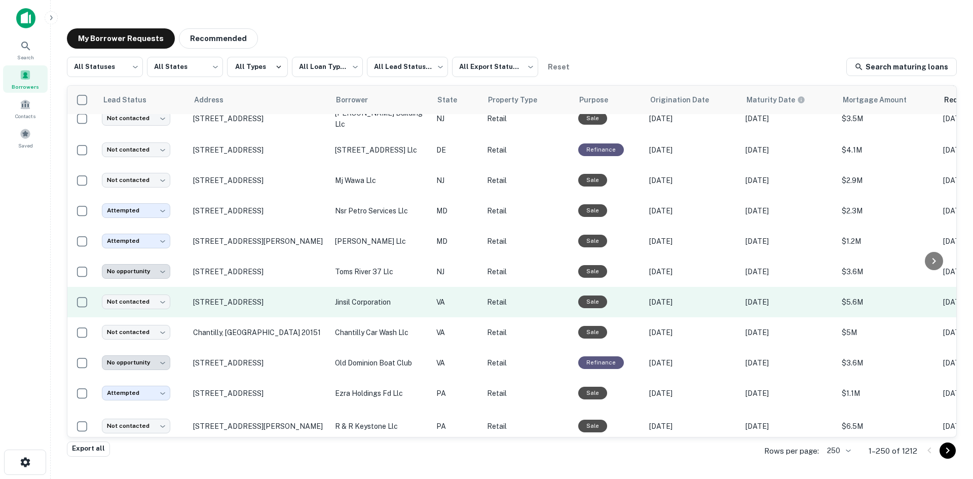
click at [292, 317] on td "[STREET_ADDRESS]" at bounding box center [259, 302] width 142 height 30
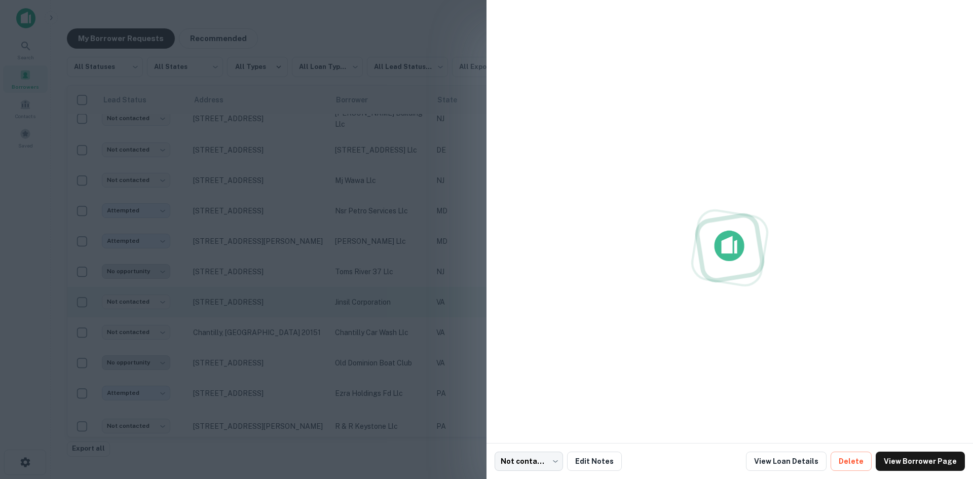
click at [292, 320] on div at bounding box center [486, 239] width 973 height 479
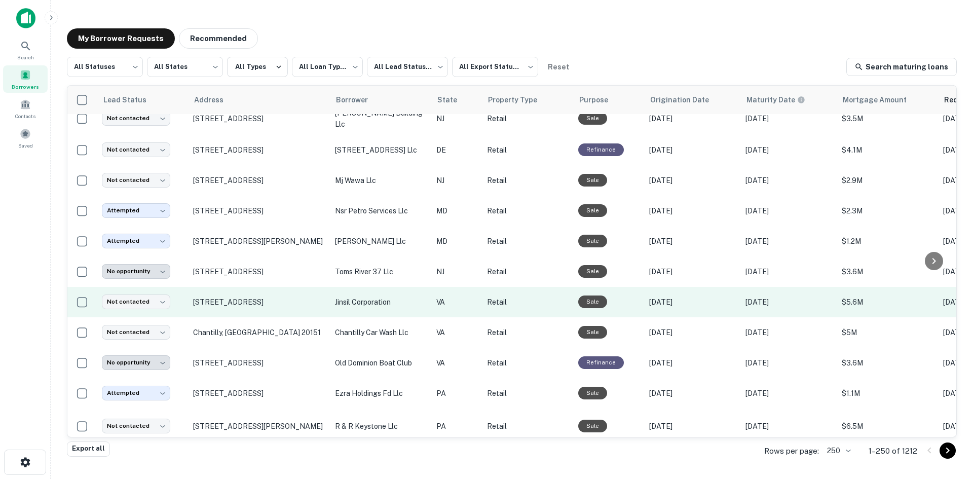
click at [292, 317] on td "[STREET_ADDRESS]" at bounding box center [259, 302] width 142 height 30
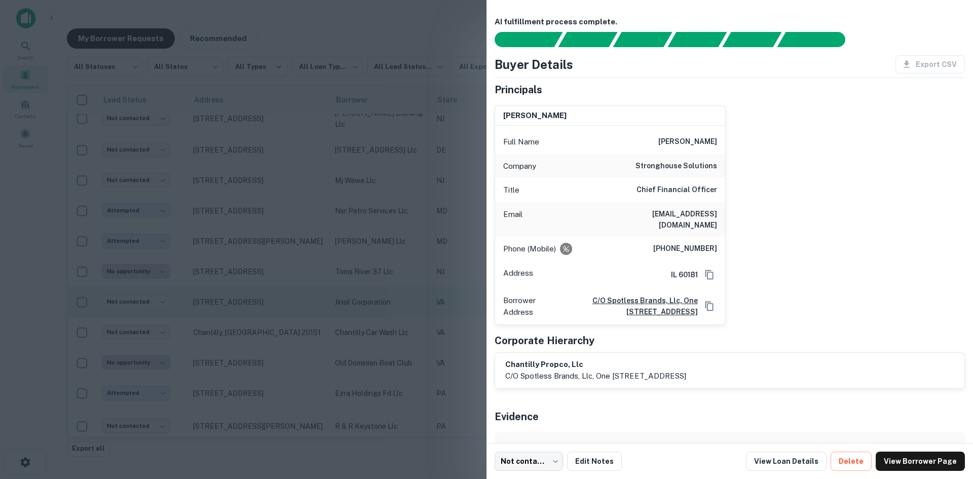
click at [292, 320] on div at bounding box center [486, 239] width 973 height 479
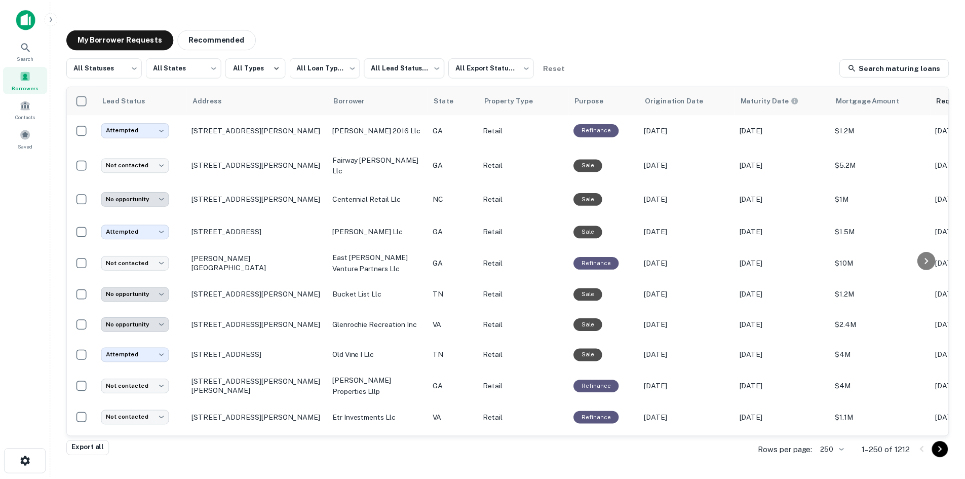
scroll to position [4246, 0]
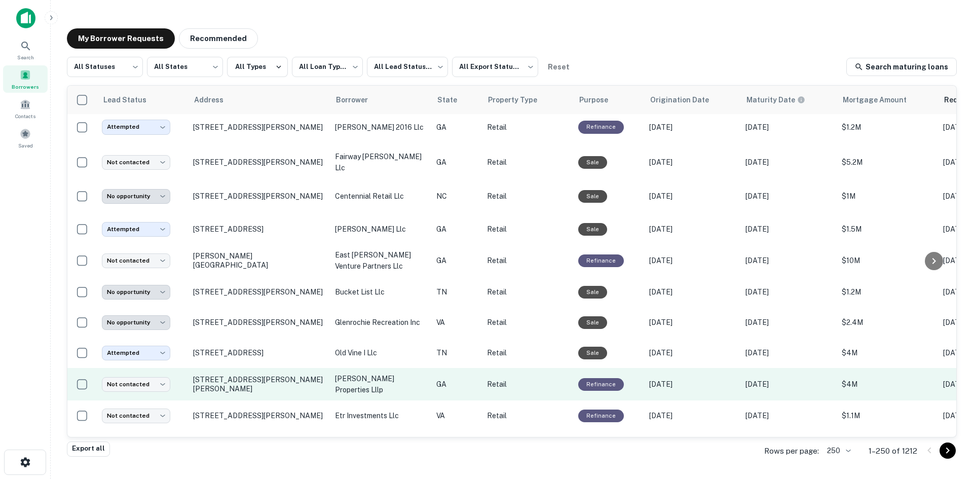
click at [268, 400] on td "[STREET_ADDRESS][PERSON_NAME][PERSON_NAME]" at bounding box center [259, 384] width 142 height 32
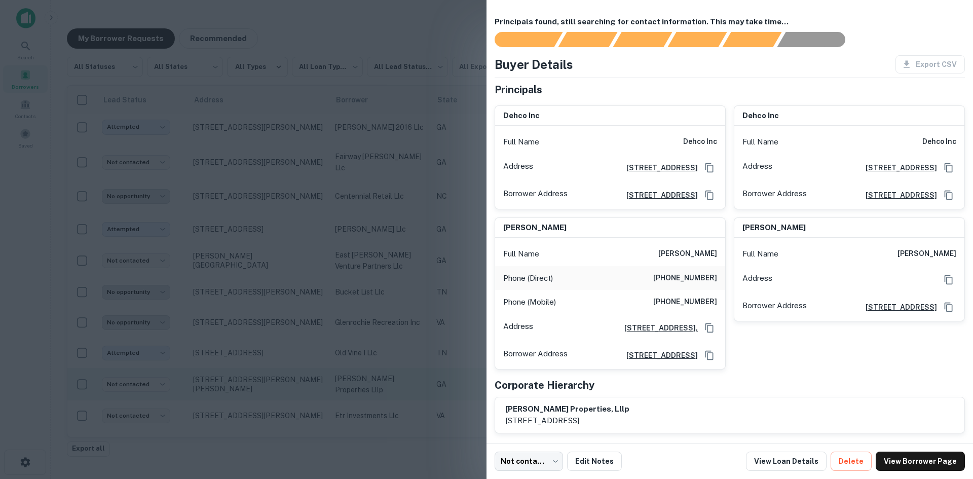
click at [268, 418] on div at bounding box center [486, 239] width 973 height 479
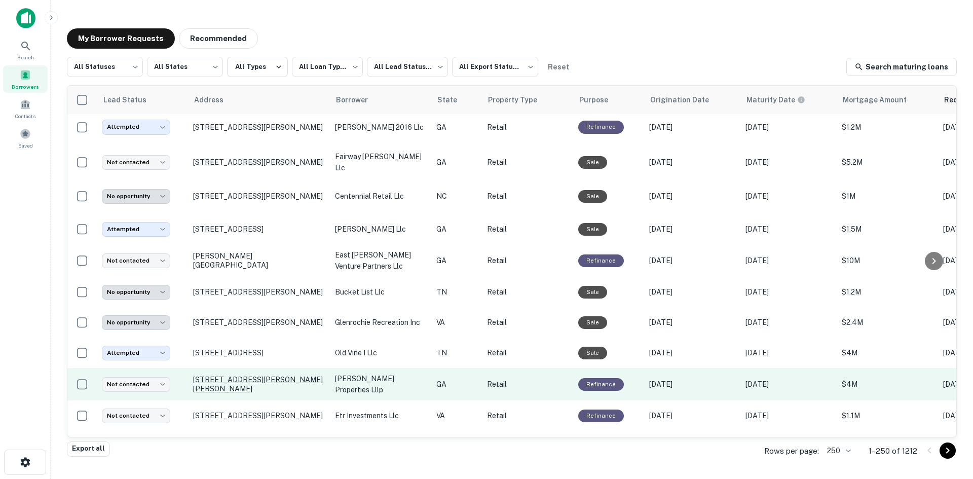
click at [266, 393] on p "[STREET_ADDRESS][PERSON_NAME][PERSON_NAME]" at bounding box center [259, 384] width 132 height 18
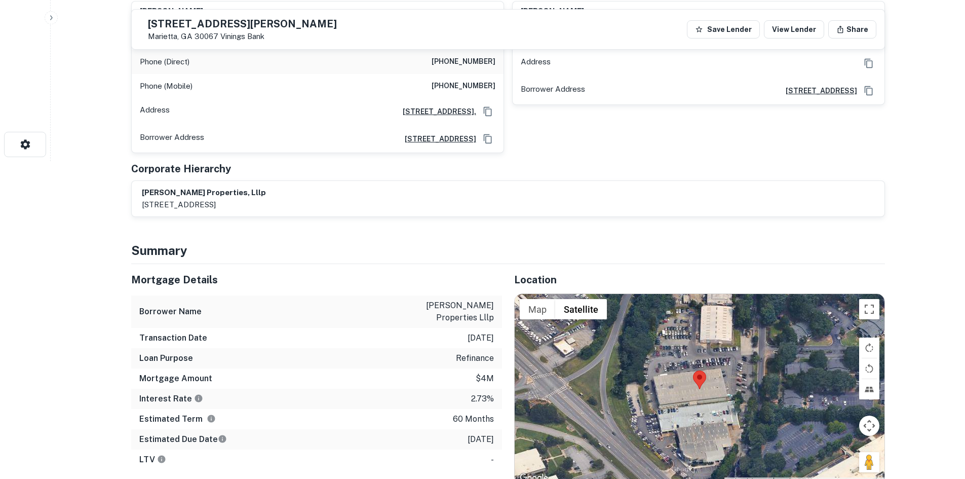
scroll to position [355, 0]
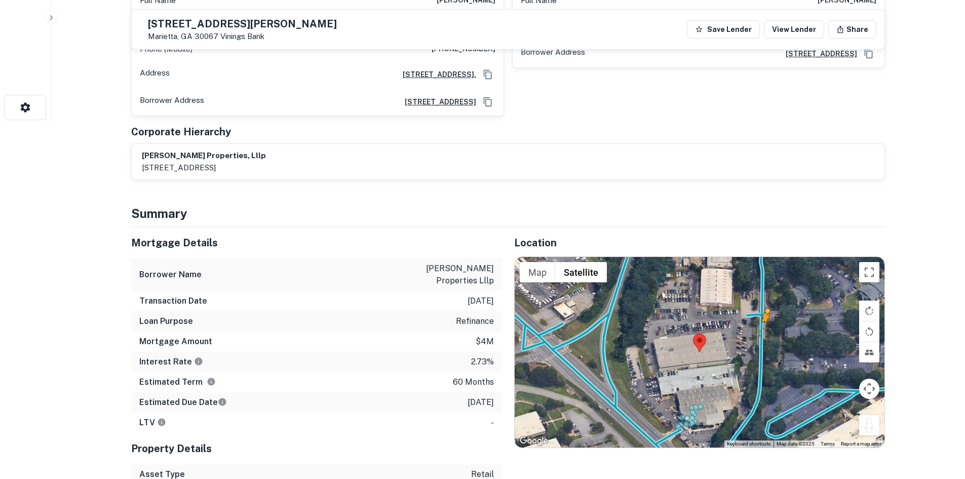
drag, startPoint x: 873, startPoint y: 426, endPoint x: 762, endPoint y: 328, distance: 147.6
click at [762, 328] on div "To activate drag with keyboard, press Alt + Enter. Once in keyboard drag state,…" at bounding box center [700, 352] width 370 height 191
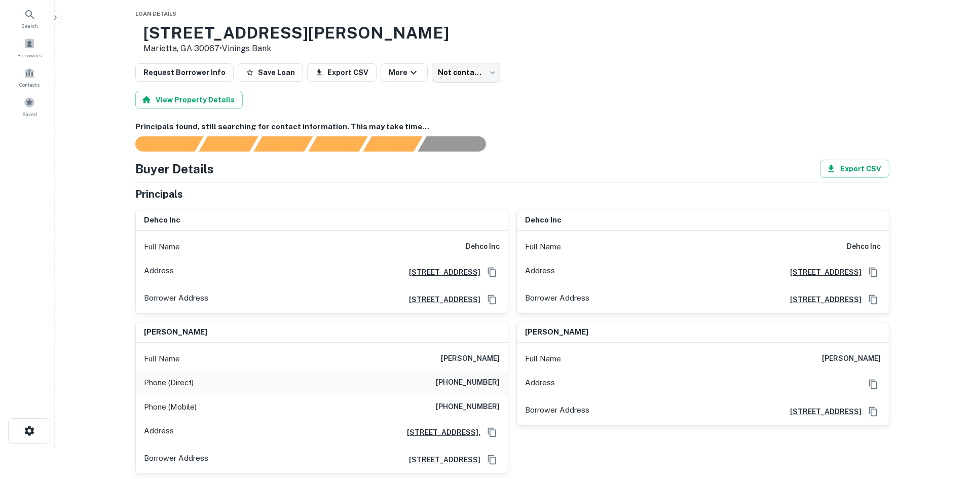
scroll to position [0, 0]
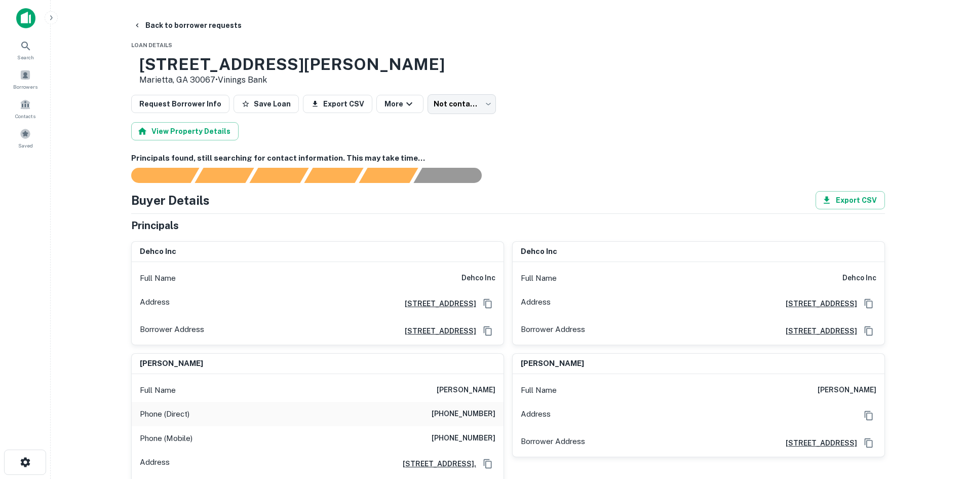
drag, startPoint x: 434, startPoint y: 387, endPoint x: 501, endPoint y: 393, distance: 67.7
click at [501, 393] on div "Full Name [PERSON_NAME]" at bounding box center [318, 390] width 372 height 24
copy h6 "[PERSON_NAME]"
click at [182, 34] on button "Back to borrower requests" at bounding box center [187, 25] width 117 height 18
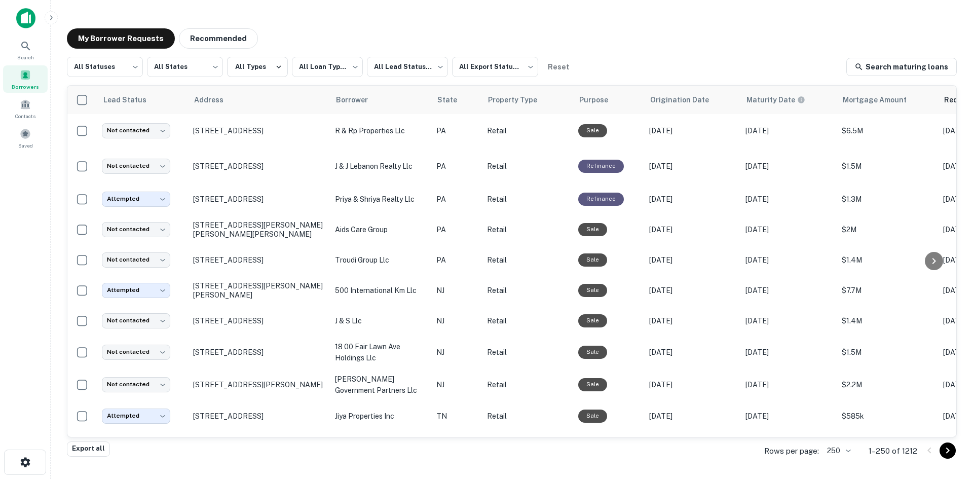
scroll to position [496, 0]
